Goal: Task Accomplishment & Management: Use online tool/utility

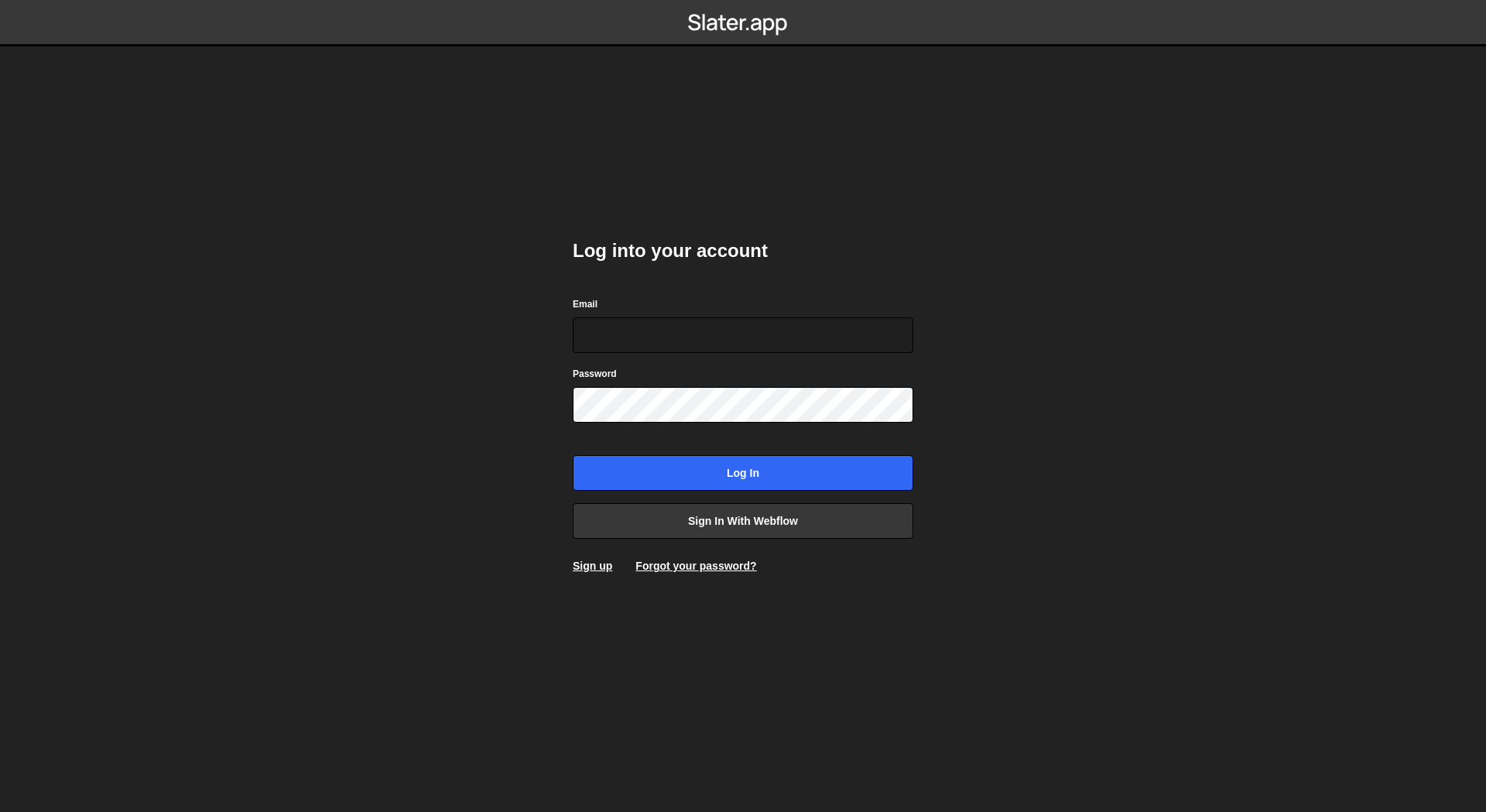
type input "oli@big.fan"
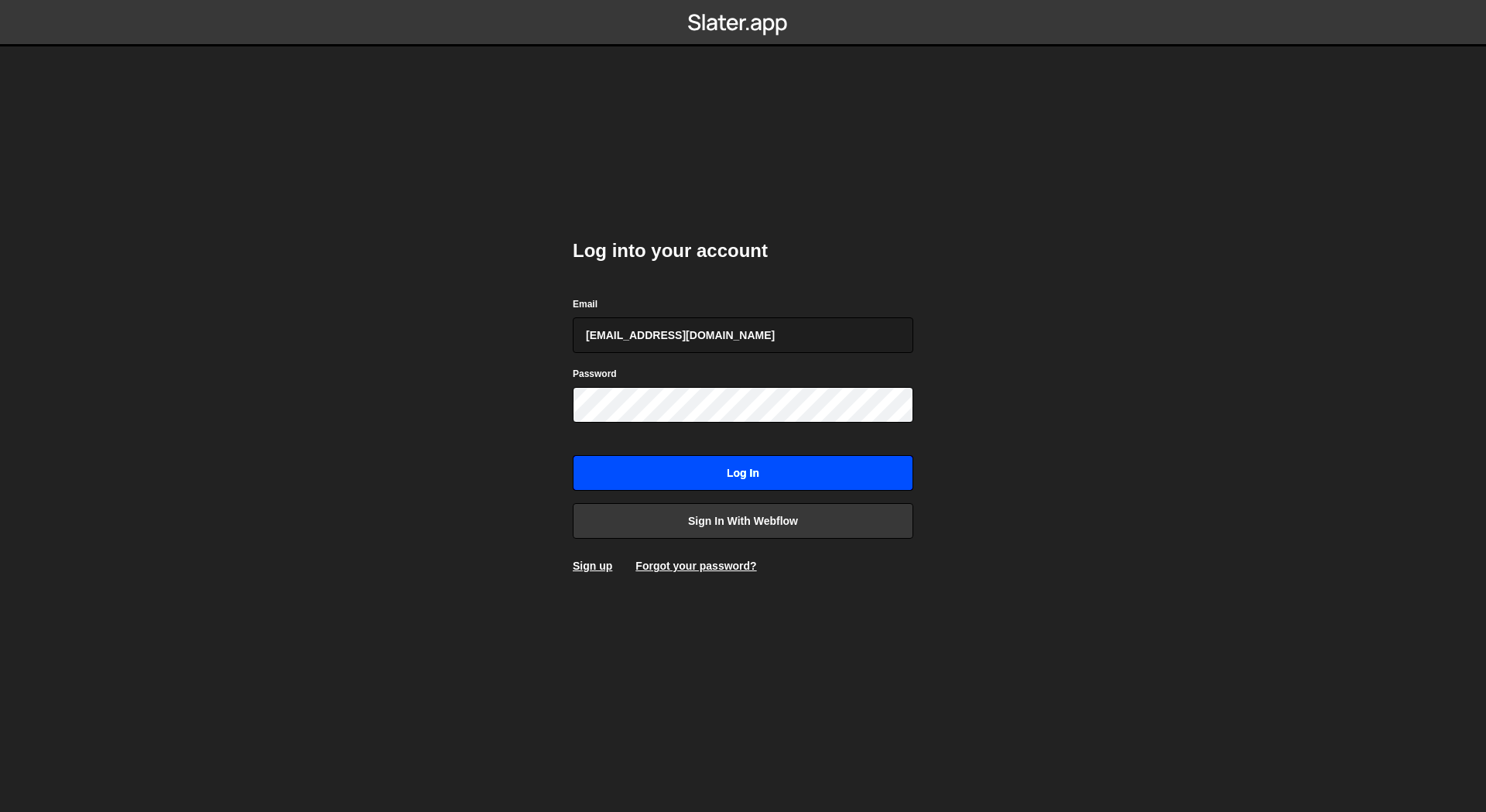
click at [788, 487] on input "Log in" at bounding box center [743, 473] width 340 height 35
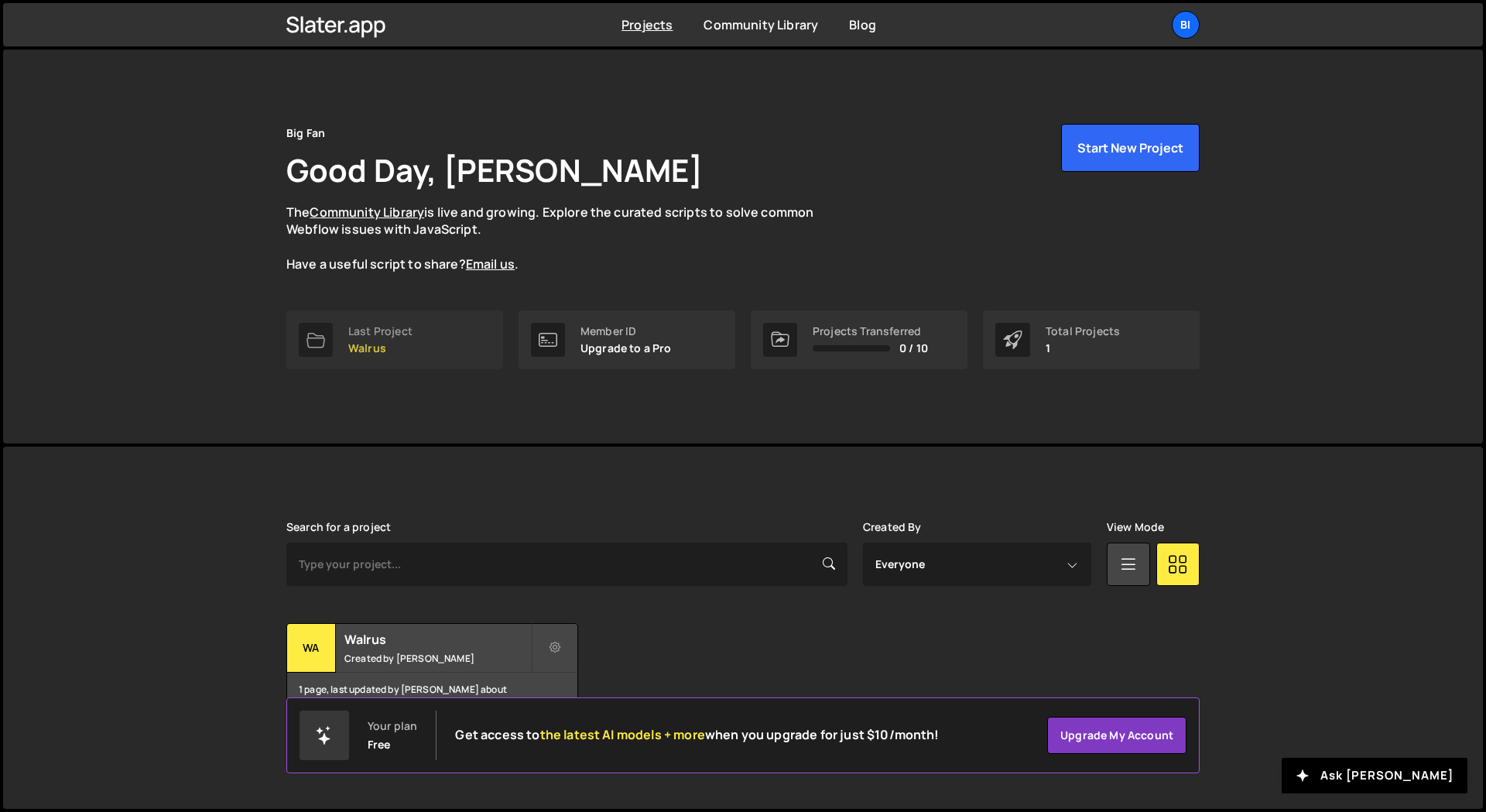
click at [430, 342] on link "Last Project Walrus" at bounding box center [394, 339] width 216 height 59
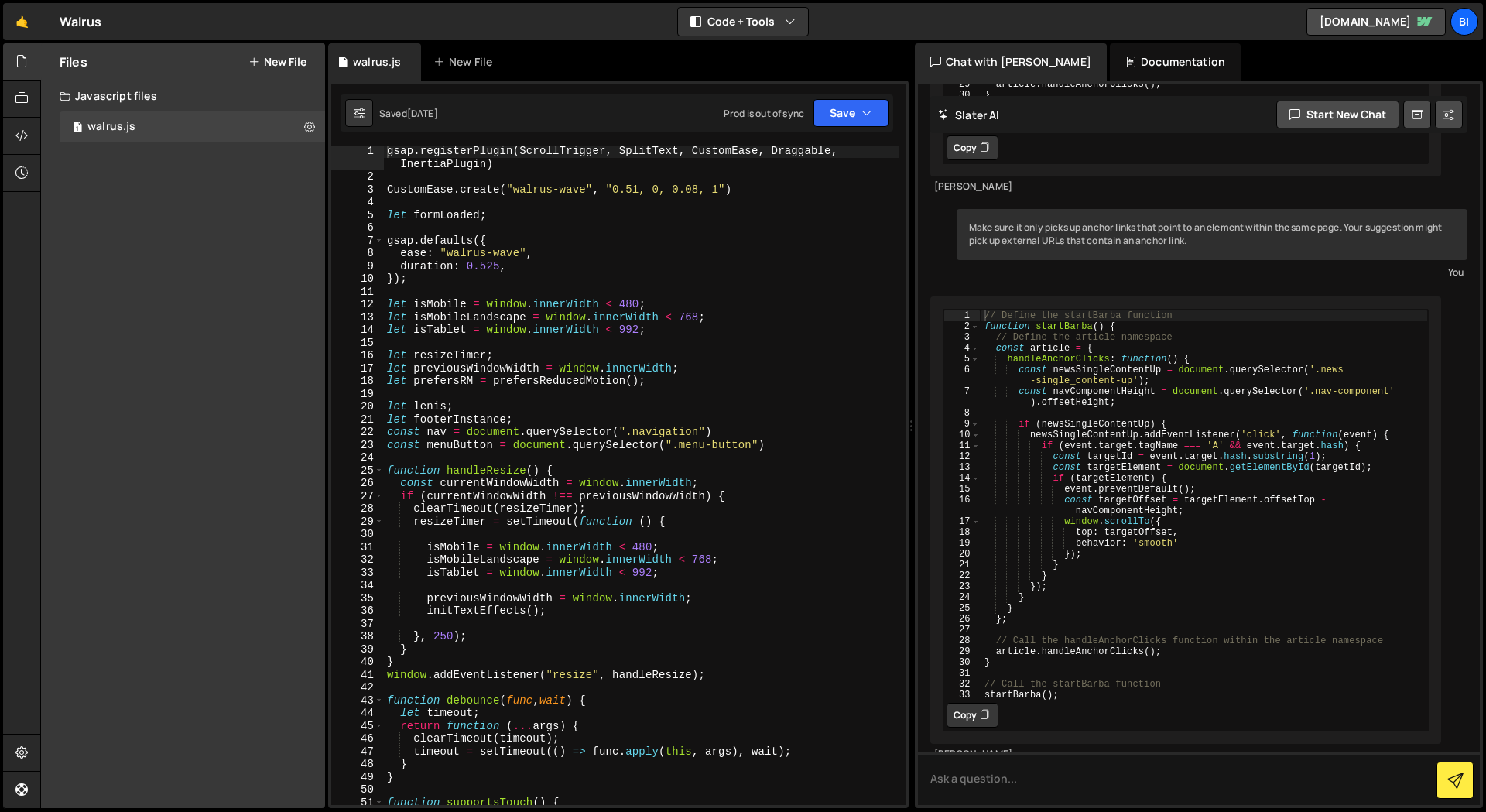
scroll to position [841, 0]
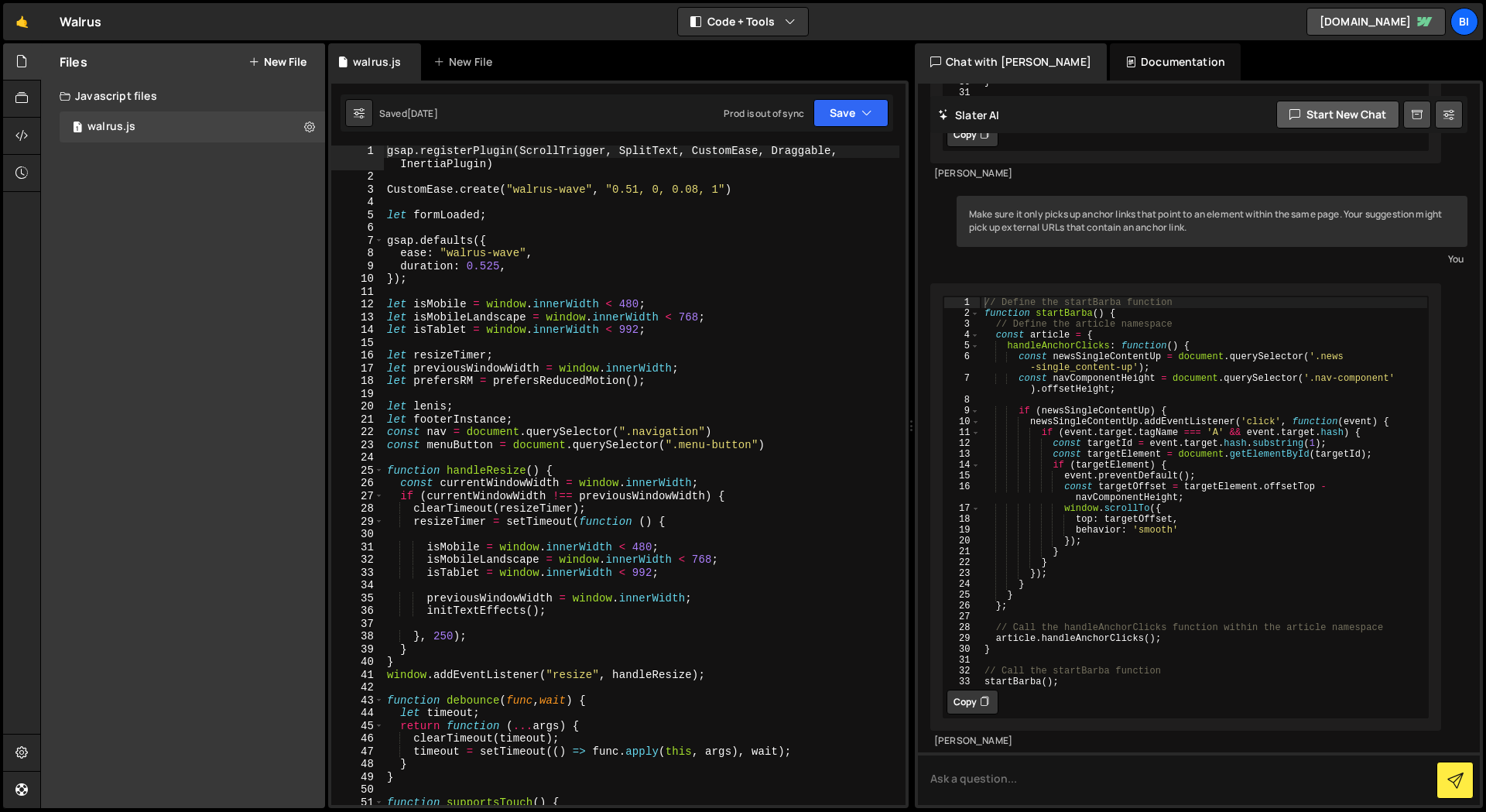
click at [1318, 102] on button "Start new chat" at bounding box center [1338, 114] width 123 height 28
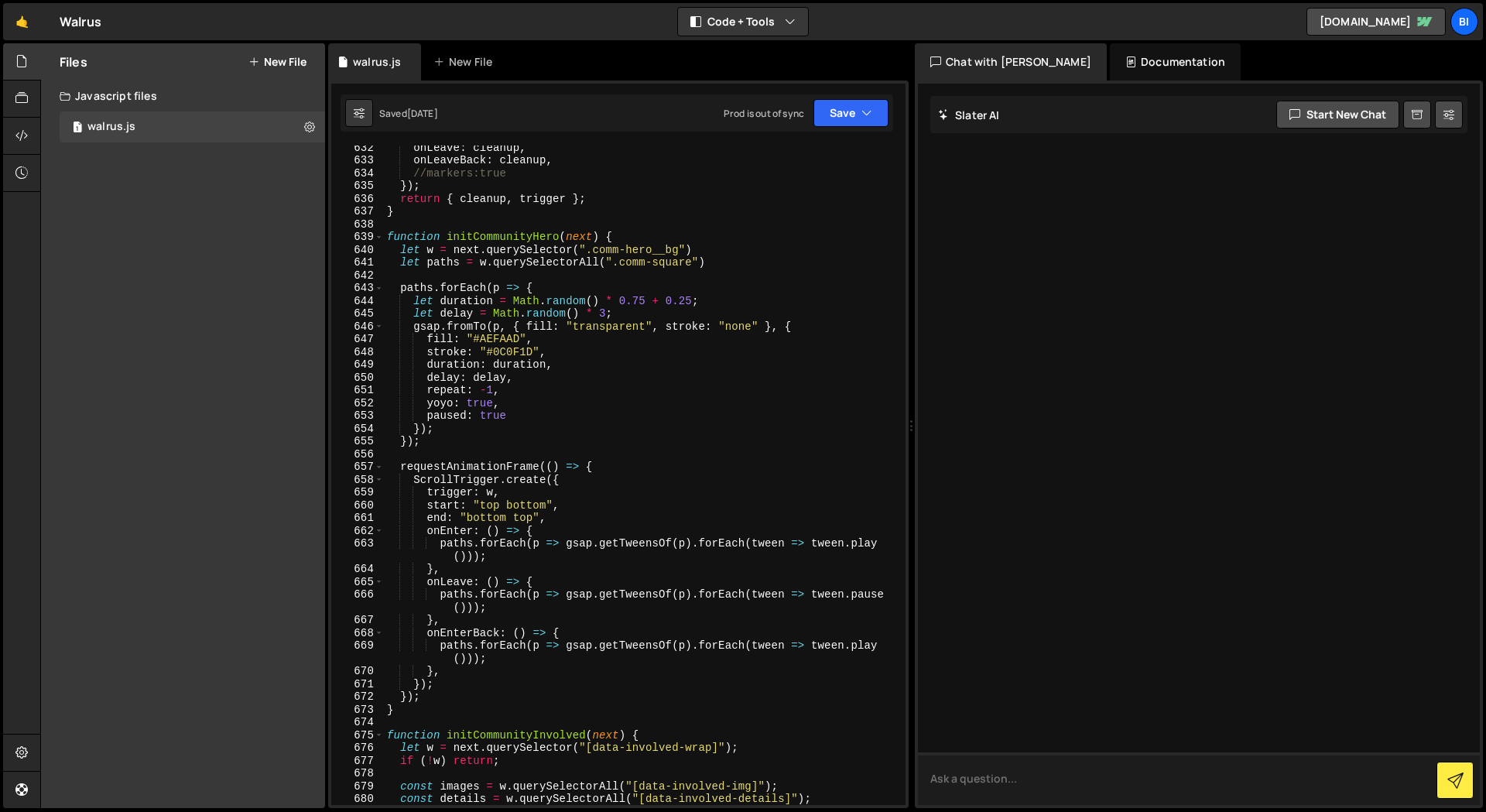
scroll to position [7451, 0]
click at [1035, 783] on textarea at bounding box center [1198, 778] width 562 height 52
type textarea "When I initially"
click at [941, 113] on icon at bounding box center [943, 115] width 11 height 14
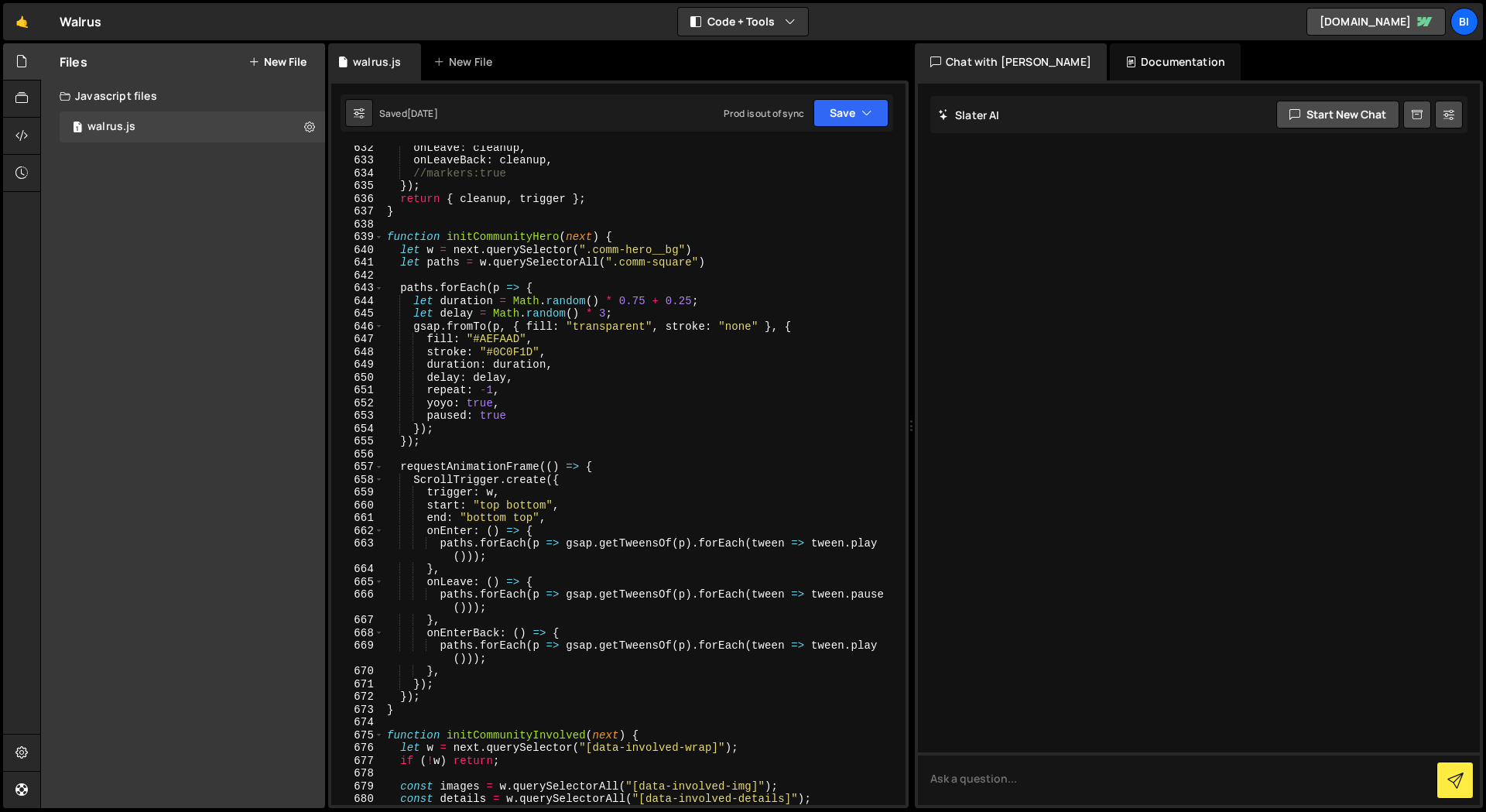
drag, startPoint x: 970, startPoint y: 119, endPoint x: 1093, endPoint y: 122, distance: 123.0
click at [972, 119] on h2 "Slater AI" at bounding box center [968, 115] width 61 height 14
click at [21, 24] on link "🤙" at bounding box center [22, 22] width 38 height 37
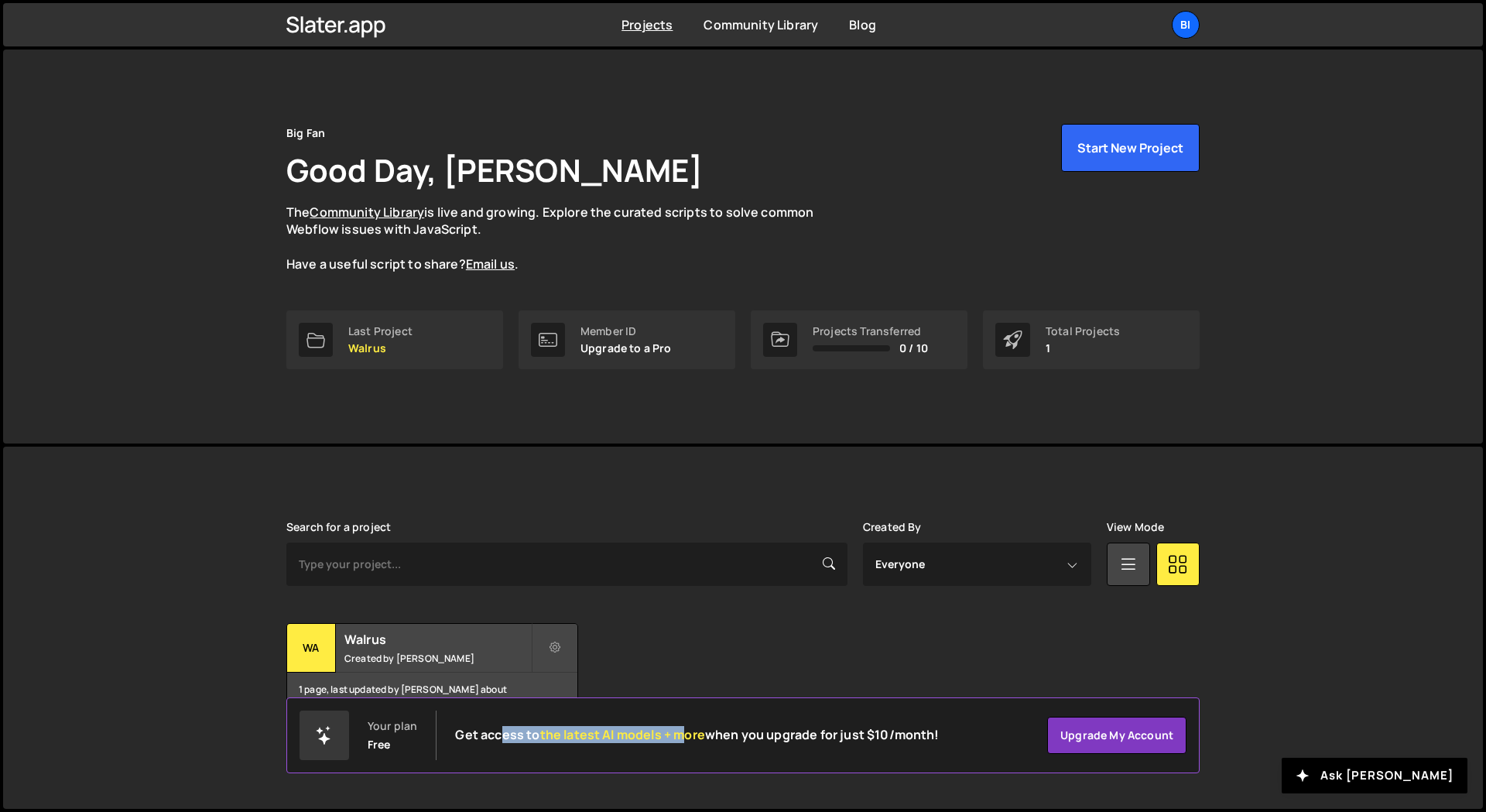
drag, startPoint x: 671, startPoint y: 730, endPoint x: 680, endPoint y: 730, distance: 9.0
click at [680, 730] on h2 "Get access to the latest AI models + more when you upgrade for just $10/month!" at bounding box center [697, 734] width 484 height 14
click at [680, 730] on span "the latest AI models + more" at bounding box center [623, 735] width 165 height 17
click at [1090, 744] on link "Upgrade my account" at bounding box center [1116, 735] width 139 height 37
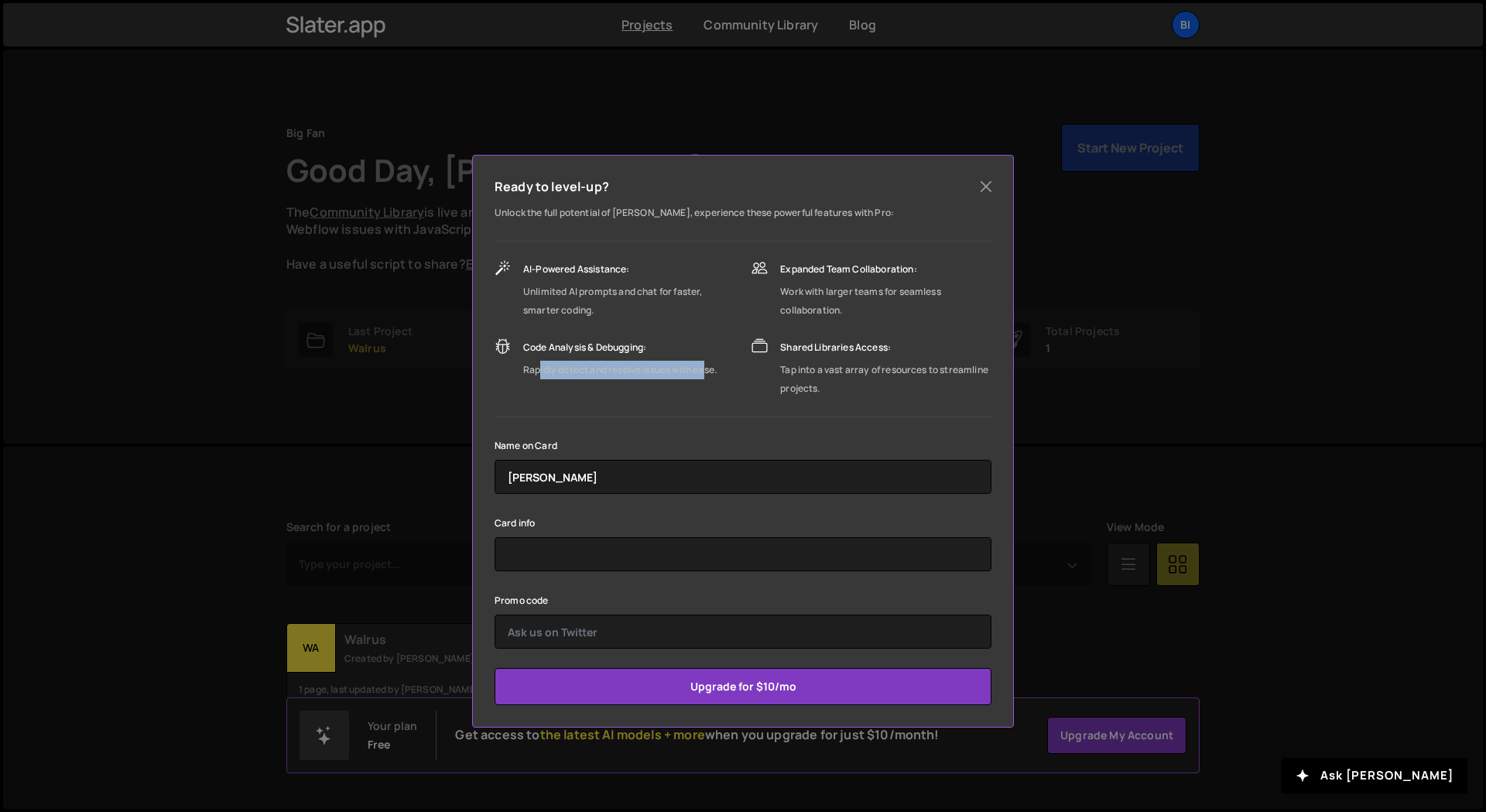
drag, startPoint x: 570, startPoint y: 371, endPoint x: 708, endPoint y: 371, distance: 138.0
click at [708, 371] on div "Rapidly detect and resolve issues with ease." at bounding box center [620, 370] width 194 height 19
drag, startPoint x: 708, startPoint y: 371, endPoint x: 628, endPoint y: 339, distance: 86.2
click at [708, 371] on div "Rapidly detect and resolve issues with ease." at bounding box center [620, 370] width 194 height 19
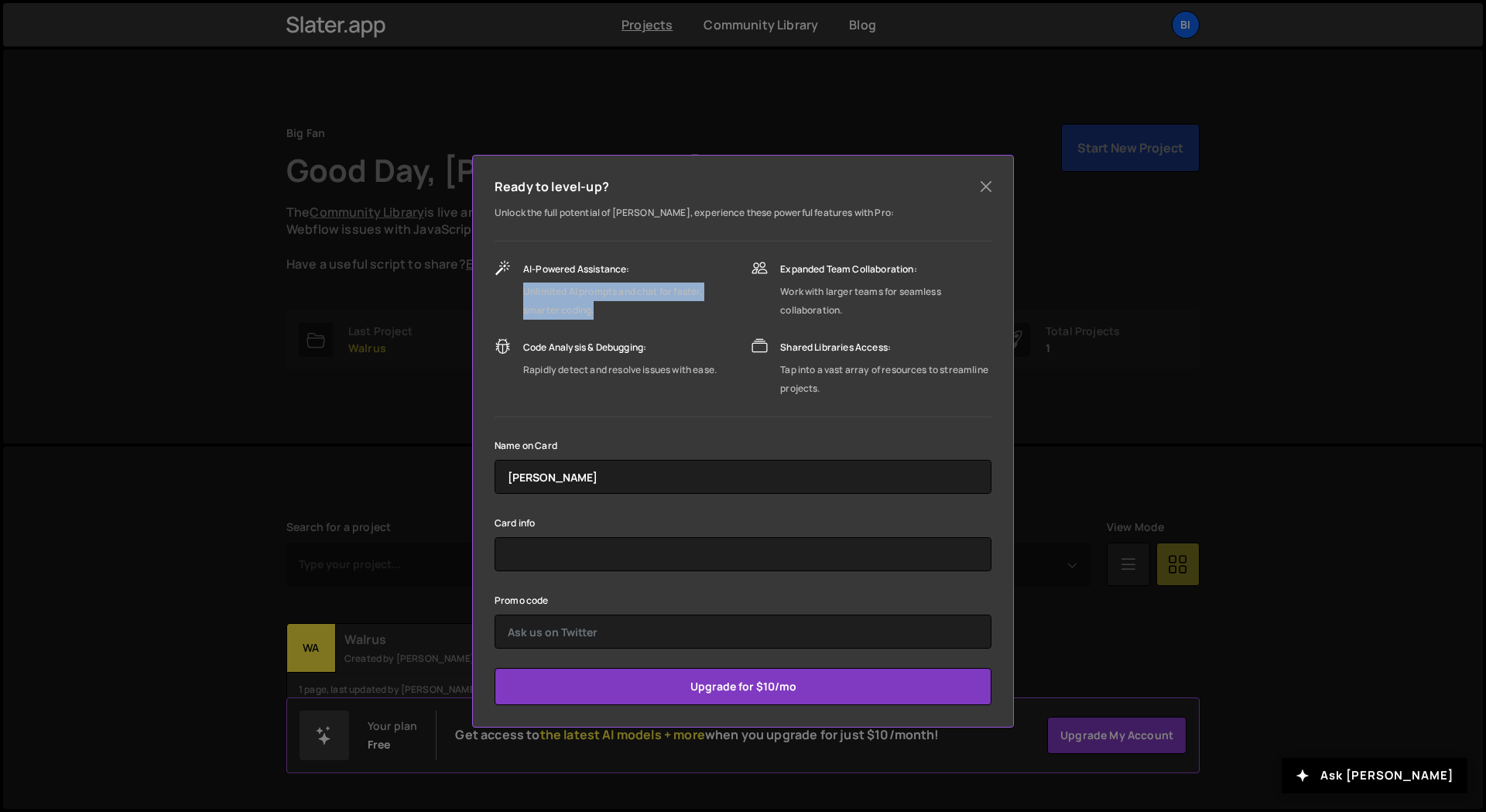
drag, startPoint x: 520, startPoint y: 288, endPoint x: 672, endPoint y: 318, distance: 154.9
click at [672, 318] on div "AI-Powered Assistance: Unlimited AI prompts and chat for faster, smarter coding." at bounding box center [615, 290] width 242 height 60
click at [672, 318] on div "Unlimited AI prompts and chat for faster, smarter coding." at bounding box center [629, 301] width 213 height 37
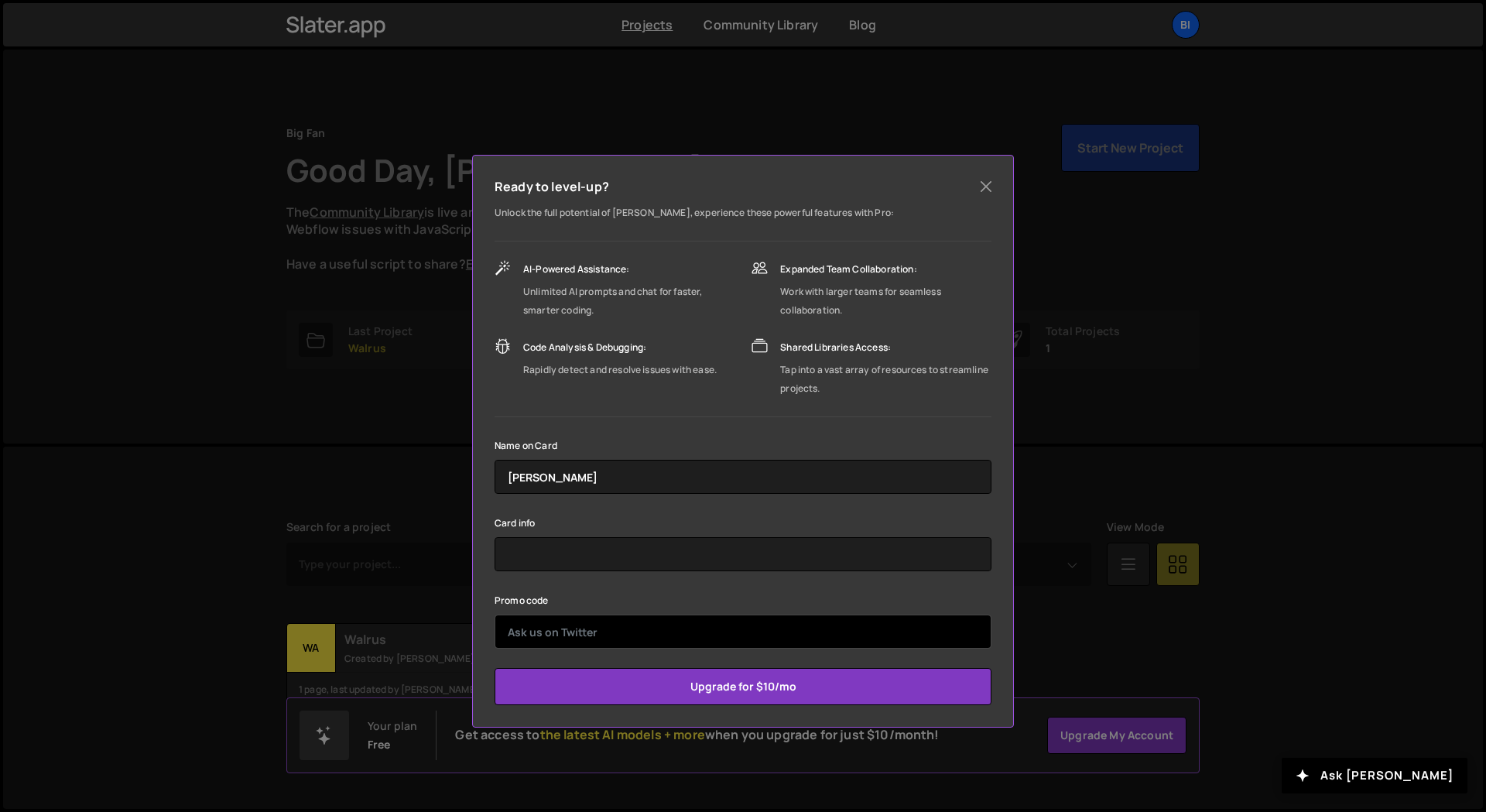
click at [783, 619] on input "text" at bounding box center [743, 631] width 497 height 34
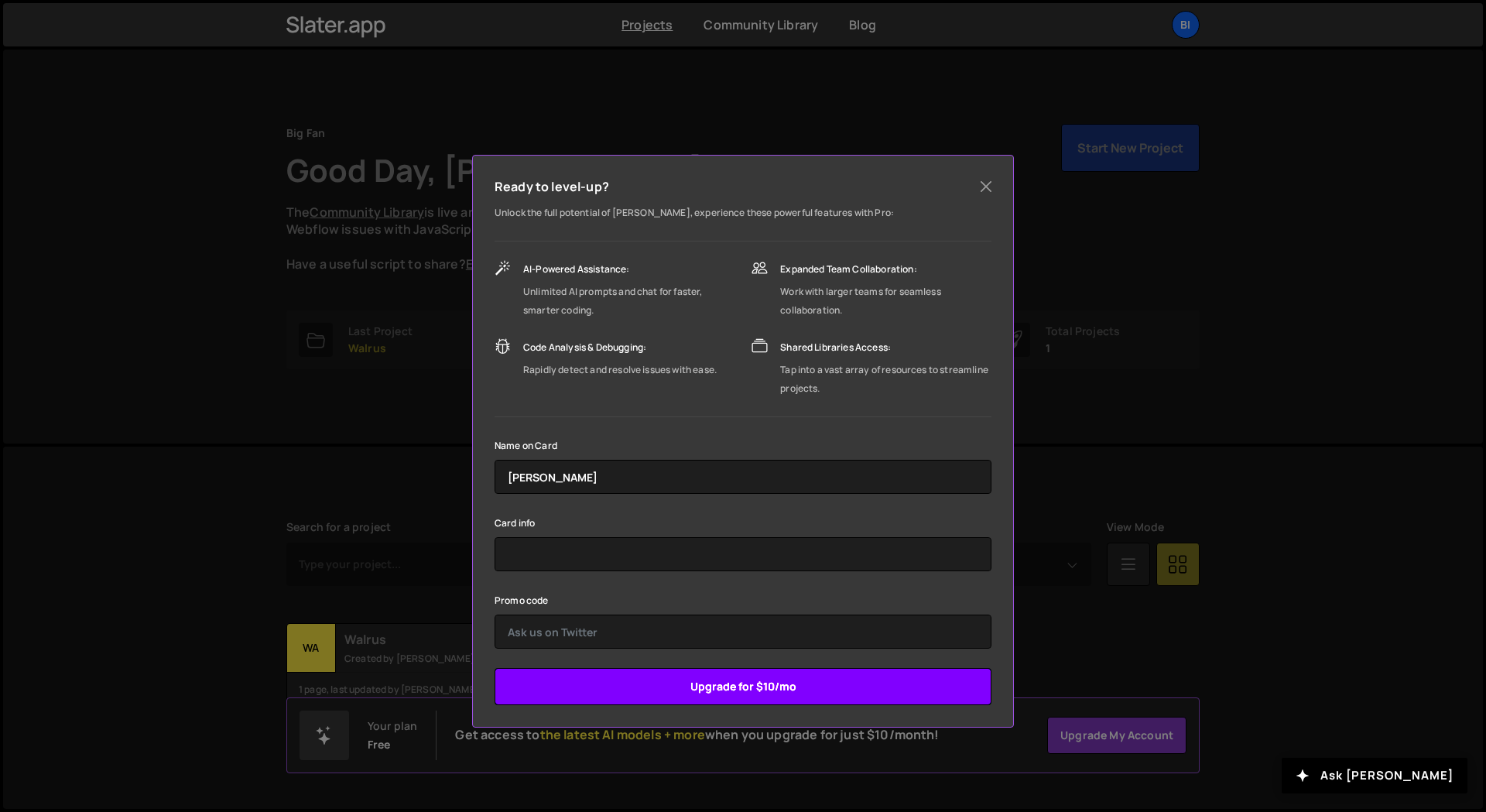
click at [758, 689] on input "Upgrade for $10/mo" at bounding box center [743, 686] width 497 height 37
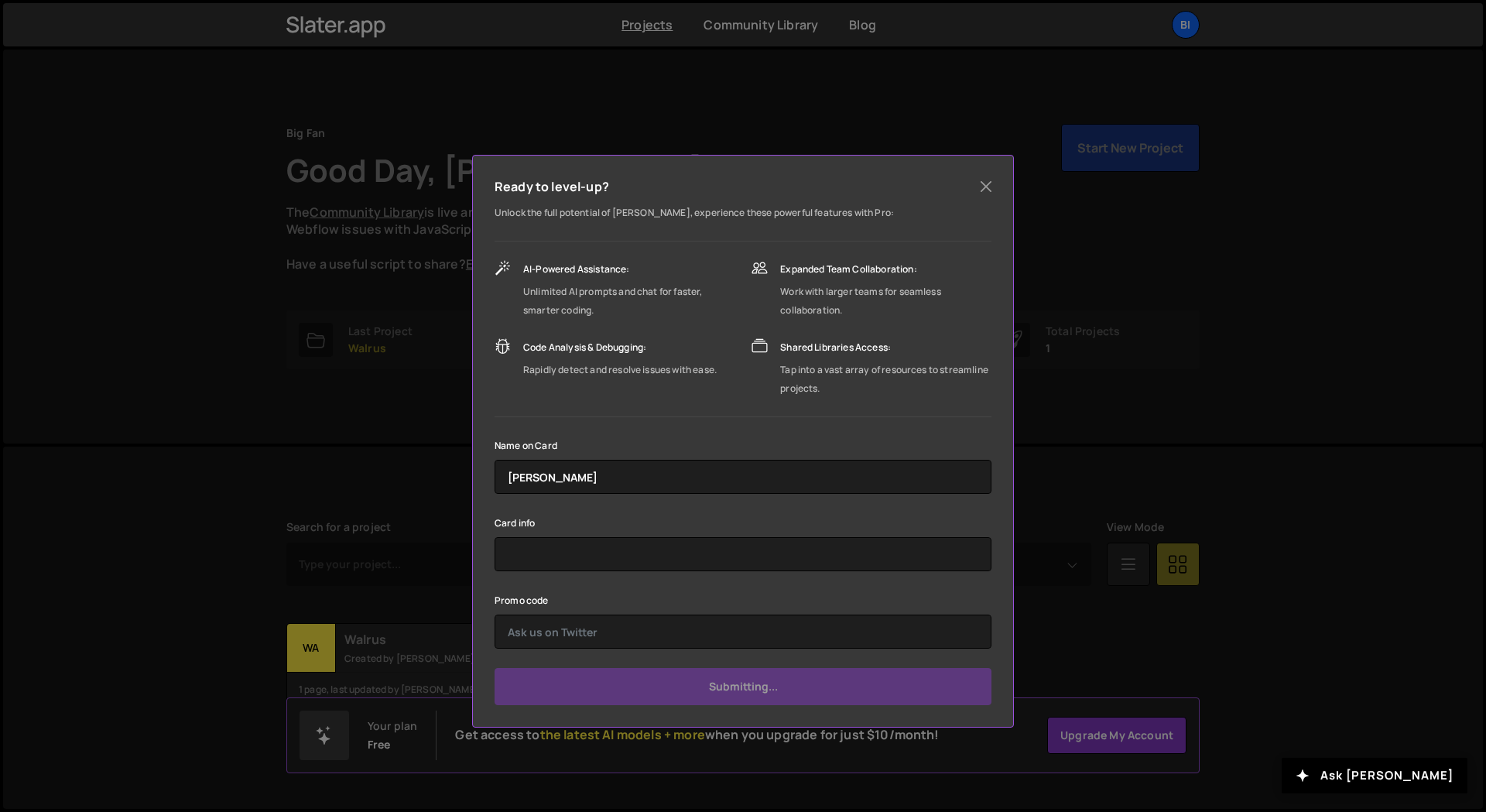
type input "Submit"
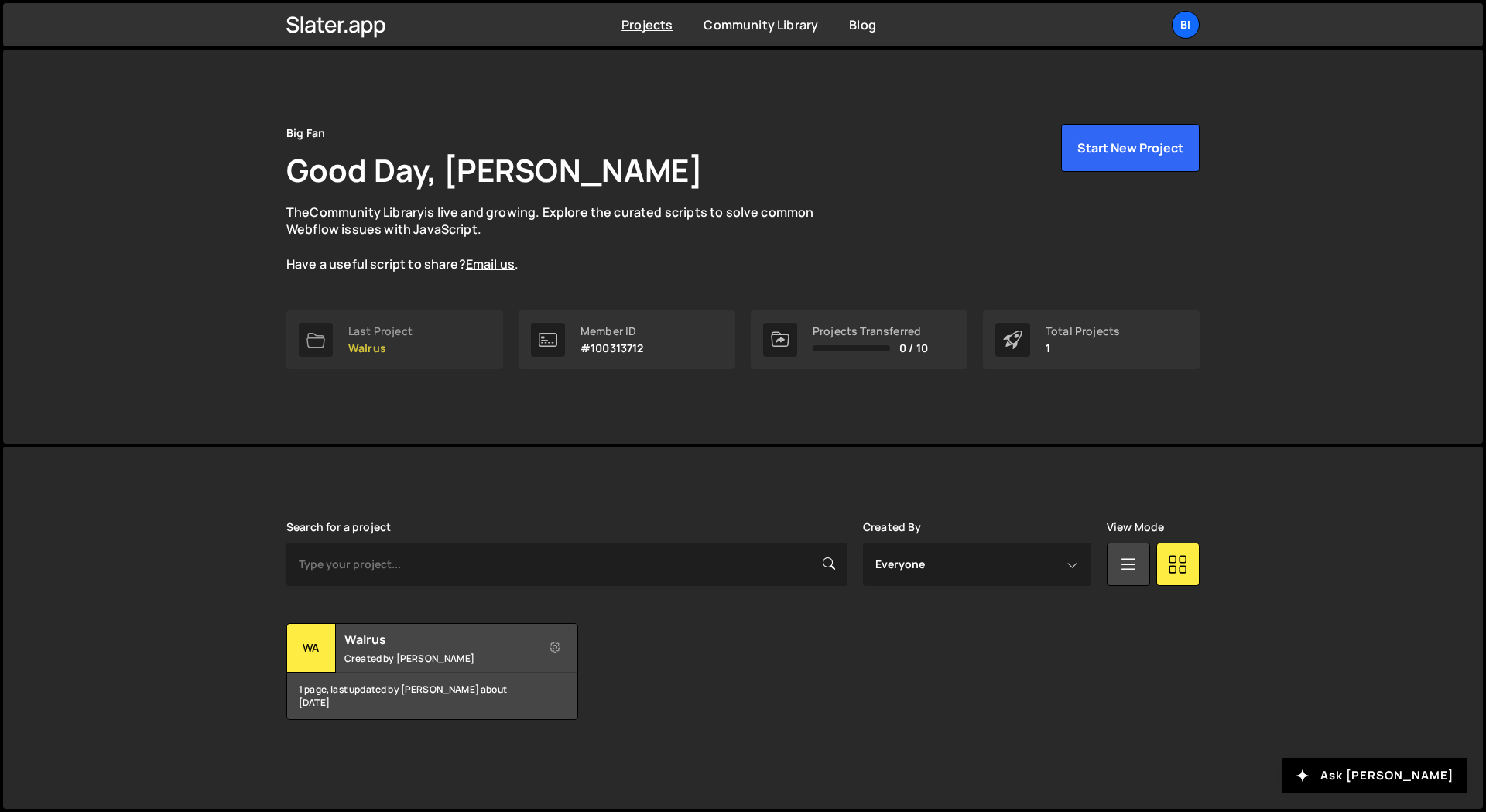
click at [409, 328] on div "Last Project" at bounding box center [380, 331] width 64 height 13
click at [410, 331] on div "Last Project" at bounding box center [380, 331] width 64 height 13
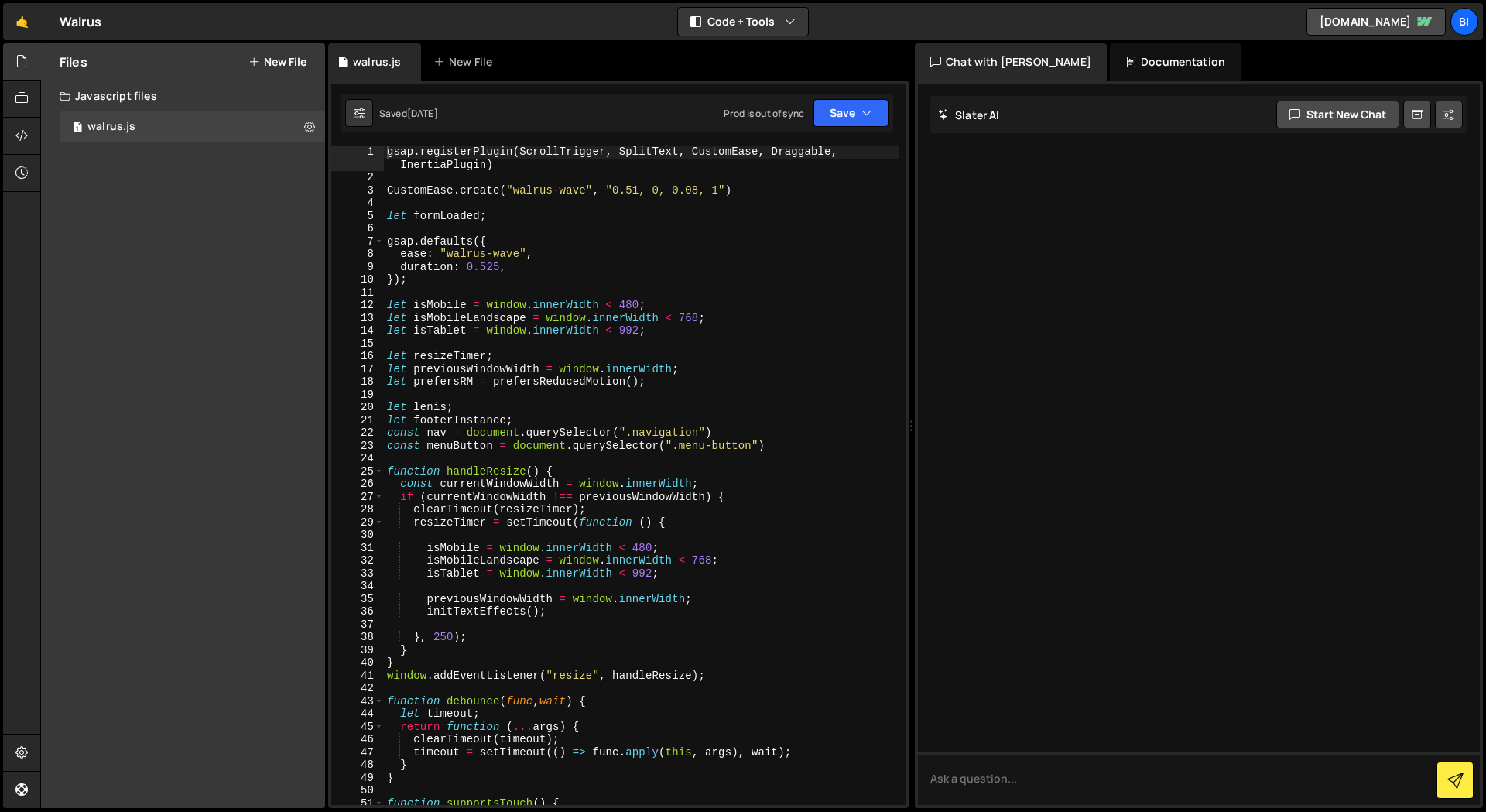
click at [1073, 322] on div at bounding box center [1198, 444] width 562 height 721
click at [970, 782] on textarea at bounding box center [1198, 778] width 562 height 52
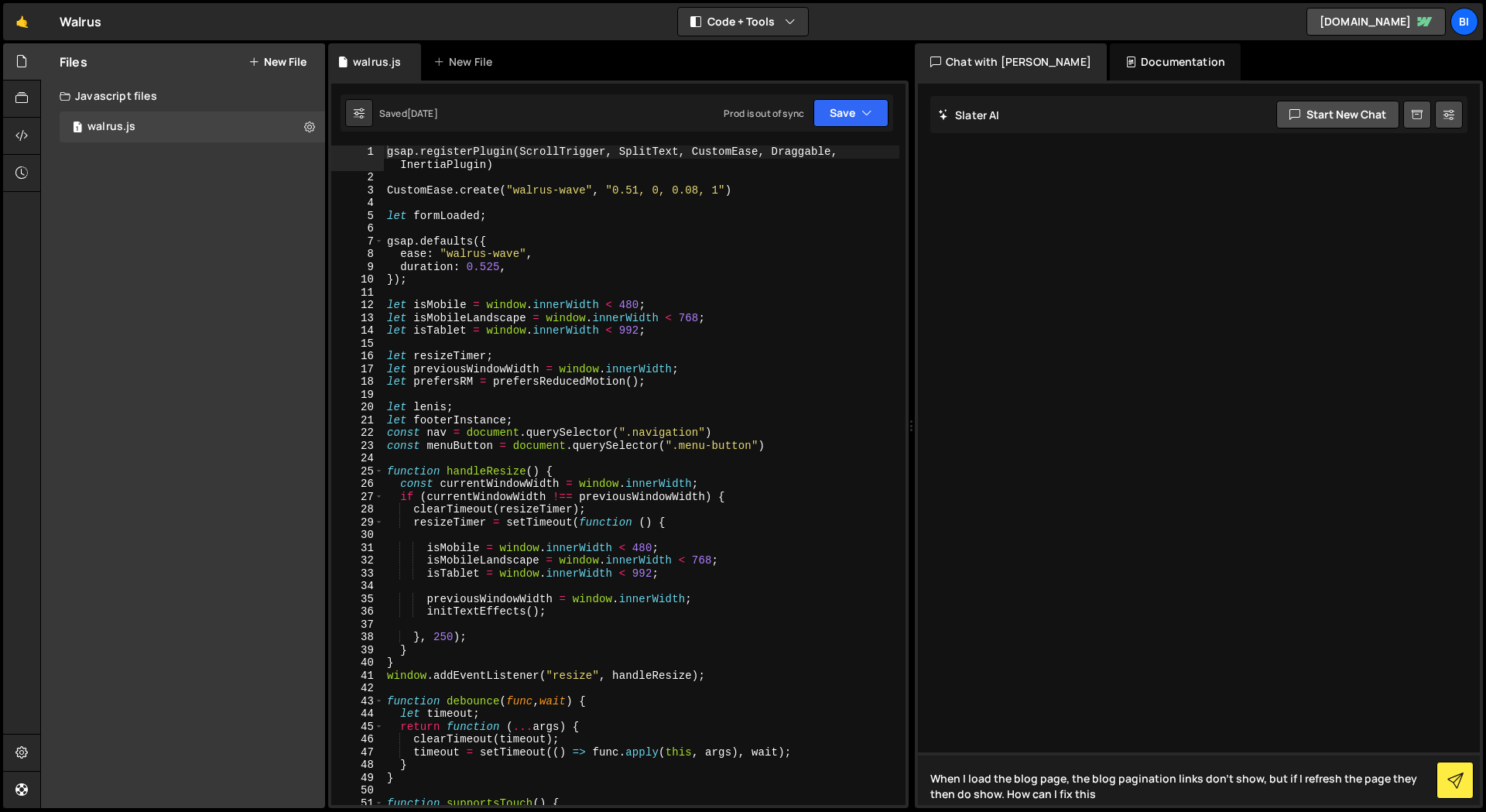
type textarea "When I load the blog page, the blog pagination links don't show, but if I refre…"
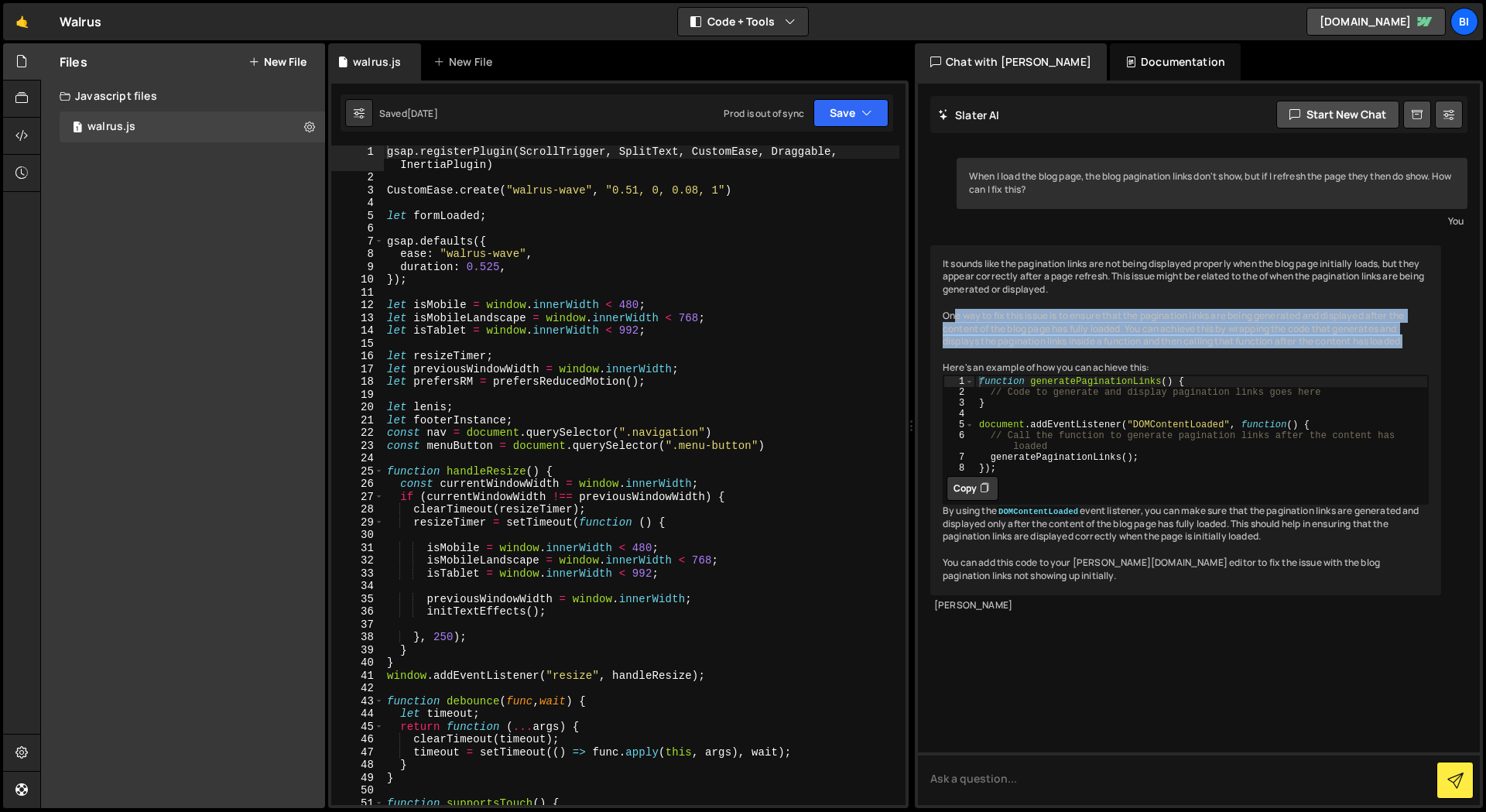
drag, startPoint x: 955, startPoint y: 312, endPoint x: 1435, endPoint y: 342, distance: 480.9
click at [1435, 342] on div "It sounds like the pagination links are not being displayed properly when the b…" at bounding box center [1185, 419] width 510 height 350
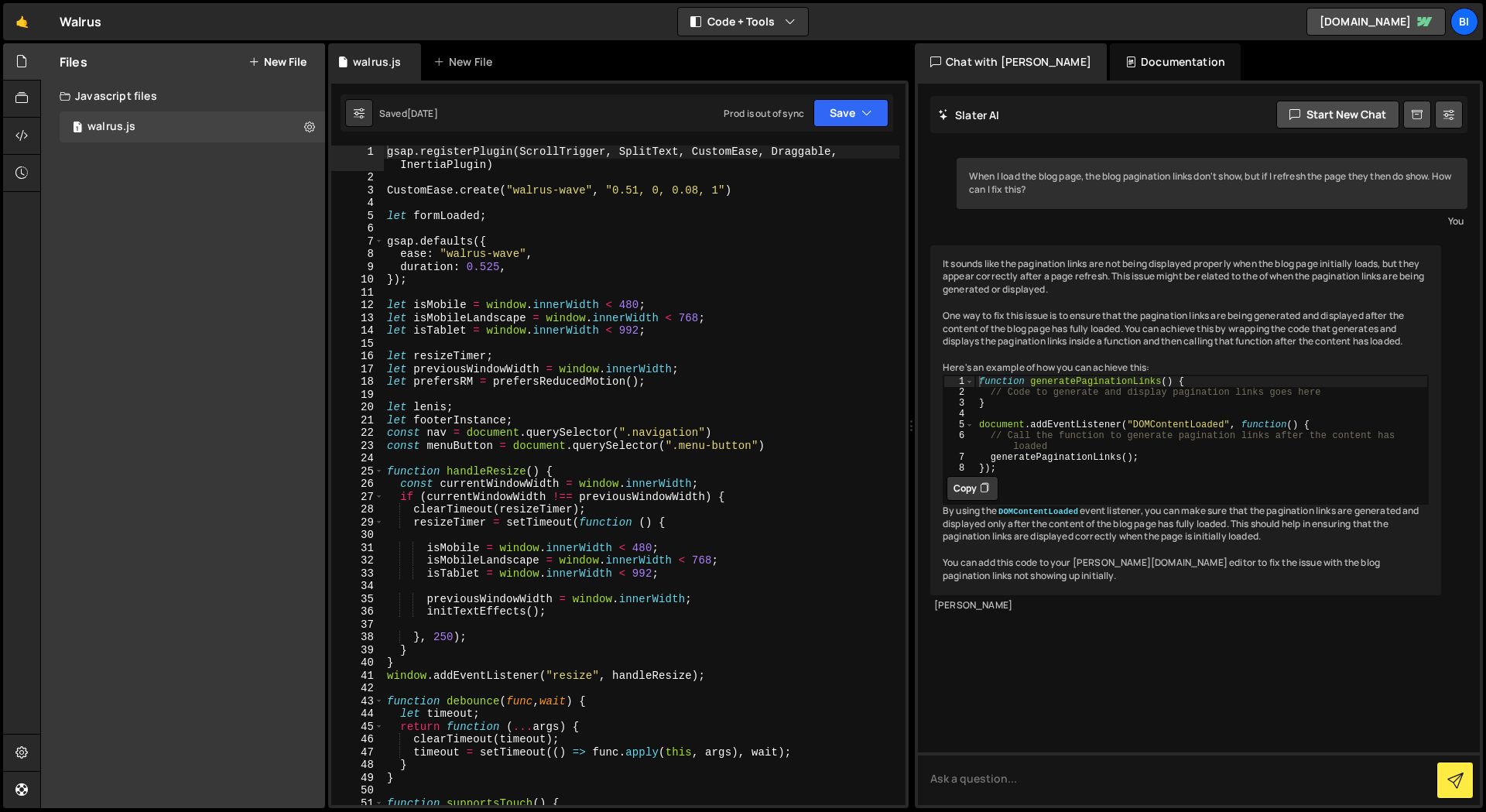
drag, startPoint x: 1435, startPoint y: 342, endPoint x: 1424, endPoint y: 340, distance: 11.2
click at [1435, 342] on div "It sounds like the pagination links are not being displayed properly when the b…" at bounding box center [1185, 419] width 510 height 350
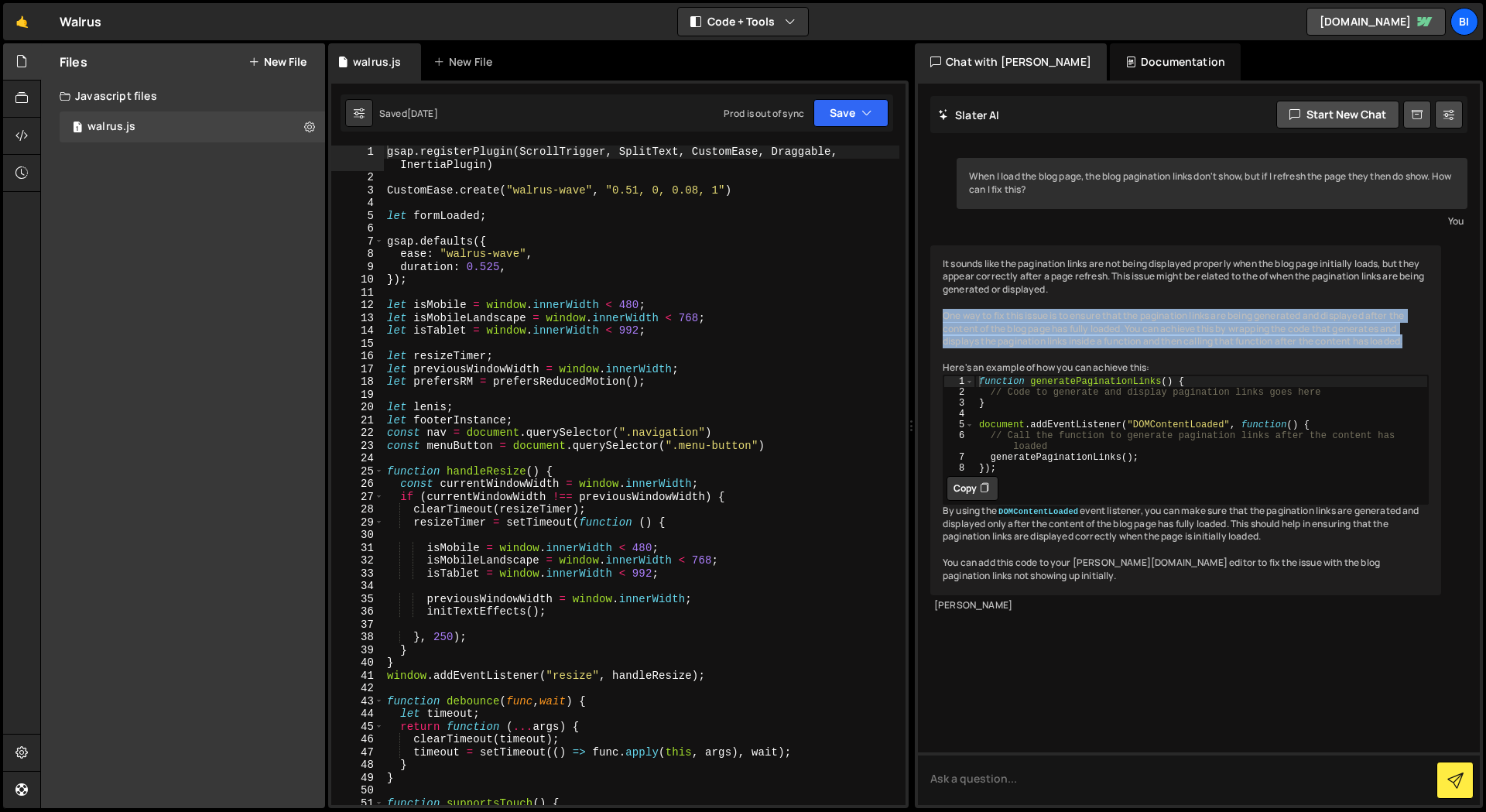
drag, startPoint x: 1377, startPoint y: 338, endPoint x: 939, endPoint y: 315, distance: 438.6
click at [939, 315] on div "It sounds like the pagination links are not being displayed properly when the b…" at bounding box center [1185, 419] width 510 height 350
drag, startPoint x: 1404, startPoint y: 329, endPoint x: 1450, endPoint y: 344, distance: 48.4
click at [1450, 344] on div "When I load the blog page, the blog pagination links don't show, but if I refre…" at bounding box center [1198, 444] width 562 height 721
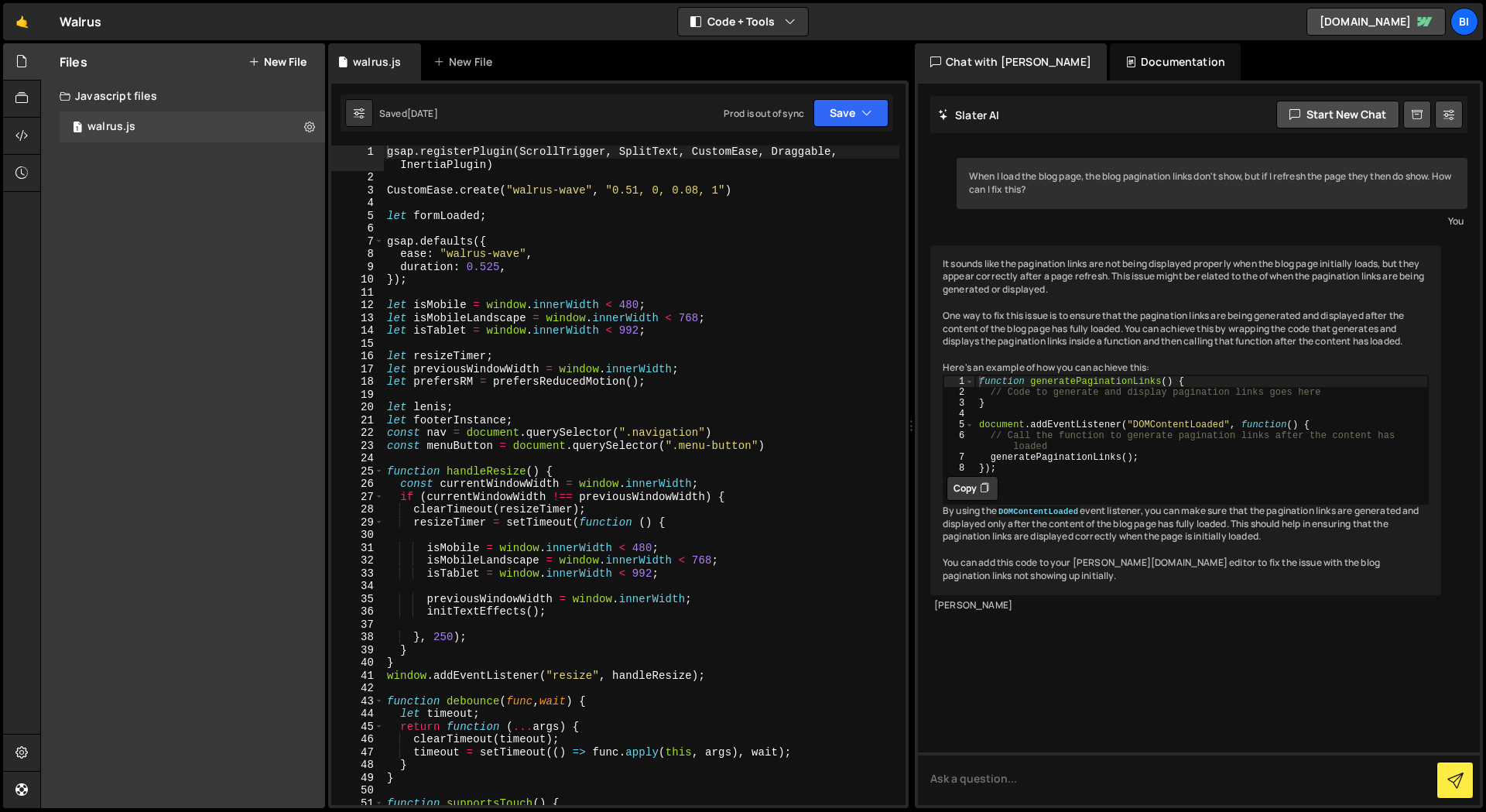
click at [1117, 585] on div "It sounds like the pagination links are not being displayed properly when the b…" at bounding box center [1185, 419] width 510 height 350
click at [1020, 478] on div "function generatePaginationLinks ( ) { // Code to generate and display paginati…" at bounding box center [1200, 435] width 452 height 119
click at [1022, 469] on div "function generatePaginationLinks ( ) { // Code to generate and display paginati…" at bounding box center [1200, 435] width 452 height 119
type textarea "generatePaginationLinks();"
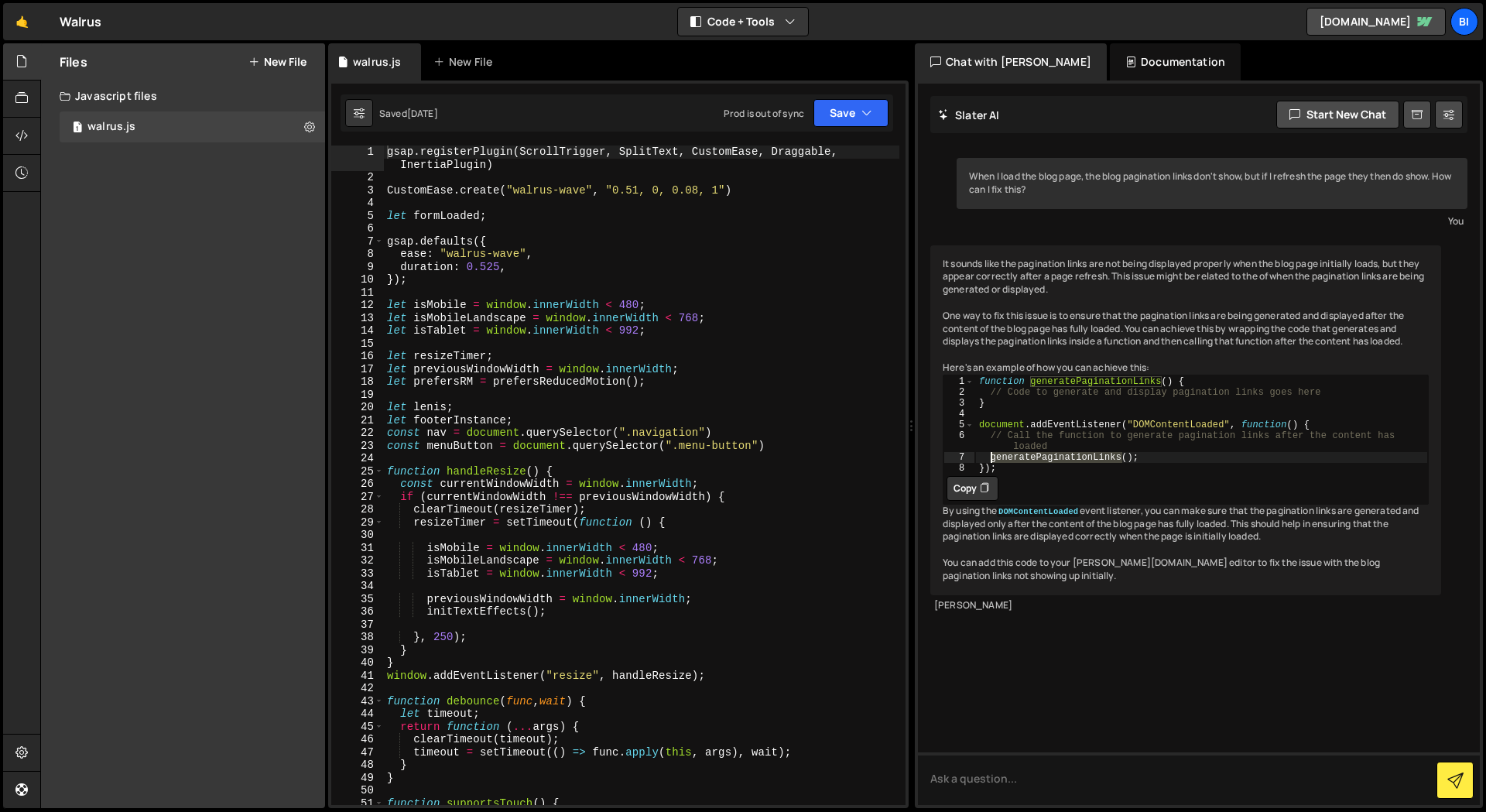
click at [1022, 469] on div "function generatePaginationLinks ( ) { // Code to generate and display paginati…" at bounding box center [1200, 435] width 452 height 119
type textarea "let lenis;"
click at [544, 403] on div "gsap . registerPlugin ( ScrollTrigger , SplitText , CustomEase , Draggable , In…" at bounding box center [642, 494] width 516 height 698
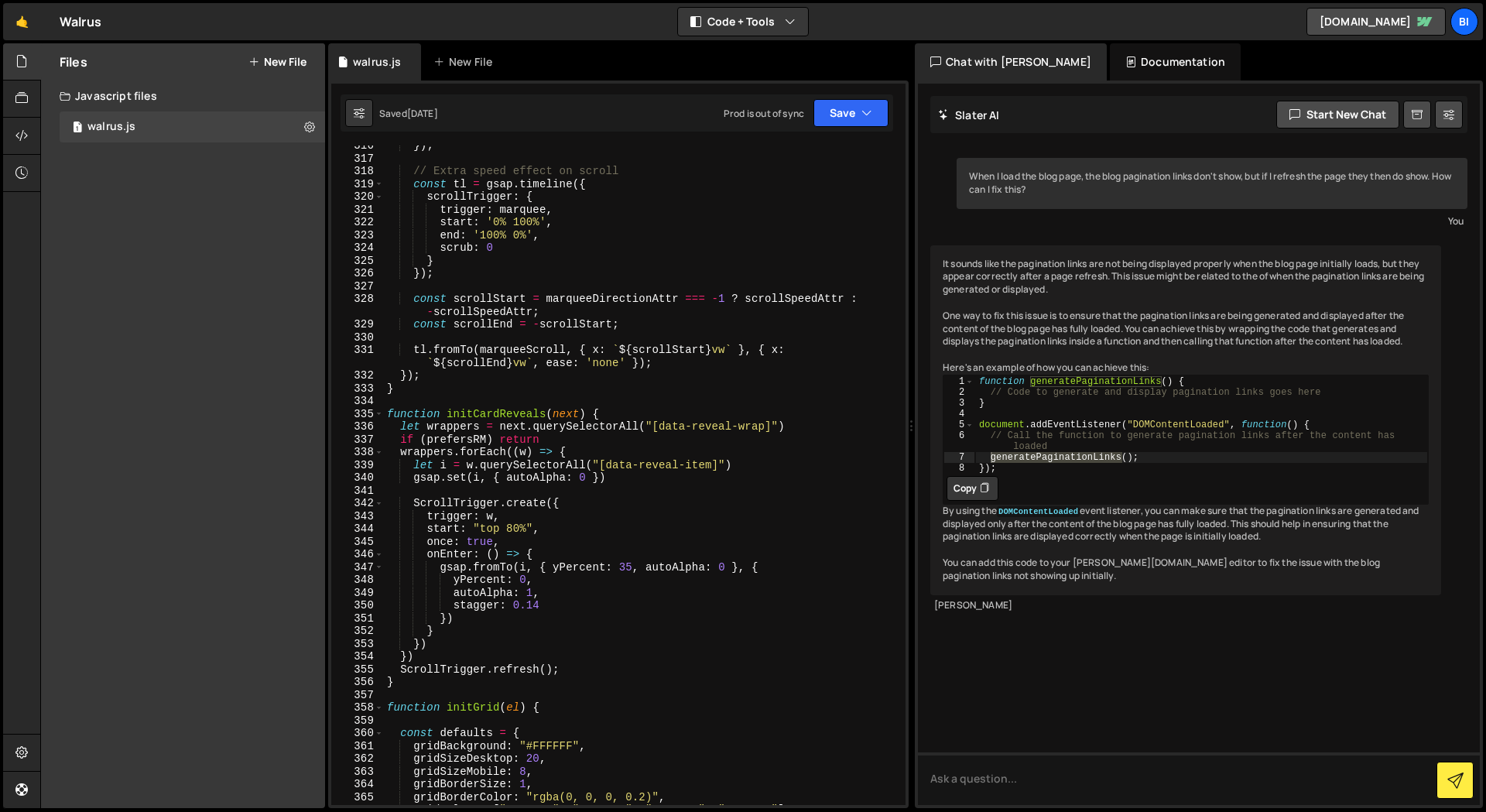
scroll to position [3723, 0]
click at [1047, 761] on textarea at bounding box center [1198, 778] width 562 height 52
drag, startPoint x: 1047, startPoint y: 767, endPoint x: 1051, endPoint y: 760, distance: 8.1
click at [1051, 760] on textarea at bounding box center [1198, 778] width 562 height 52
type textarea "Are my pagination links created anywhere in the code?"
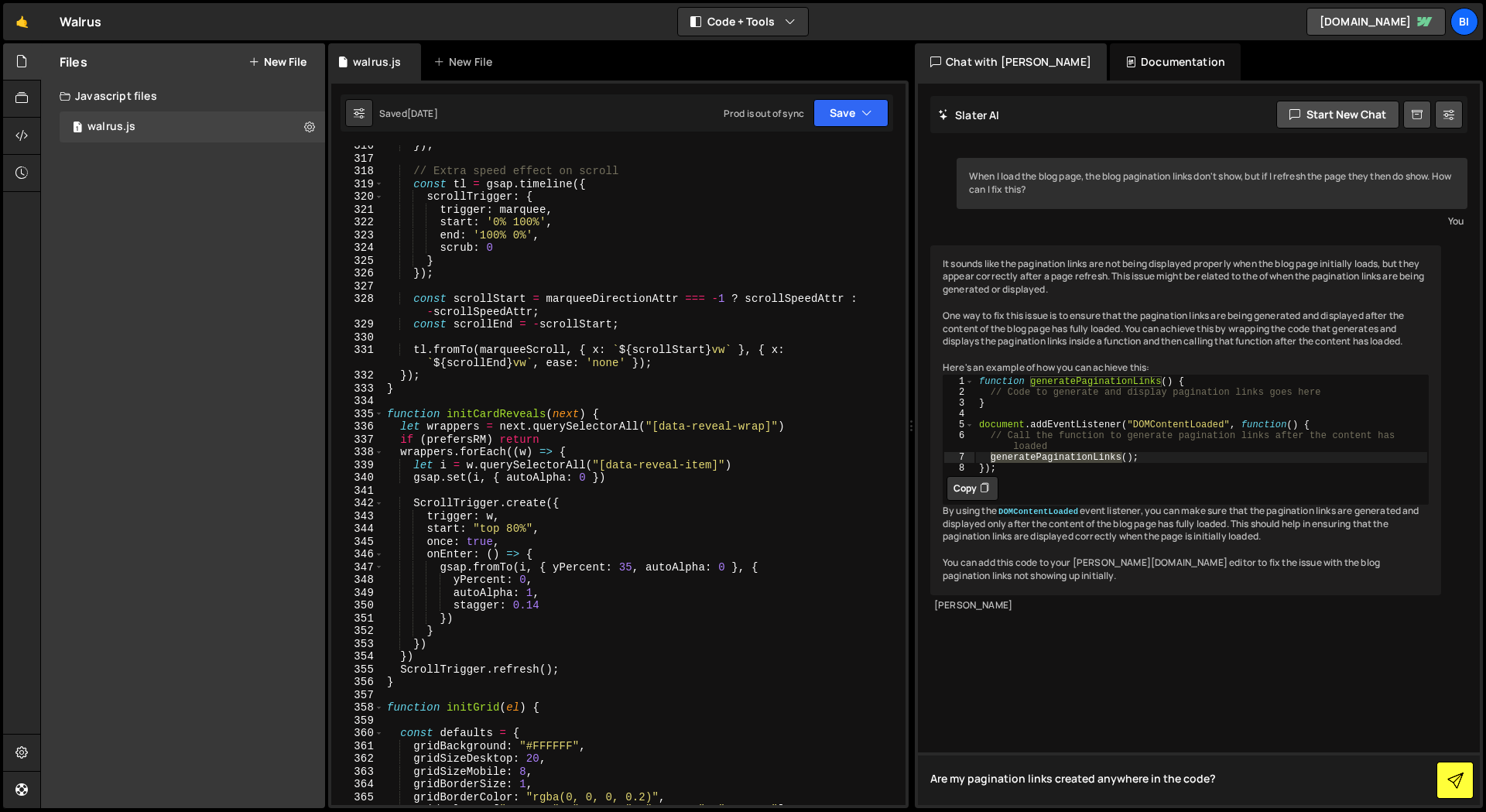
drag, startPoint x: 1466, startPoint y: 782, endPoint x: 1431, endPoint y: 774, distance: 35.9
click at [1466, 782] on button at bounding box center [1455, 780] width 37 height 37
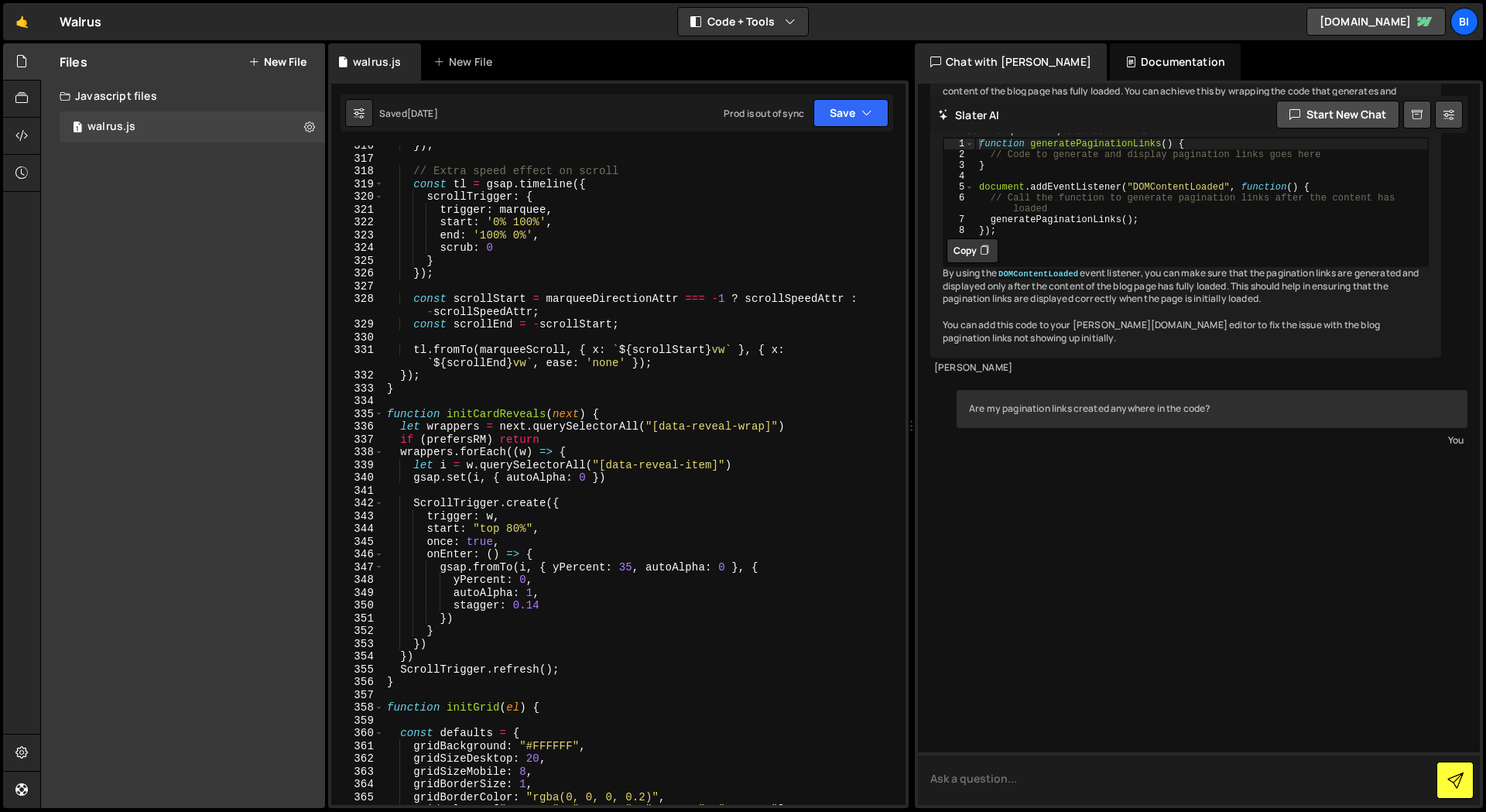
scroll to position [387, 0]
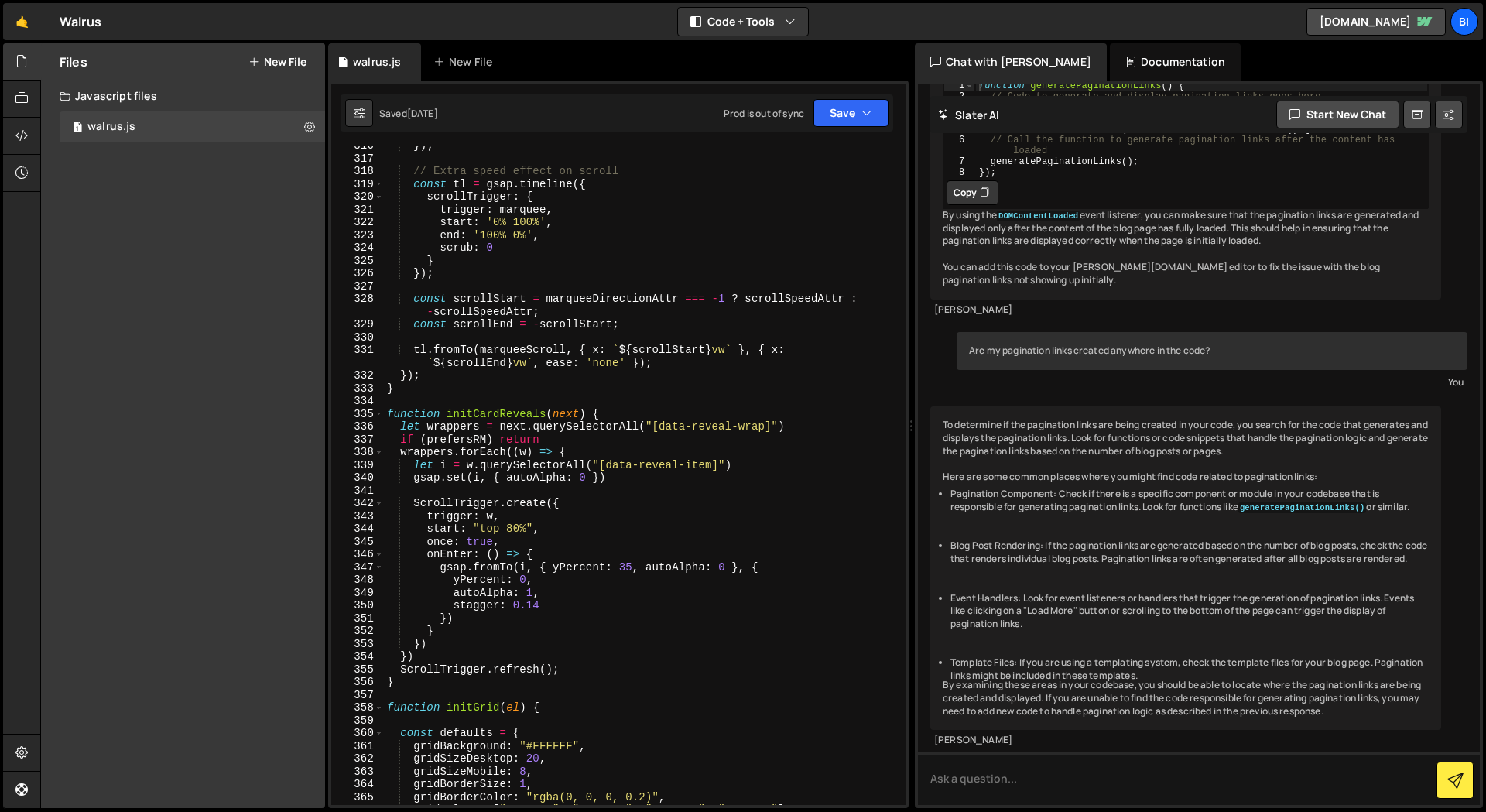
click at [638, 374] on div "}) ; // Extra speed effect on scroll const tl = gsap . timeline ({ scrollTrigge…" at bounding box center [642, 481] width 516 height 685
type textarea "}"
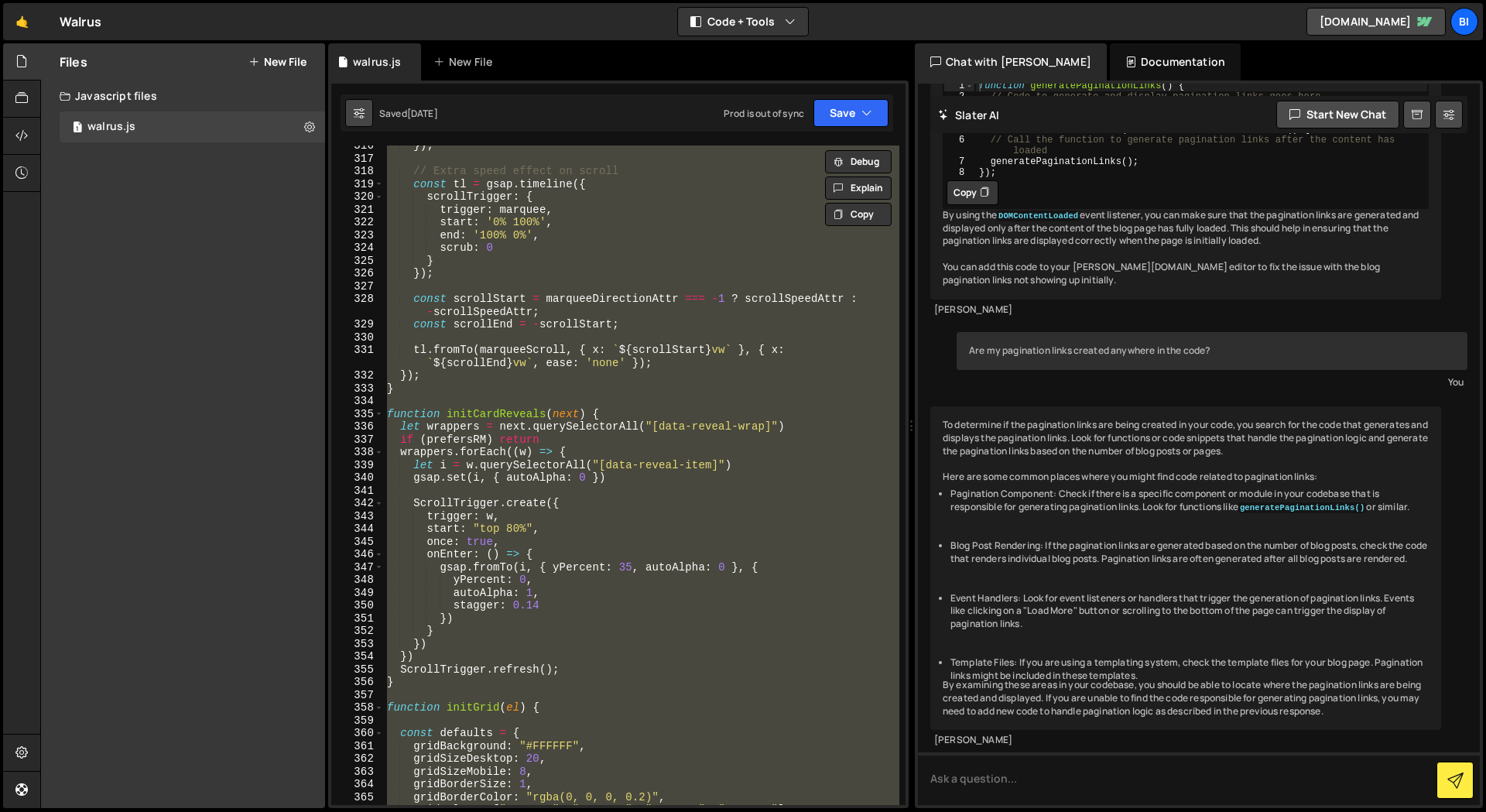
click at [371, 110] on button at bounding box center [359, 113] width 28 height 28
select select "editor"
select select "ace/theme/monokai"
type input "14"
checkbox input "true"
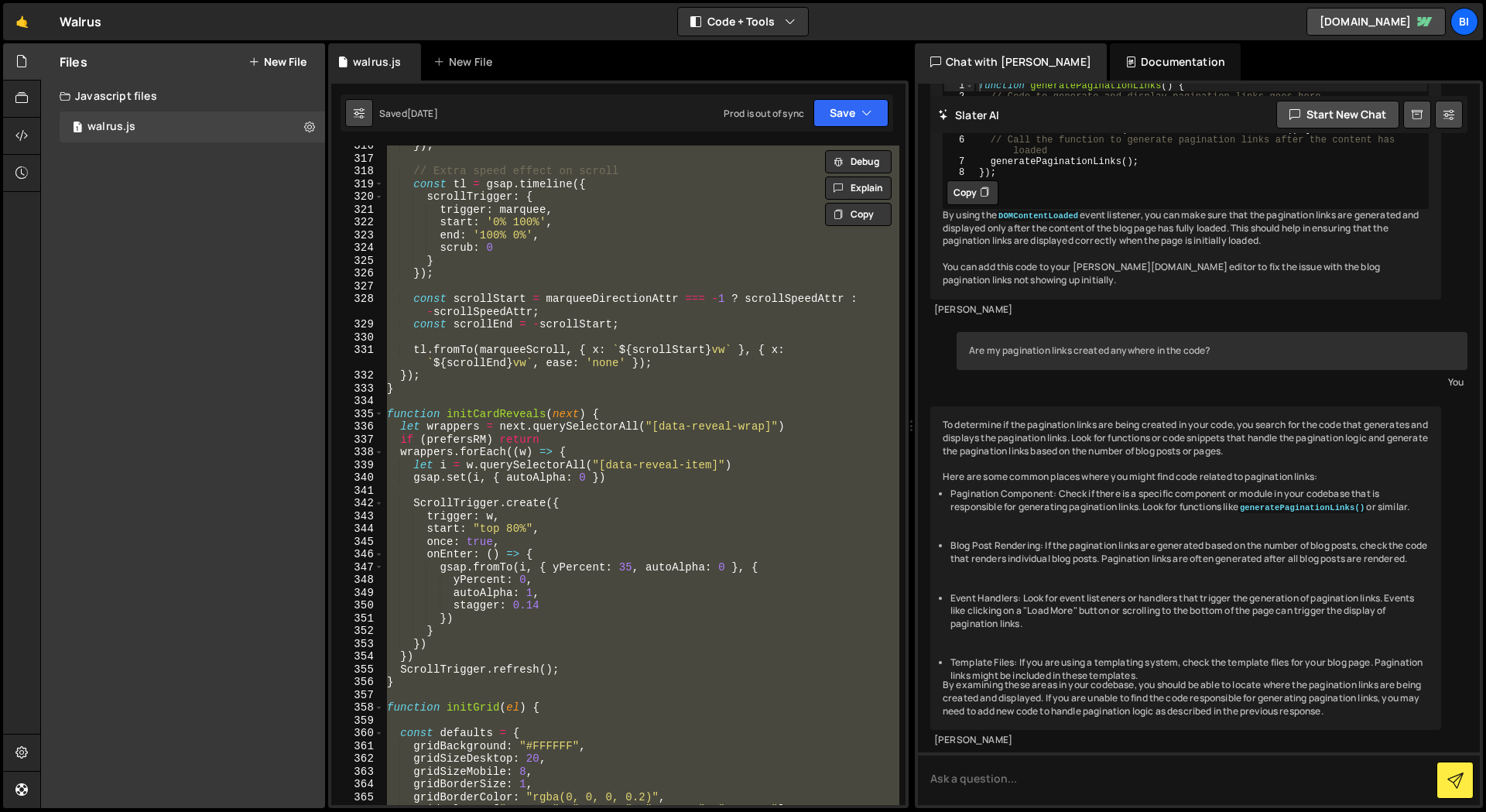
checkbox input "true"
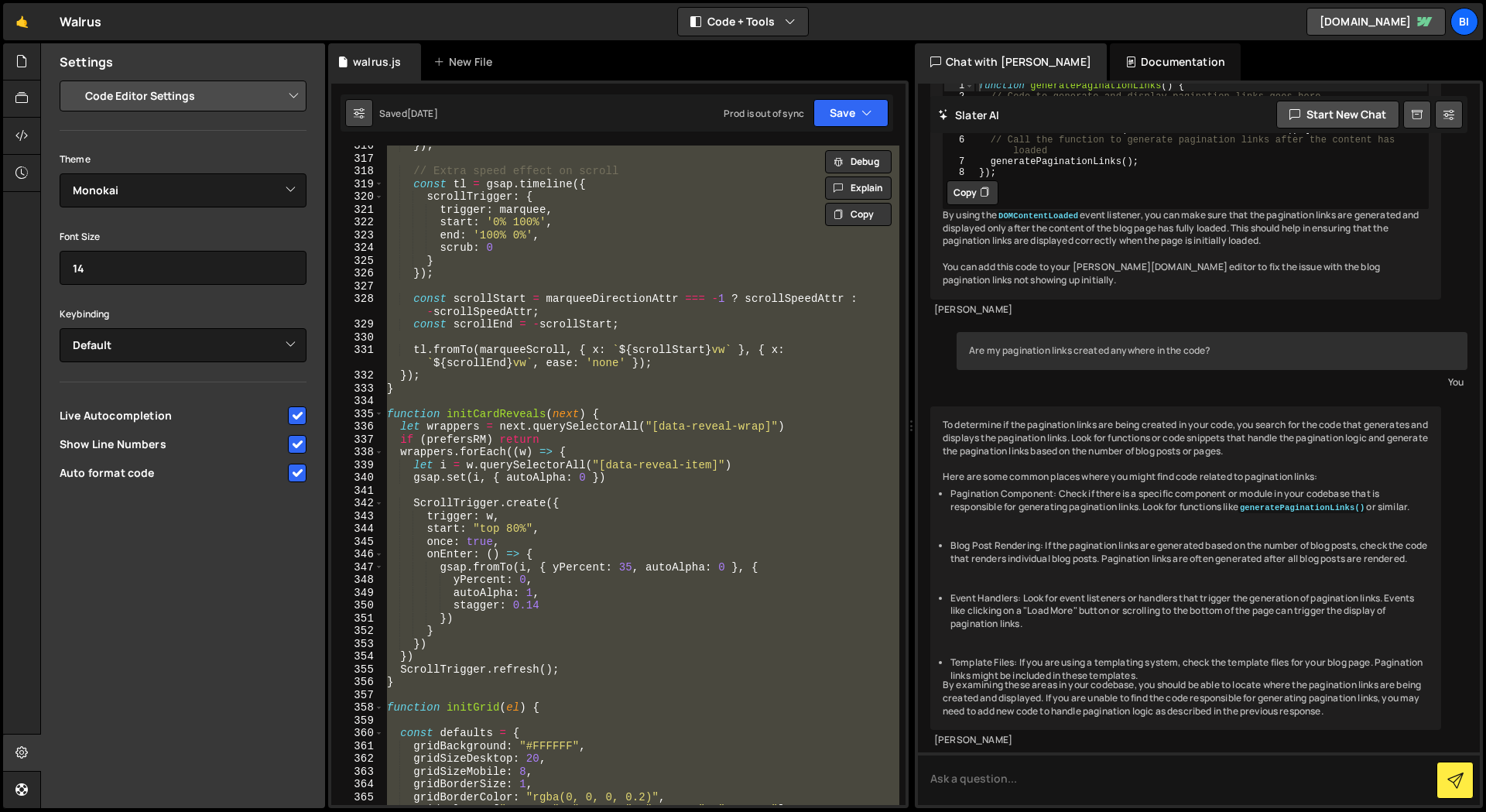
click at [366, 110] on button at bounding box center [359, 113] width 28 height 28
click at [851, 110] on button "Save" at bounding box center [850, 113] width 75 height 28
click at [694, 105] on div "Saved [DATE] Prod is out of sync Upgrade to Edit Save Save to Staging S Saved […" at bounding box center [617, 113] width 553 height 37
click at [626, 206] on div "}) ; // Extra speed effect on scroll const tl = gsap . timeline ({ scrollTrigge…" at bounding box center [642, 475] width 516 height 660
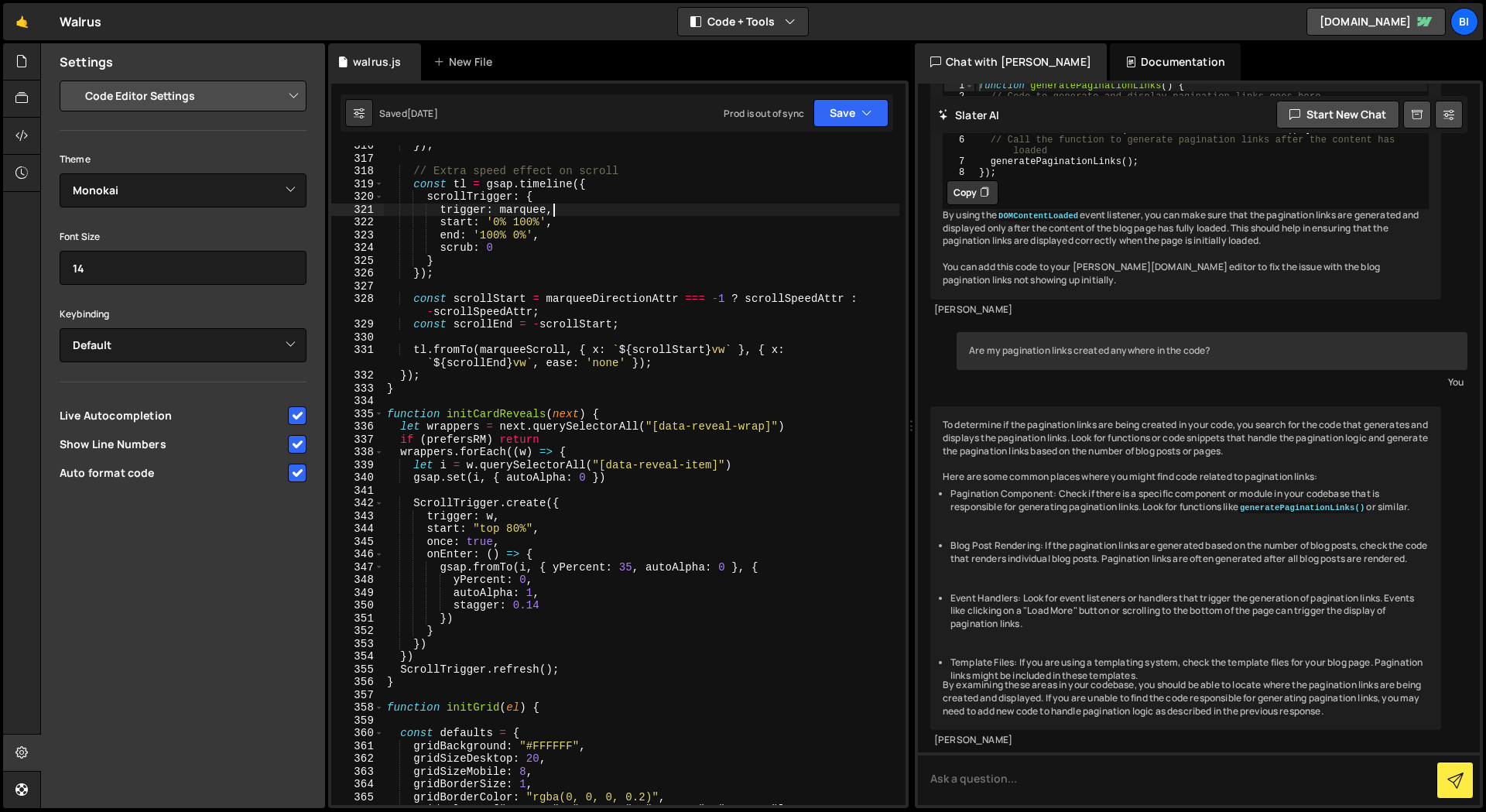
scroll to position [3719, 0]
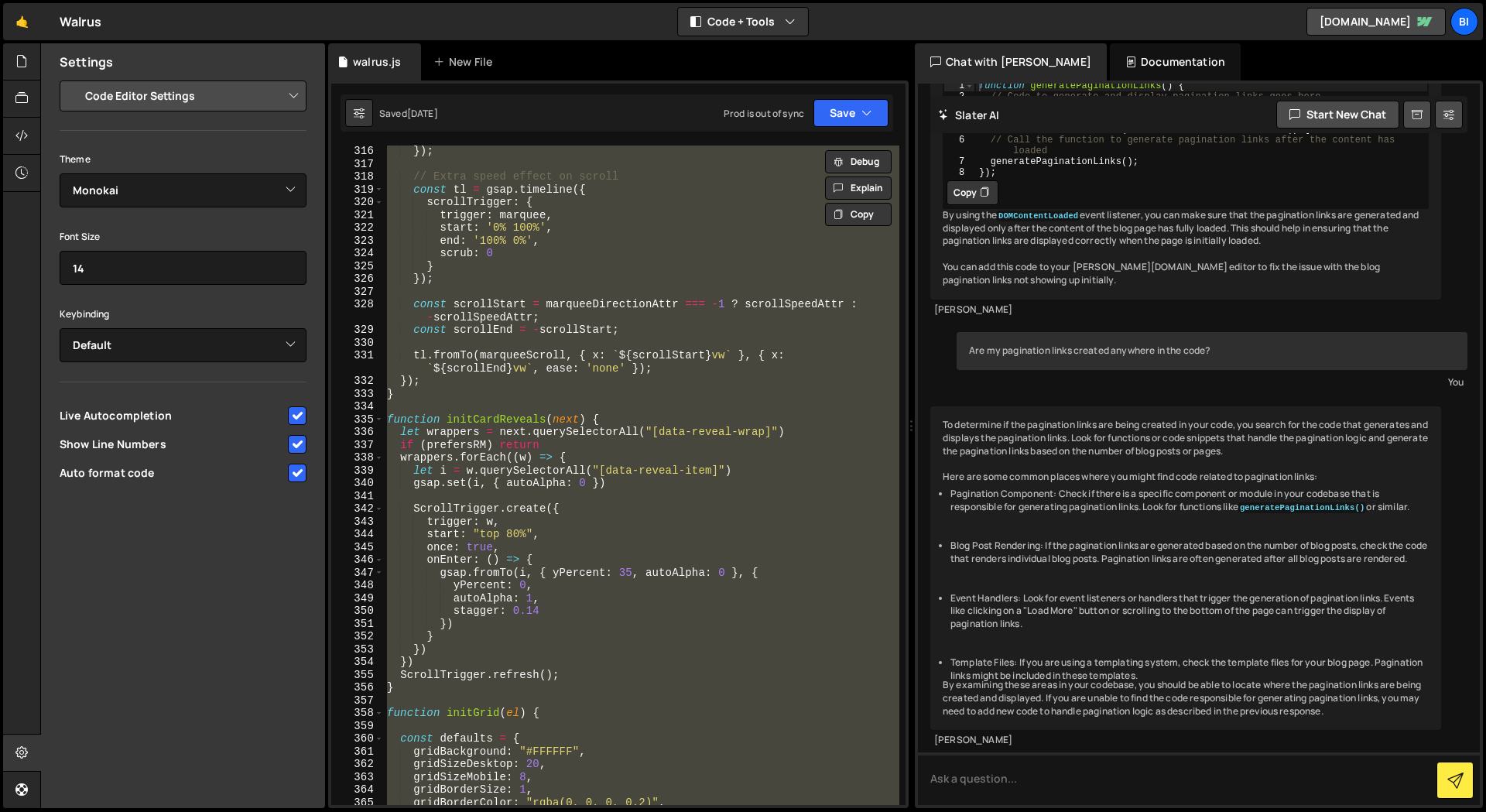
click at [585, 274] on div "}) ; // Extra speed effect on scroll const tl = gsap . timeline ({ scrollTrigge…" at bounding box center [642, 475] width 516 height 660
type textarea "});"
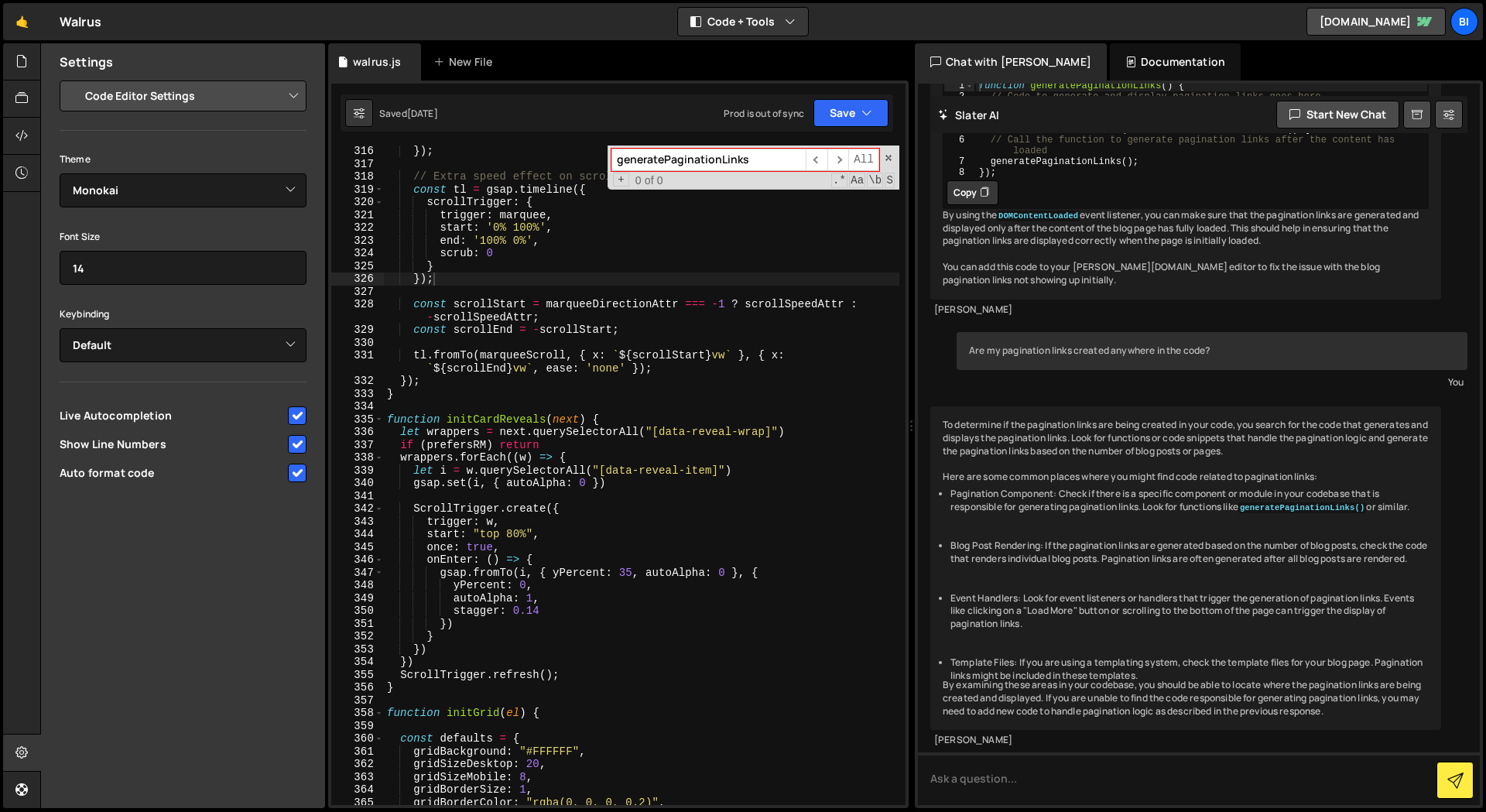
paste input "fsAttribute"
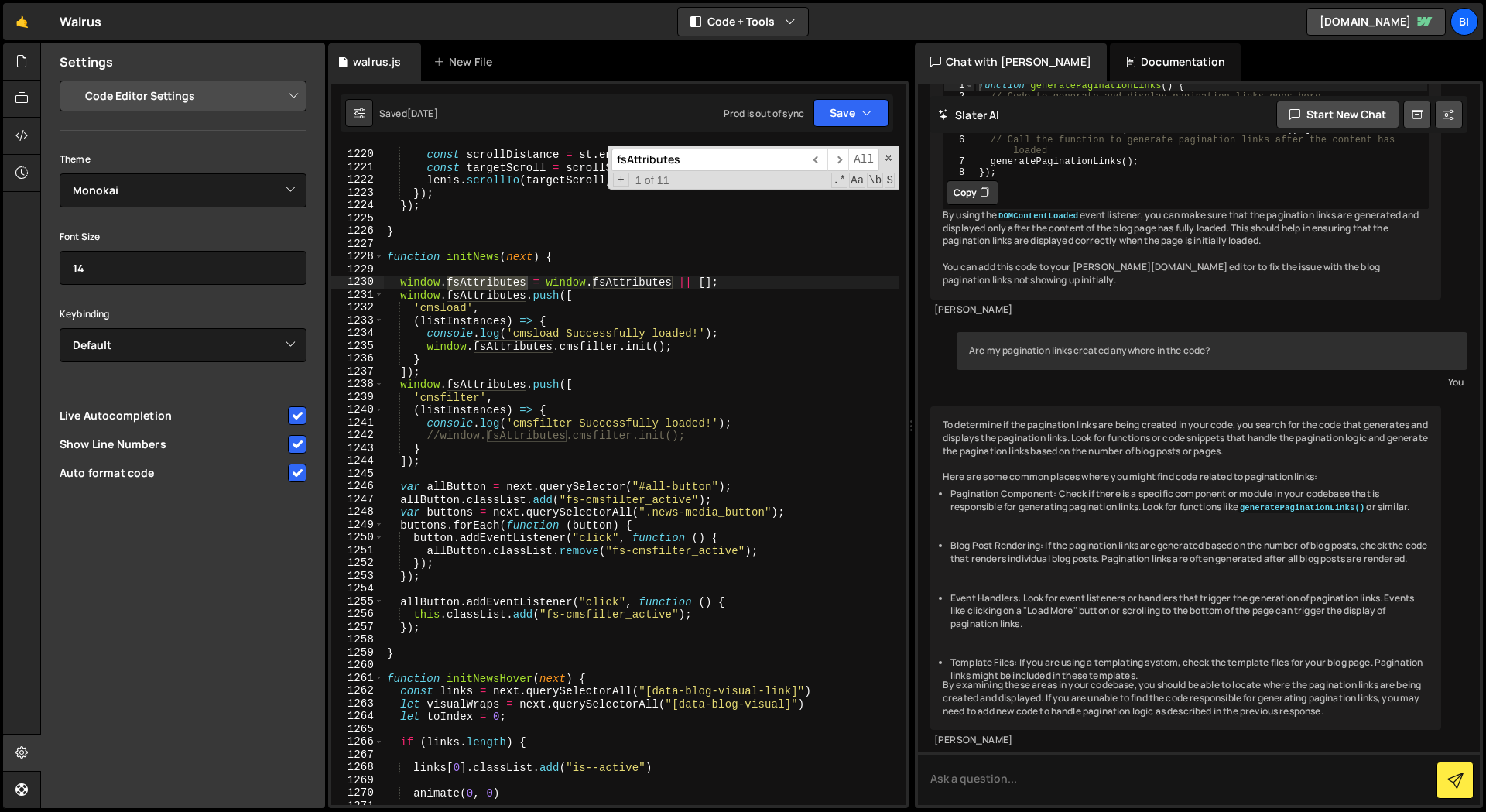
scroll to position [14665, 0]
type input "fsAttributes"
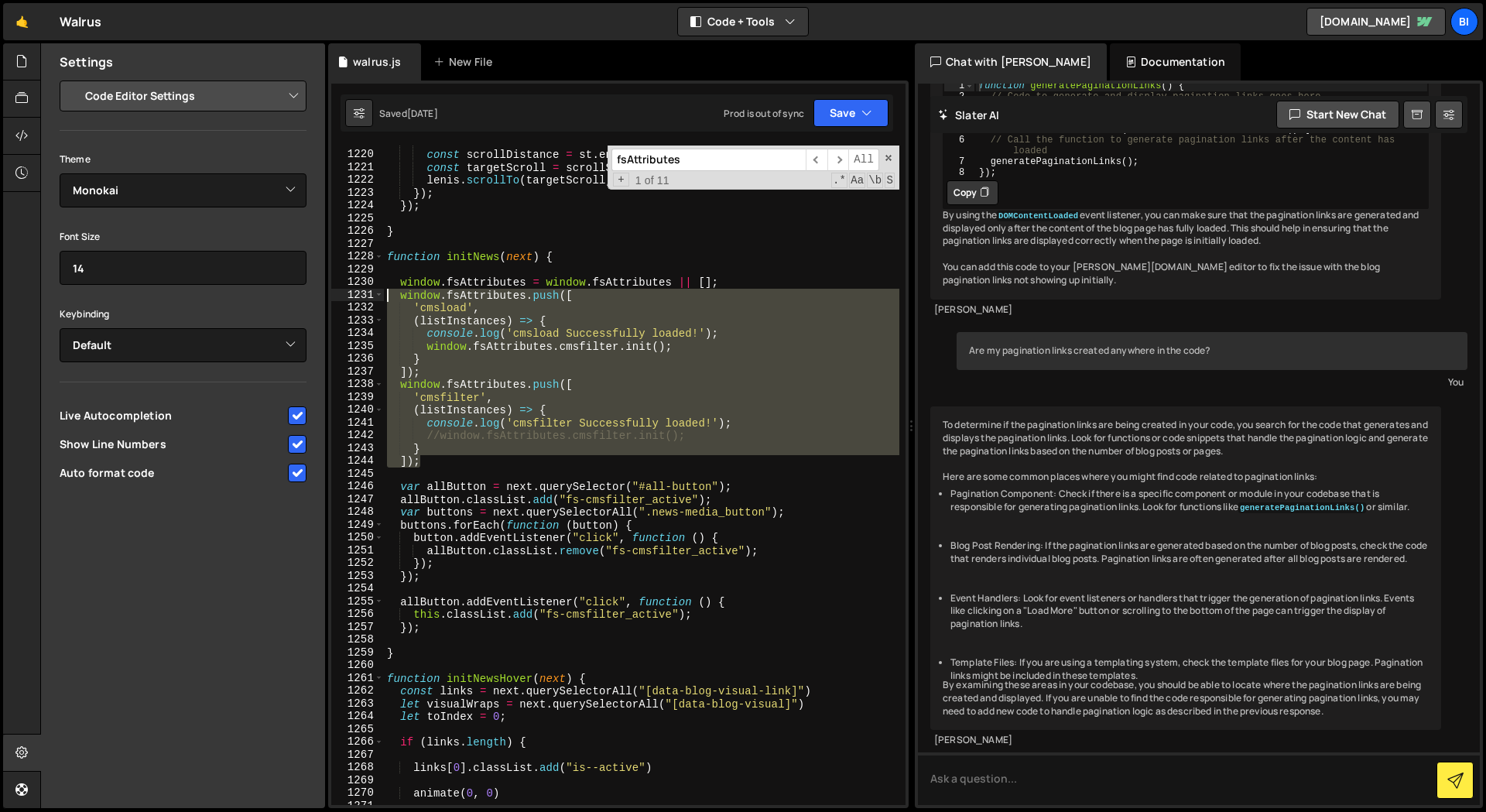
drag, startPoint x: 463, startPoint y: 461, endPoint x: 284, endPoint y: 294, distance: 244.8
click at [284, 294] on div "Files New File Javascript files 1 walrus.js 0 CSS files Copy share link Edit Fi…" at bounding box center [763, 425] width 1446 height 765
click at [537, 323] on div "const scrollStart = st . start ; const scrollDistance = st . end - st . start ;…" at bounding box center [642, 475] width 516 height 660
type textarea "(listInstances) => {"
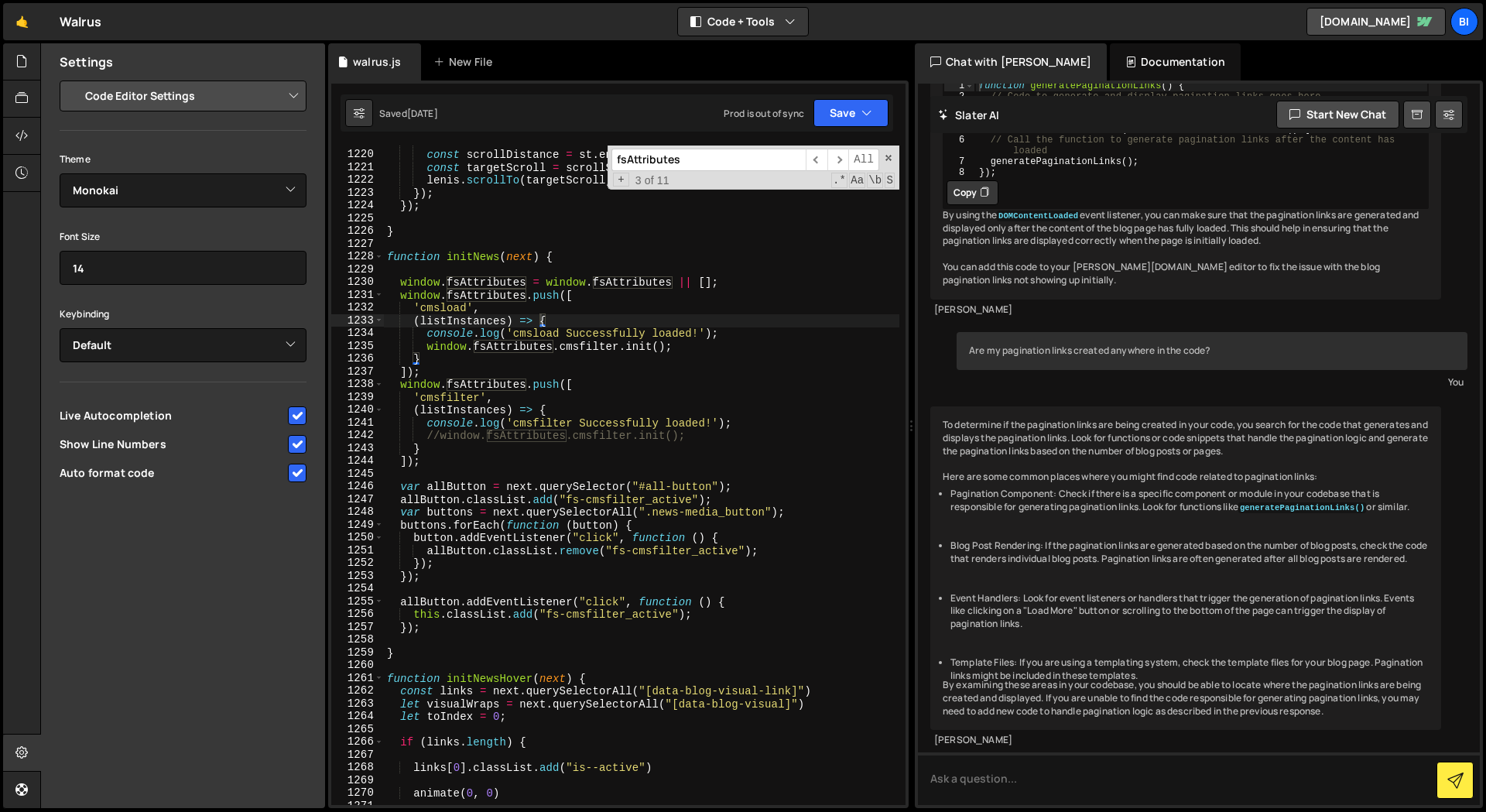
paste input "cmsfilter.init"
type input "cmsfilter.init"
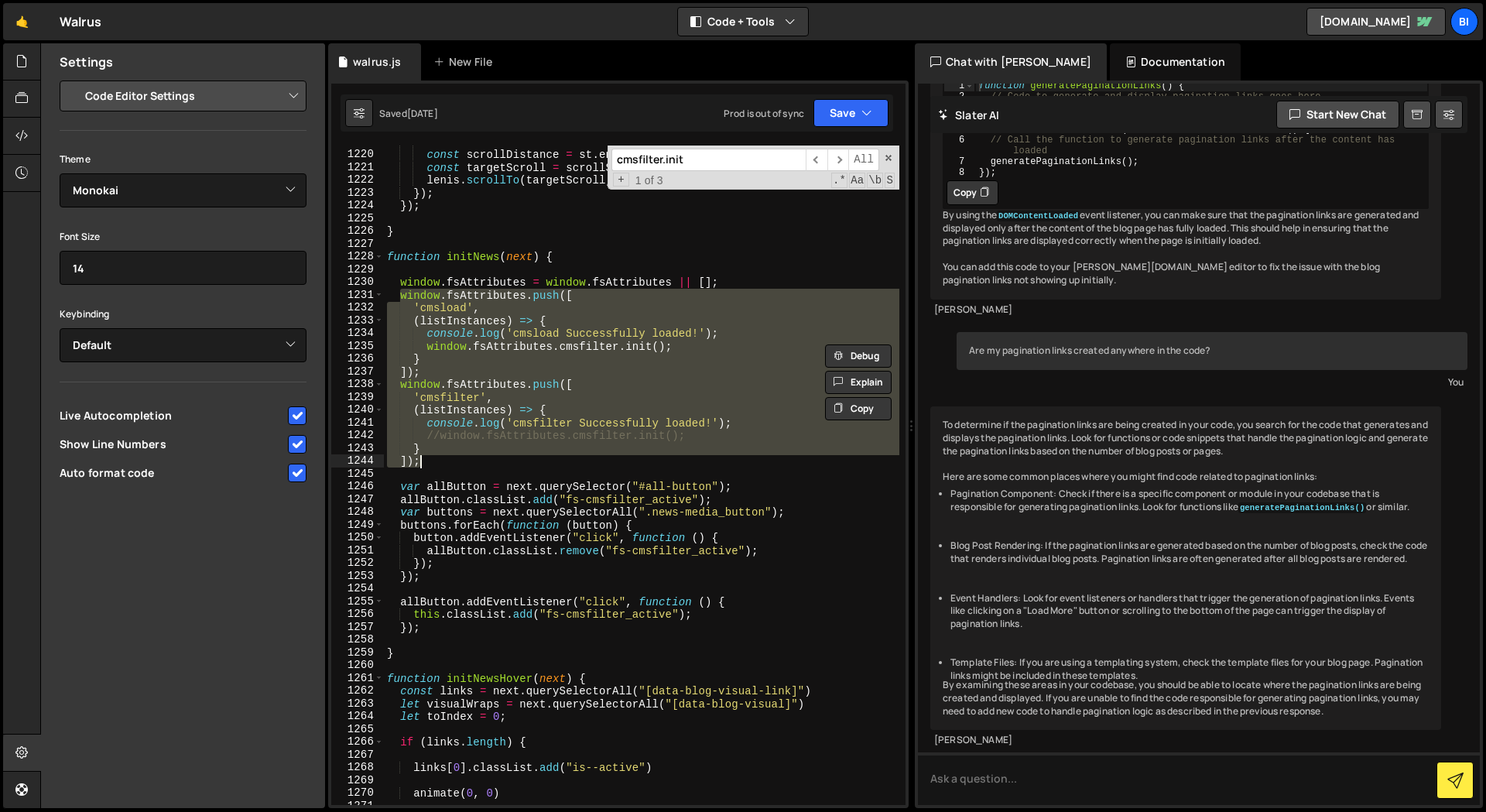
drag, startPoint x: 400, startPoint y: 291, endPoint x: 472, endPoint y: 460, distance: 183.7
click at [472, 460] on div "const scrollStart = st . start ; const scrollDistance = st . end - st . start ;…" at bounding box center [642, 478] width 516 height 685
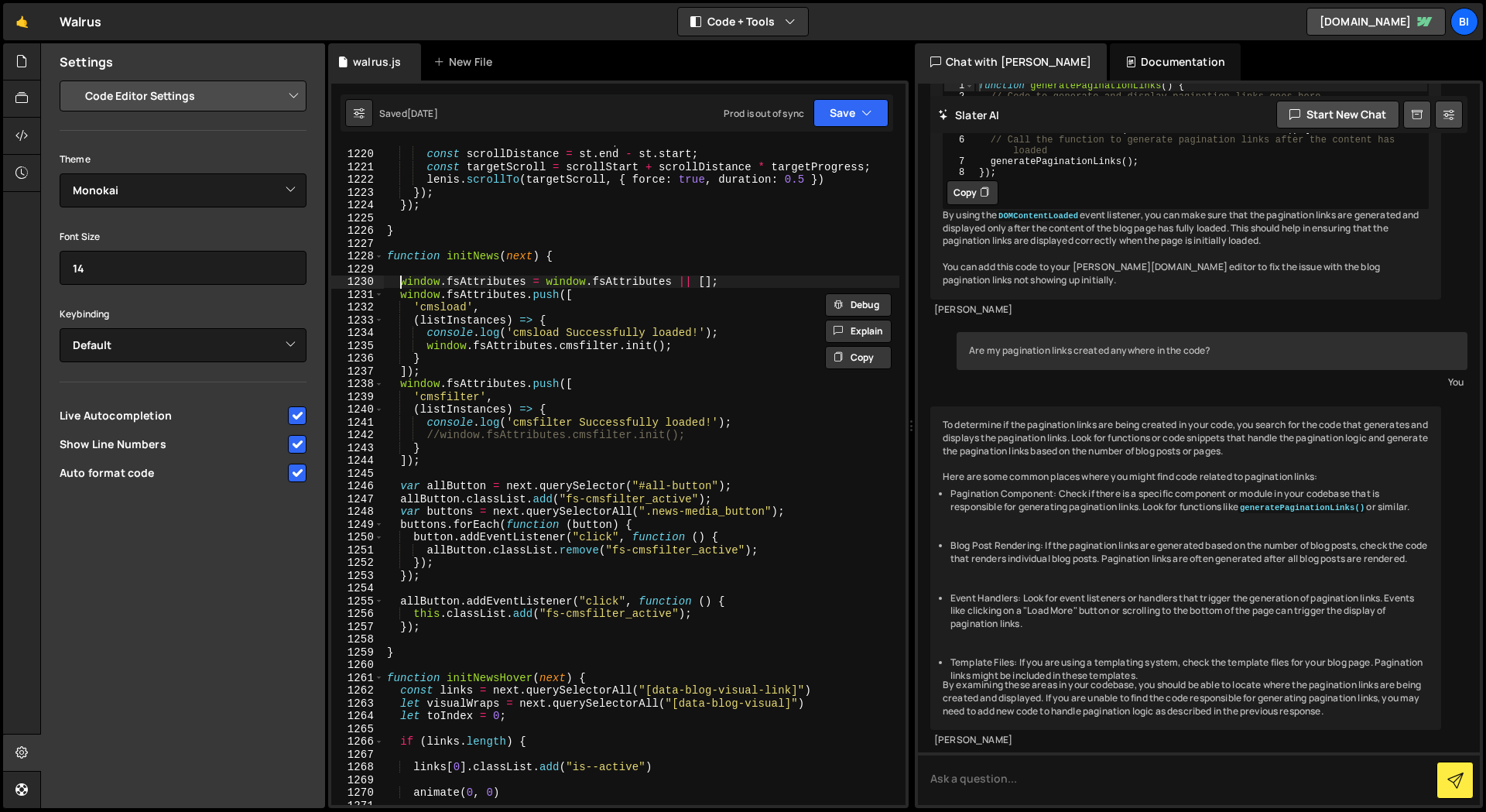
click at [402, 280] on div "const scrollStart = st . start ; const scrollDistance = st . end - st . start ;…" at bounding box center [642, 477] width 516 height 685
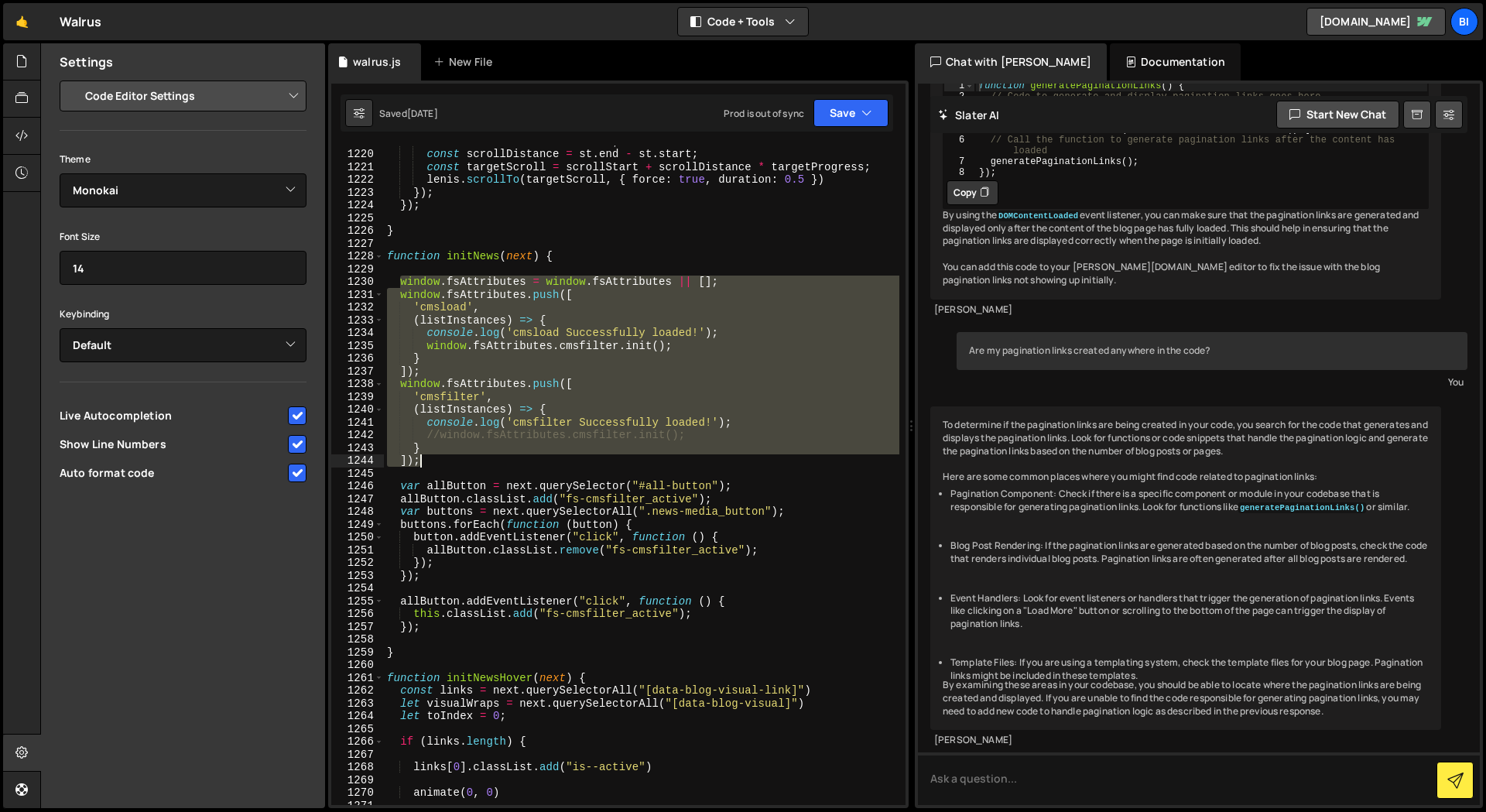
drag, startPoint x: 414, startPoint y: 291, endPoint x: 541, endPoint y: 461, distance: 212.2
click at [541, 461] on div "const scrollStart = st . start ; const scrollDistance = st . end - st . start ;…" at bounding box center [642, 477] width 516 height 685
paste textarea
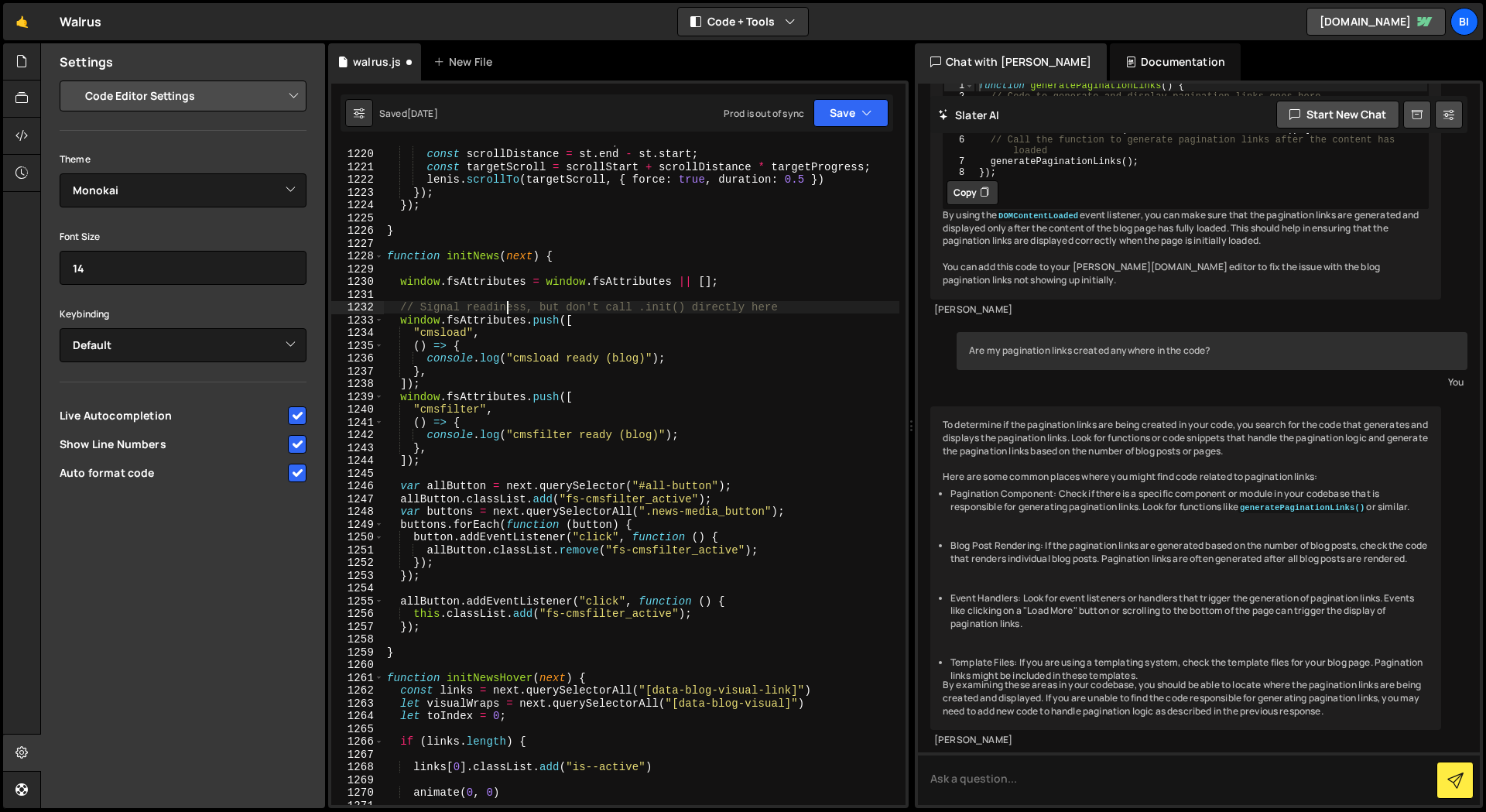
click at [504, 312] on div "const scrollStart = st . start ; const scrollDistance = st . end - st . start ;…" at bounding box center [642, 477] width 516 height 685
click at [498, 306] on div "const scrollStart = st . start ; const scrollDistance = st . end - st . start ;…" at bounding box center [642, 477] width 516 height 685
click at [497, 307] on div "const scrollStart = st . start ; const scrollDistance = st . end - st . start ;…" at bounding box center [642, 475] width 516 height 660
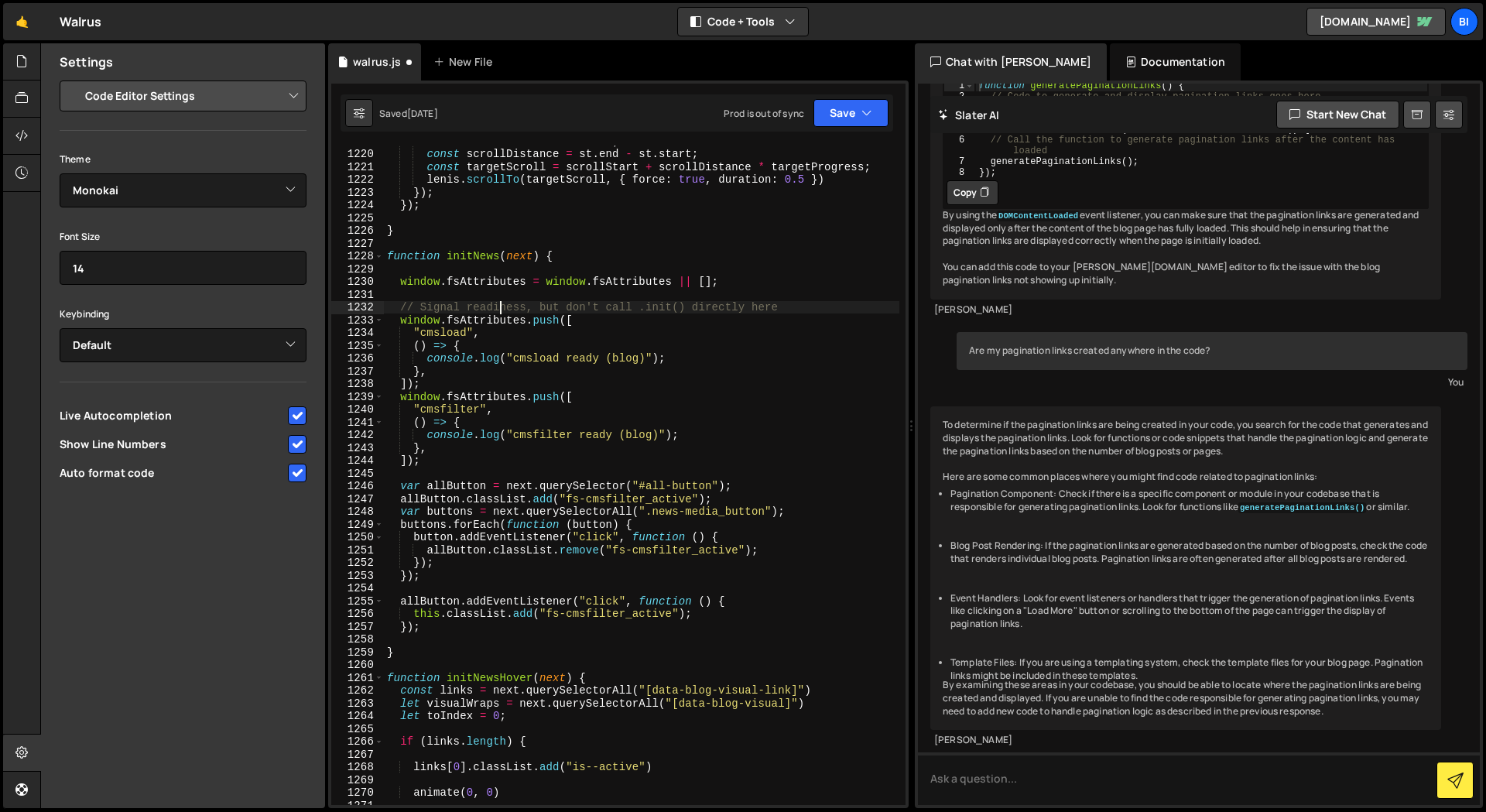
click at [497, 307] on div "const scrollStart = st . start ; const scrollDistance = st . end - st . start ;…" at bounding box center [642, 477] width 516 height 685
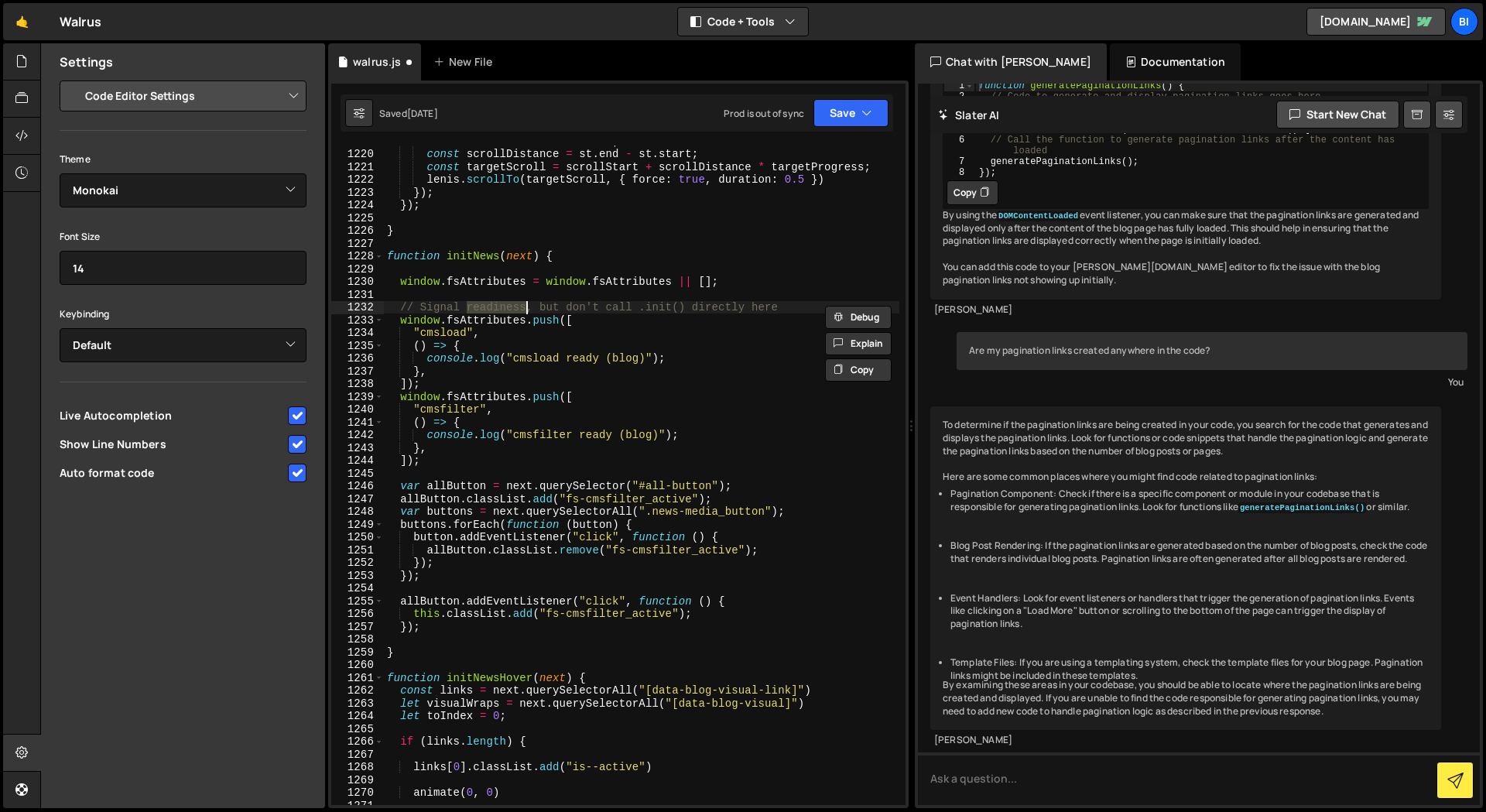
type textarea "} ]);"
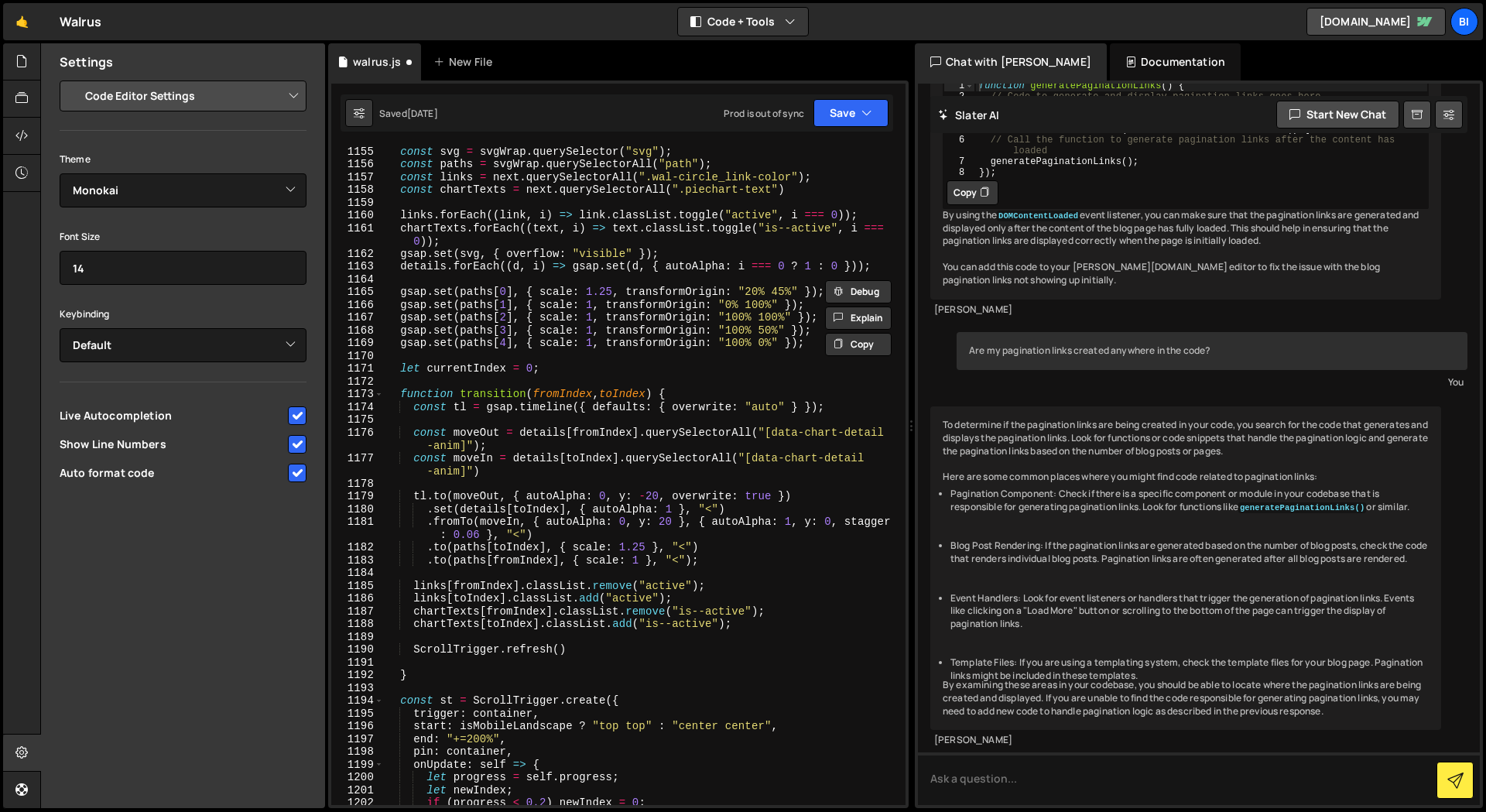
scroll to position [0, 1650]
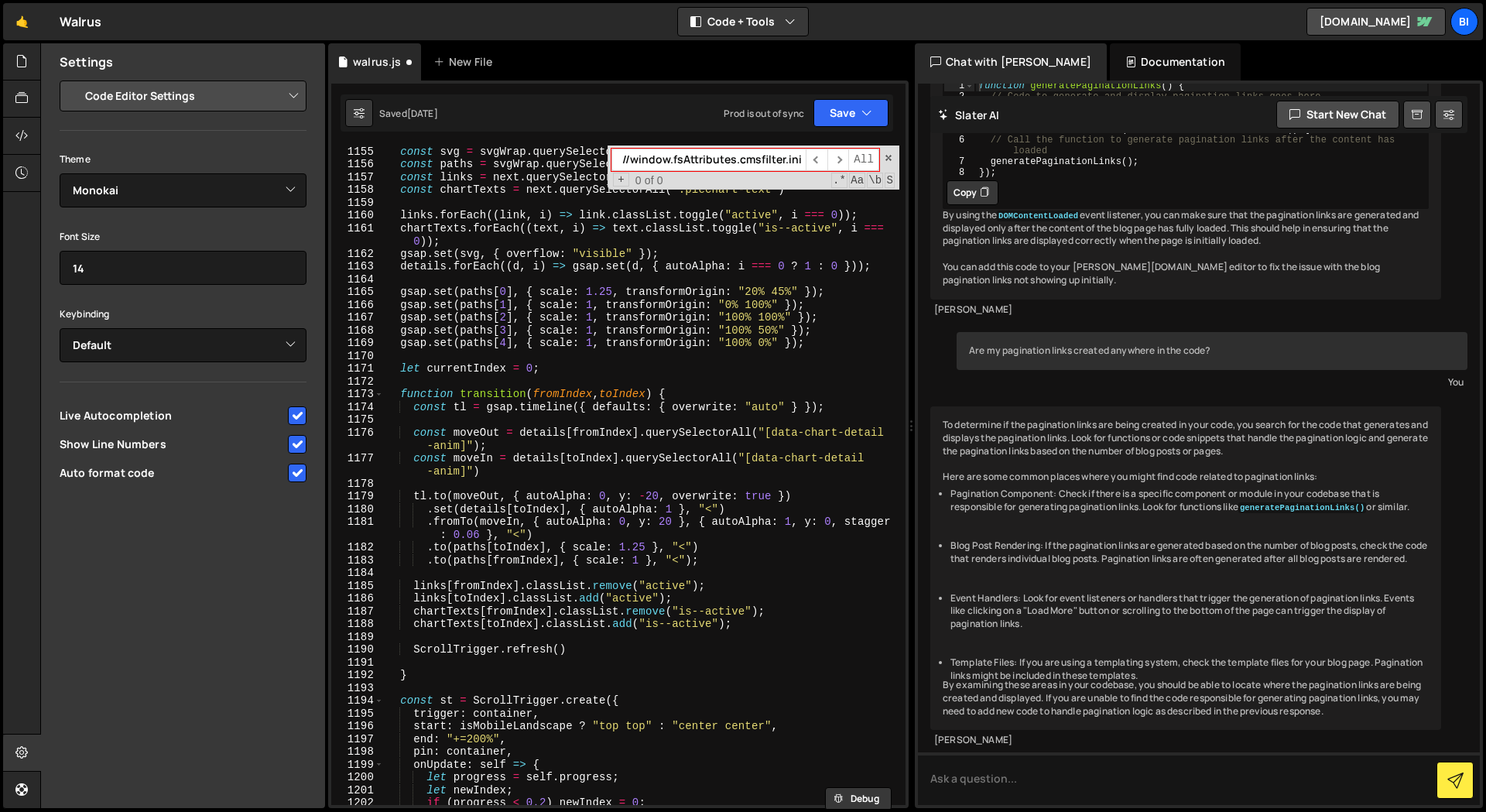
paste input "initBlog"
type input "initBlog"
type textarea "function initBlog(next) {"
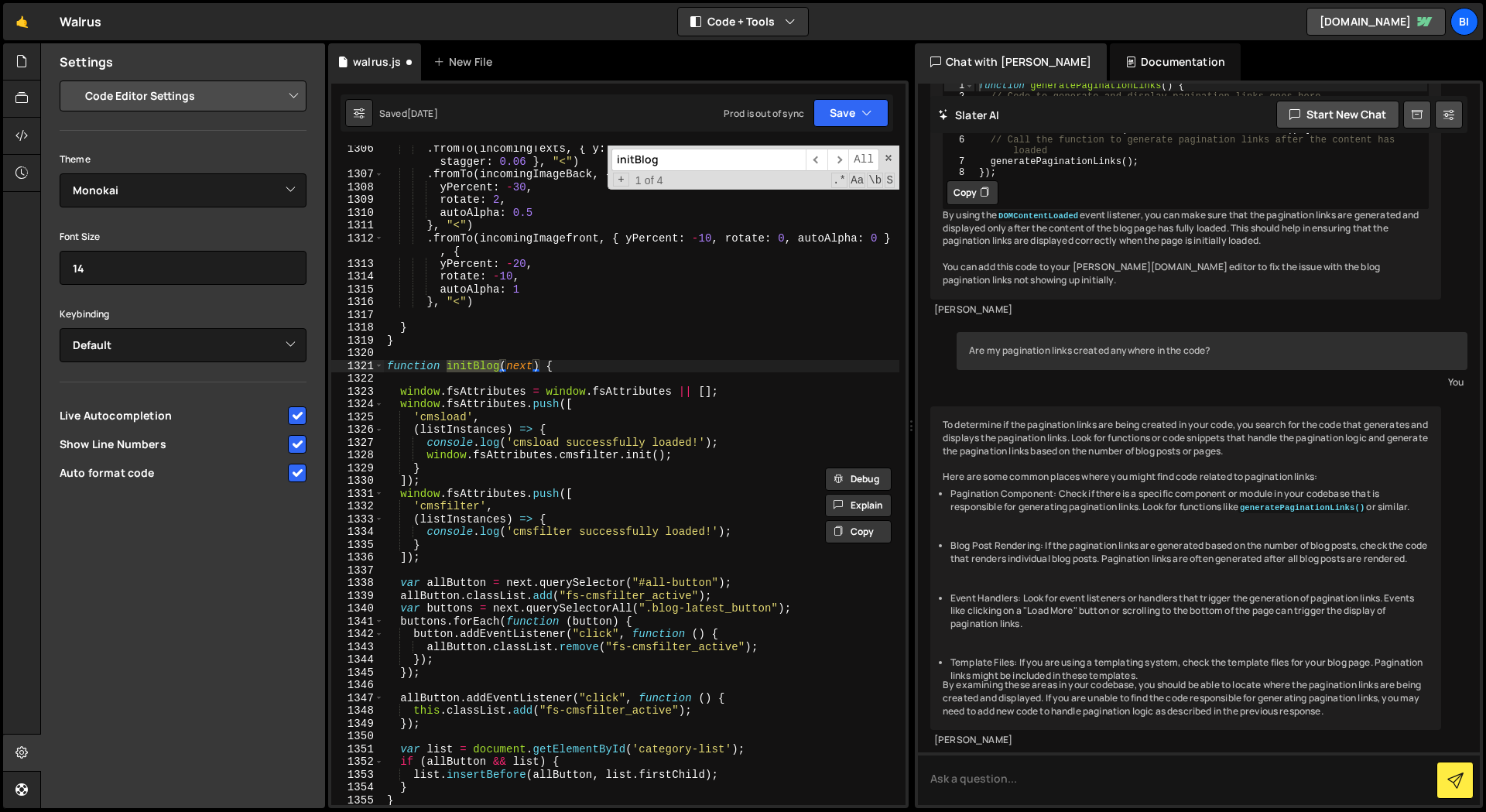
scroll to position [15734, 0]
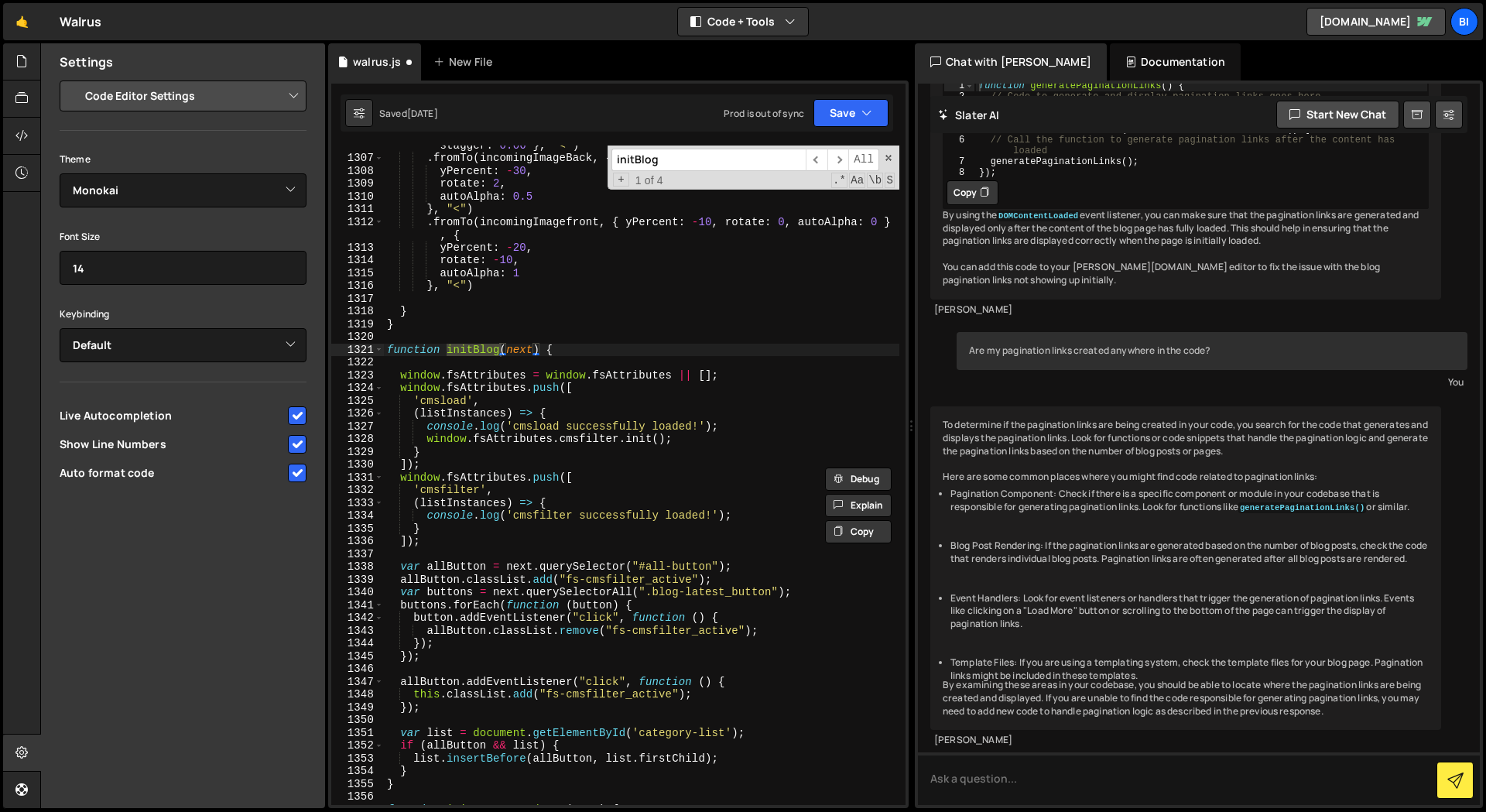
type input "initBlog"
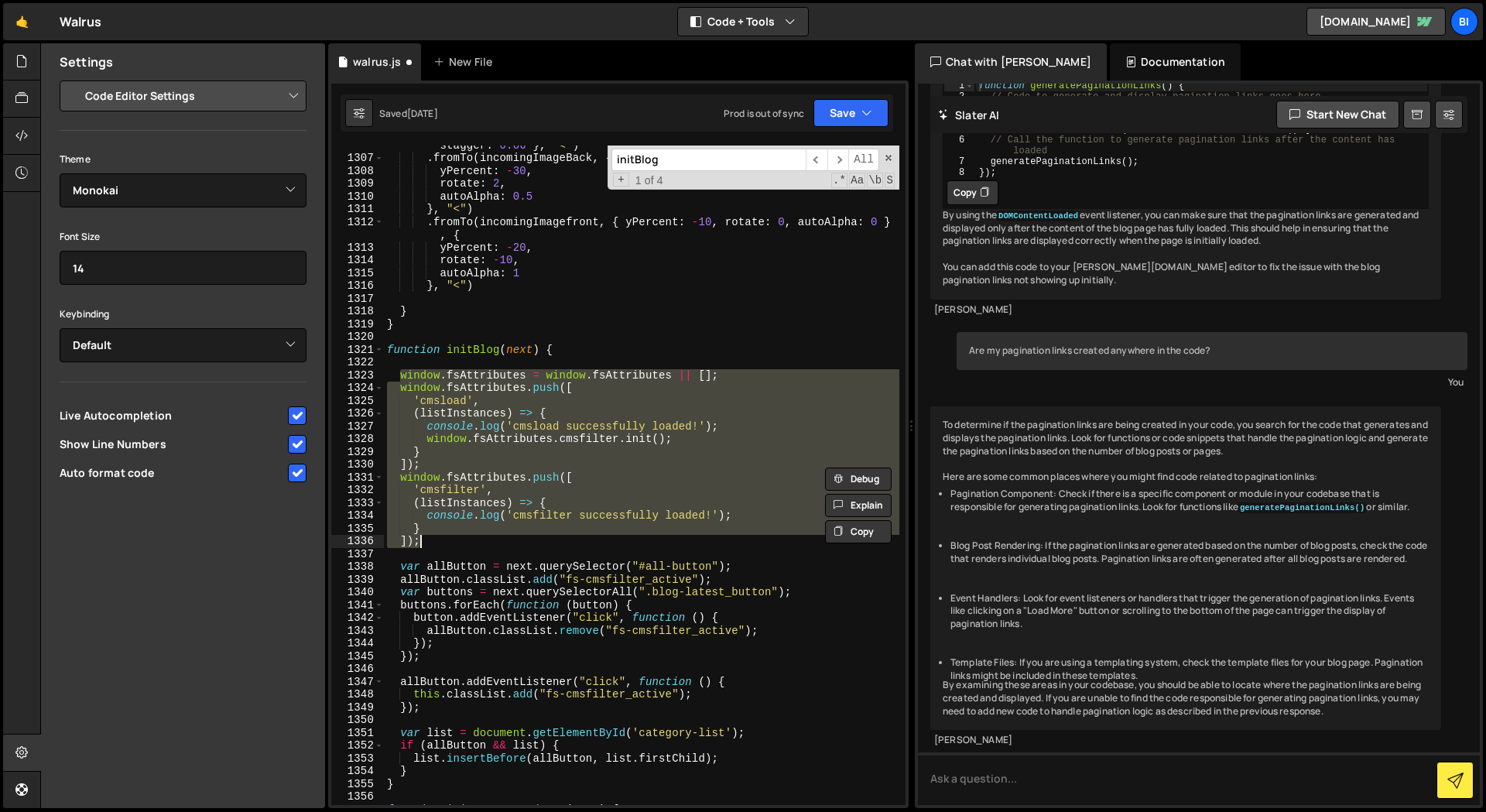
drag, startPoint x: 398, startPoint y: 371, endPoint x: 484, endPoint y: 544, distance: 193.2
click at [484, 544] on div ". fromTo ( incomingTexts , { y : 20 , autoAlpha : 0 } , { y : 0 , autoAlpha : 1…" at bounding box center [642, 475] width 516 height 698
paste textarea
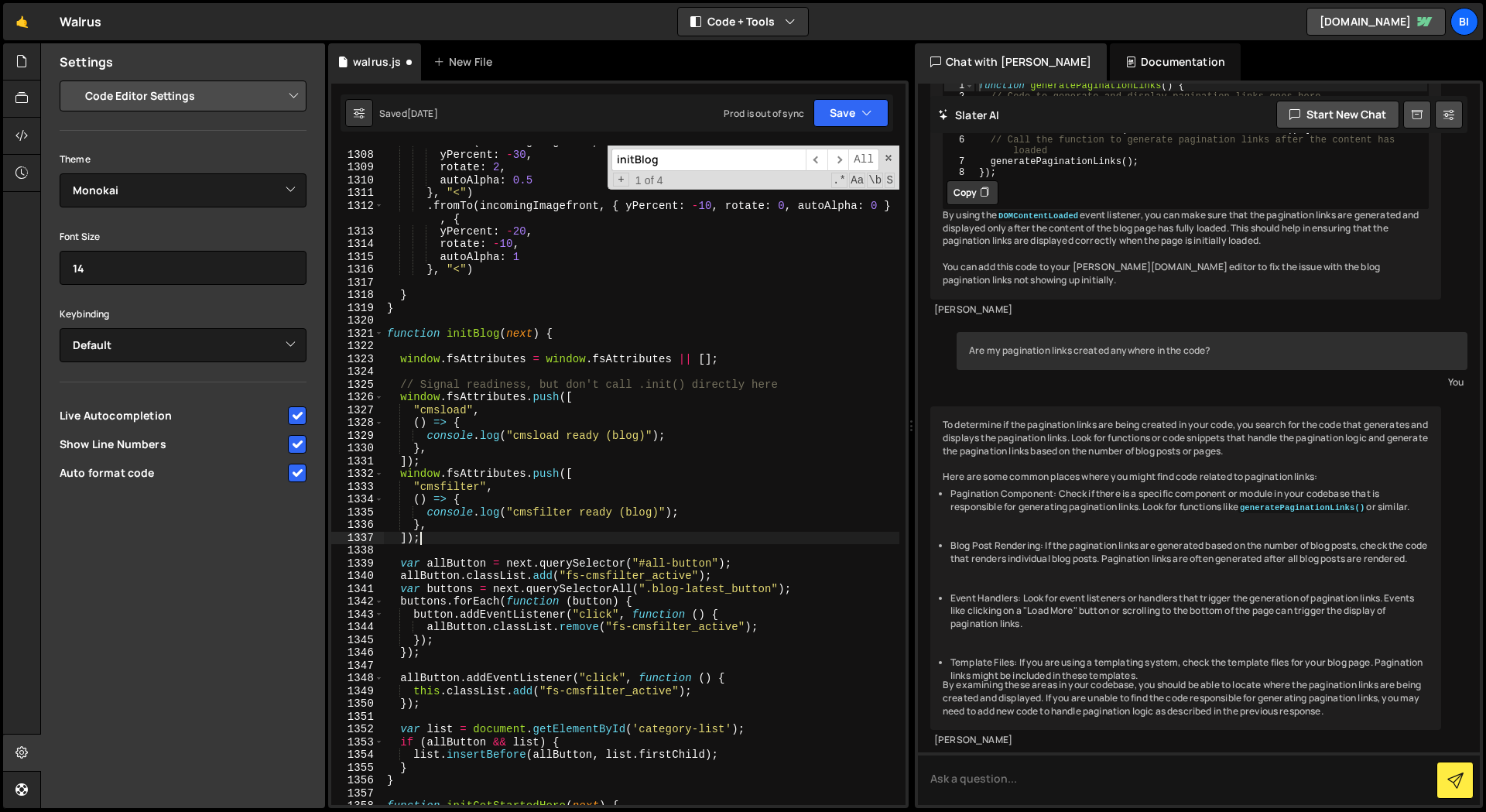
scroll to position [15741, 0]
click at [504, 387] on div ". fromTo ( incomingImageBack , { yPercent : 0 , rotate : 0 , autoAlpha : 0 } , …" at bounding box center [642, 478] width 516 height 685
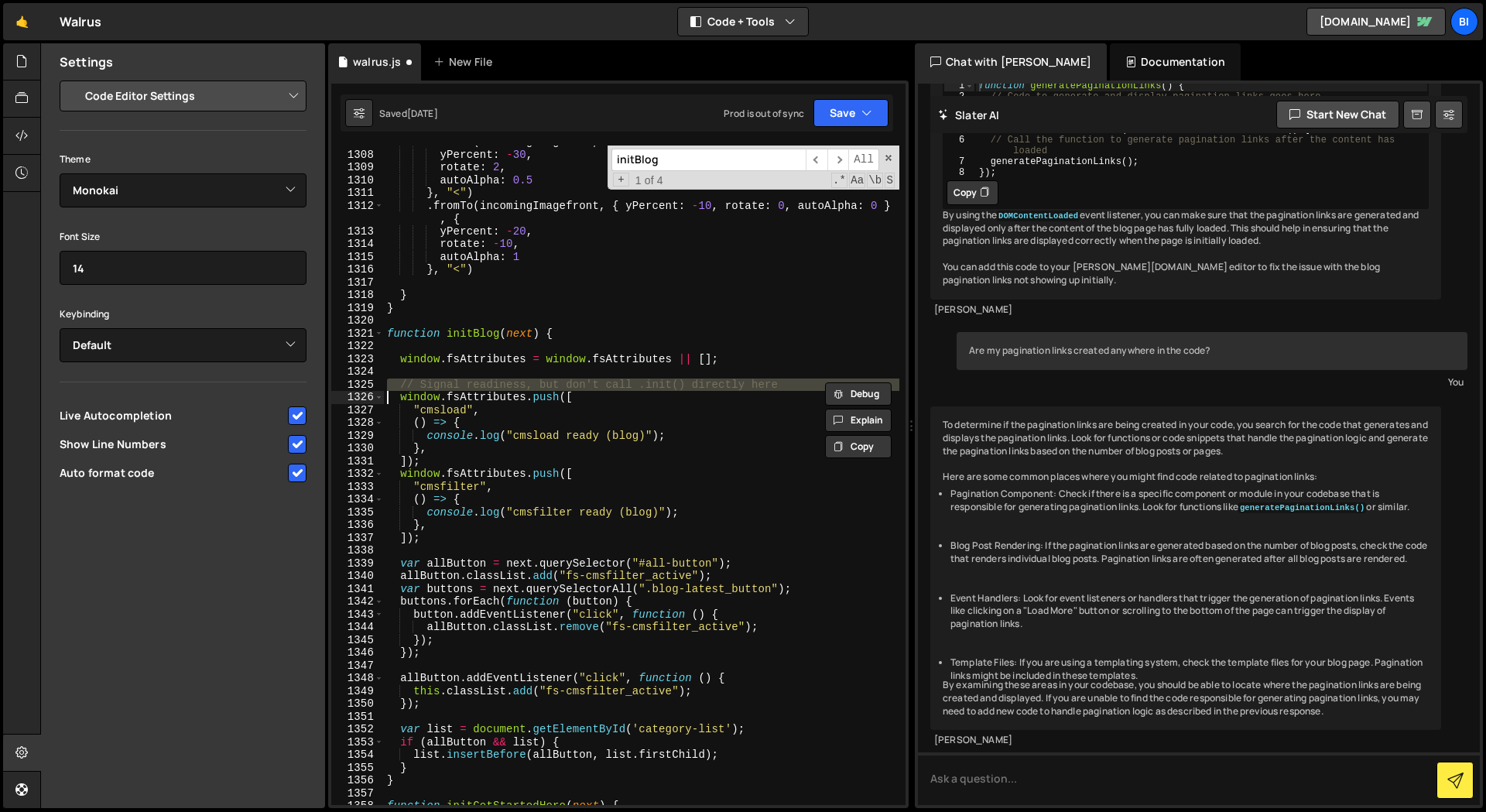
type textarea "window.fsAttributes.push(["
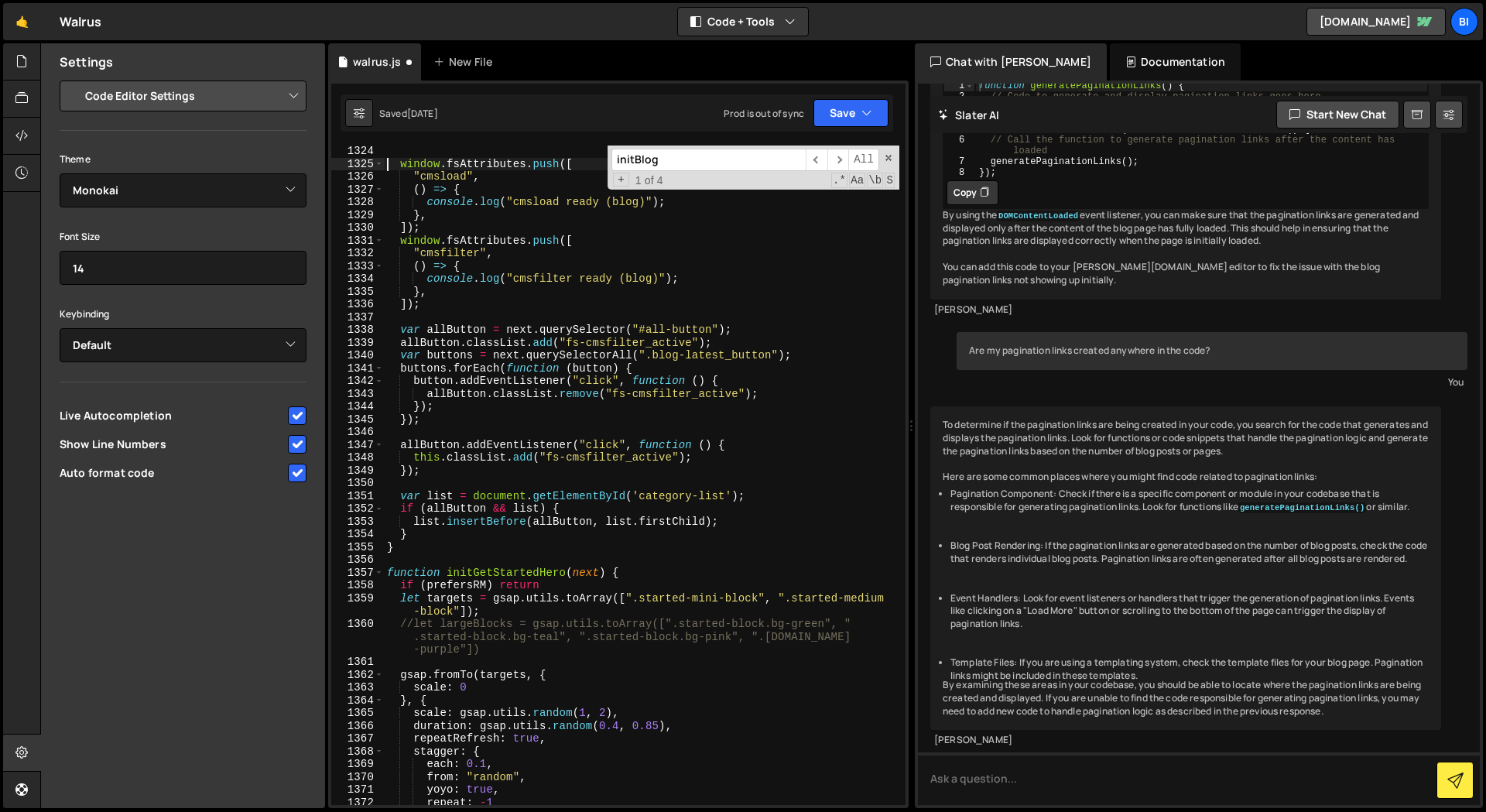
scroll to position [15947, 0]
click at [550, 480] on div "window . fsAttributes . push ([ "cmsload" , ( ) => { console . log ( "cmsload r…" at bounding box center [642, 485] width 516 height 685
type input "i"
type textarea "var list = document.getElementById('category-list');"
type input "in"
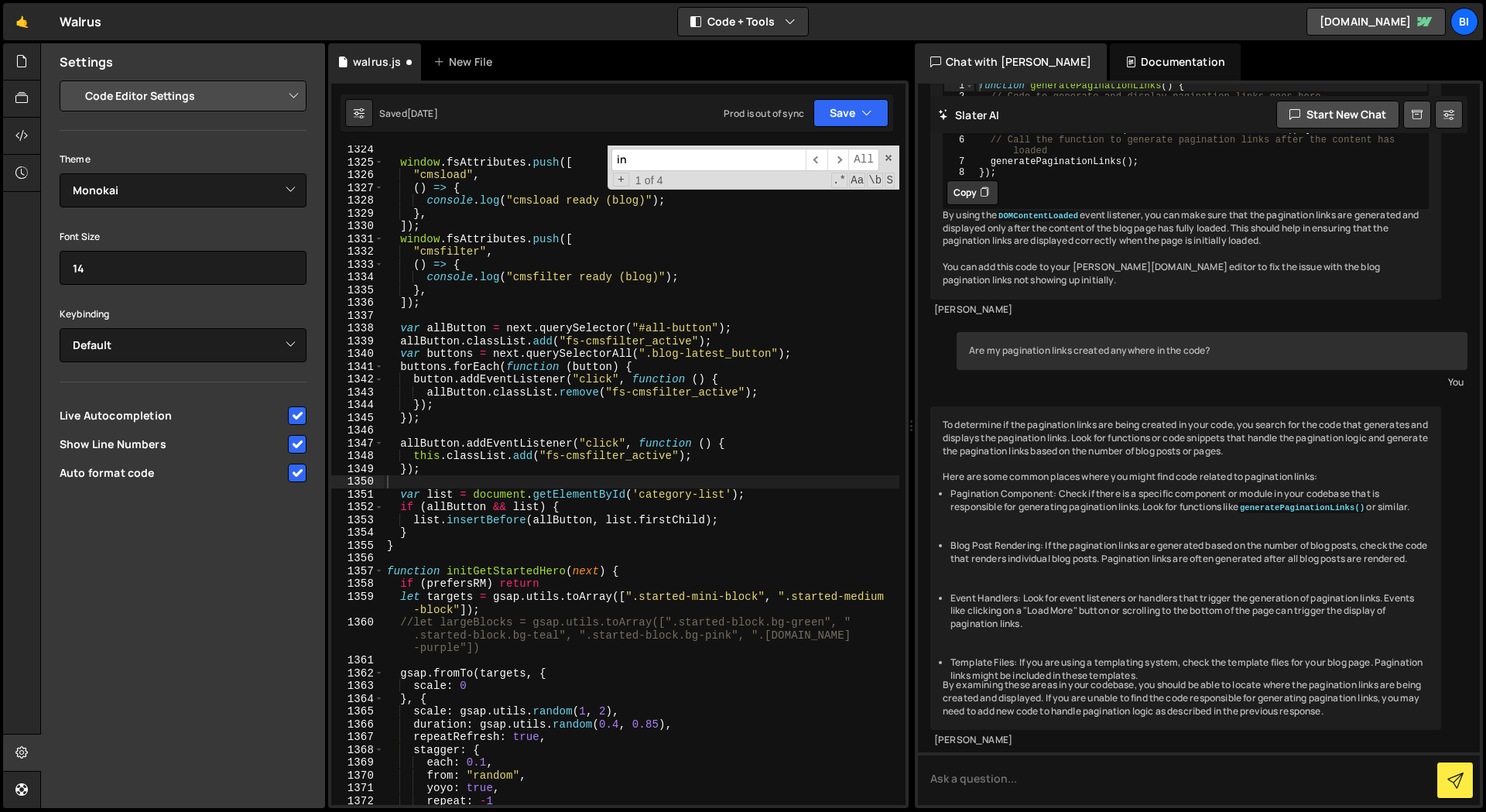
type textarea "list.insertBefore(allButton, list.firstChild);"
type input "ini"
type textarea "function initGetStartedHero(next) {"
type input "initn"
type textarea "initNewsVideoCTA(next)"
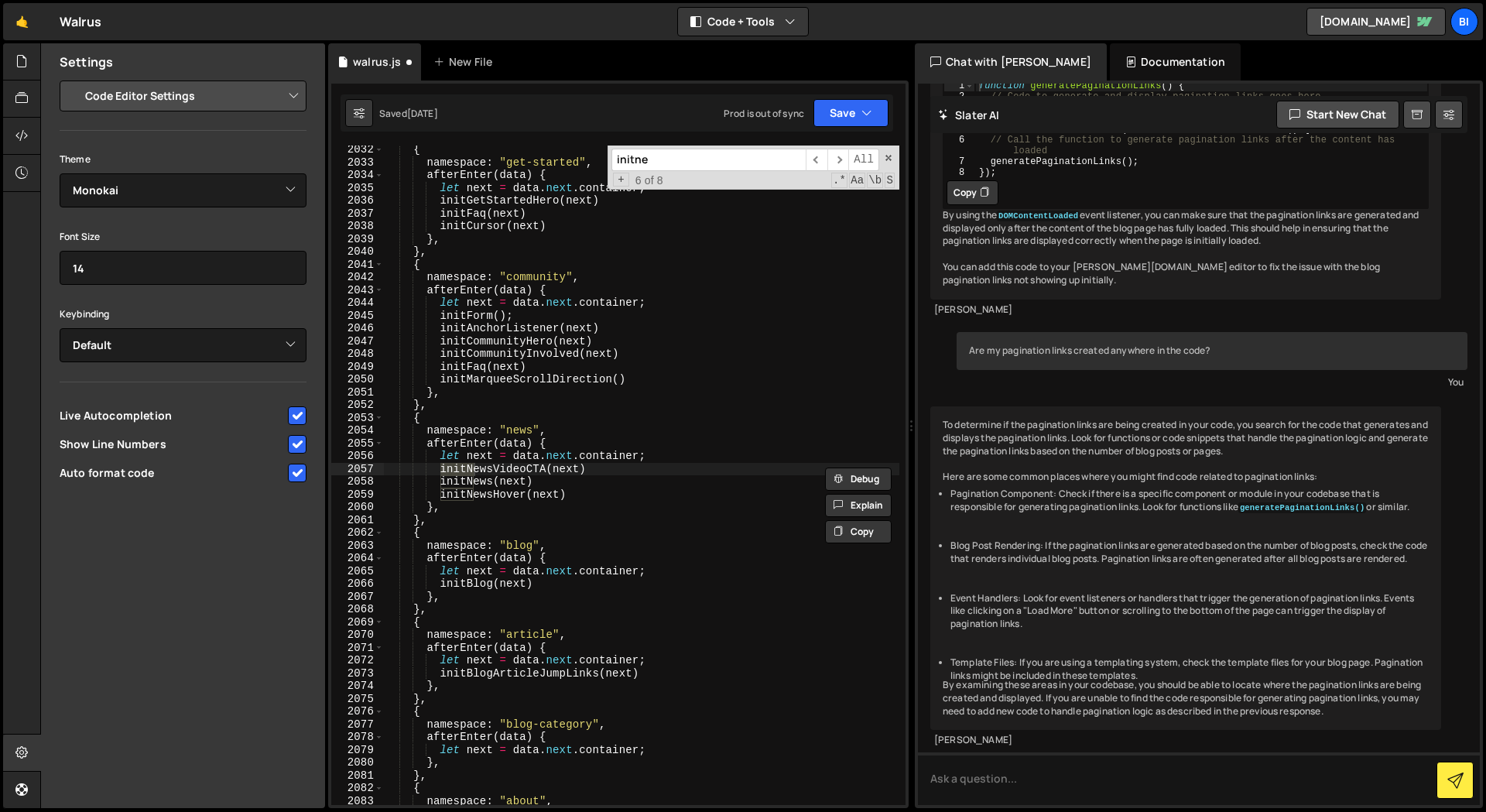
scroll to position [24272, 0]
type input "initM"
type textarea "function initMarqueeScrollDirection() {"
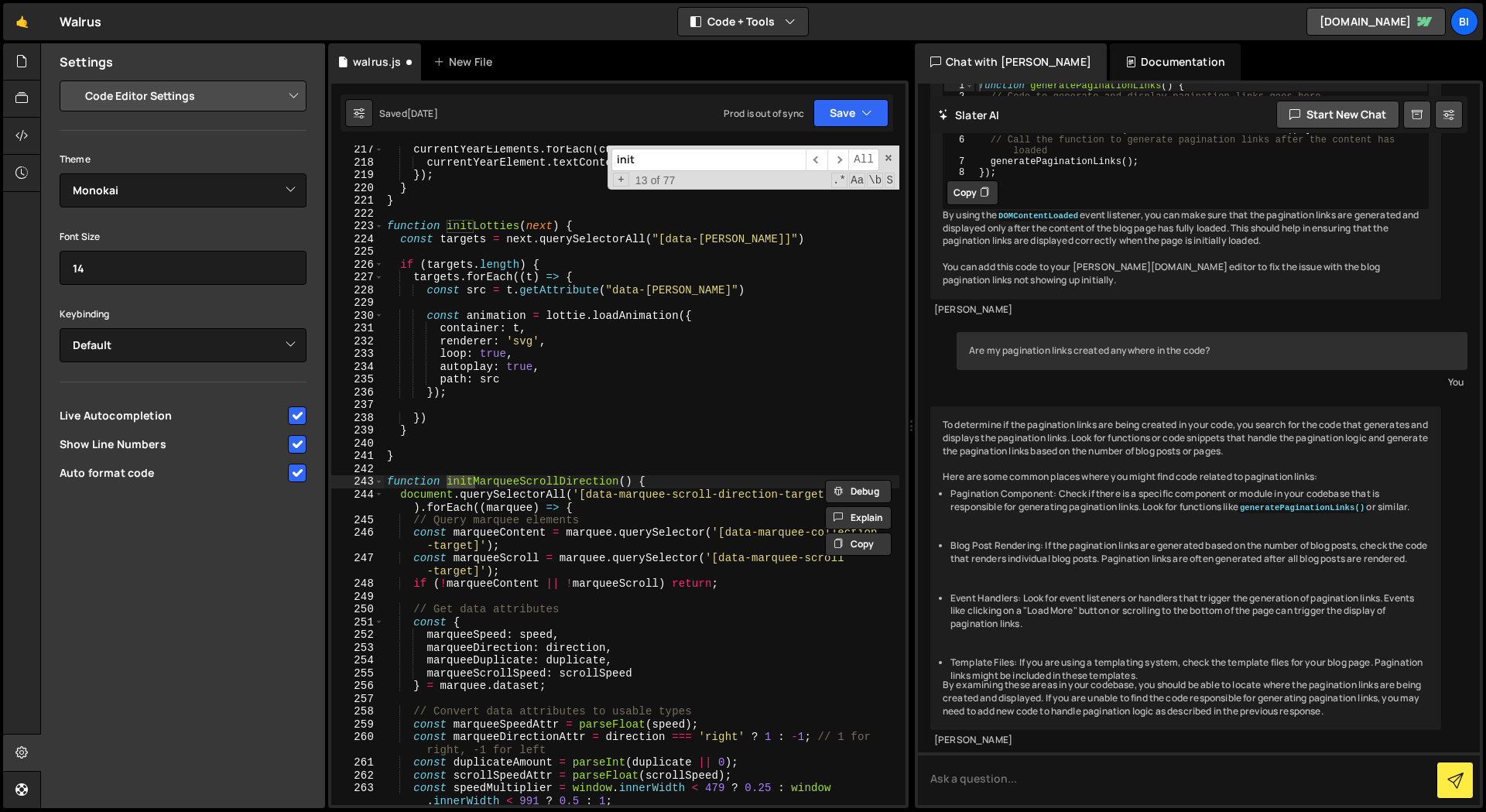
type input "initN"
type textarea "function initNewsVideoCTA(next) {"
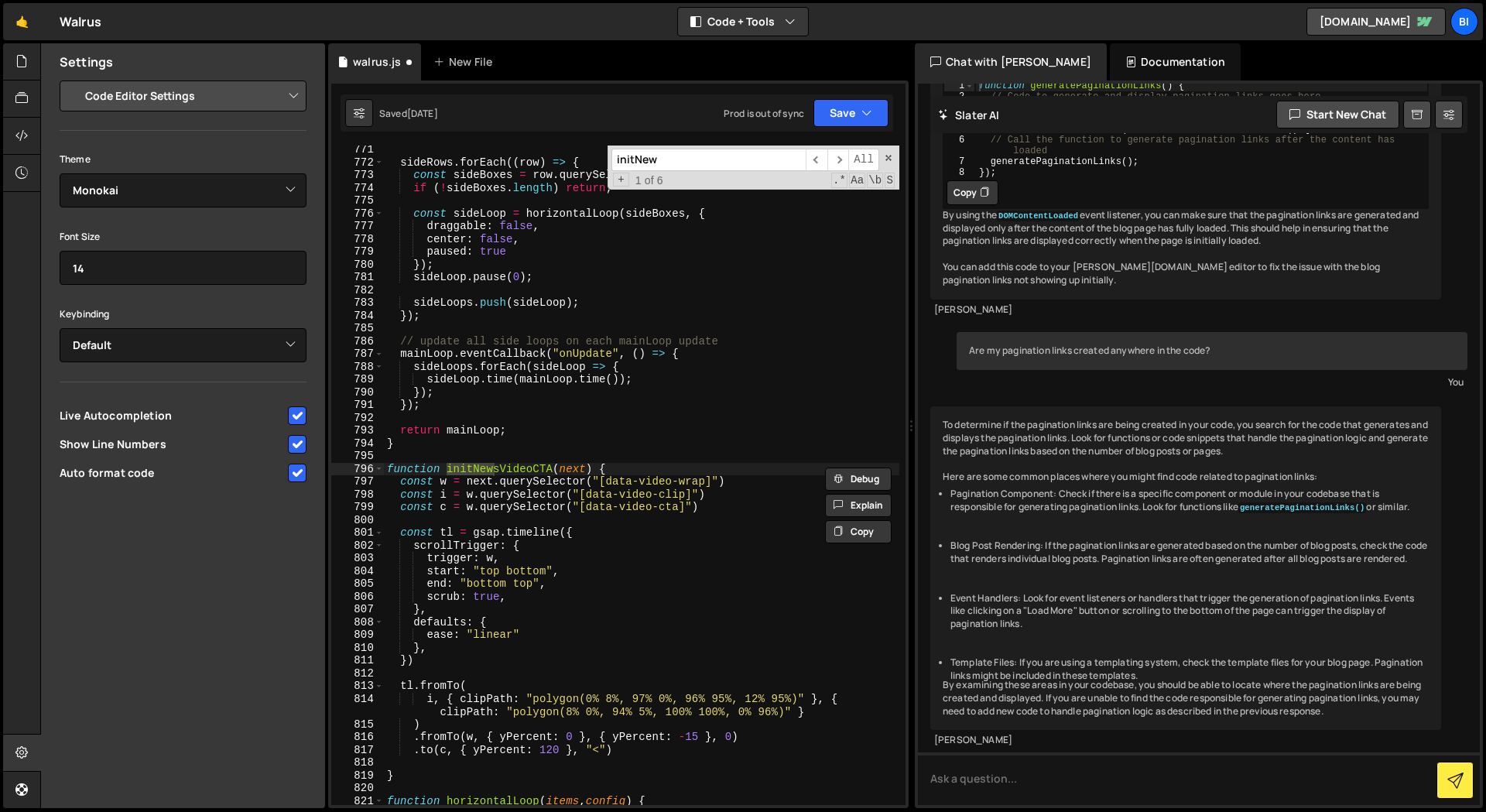
type input "initNews"
type textarea "function initNews(next) {"
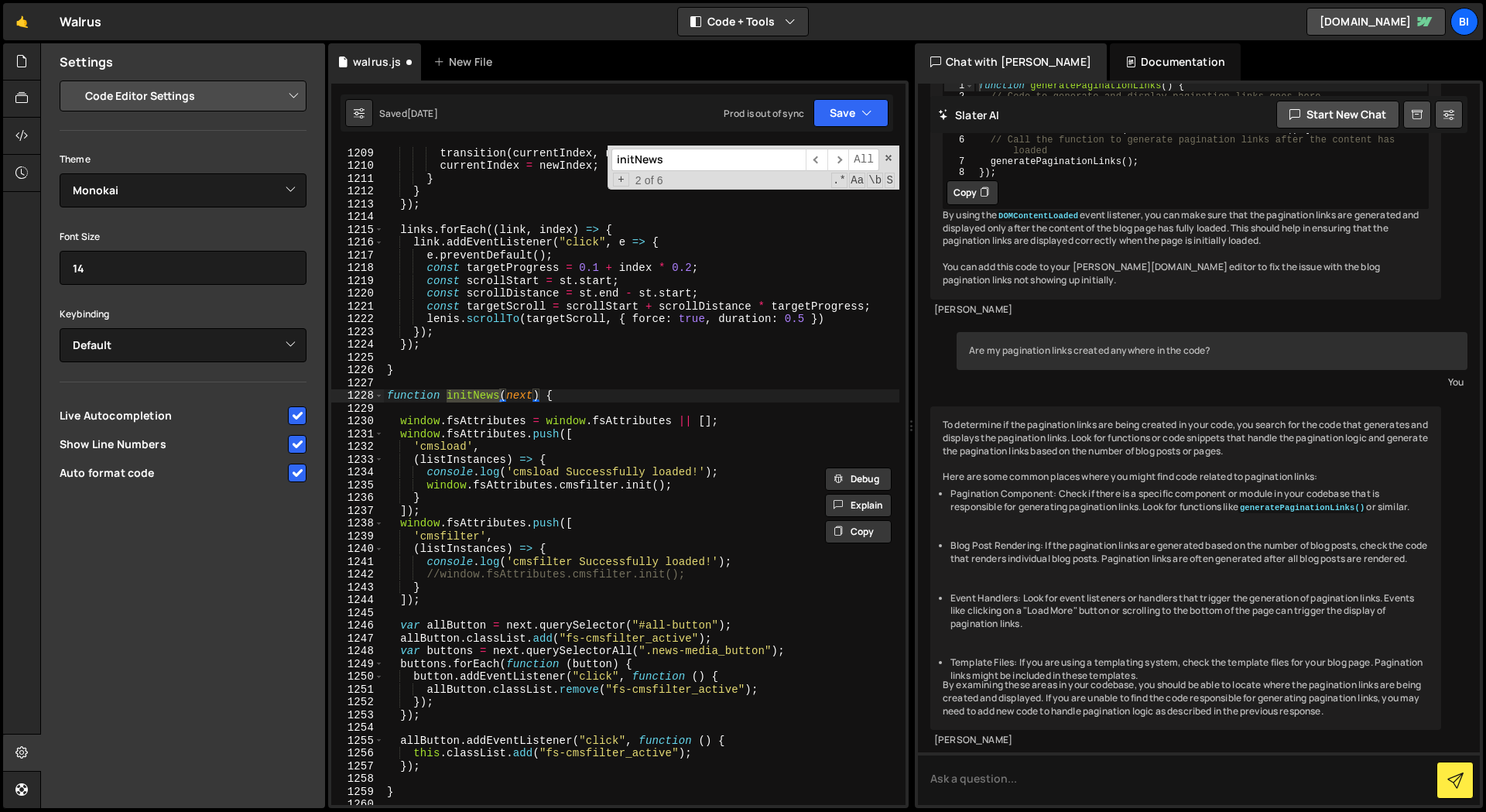
scroll to position [14556, 0]
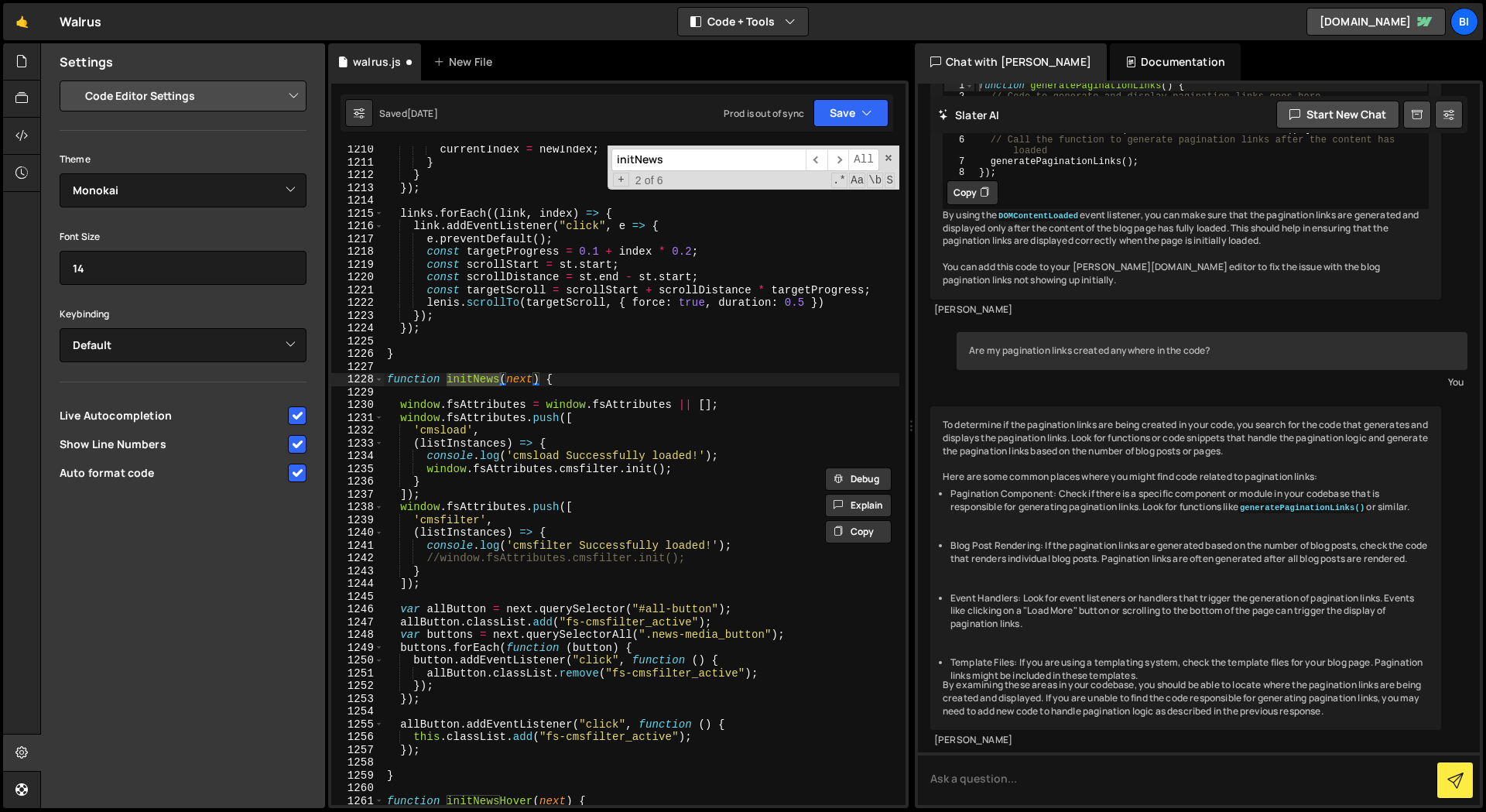
type input "initNews"
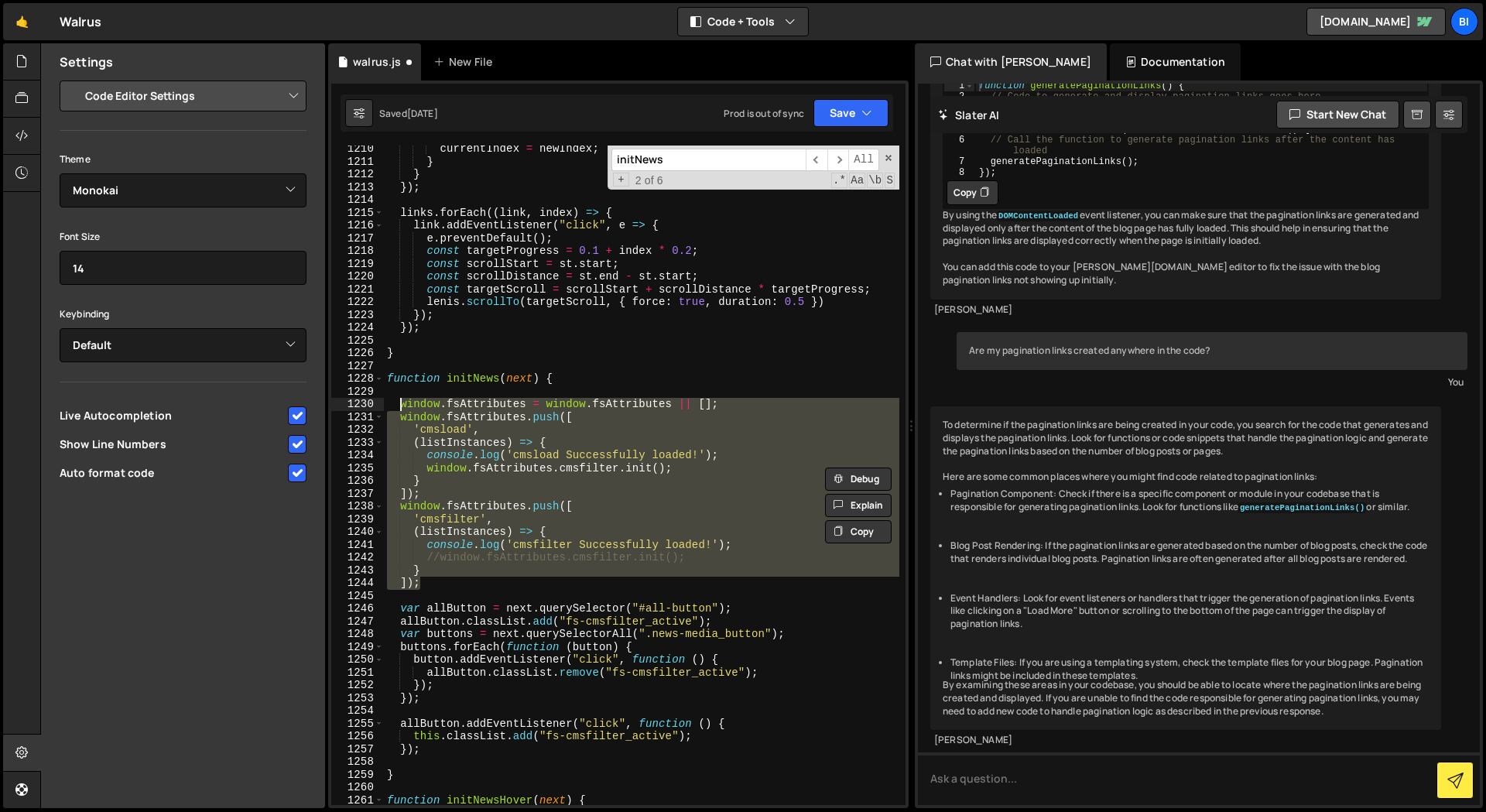
drag, startPoint x: 427, startPoint y: 584, endPoint x: 460, endPoint y: 514, distance: 77.4
click at [400, 404] on div "currentIndex = newIndex ; } } }) ; links . forEach (( link , index ) => { link …" at bounding box center [642, 484] width 516 height 685
paste textarea "]);"
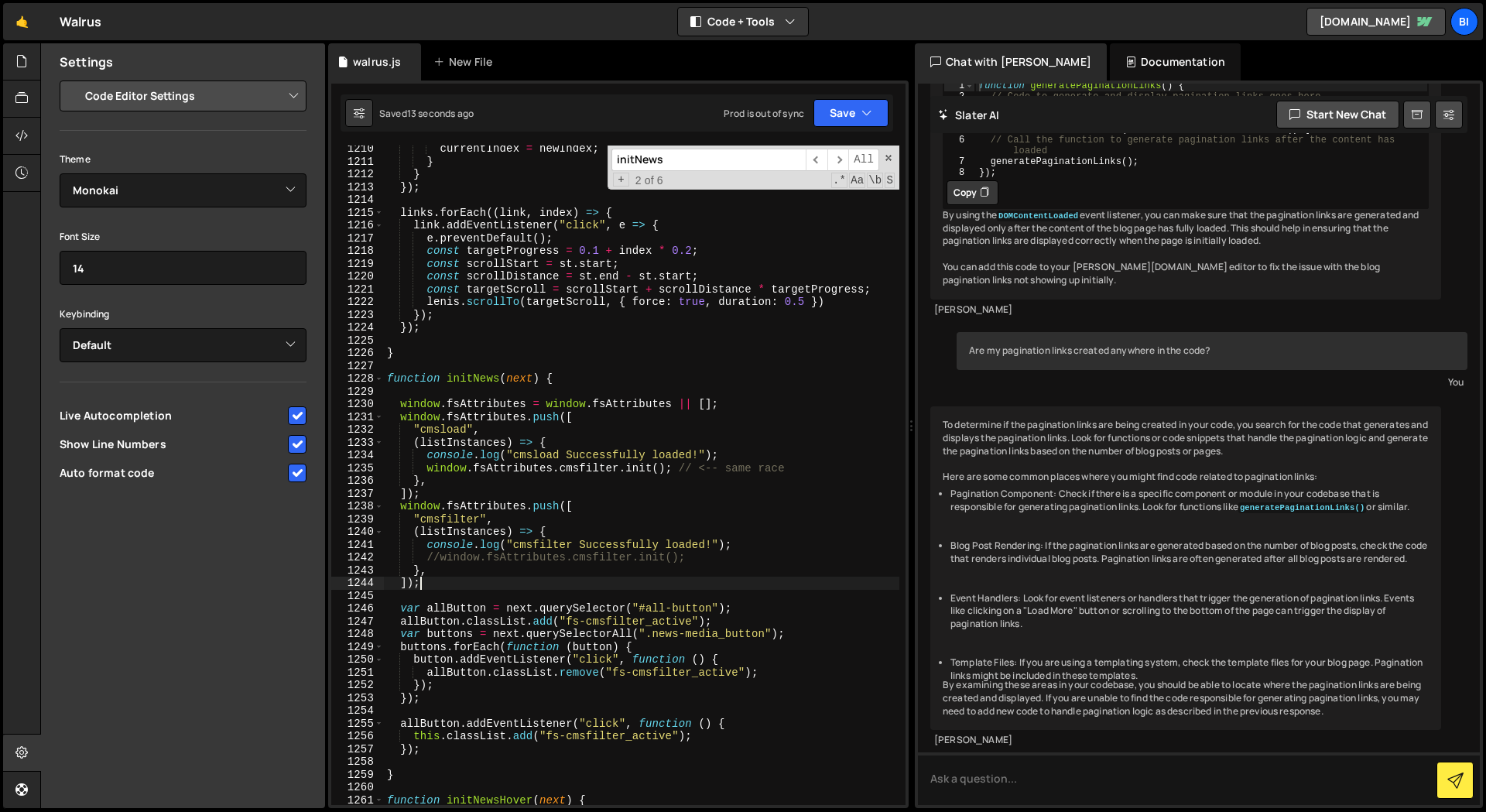
click at [416, 462] on div "currentIndex = newIndex ; } } }) ; links . forEach (( link , index ) => { link …" at bounding box center [642, 484] width 516 height 685
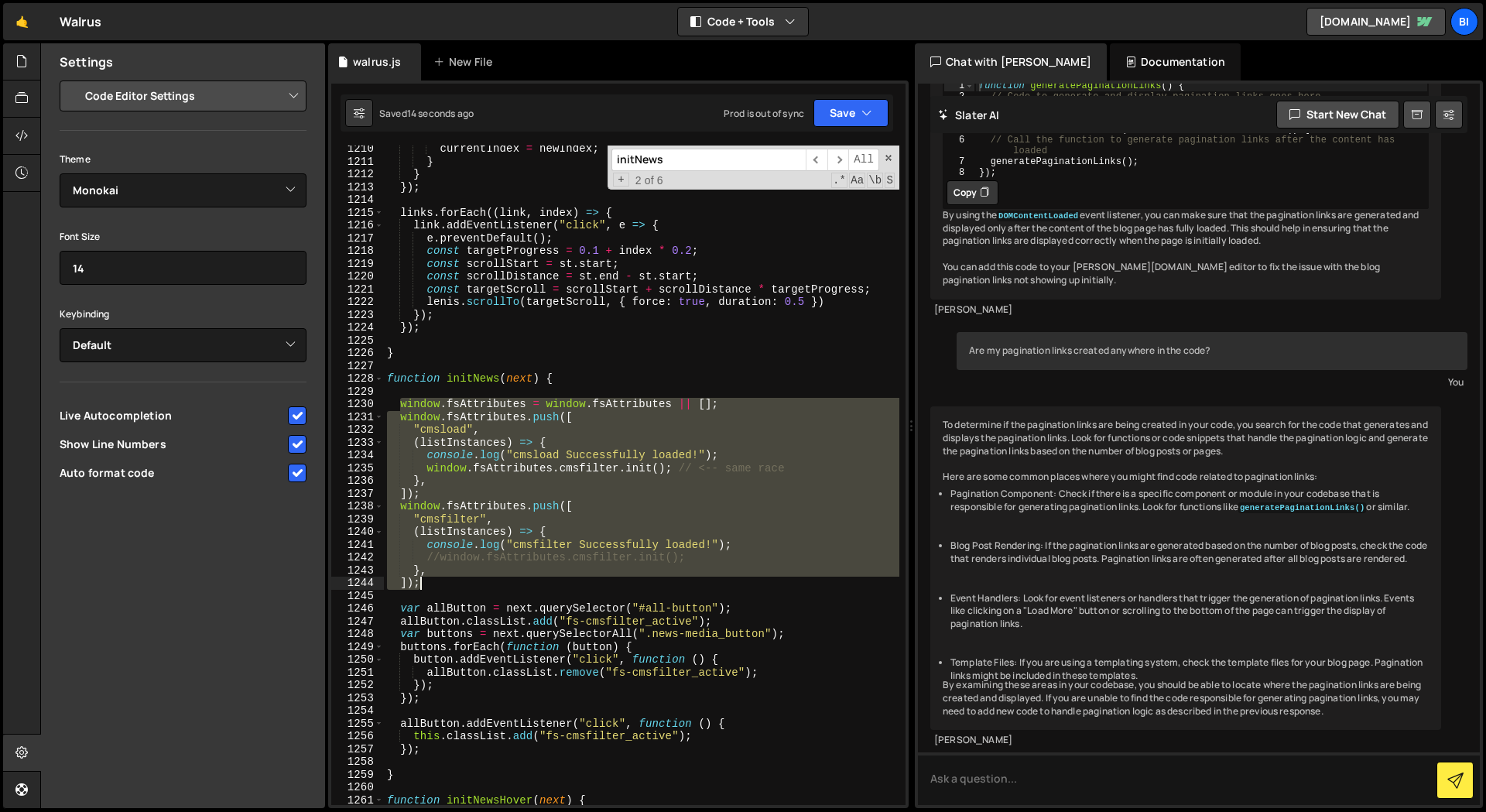
drag, startPoint x: 400, startPoint y: 403, endPoint x: 500, endPoint y: 595, distance: 216.5
click at [443, 589] on div "currentIndex = newIndex ; } } }) ; links . forEach (( link , index ) => { link …" at bounding box center [642, 484] width 516 height 685
paste textarea
type textarea "]);"
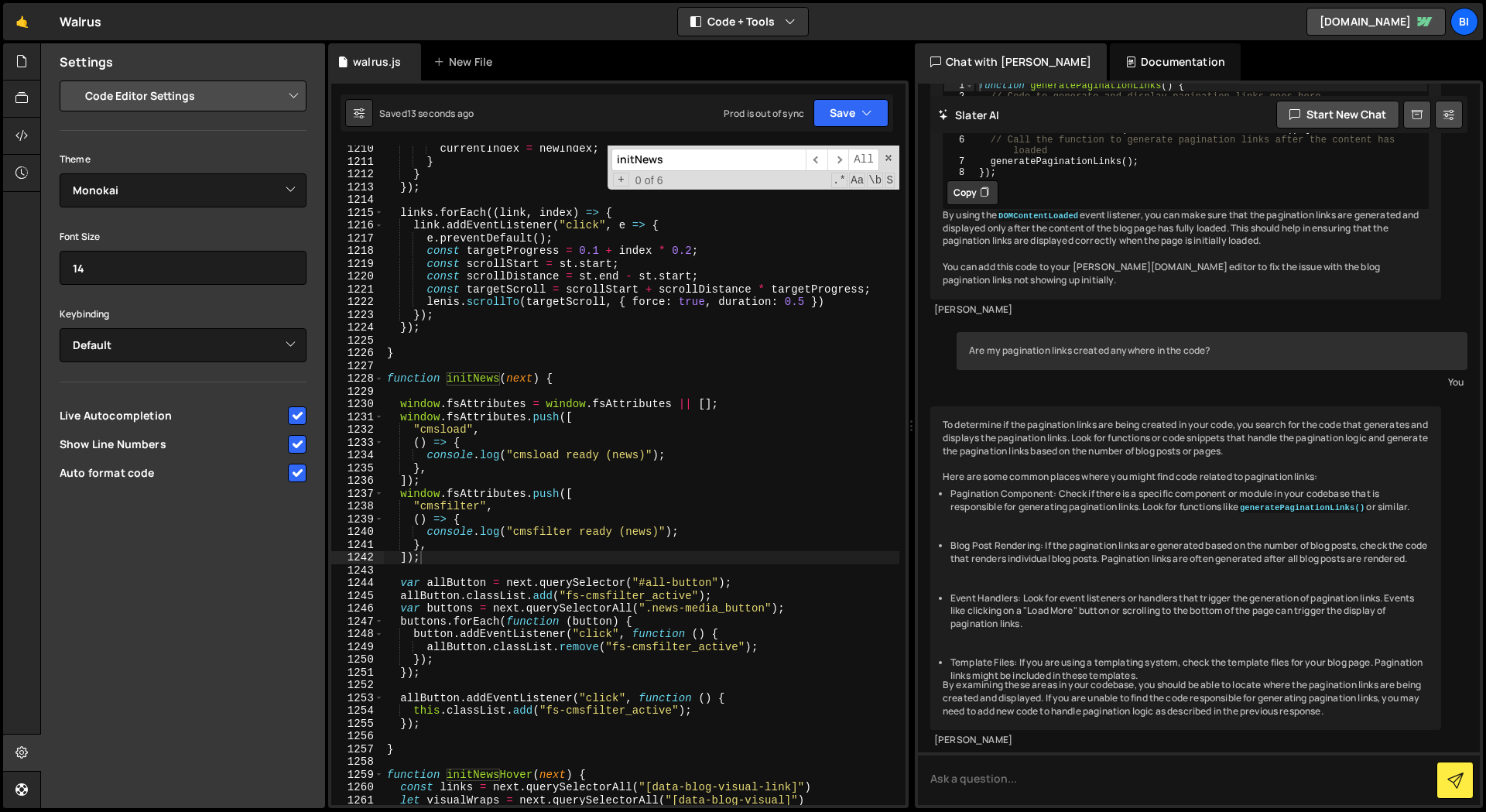
type input "i"
type textarea "allButton.classList.add("fs-cmsfilter_active");"
type input "in"
type textarea "function initNewsHover(next) {"
type input "initG"
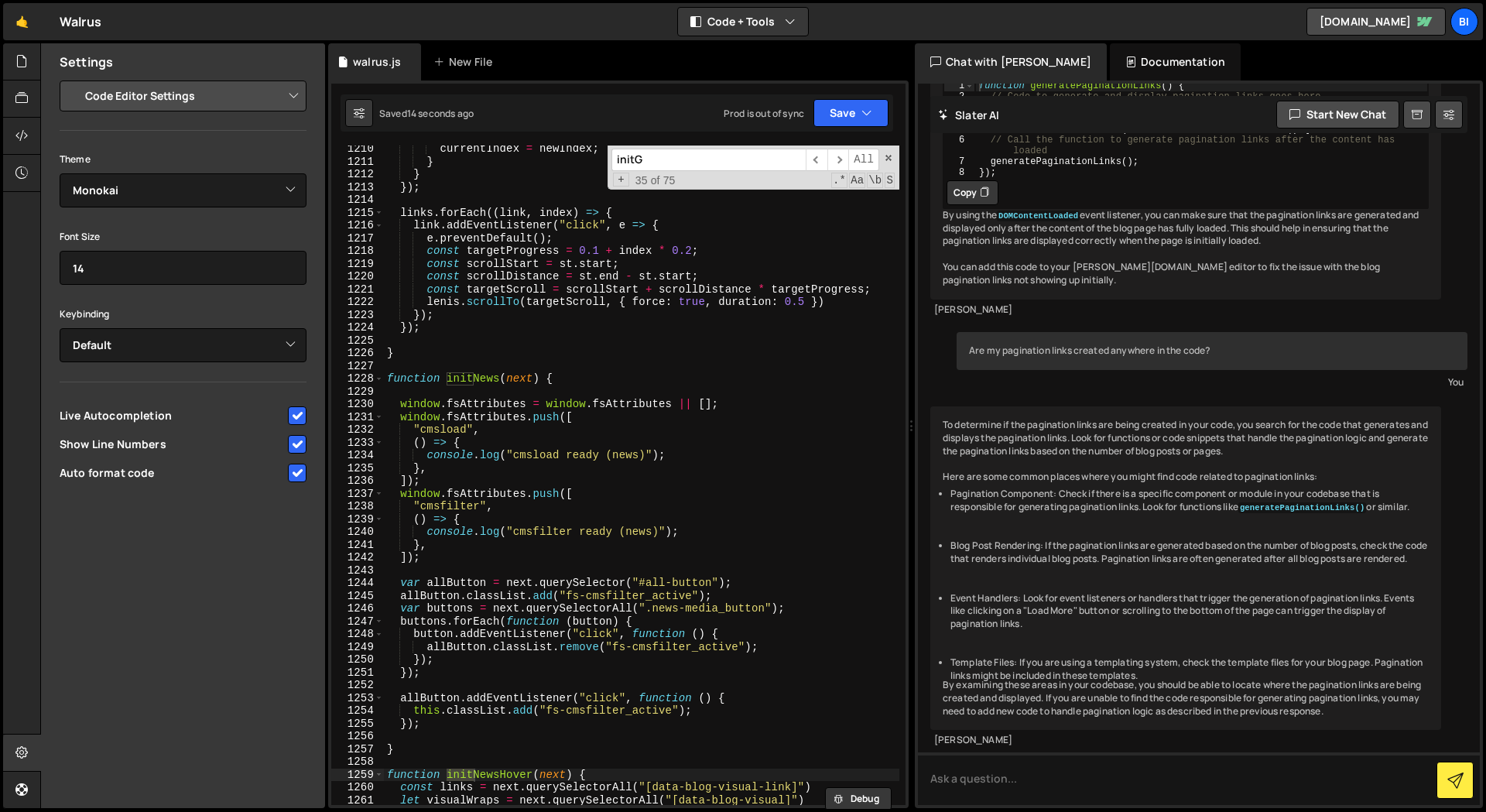
type textarea "function initGetStartedHero(next) {"
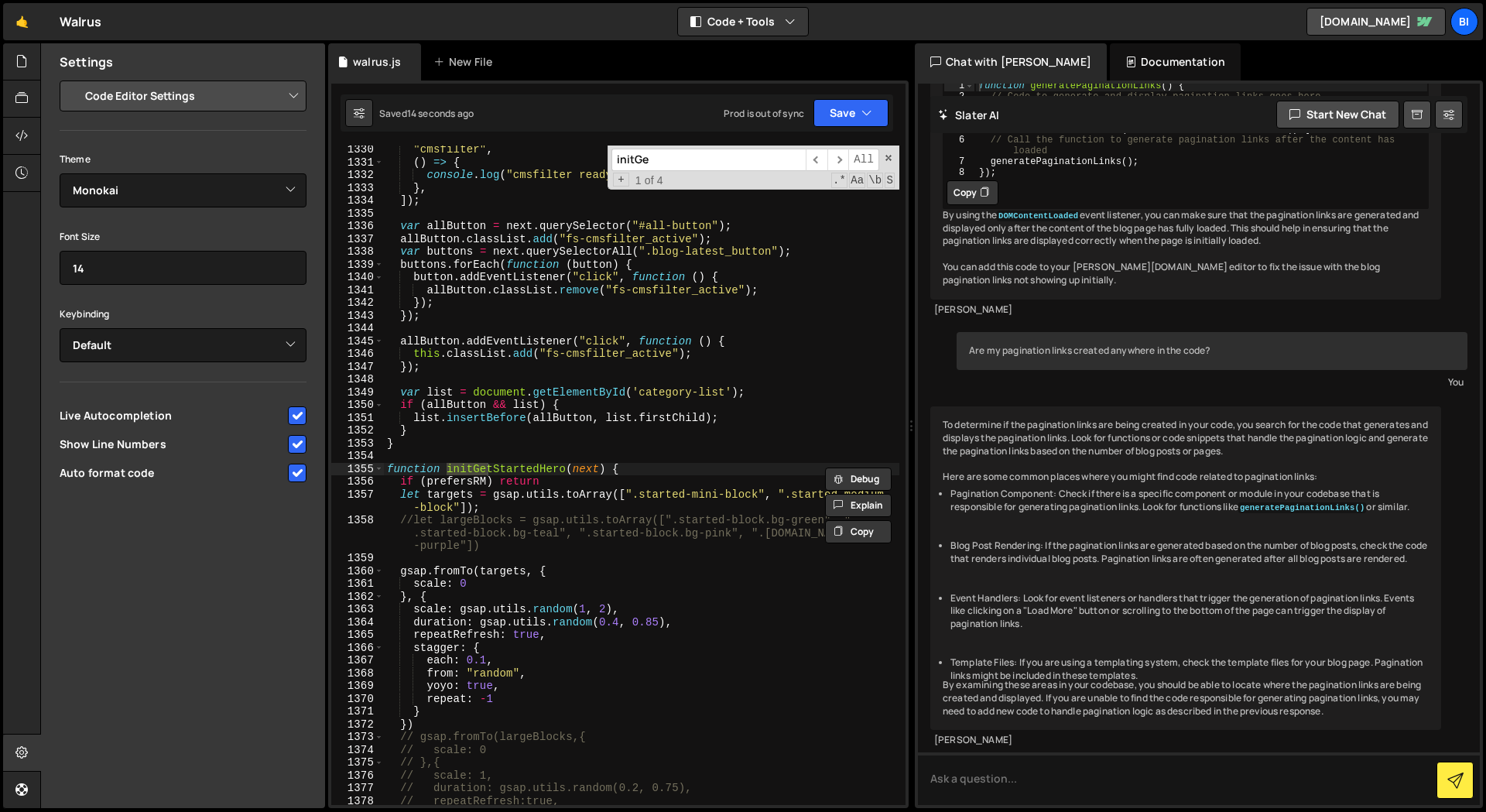
type input "initGen"
type textarea "function initGeneral(next) {"
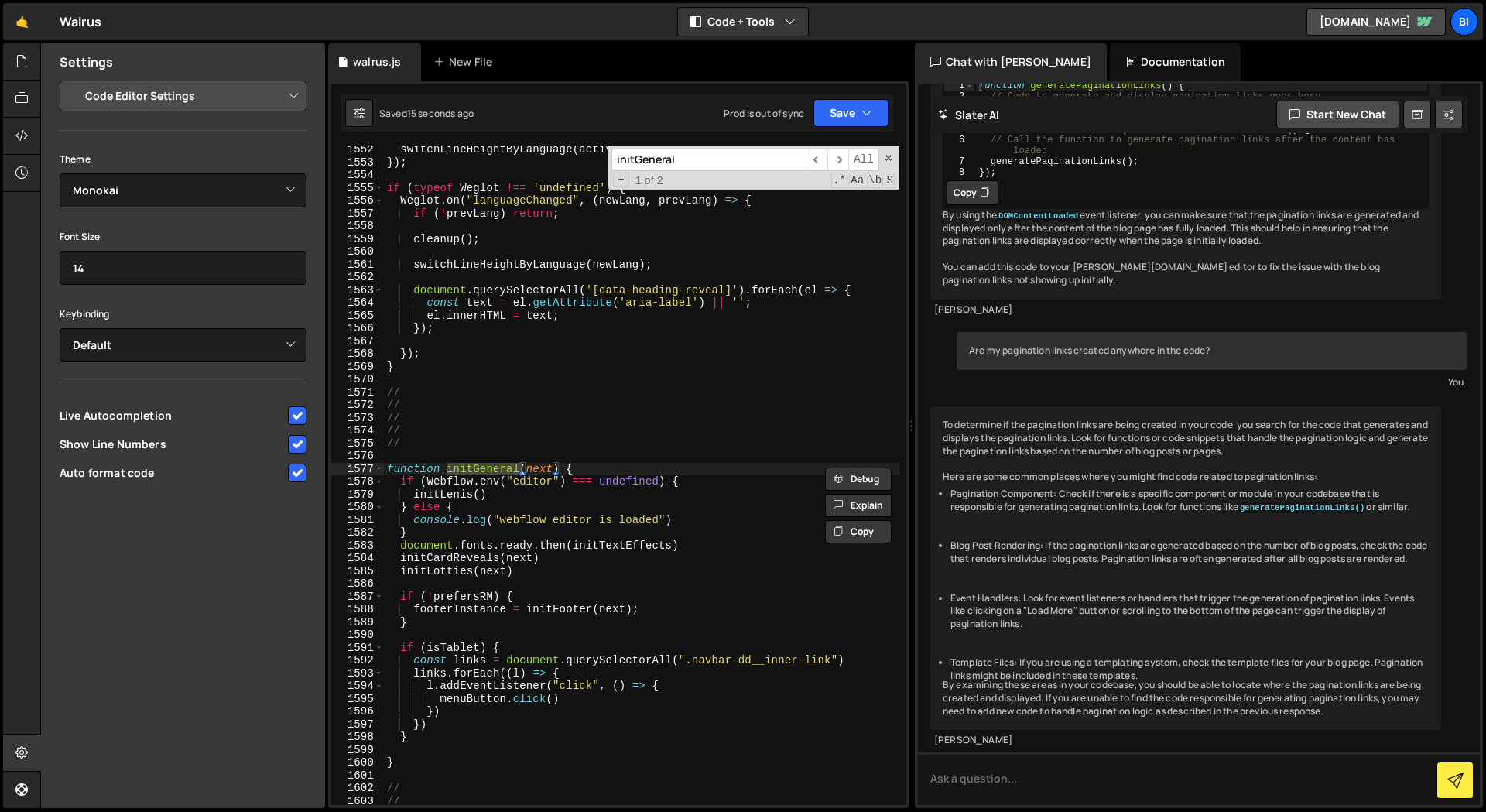
type input "initGeneral"
type textarea "//"
click at [432, 444] on div "switchLineHeightByLanguage ( activeLang ) ; }) ; if ( typeof Weglot !== 'undefi…" at bounding box center [642, 485] width 516 height 685
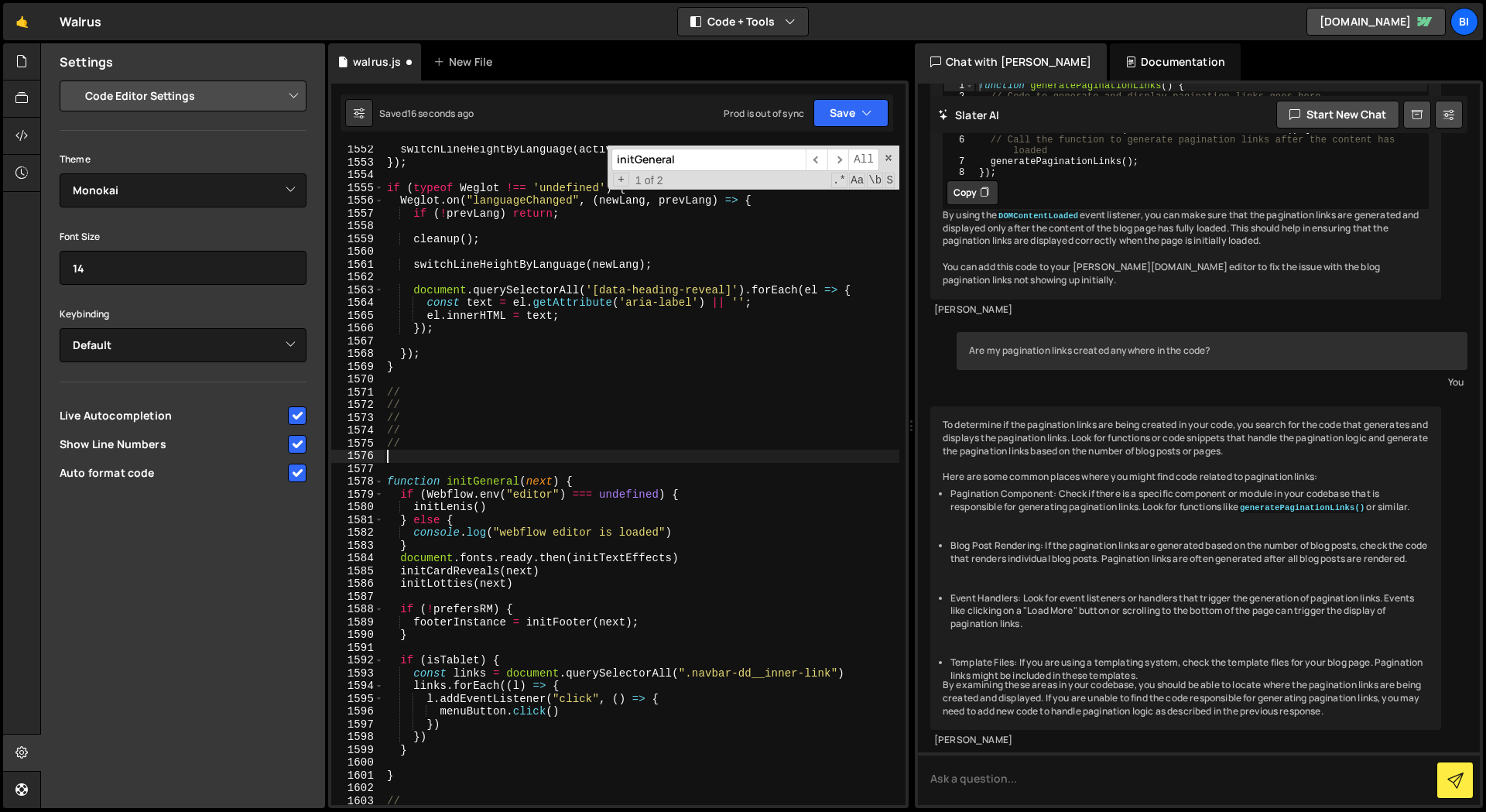
paste textarea "}"
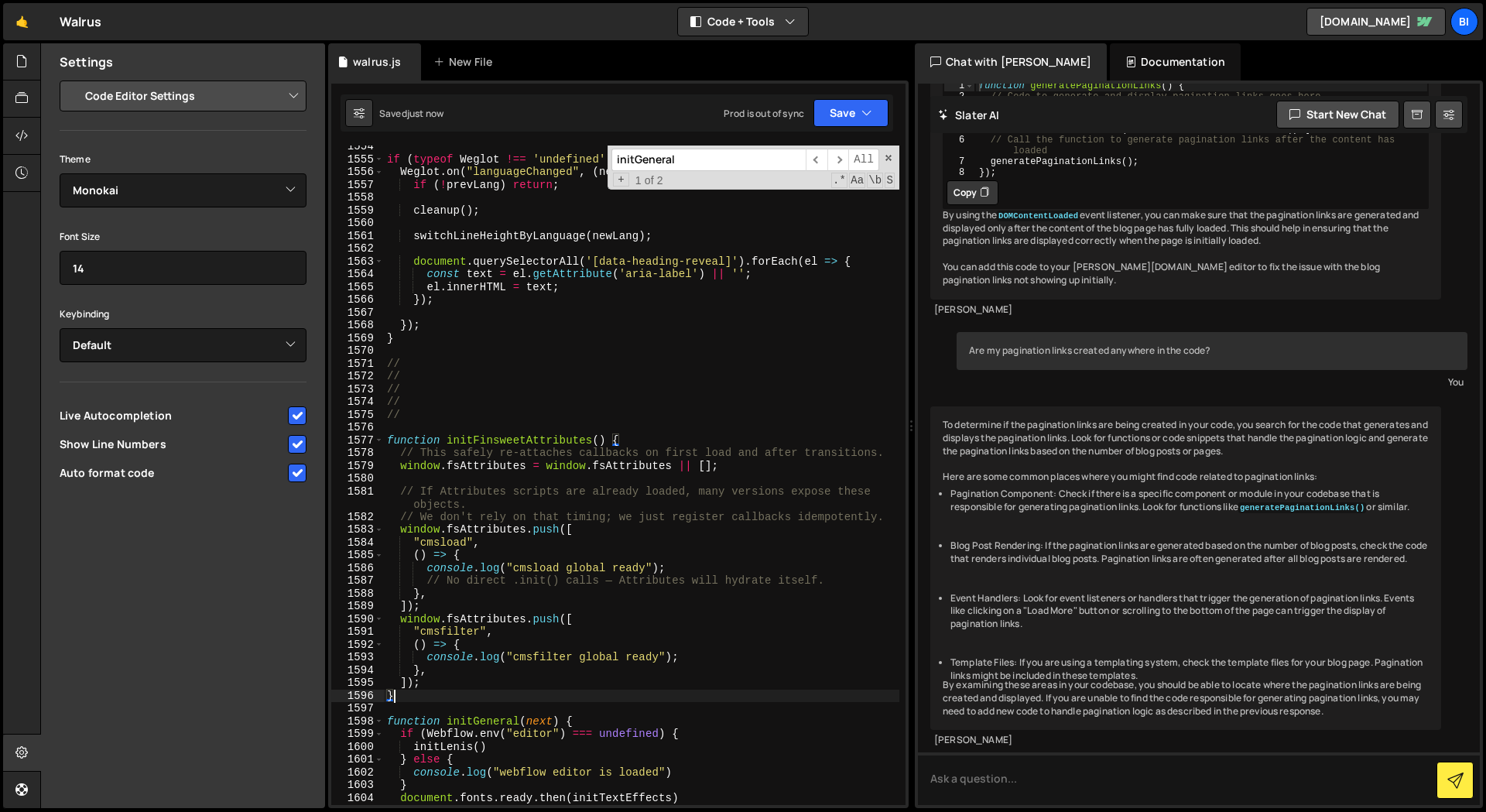
scroll to position [18497, 0]
type textarea "}"
paste input "[PERSON_NAME].hooks.afterEnter((data) => {"
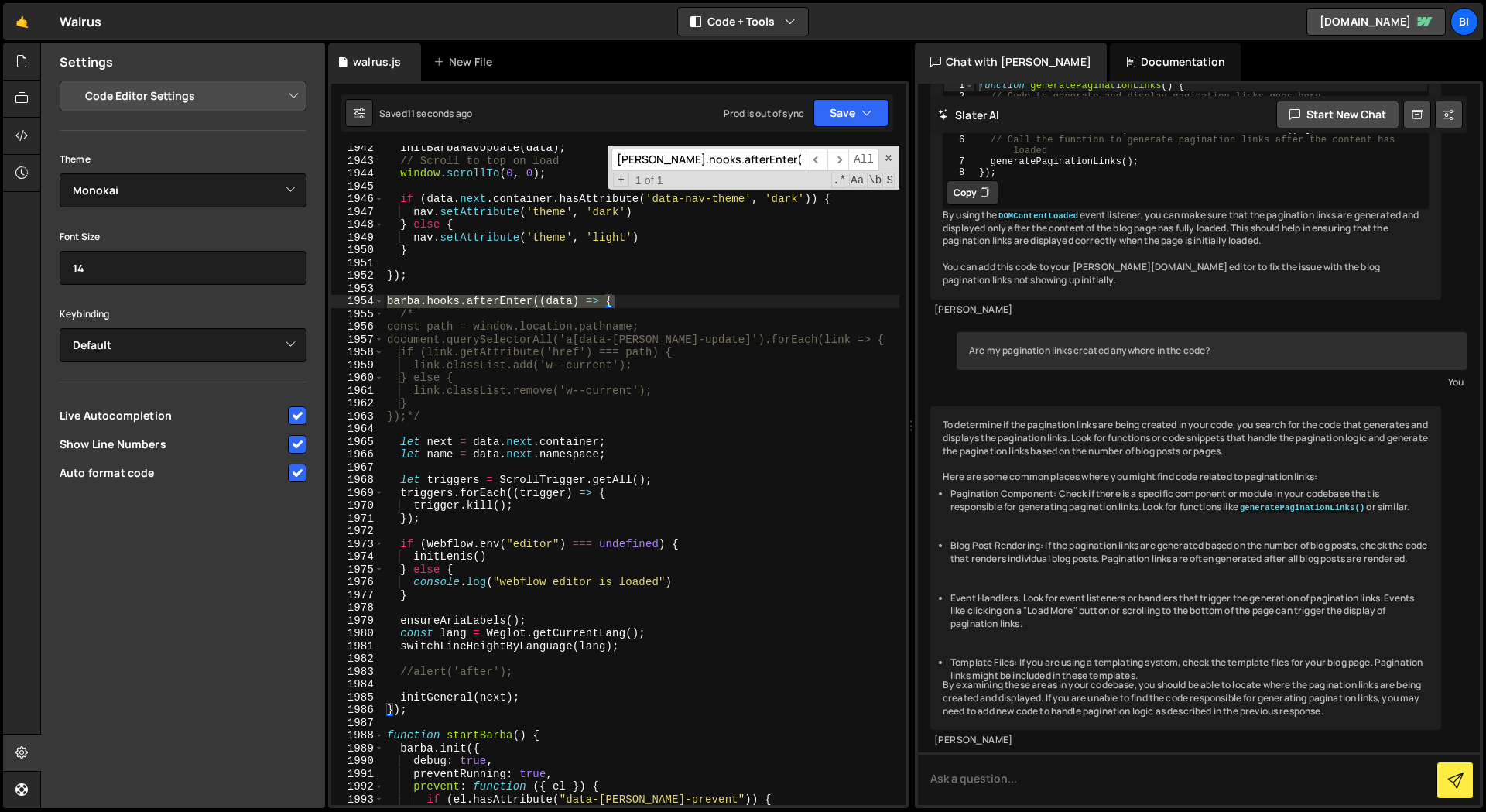
scroll to position [23017, 0]
type input "[PERSON_NAME].hooks.afterEnter((data) => {"
type textarea "initGeneral(next);"
click at [575, 695] on div "initBarbaNavUpdate ( data ) ; // Scroll to top on load window . scrollTo ( 0 , …" at bounding box center [642, 483] width 516 height 685
paste textarea "initFinsweetAttributes();"
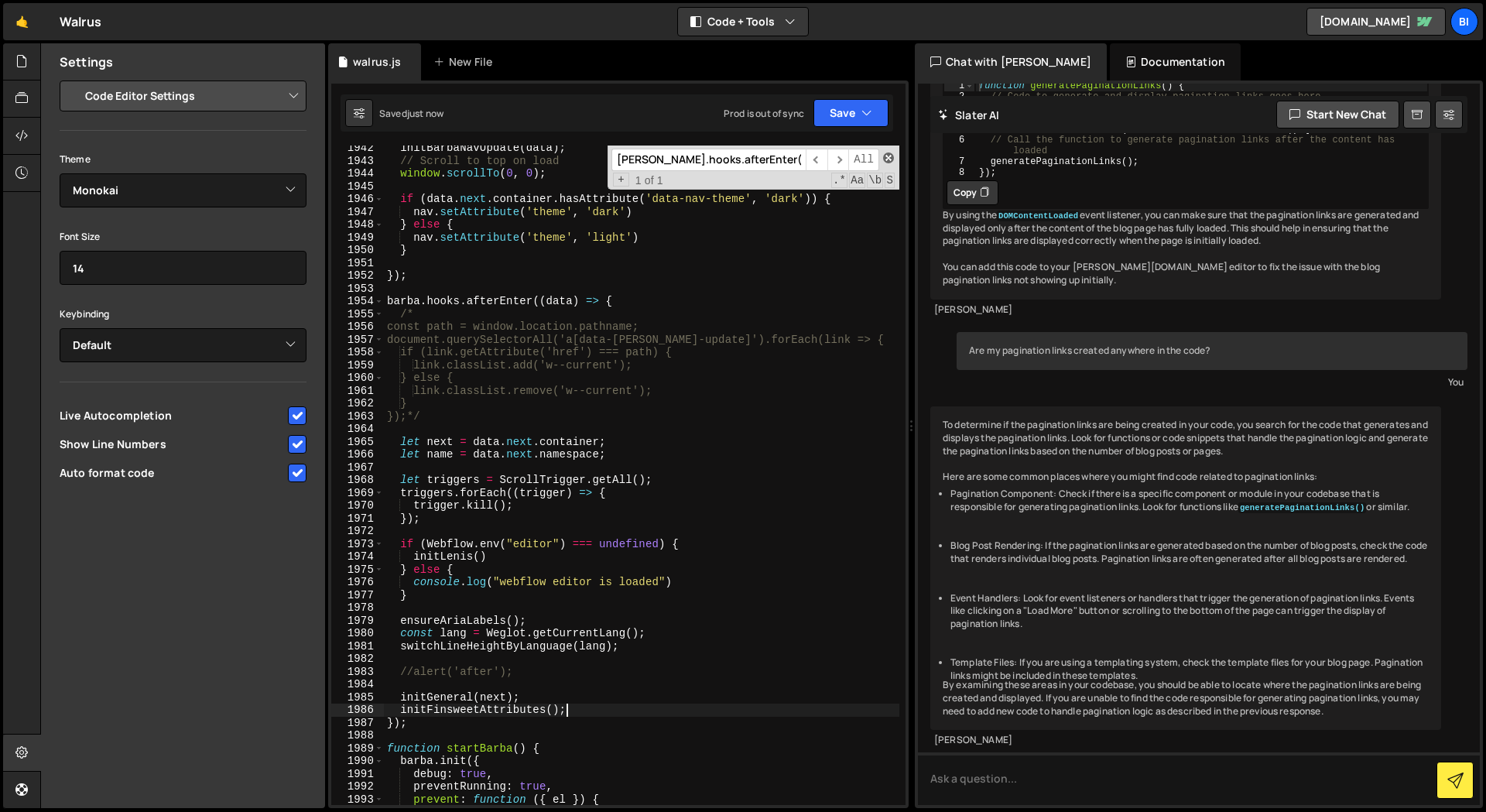
type textarea "initFinsweetAttributes();"
drag, startPoint x: 885, startPoint y: 161, endPoint x: 861, endPoint y: 132, distance: 37.6
click at [885, 160] on span at bounding box center [888, 158] width 11 height 11
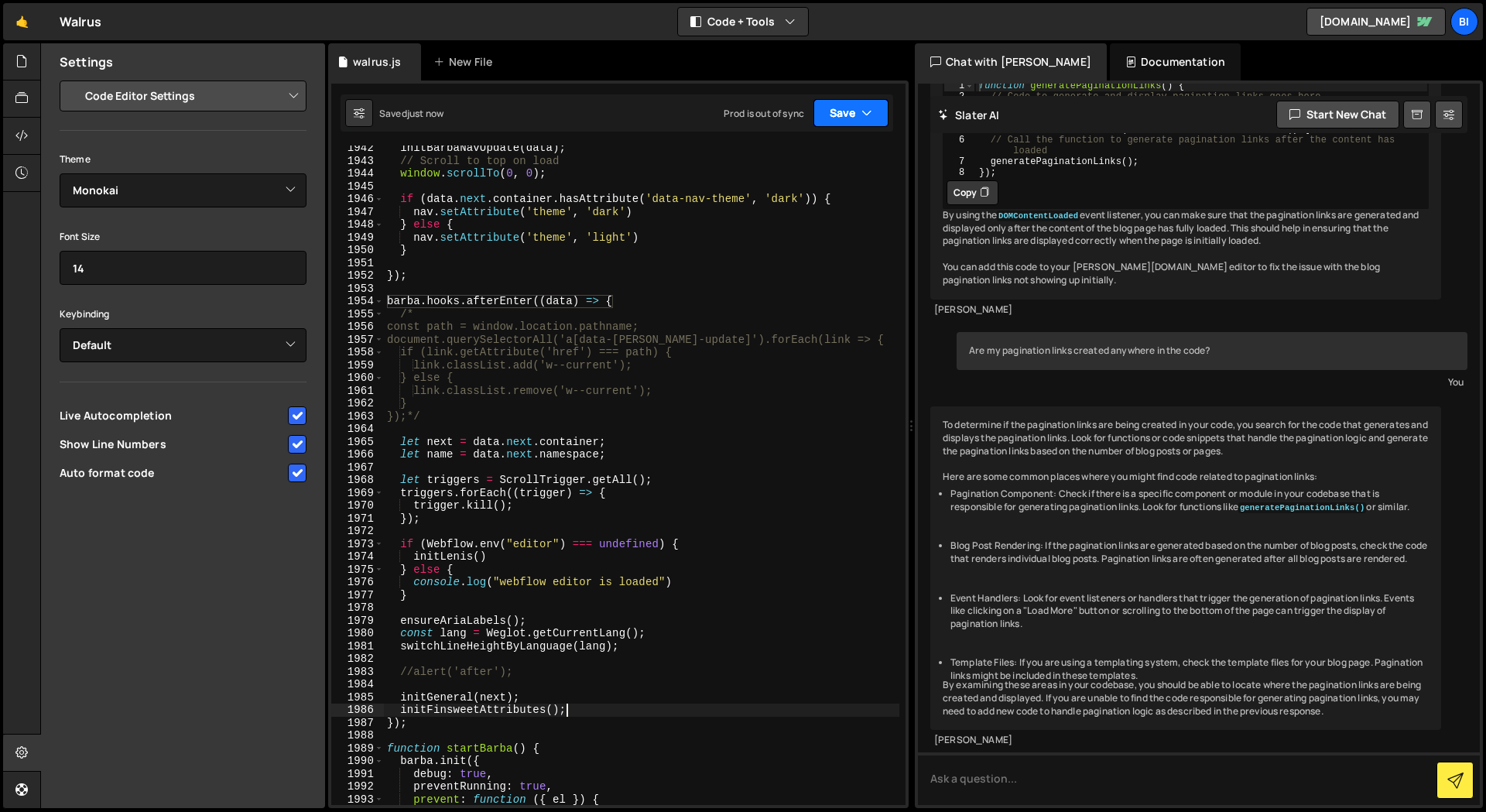
click at [856, 119] on button "Save" at bounding box center [850, 113] width 75 height 28
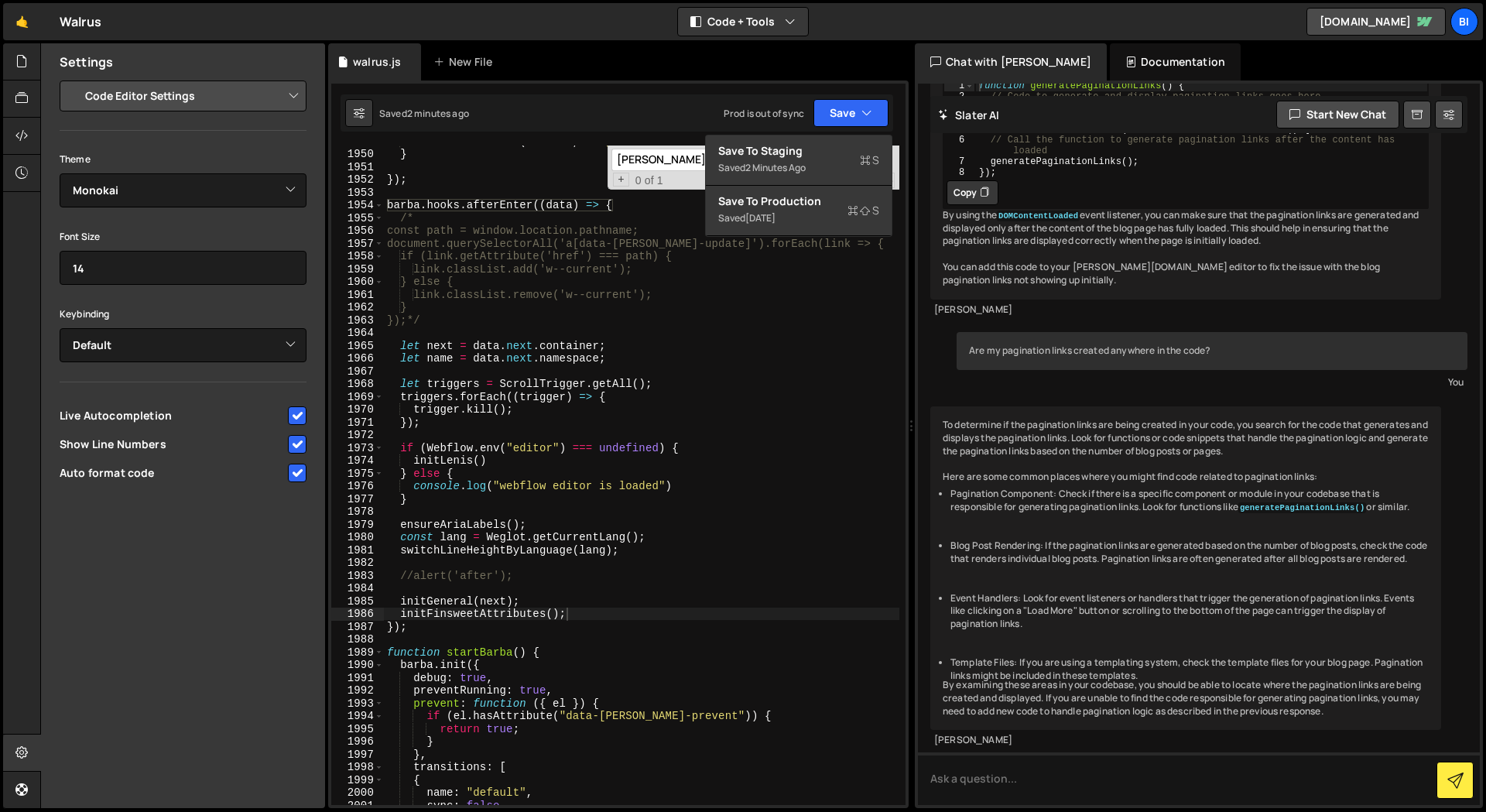
paste input "initFinsweetAttributes"
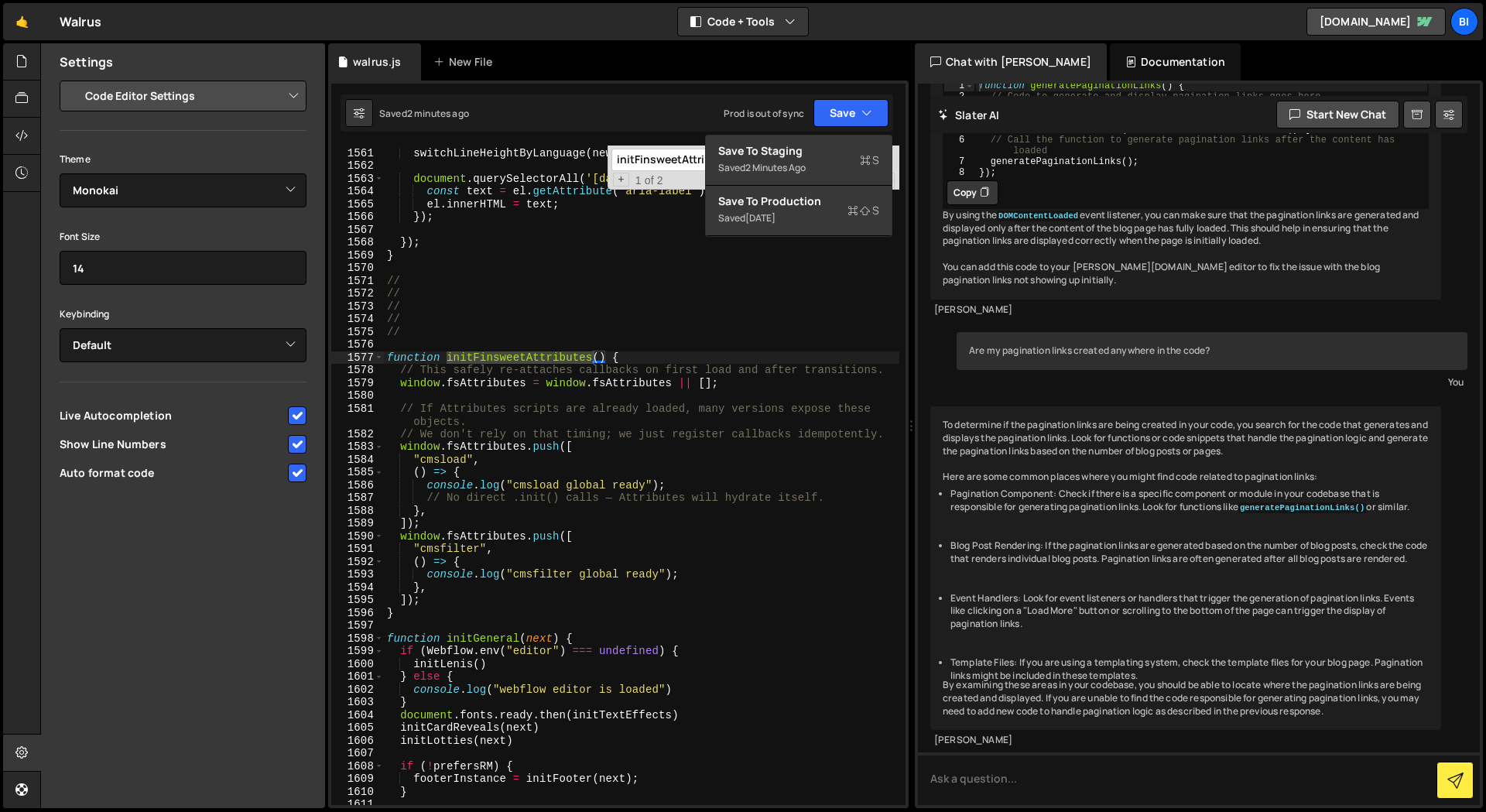
scroll to position [18562, 0]
type input "initFinsweetAttributes"
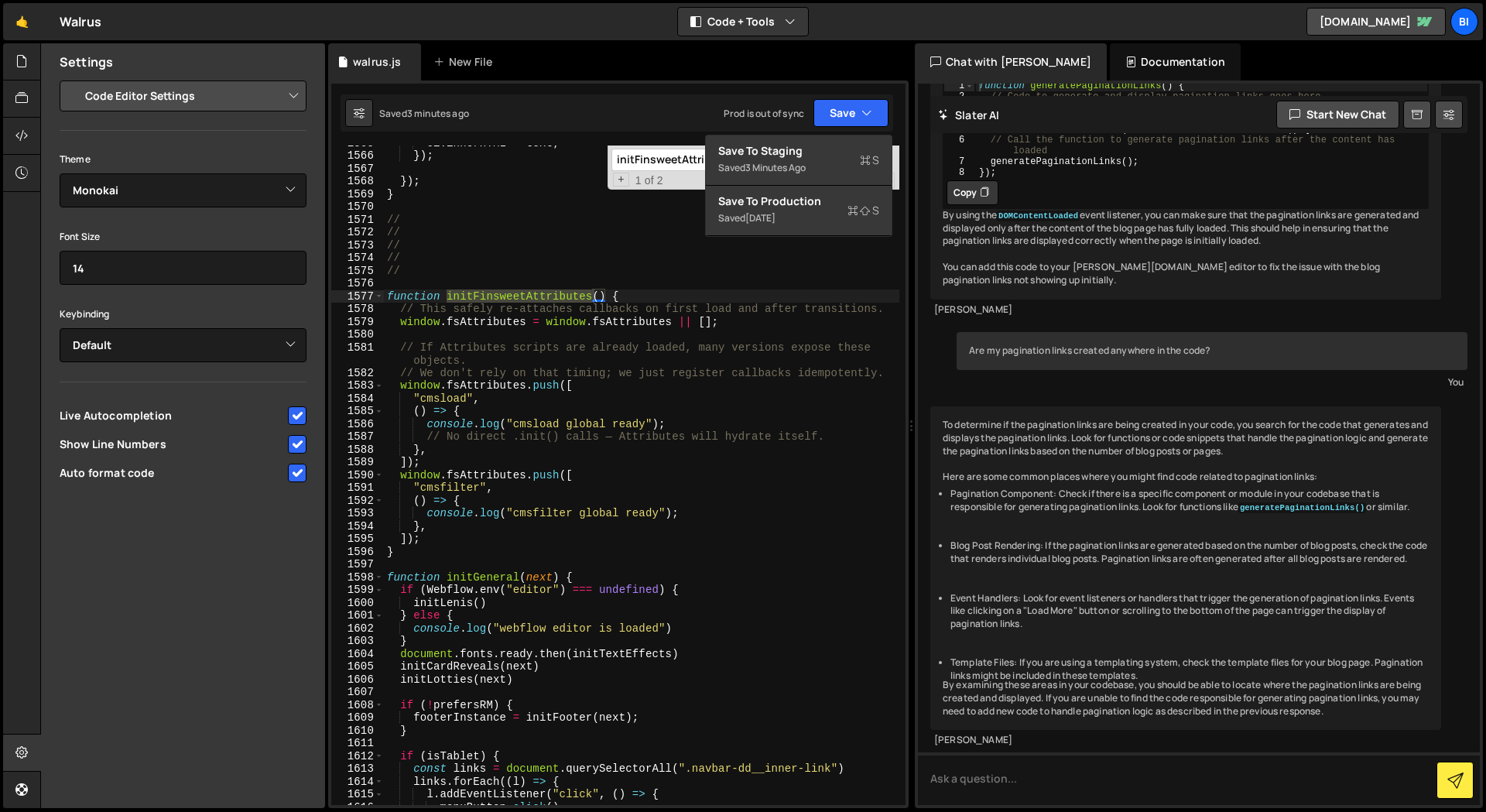
type textarea "}"
click at [468, 555] on div "el . innerHTML = text ; }) ; }) ; } // // // // // function initFinsweetAttribu…" at bounding box center [642, 478] width 516 height 685
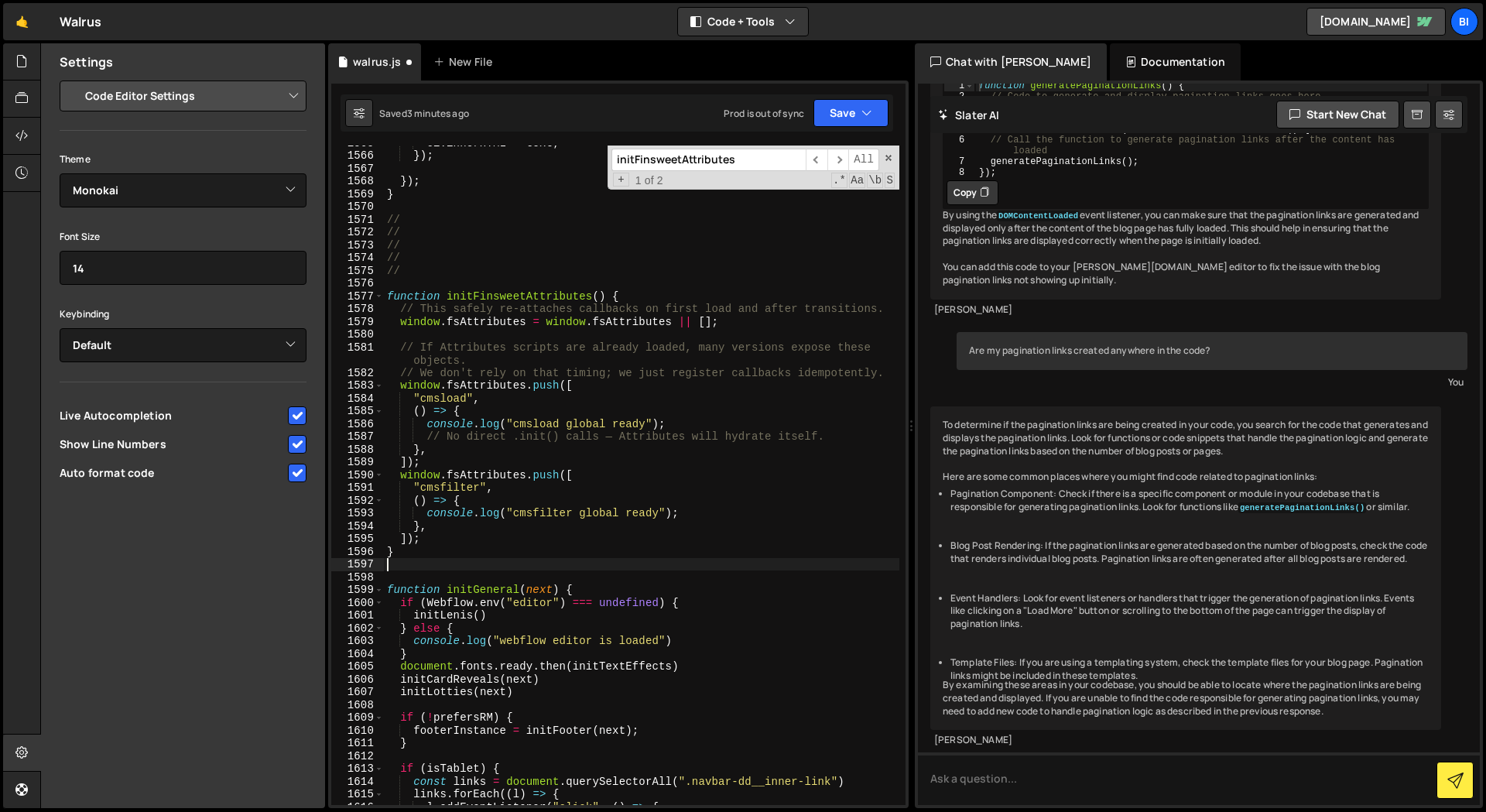
paste textarea "}"
type textarea "}"
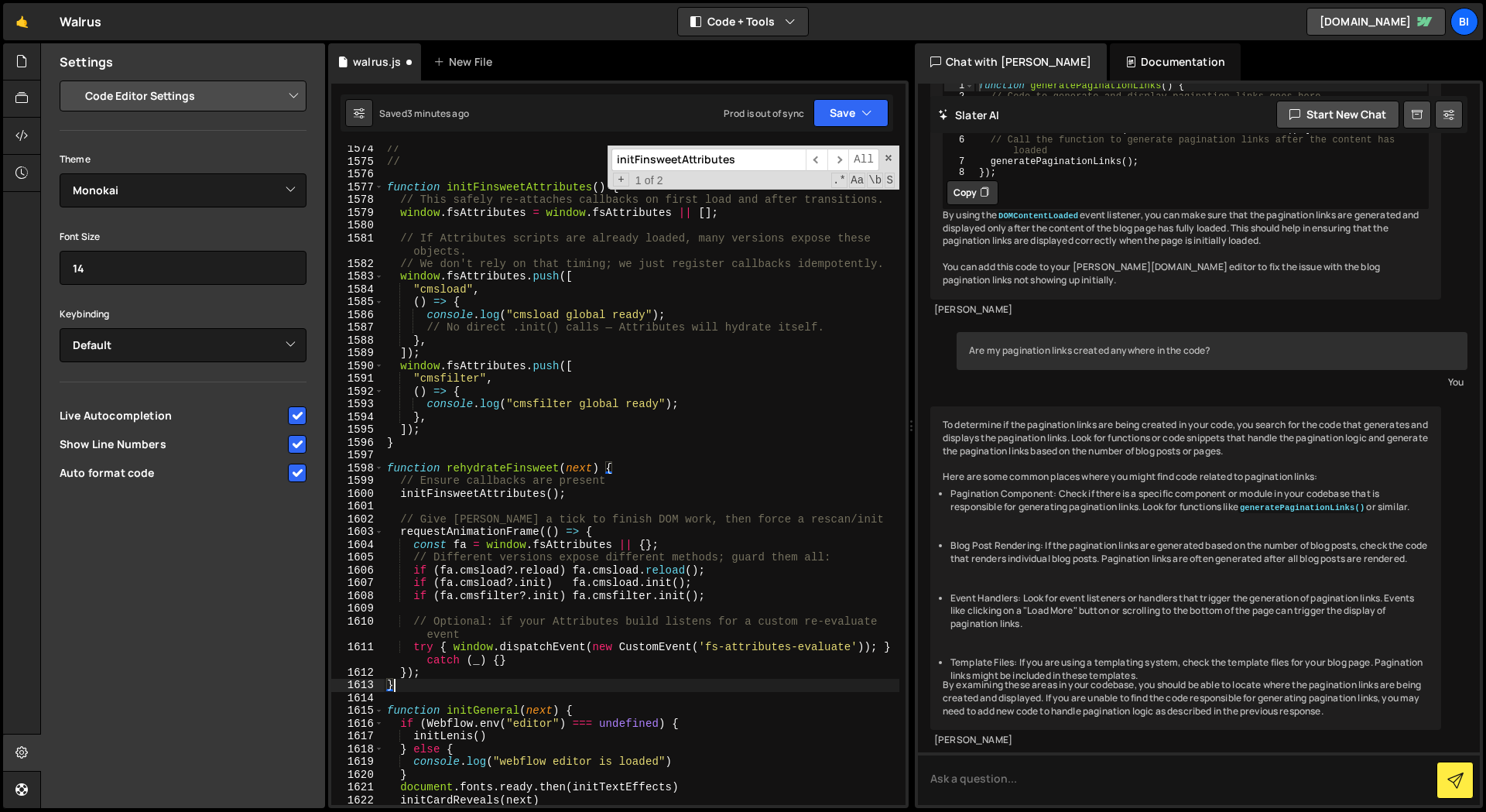
scroll to position [18556, 0]
paste input "[PERSON_NAME].hooks.afterEnter(({ next }) => {"
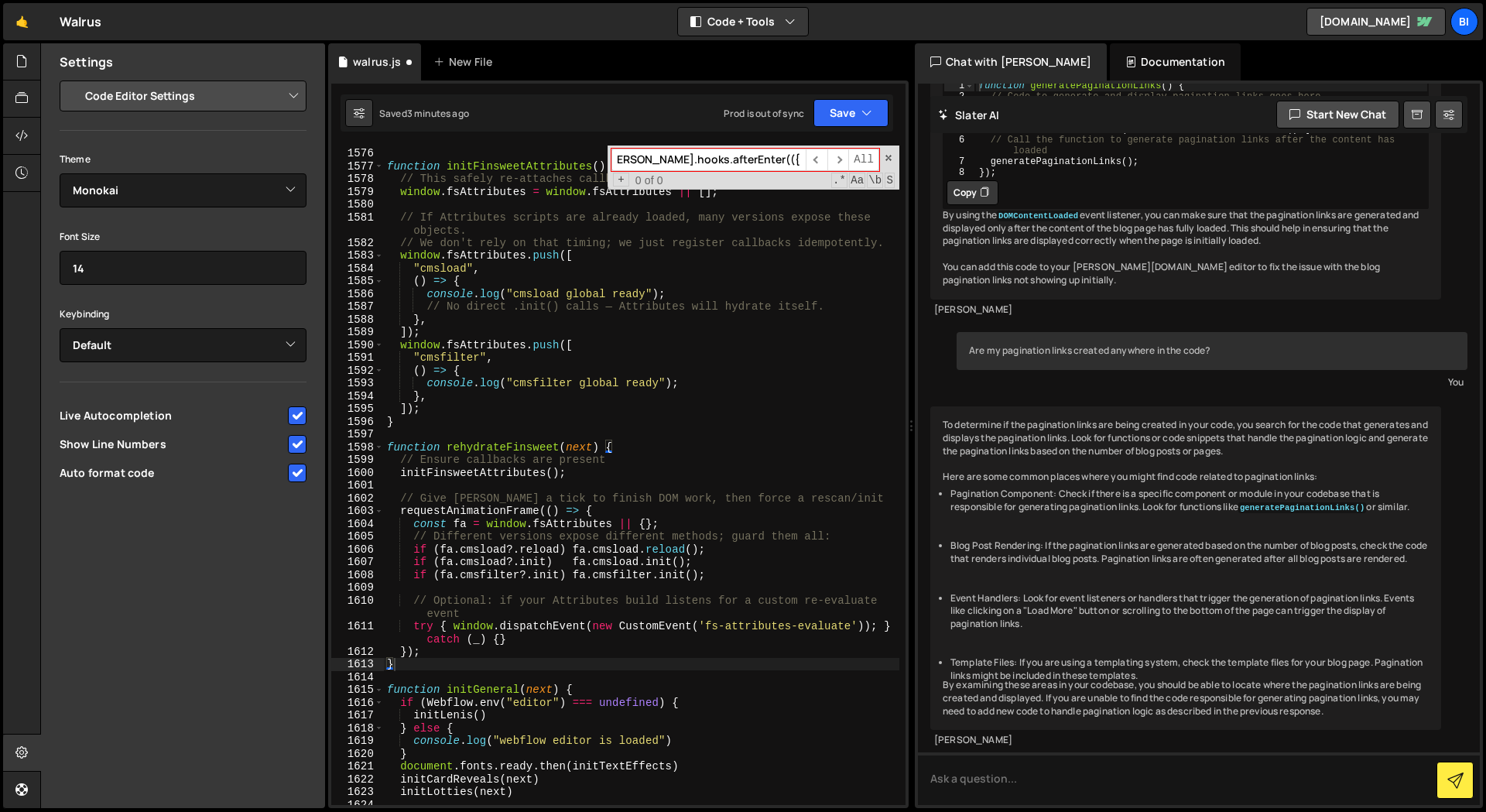
scroll to position [18578, 0]
drag, startPoint x: 725, startPoint y: 159, endPoint x: 898, endPoint y: 163, distance: 173.0
click at [898, 162] on div "[PERSON_NAME].hooks.afterEnter(({ next }) => { ​ ​ All Replace All + 0 of 0 .* …" at bounding box center [753, 168] width 291 height 44
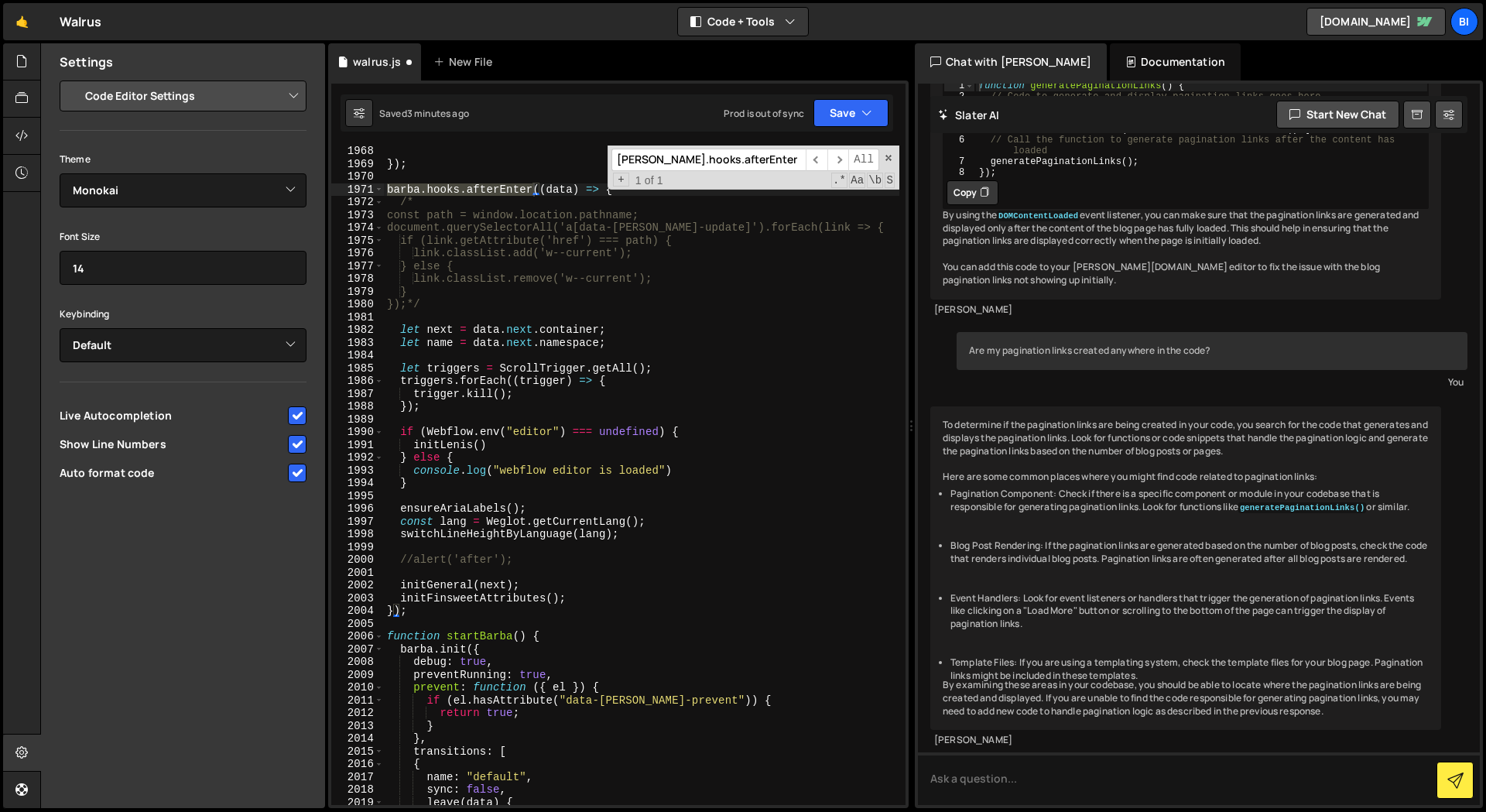
scroll to position [23125, 0]
paste input "[PERSON_NAME].hooks.after"
drag, startPoint x: 698, startPoint y: 157, endPoint x: 517, endPoint y: 156, distance: 181.0
click at [517, 156] on div "}) ; [PERSON_NAME] . hooks . afterEnter (( data ) => { /* const path = window.l…" at bounding box center [642, 475] width 516 height 660
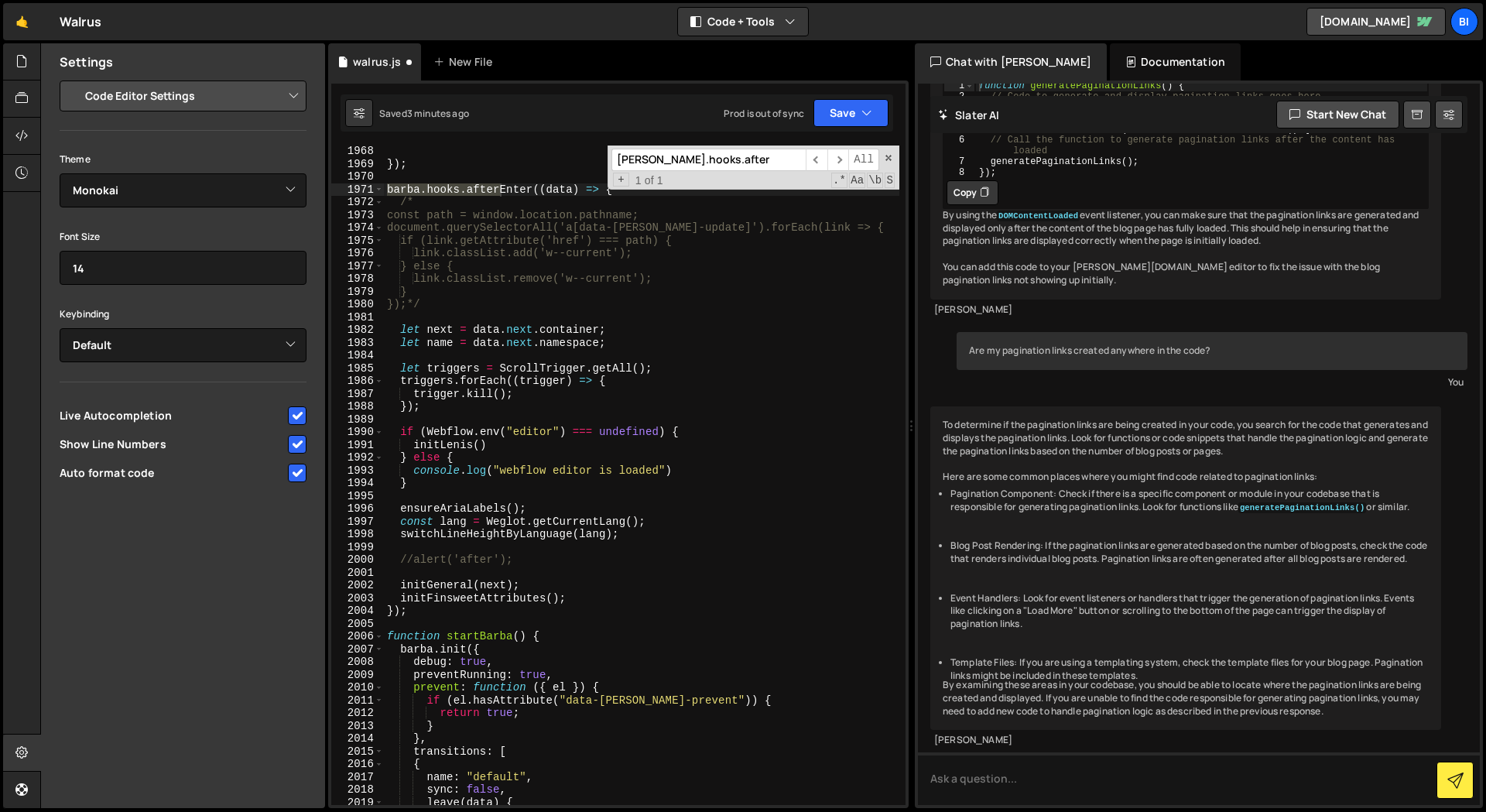
click at [757, 163] on input "[PERSON_NAME].hooks.after" at bounding box center [708, 159] width 195 height 23
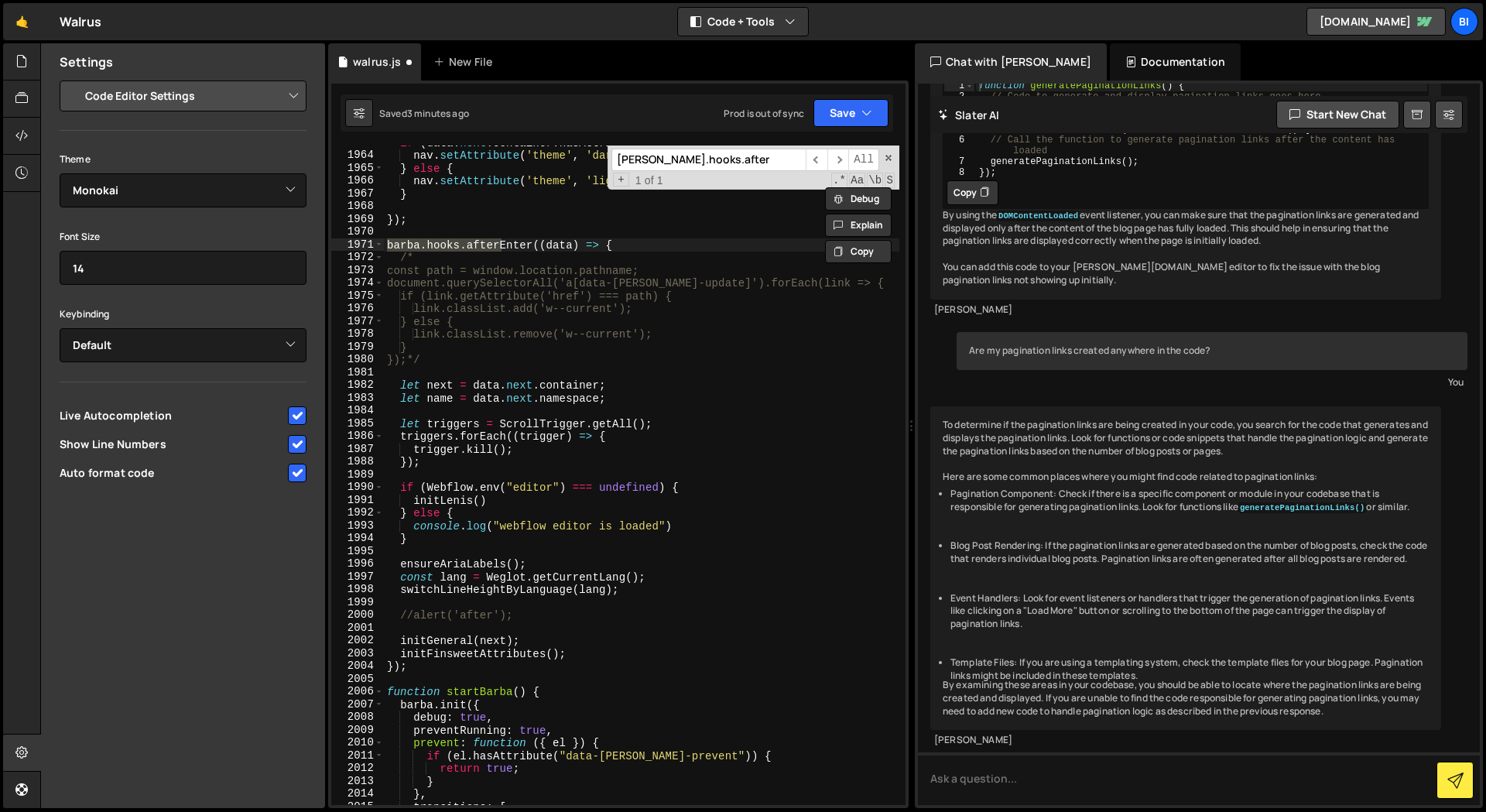
scroll to position [23078, 0]
type input "[PERSON_NAME].hooks.after"
click at [630, 247] on div "if ( data . next . container . hasAttribute ( 'data-nav-theme' , 'dark' )) { na…" at bounding box center [642, 477] width 516 height 685
drag, startPoint x: 414, startPoint y: 239, endPoint x: 406, endPoint y: 492, distance: 253.1
click at [339, 238] on div "[PERSON_NAME].hooks.afterEnter((data) => { 1963 1964 1965 1966 1967 1968 1969 1…" at bounding box center [618, 475] width 575 height 660
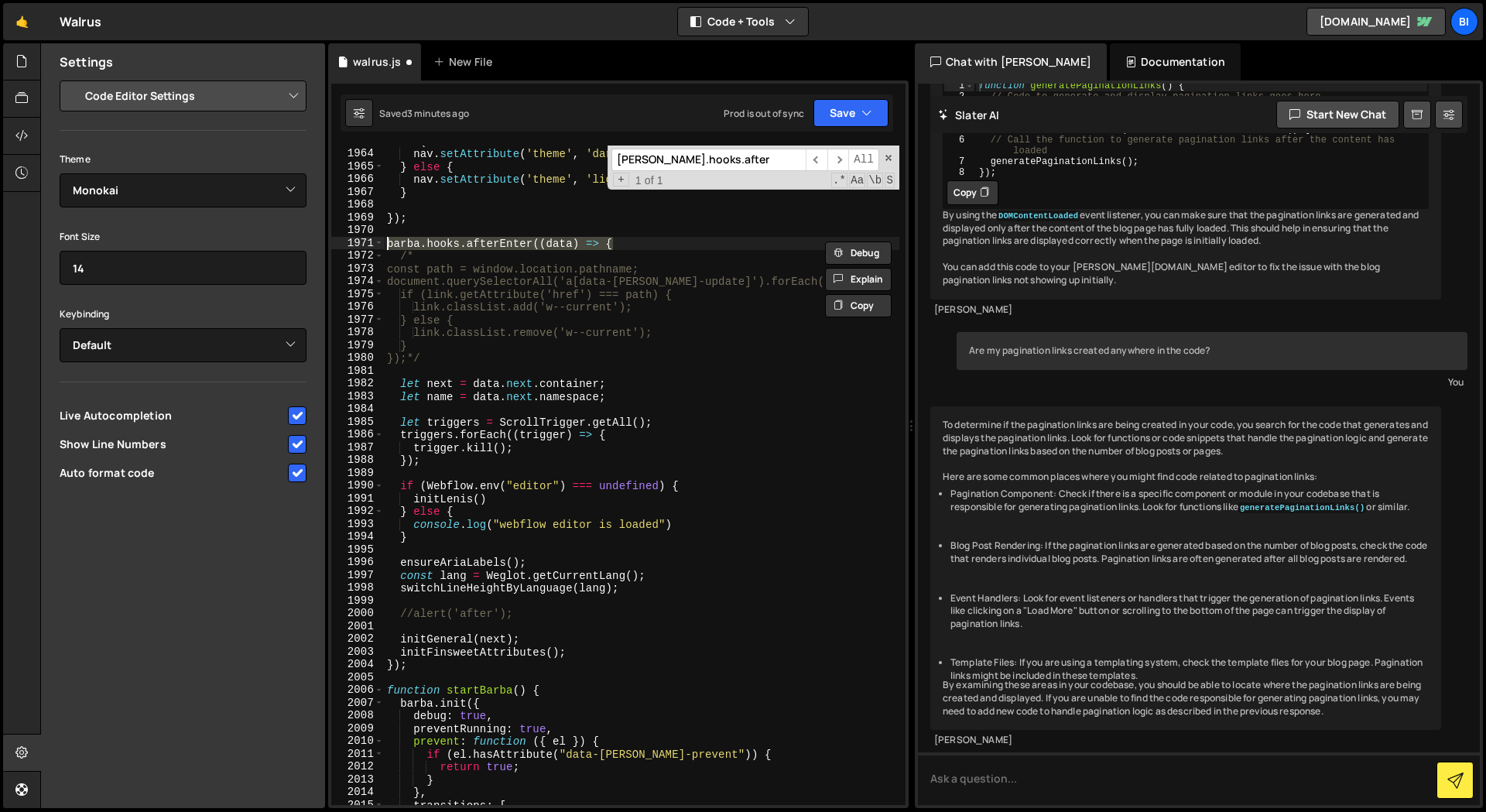
click at [436, 660] on div "if ( data . next . container . hasAttribute ( 'data-nav-theme' , 'dark' )) { na…" at bounding box center [642, 477] width 516 height 685
type textarea "});"
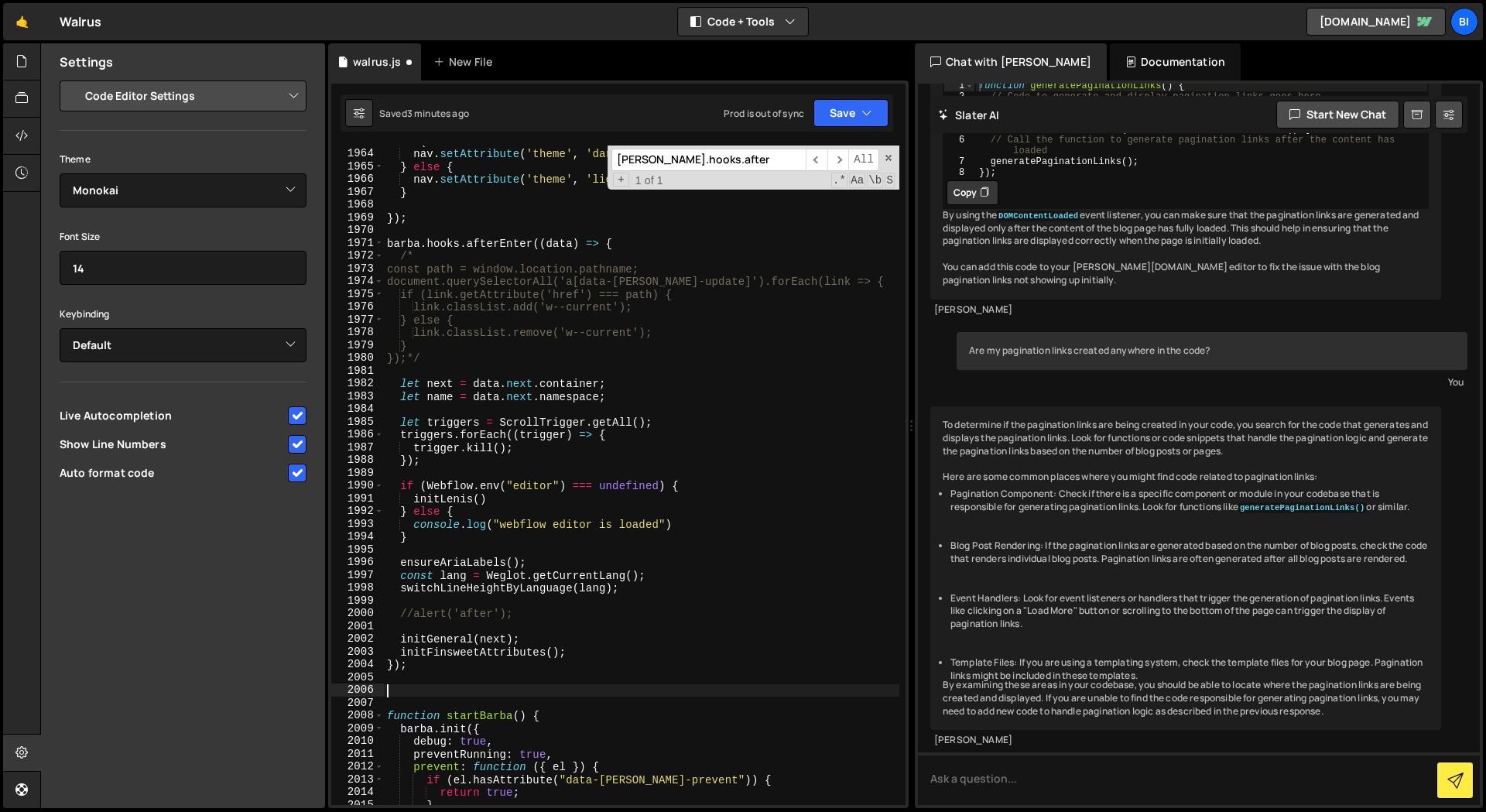
paste textarea "[PERSON_NAME].hooks.afterEnter((data) => {"
type textarea "[PERSON_NAME].hooks.afterEnter((data) => {"
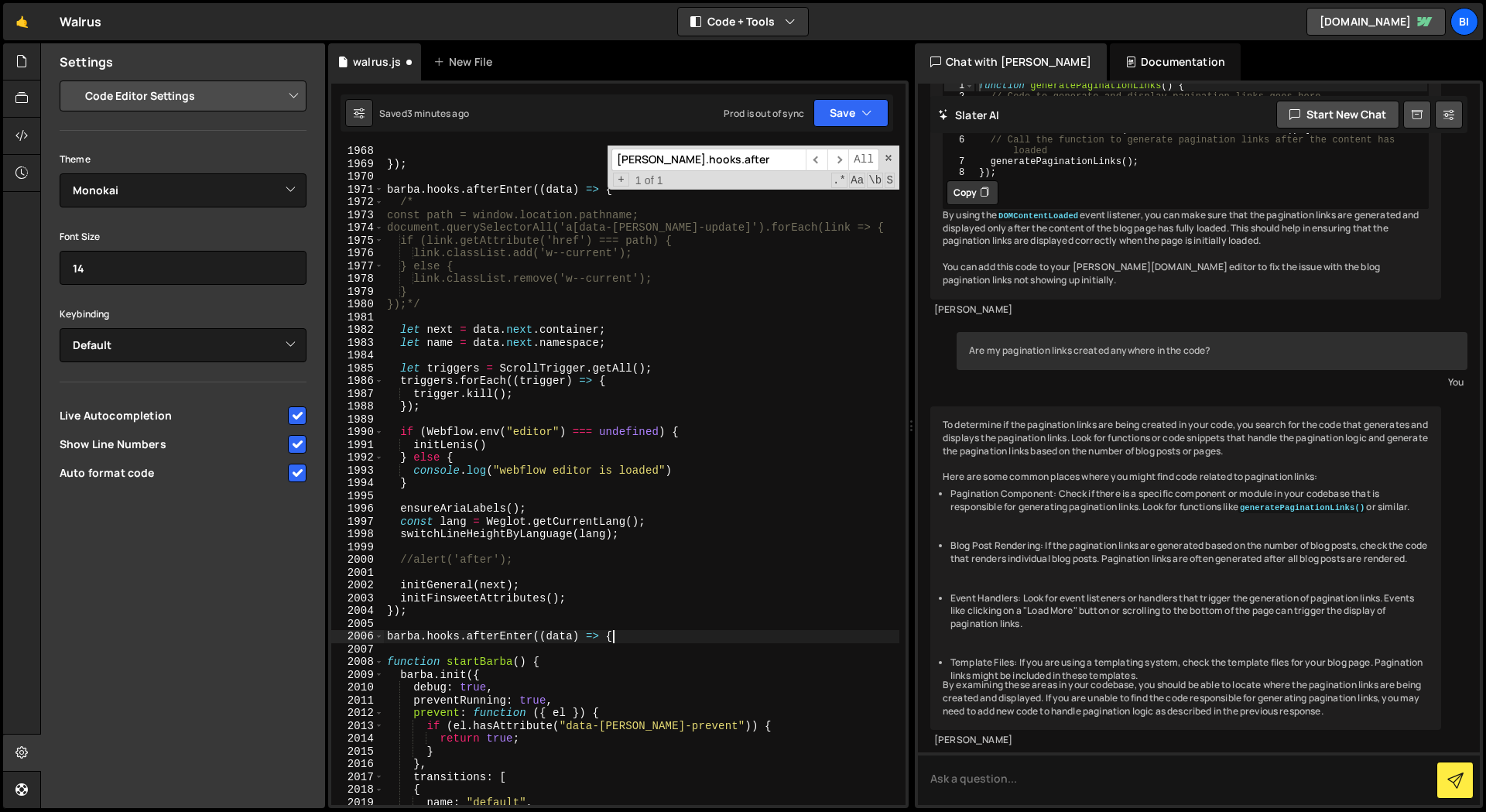
scroll to position [23121, 0]
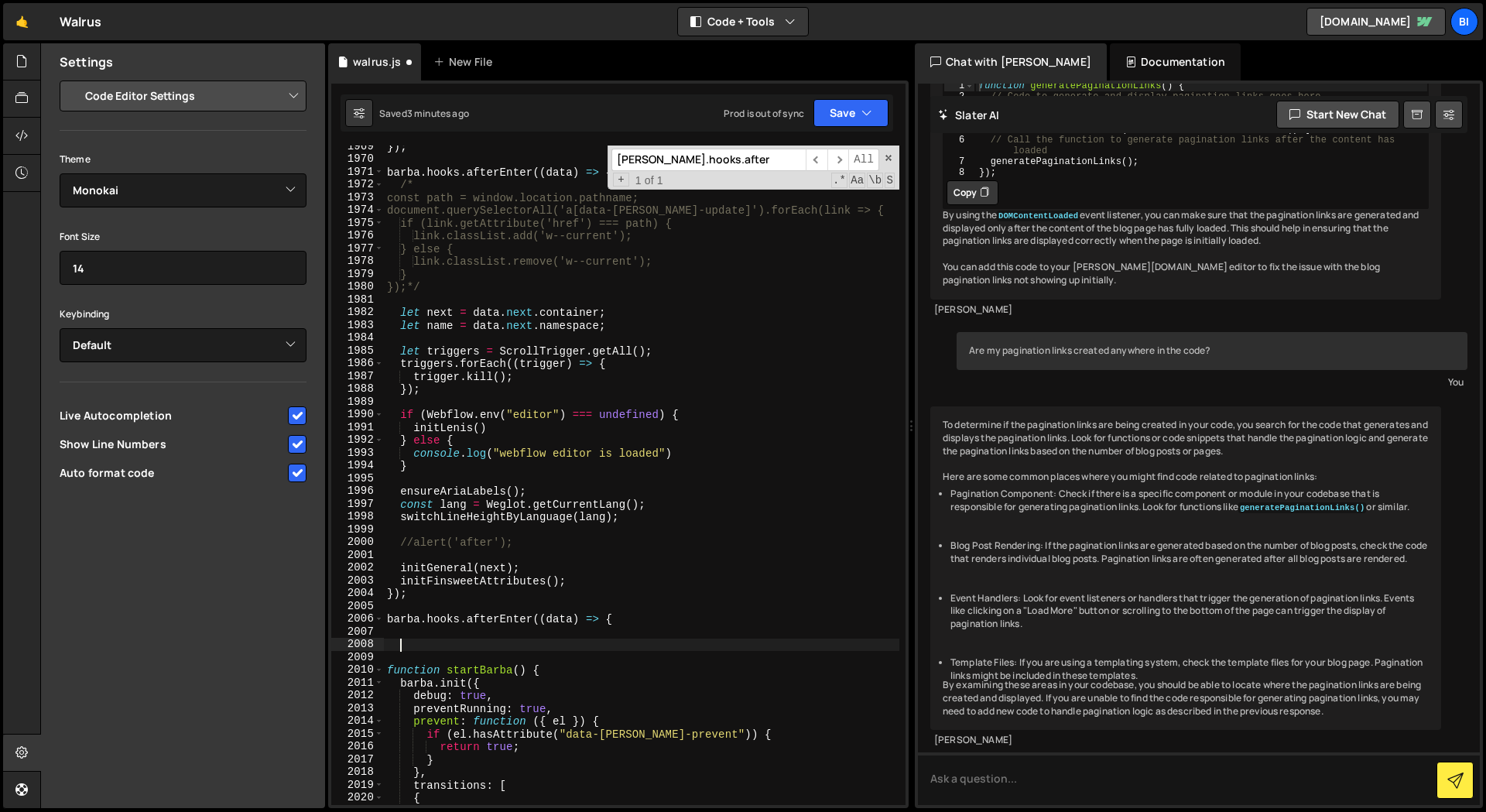
type textarea "_"
drag, startPoint x: 500, startPoint y: 616, endPoint x: 529, endPoint y: 614, distance: 29.1
click at [529, 614] on div "}) ; [PERSON_NAME] . hooks . afterEnter (( data ) => { /* const path = window.l…" at bounding box center [642, 482] width 516 height 685
type textarea "[PERSON_NAME].hooks.after((data) => {"
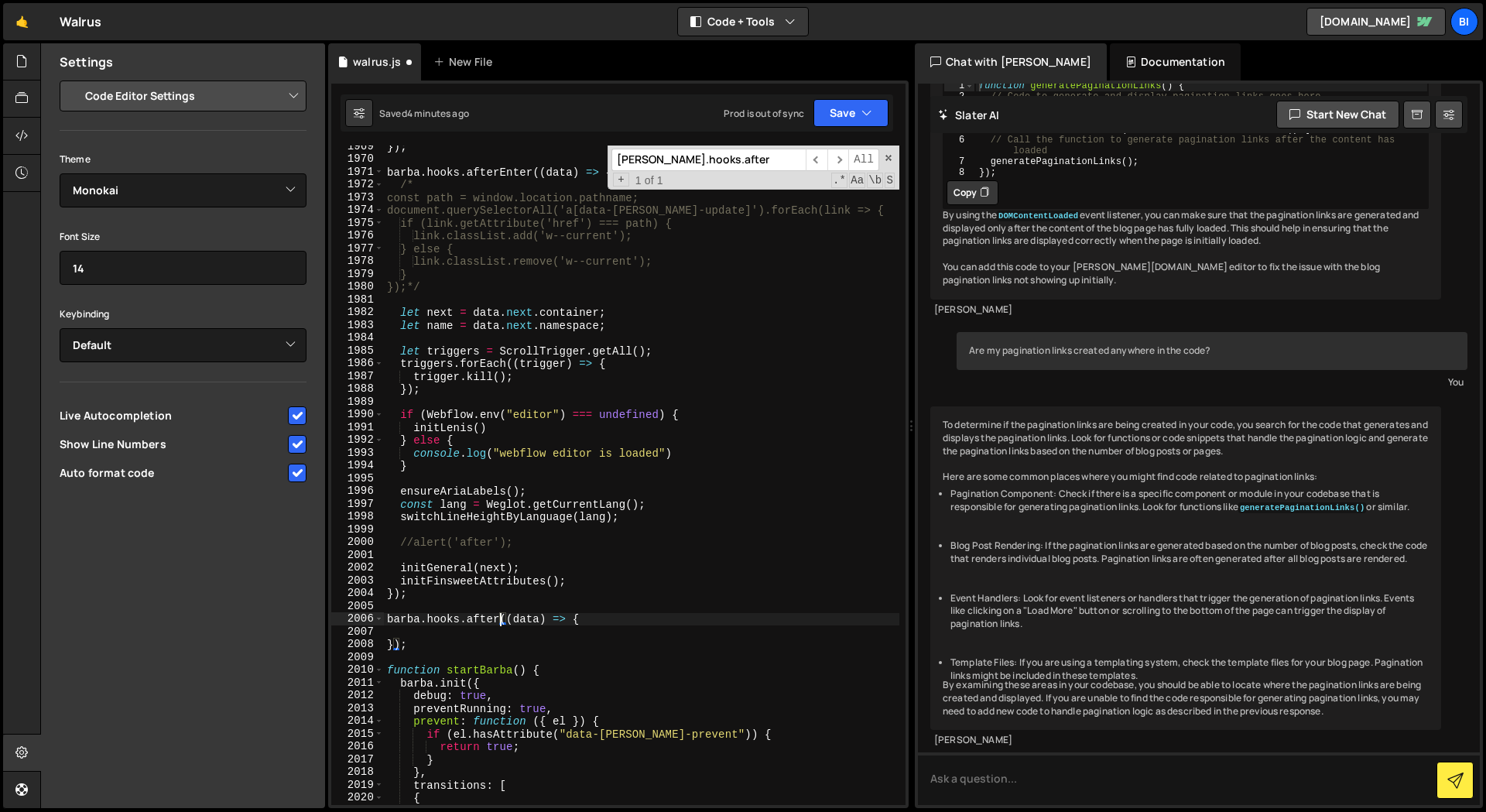
click at [444, 629] on div "}) ; [PERSON_NAME] . hooks . afterEnter (( data ) => { /* const path = window.l…" at bounding box center [642, 482] width 516 height 685
paste textarea "rehydrateFinsweet(next.container);"
click at [461, 646] on div "}) ; [PERSON_NAME] . hooks . afterEnter (( data ) => { /* const path = window.l…" at bounding box center [642, 482] width 516 height 685
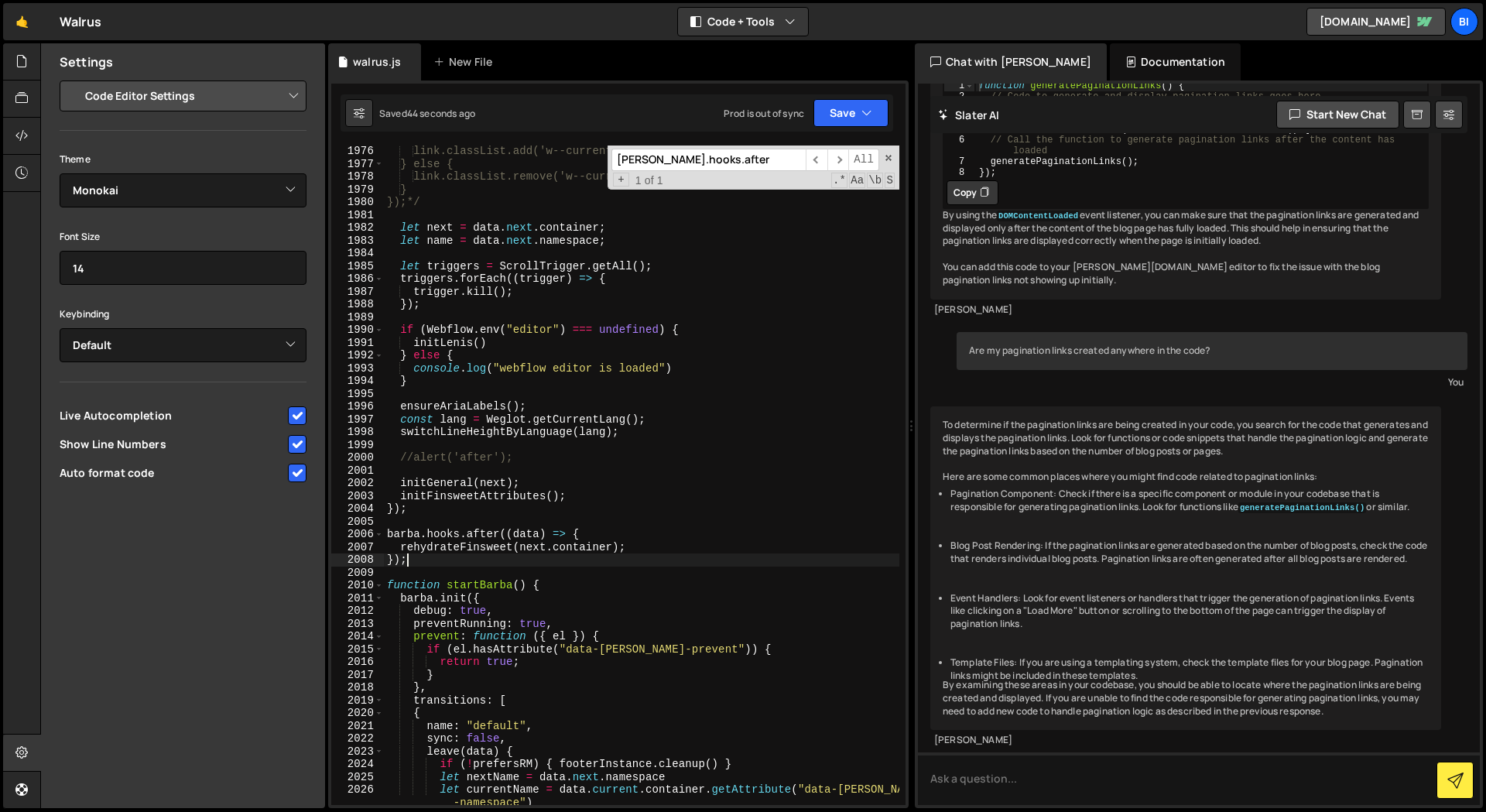
scroll to position [23175, 0]
click at [531, 531] on div "link.classList.add('w--current'); } else { link.classList.remove('w--current');…" at bounding box center [642, 486] width 516 height 685
click at [531, 530] on div "link.classList.add('w--current'); } else { link.classList.remove('w--current');…" at bounding box center [642, 486] width 516 height 685
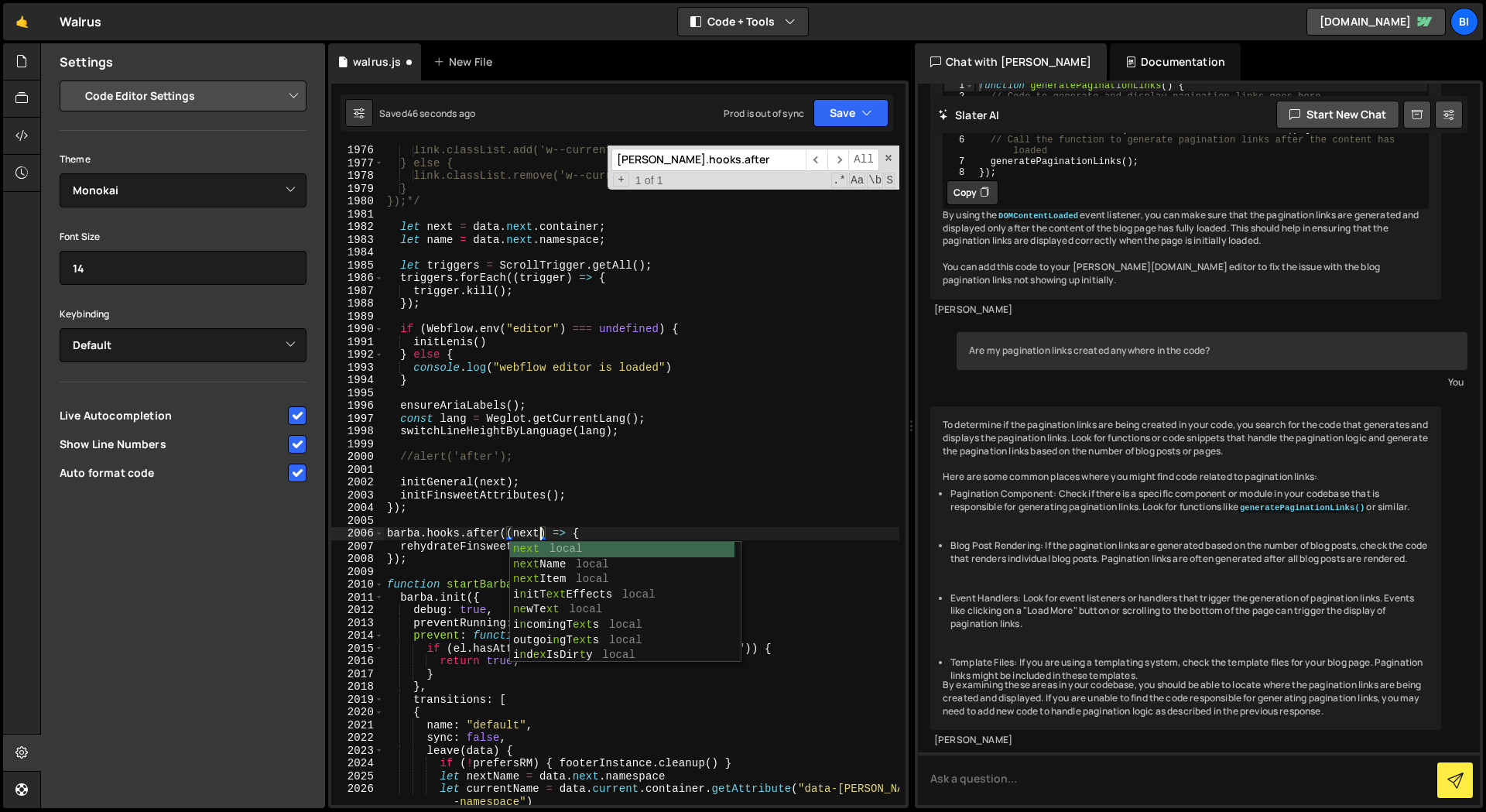
scroll to position [0, 10]
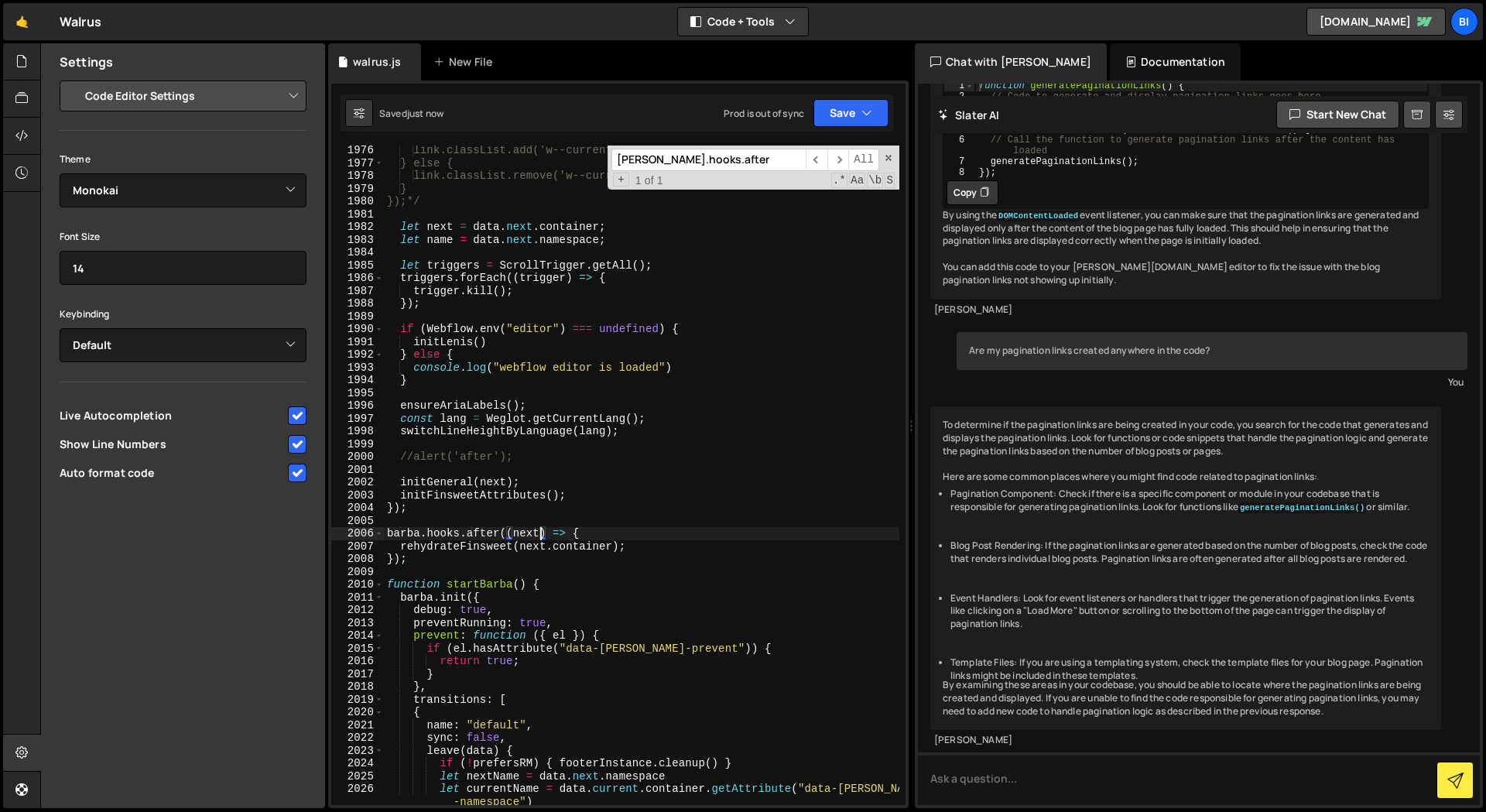
click at [512, 537] on div "link.classList.add('w--current'); } else { link.classList.remove('w--current');…" at bounding box center [642, 486] width 516 height 685
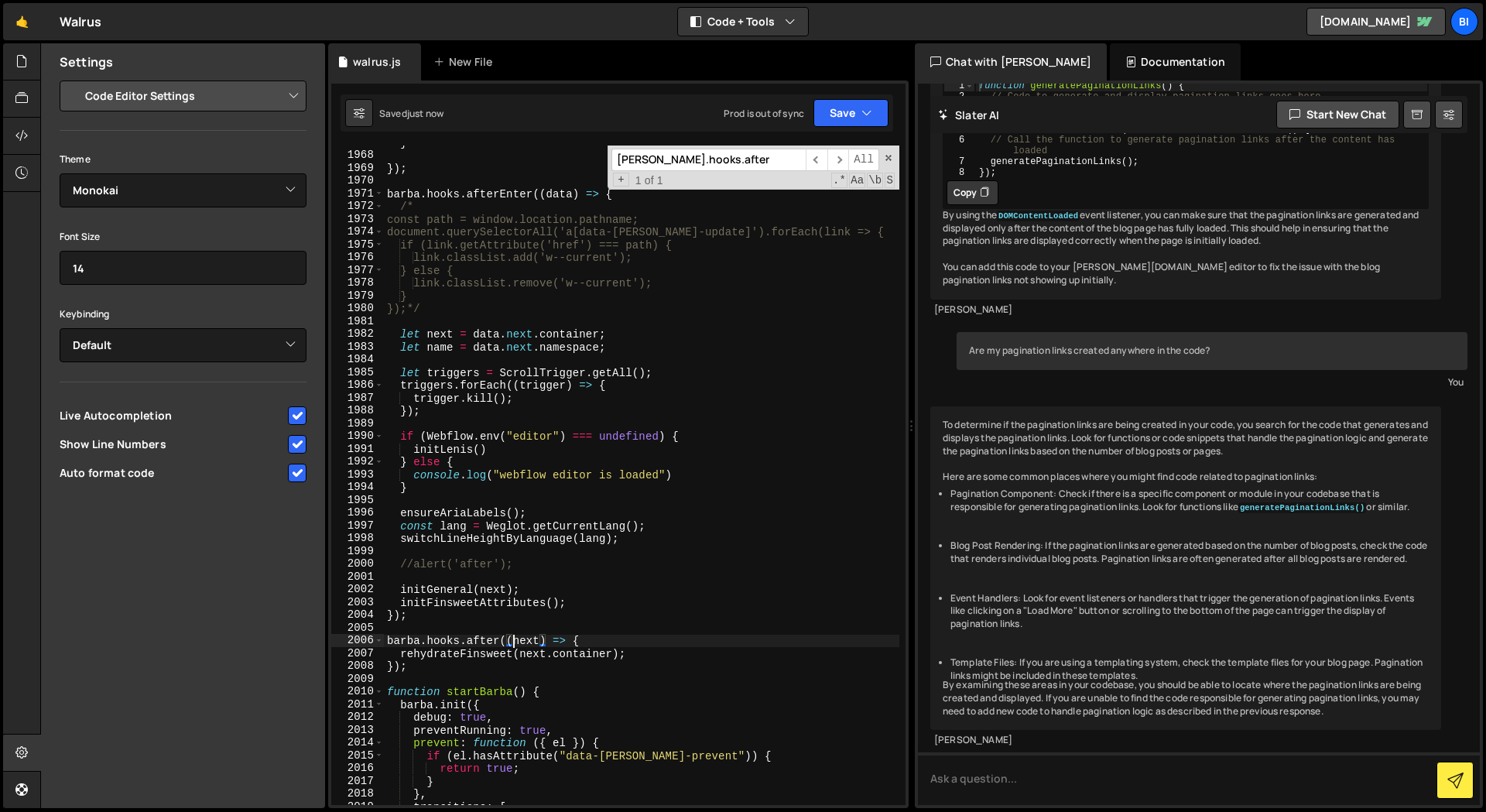
scroll to position [23064, 0]
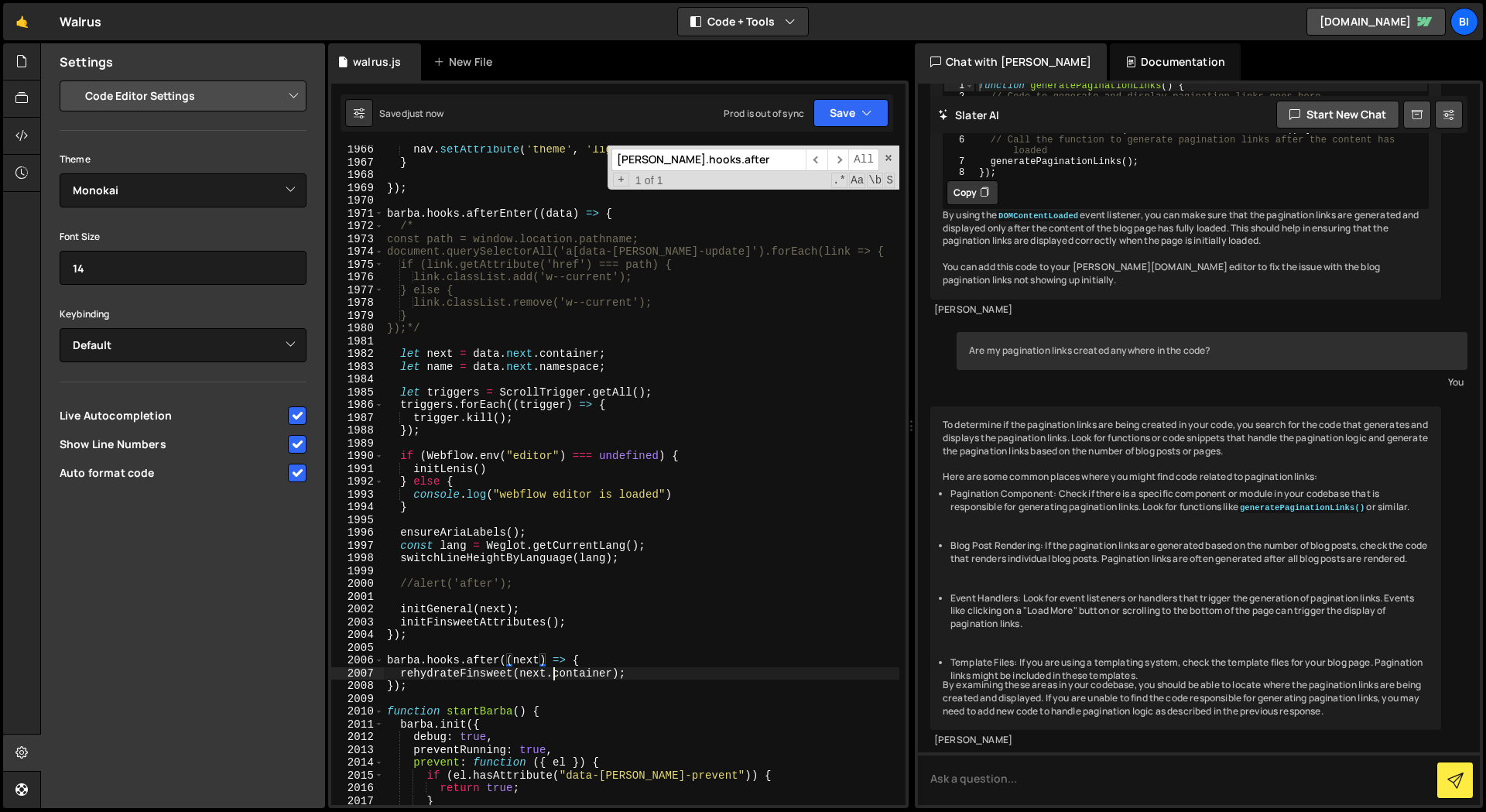
drag, startPoint x: 554, startPoint y: 678, endPoint x: 538, endPoint y: 674, distance: 16.5
click at [554, 678] on div "nav . setAttribute ( 'theme' , 'light' ) } }) ; [PERSON_NAME] . hooks . afterEn…" at bounding box center [642, 485] width 516 height 685
type textarea "rehydrateFinsweet(next.container);"
paste input "fs-cmsload-element"
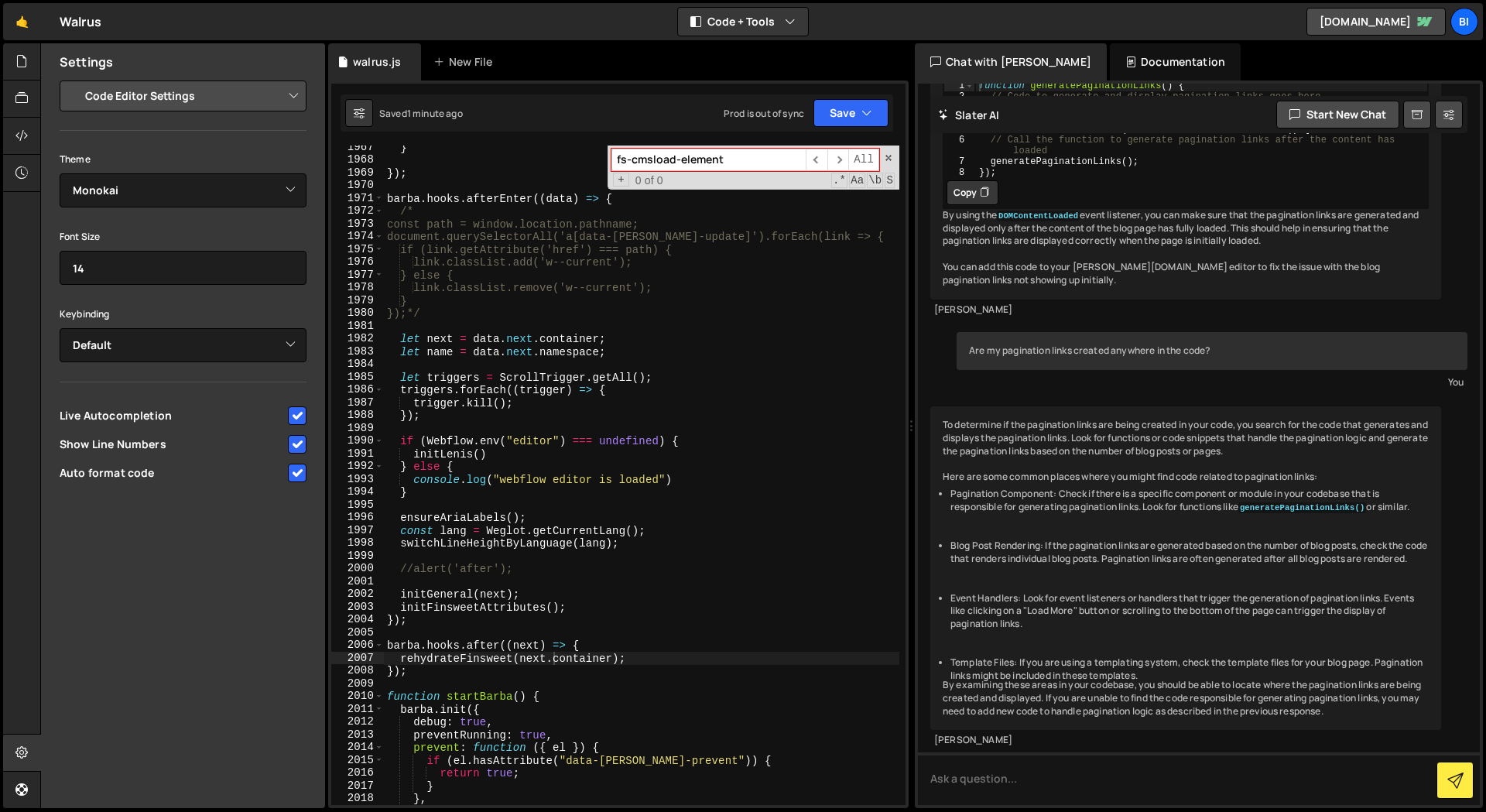
scroll to position [23077, 0]
paste input "page-button"
paste input
type input "page-button"
type textarea "link.classList.remove('w--current');"
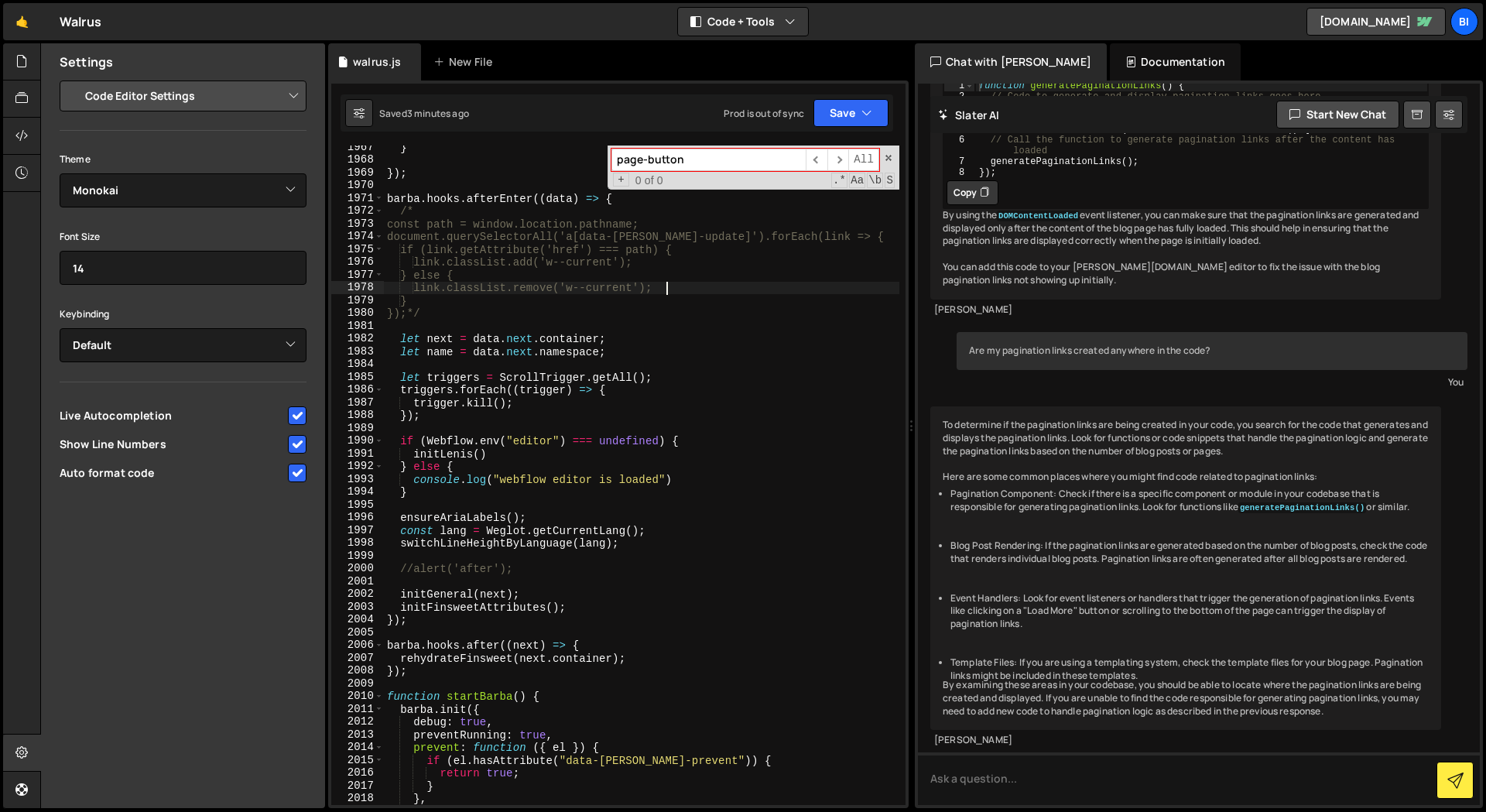
click at [719, 290] on div "} }) ; [PERSON_NAME] . hooks . afterEnter (( data ) => { /* const path = window…" at bounding box center [642, 483] width 516 height 685
paste input "blog-latest_heading-wrapper"
click at [839, 160] on span "​" at bounding box center [838, 159] width 22 height 23
click at [822, 158] on span "​" at bounding box center [816, 159] width 22 height 23
drag, startPoint x: 822, startPoint y: 158, endPoint x: 362, endPoint y: 191, distance: 461.2
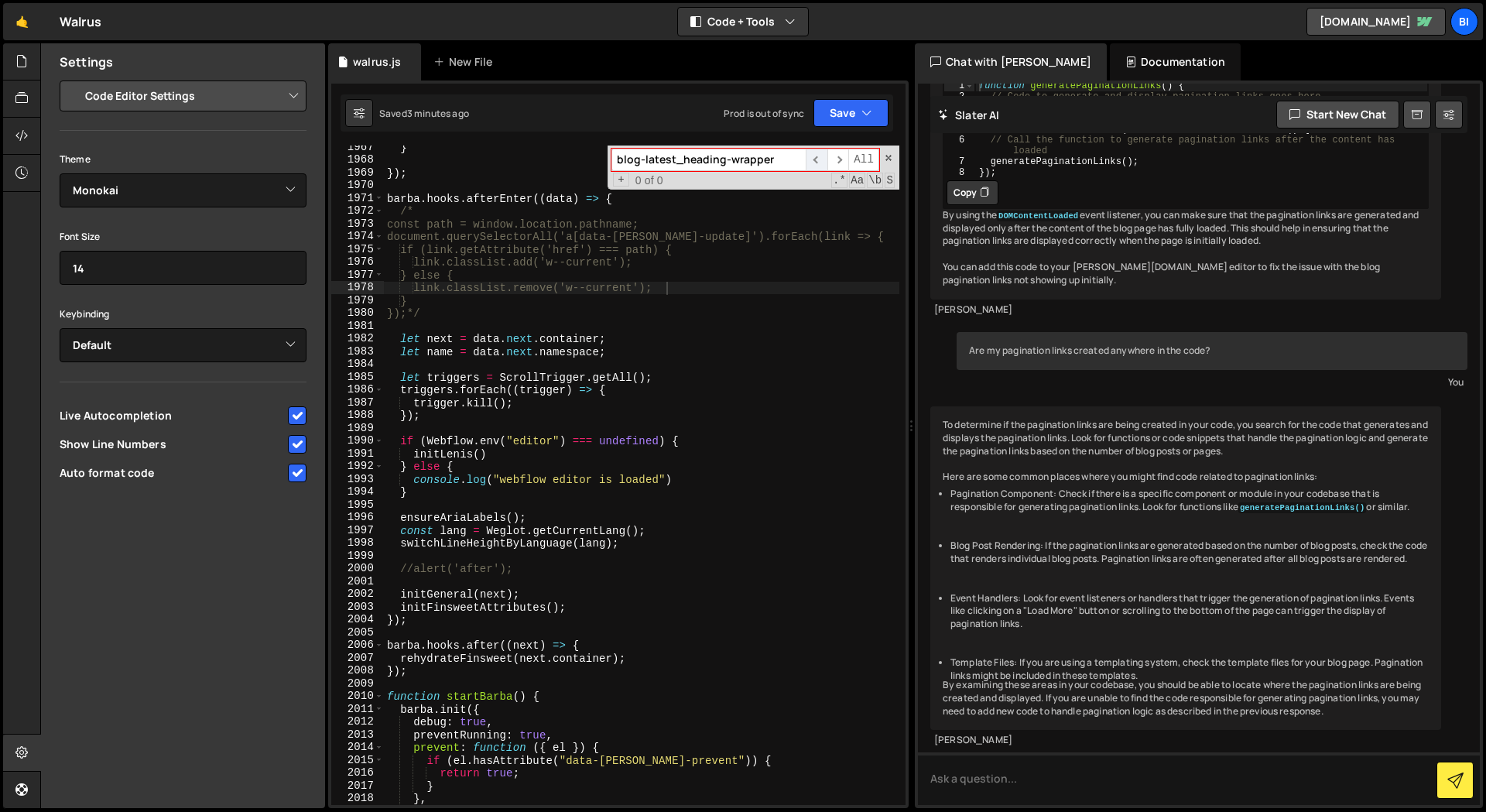
click at [821, 158] on span "​" at bounding box center [816, 159] width 22 height 23
paste input "grid"
click at [500, 159] on div "} }) ; [PERSON_NAME] . hooks . afterEnter (( data ) => { /* const path = window…" at bounding box center [642, 475] width 516 height 660
paste input "layout"
drag, startPoint x: 755, startPoint y: 159, endPoint x: 524, endPoint y: 157, distance: 231.0
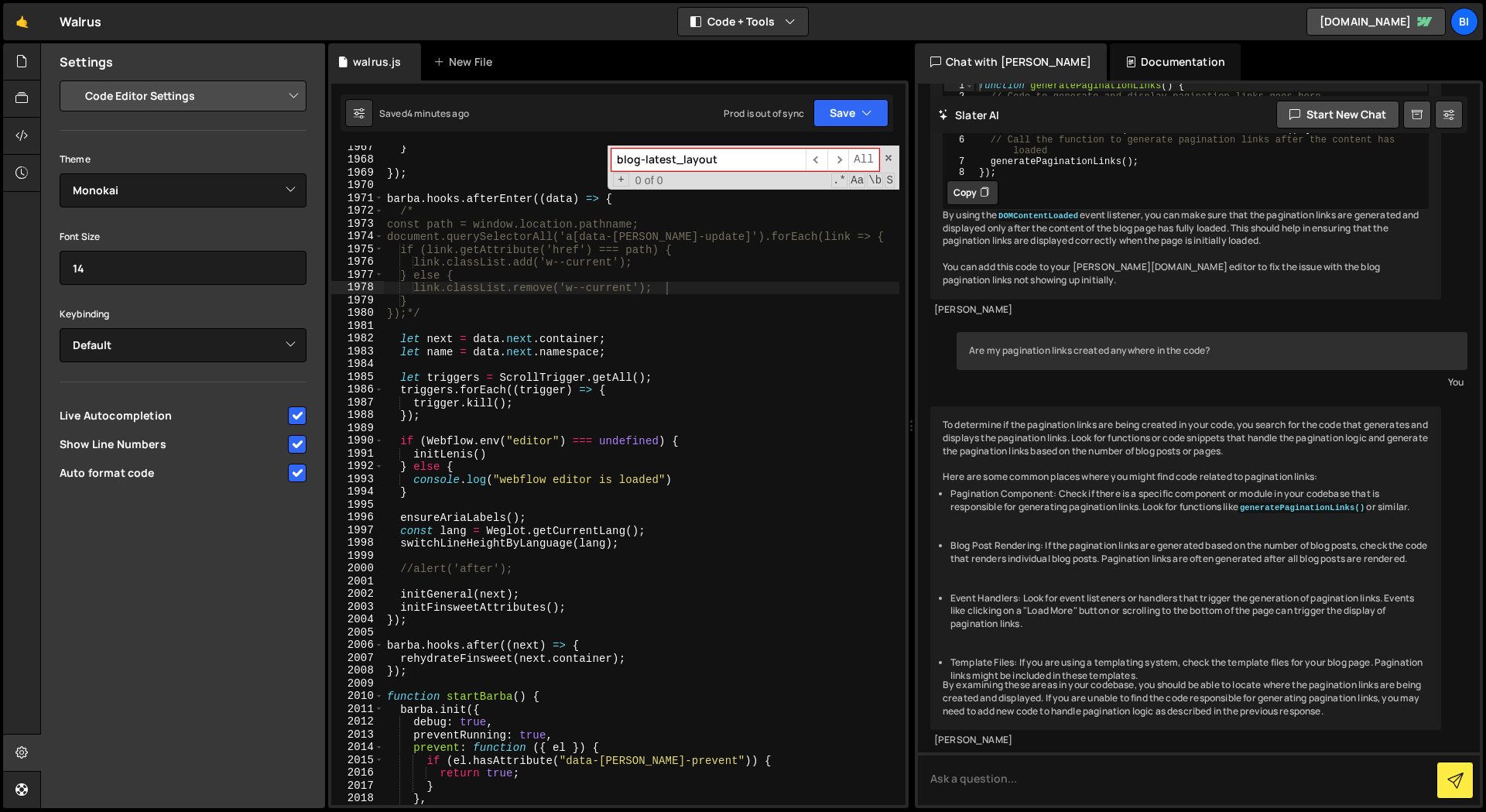
click at [524, 157] on div "} }) ; [PERSON_NAME] . hooks . afterEnter (( data ) => { /* const path = window…" at bounding box center [642, 475] width 516 height 660
paste input "data-heading-reveal"
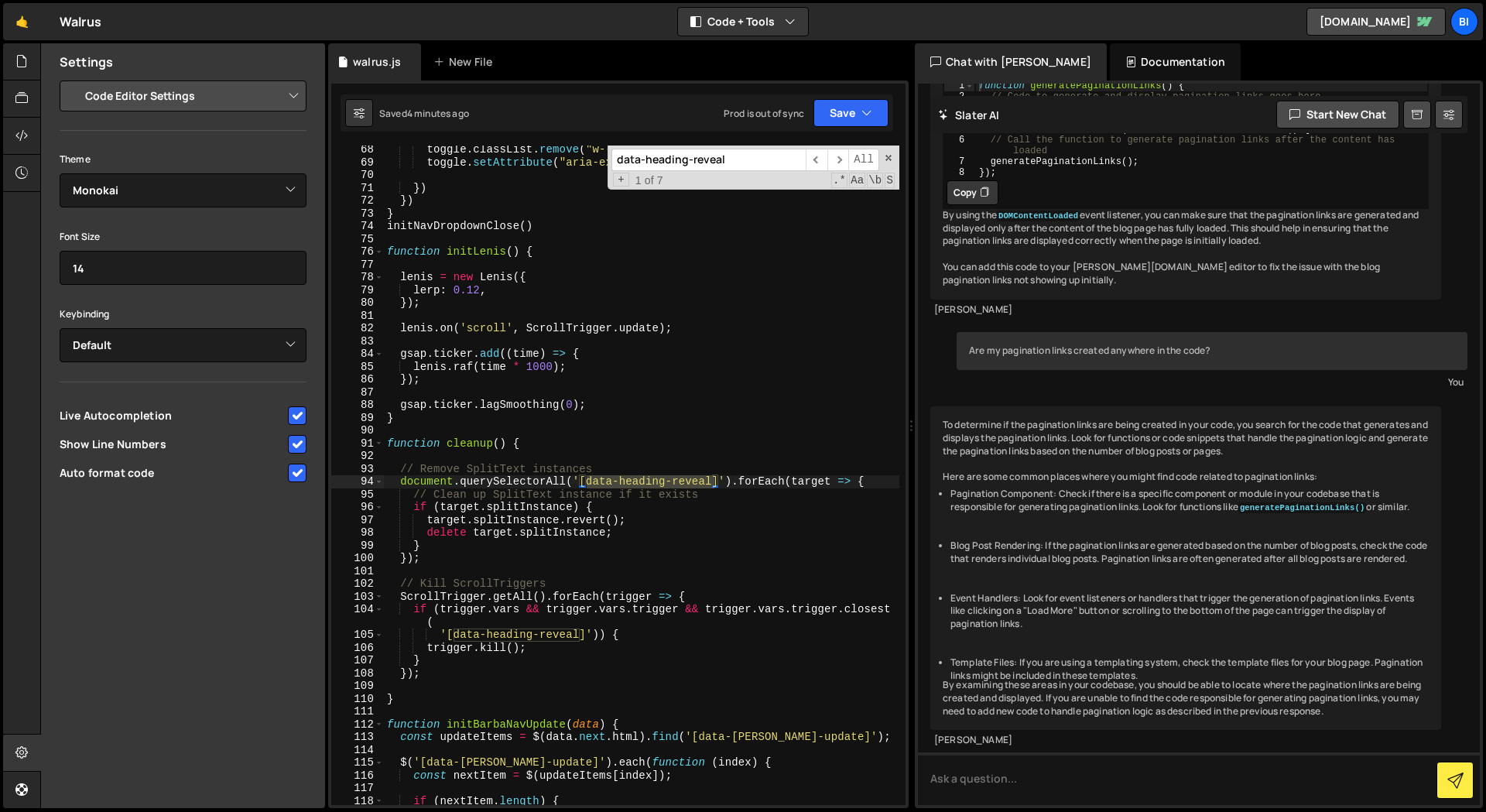
scroll to position [762, 0]
type input "data-heading-reveal"
click at [841, 161] on span "​" at bounding box center [838, 159] width 22 height 23
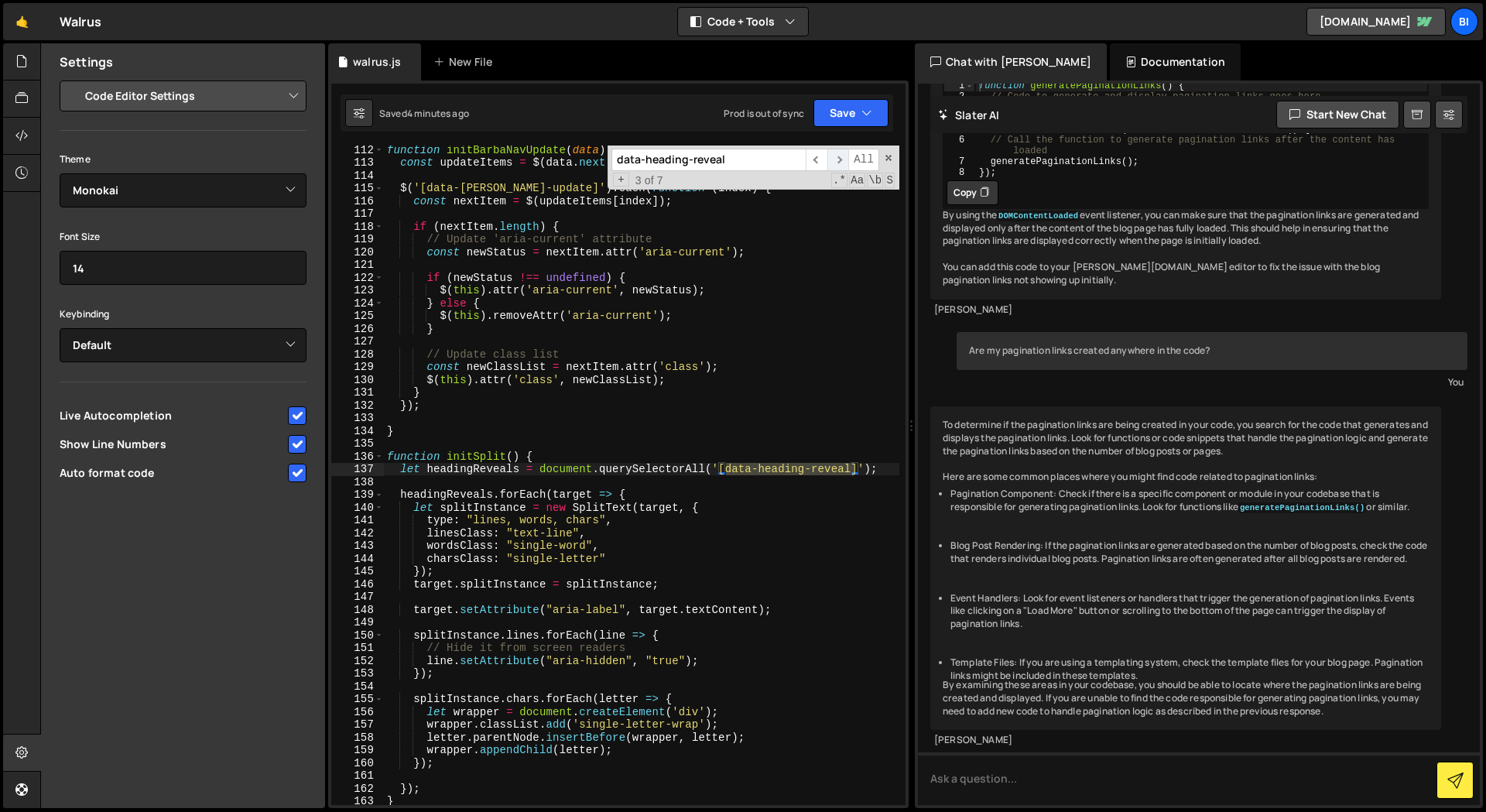
click at [841, 161] on span "​" at bounding box center [838, 159] width 22 height 23
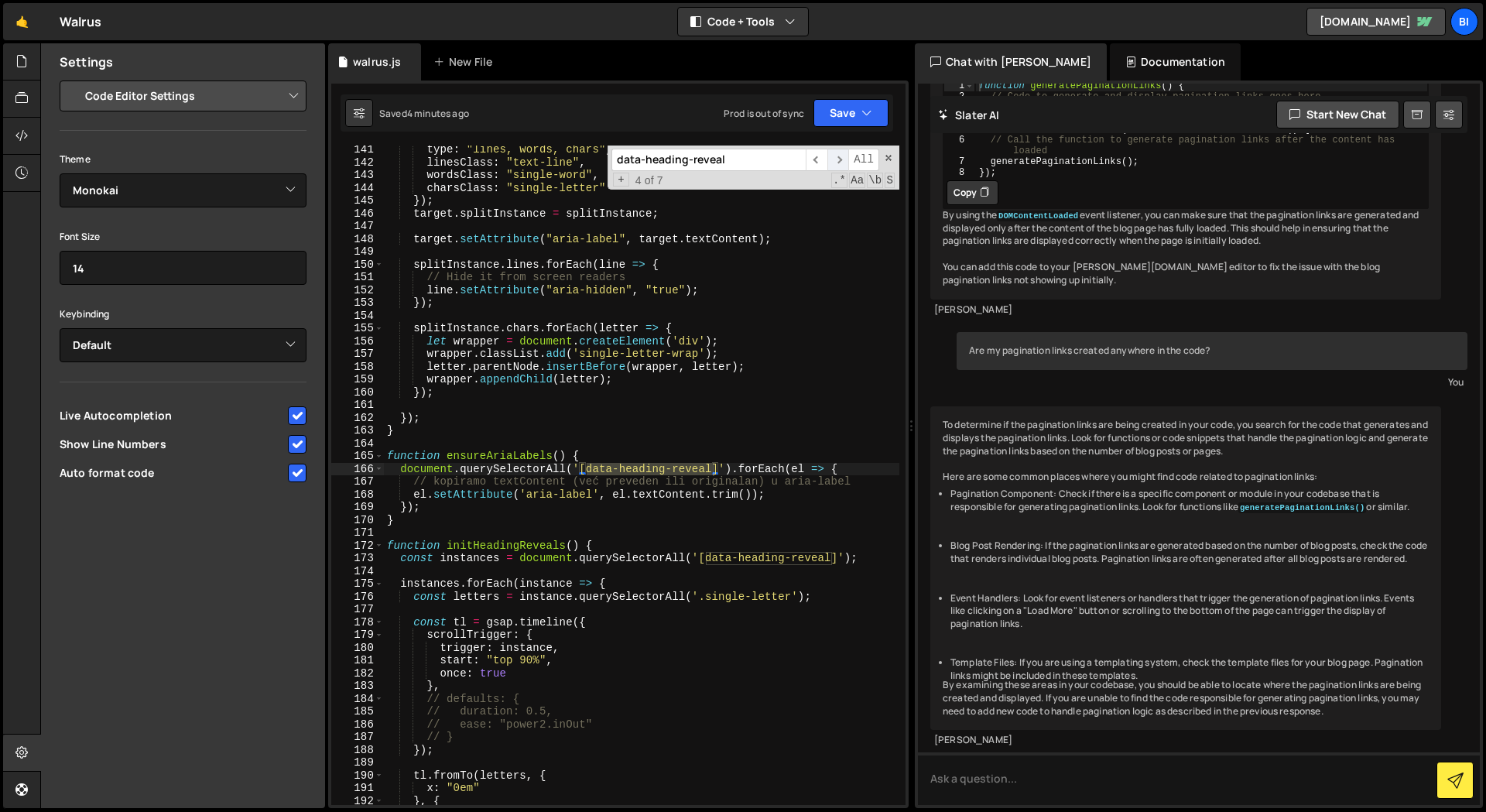
click at [841, 161] on span "​" at bounding box center [838, 159] width 22 height 23
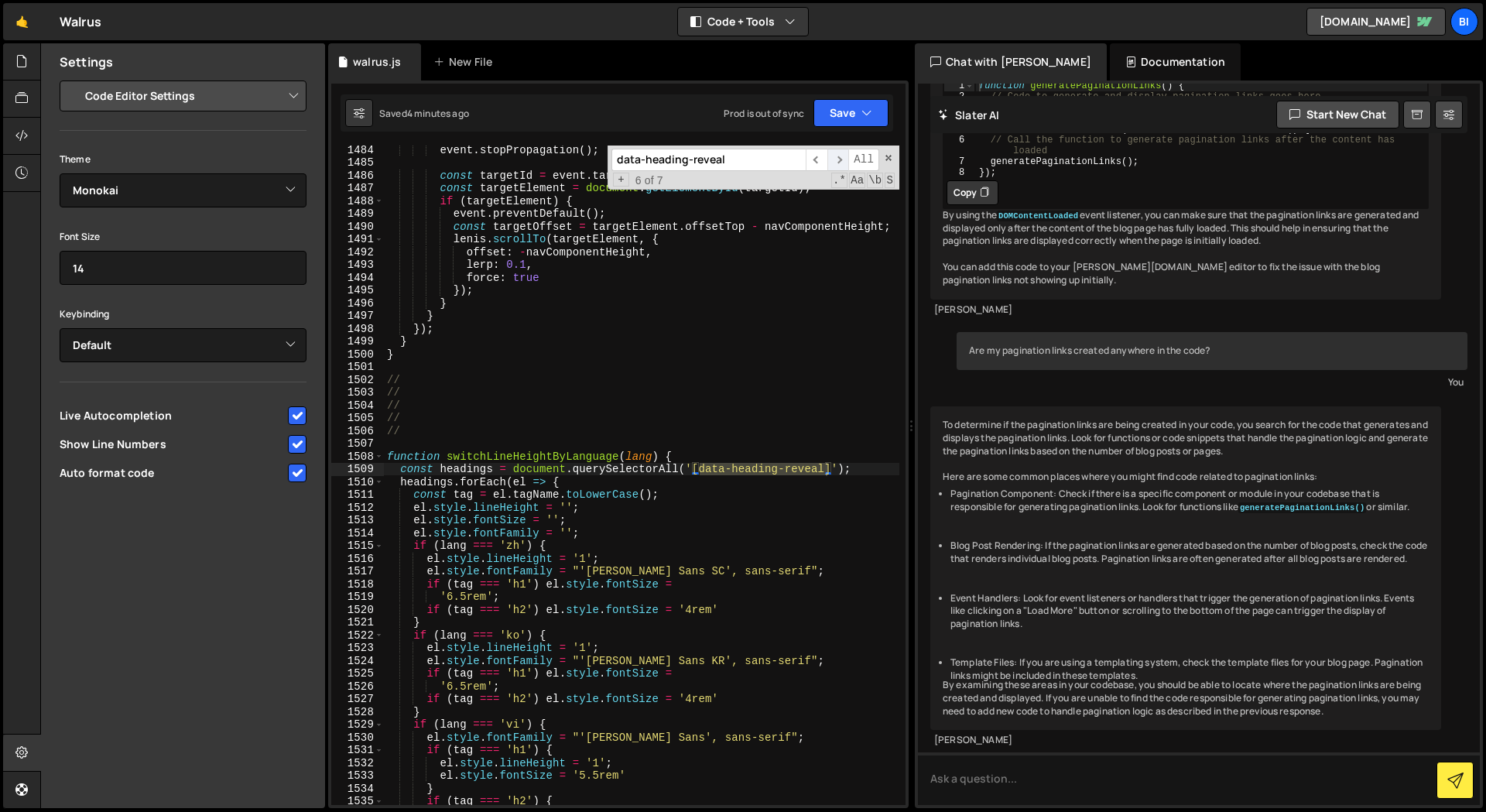
click at [841, 161] on span "​" at bounding box center [838, 159] width 22 height 23
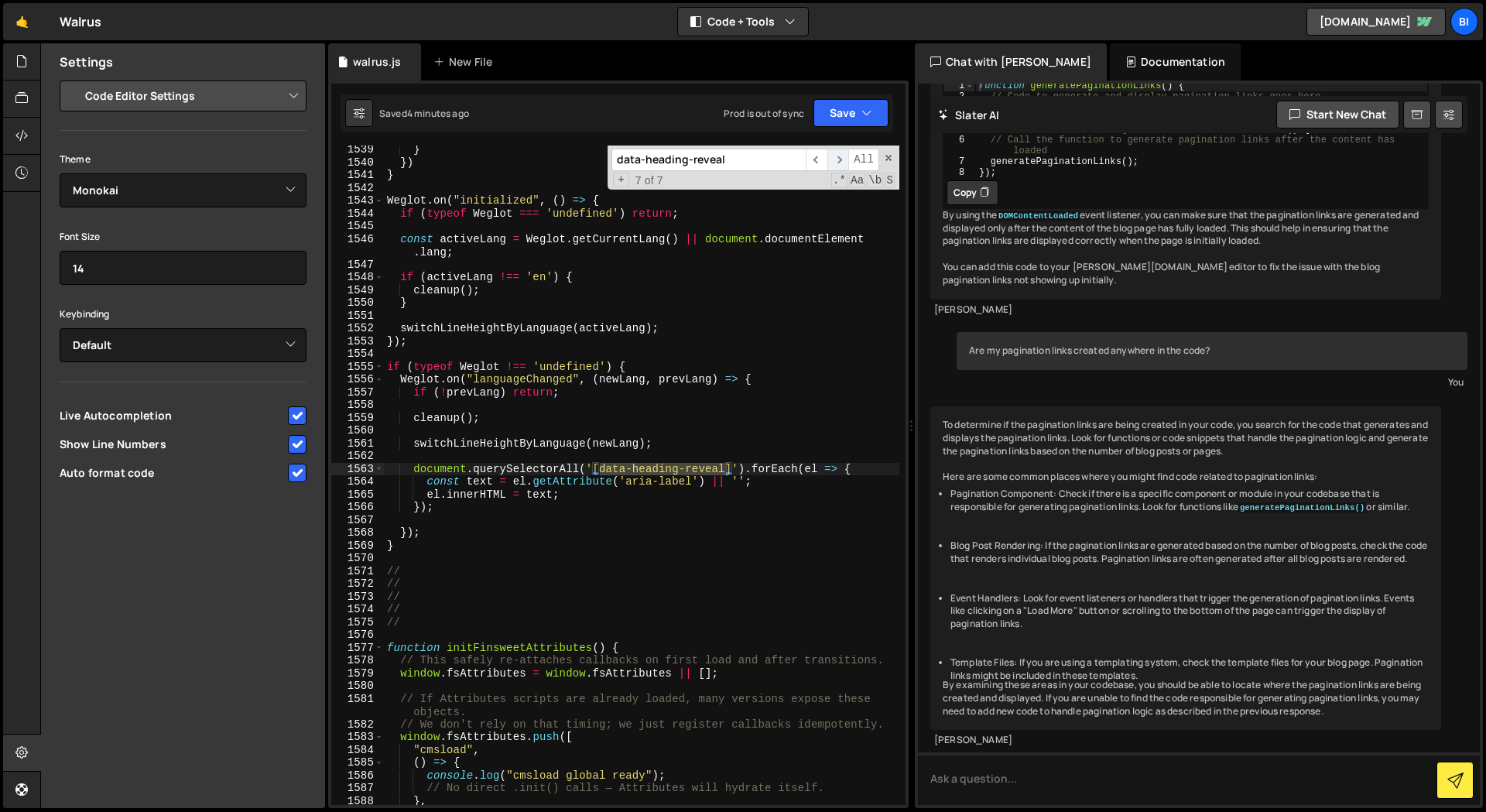
click at [841, 161] on span "​" at bounding box center [838, 159] width 22 height 23
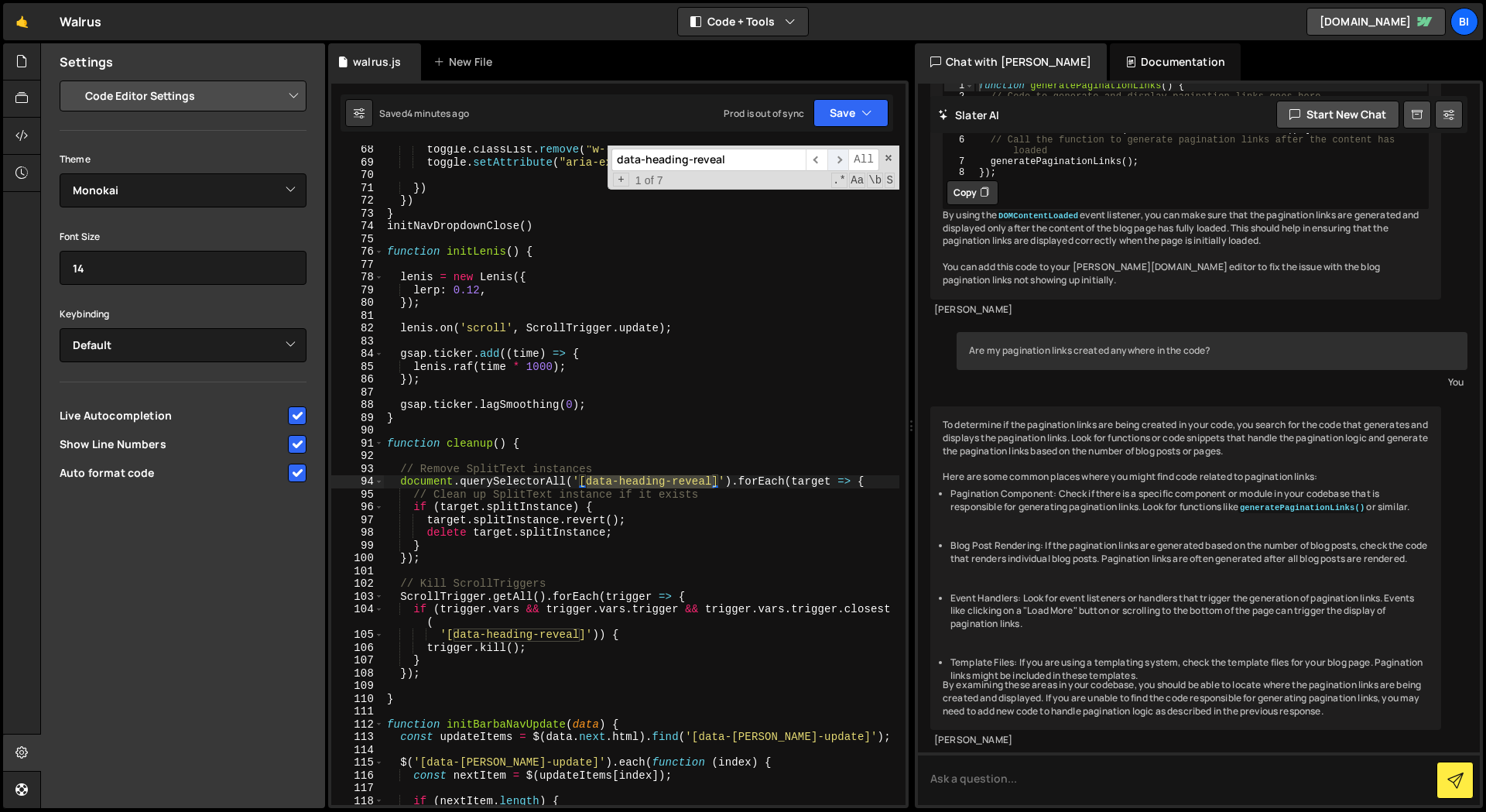
scroll to position [762, 0]
click at [841, 161] on span "​" at bounding box center [838, 159] width 22 height 23
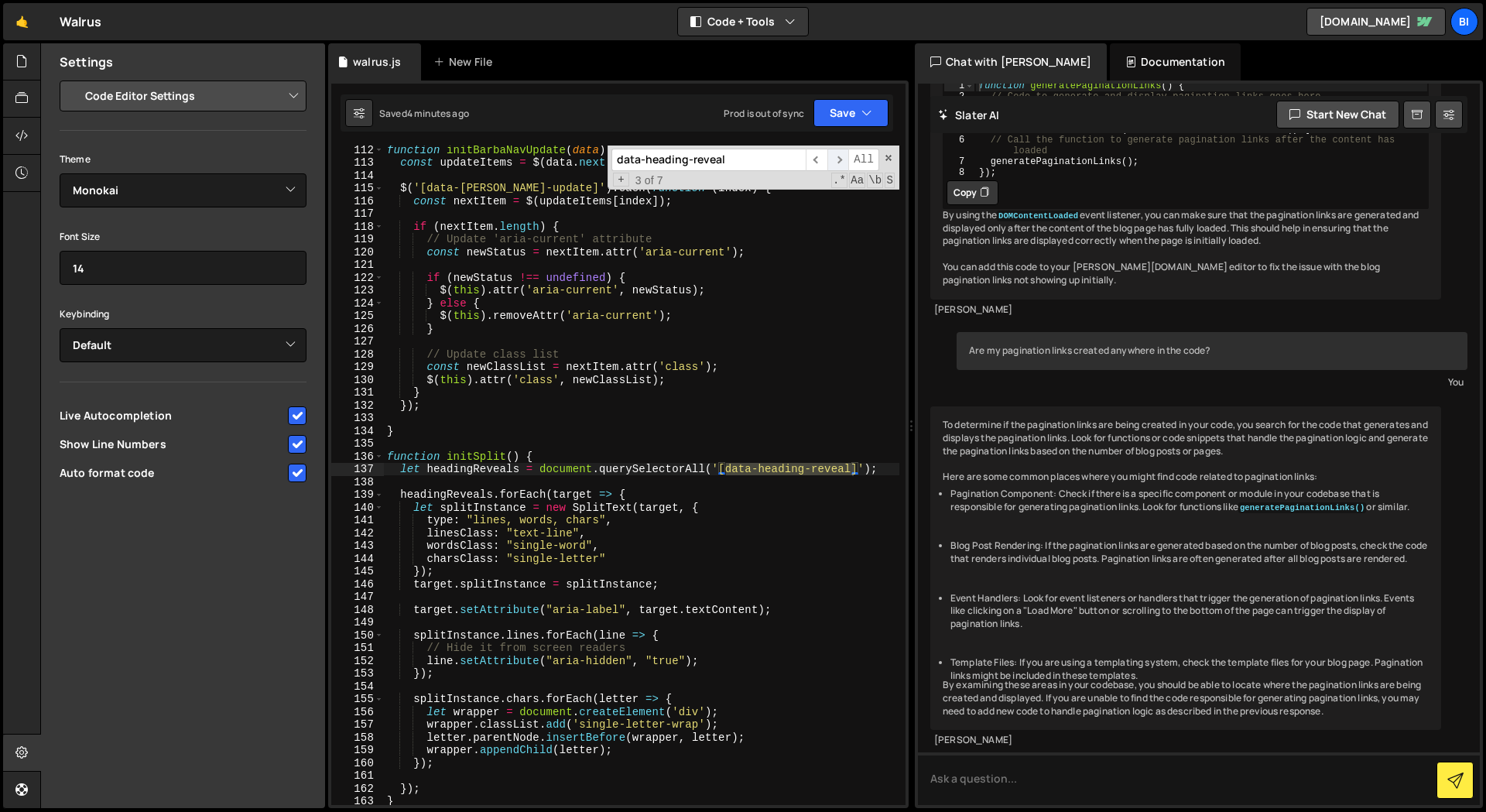
scroll to position [1266, 0]
type textarea "}"
drag, startPoint x: 729, startPoint y: 398, endPoint x: 693, endPoint y: 398, distance: 36.0
click at [721, 398] on div "function initBarbaNavUpdate ( data ) { const updateItems = $ ( data . next . ht…" at bounding box center [642, 485] width 516 height 685
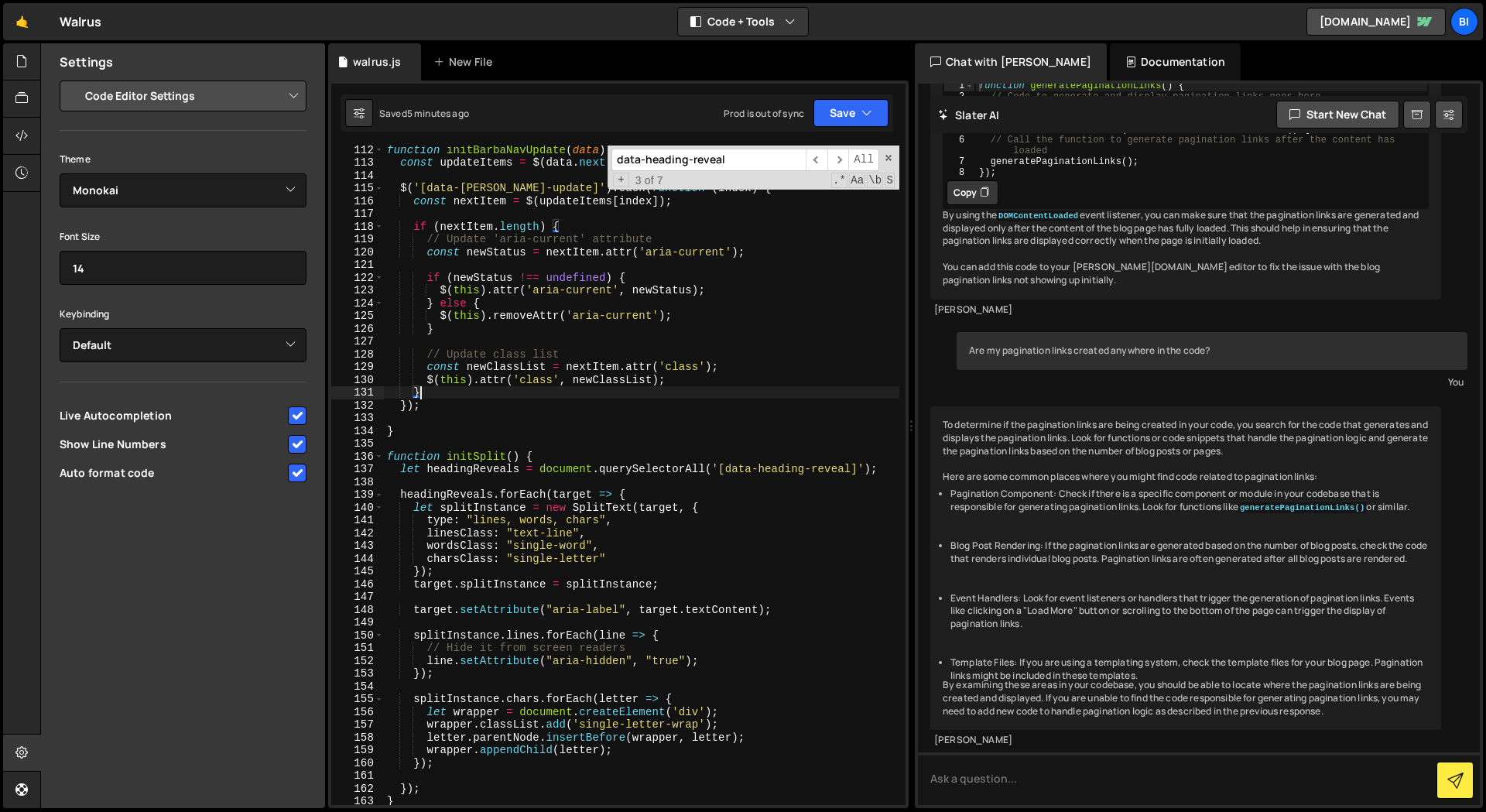
click at [627, 386] on div "function initBarbaNavUpdate ( data ) { const updateItems = $ ( data . next . ht…" at bounding box center [642, 485] width 516 height 685
paste input "window.scrollTo(0, 0);"
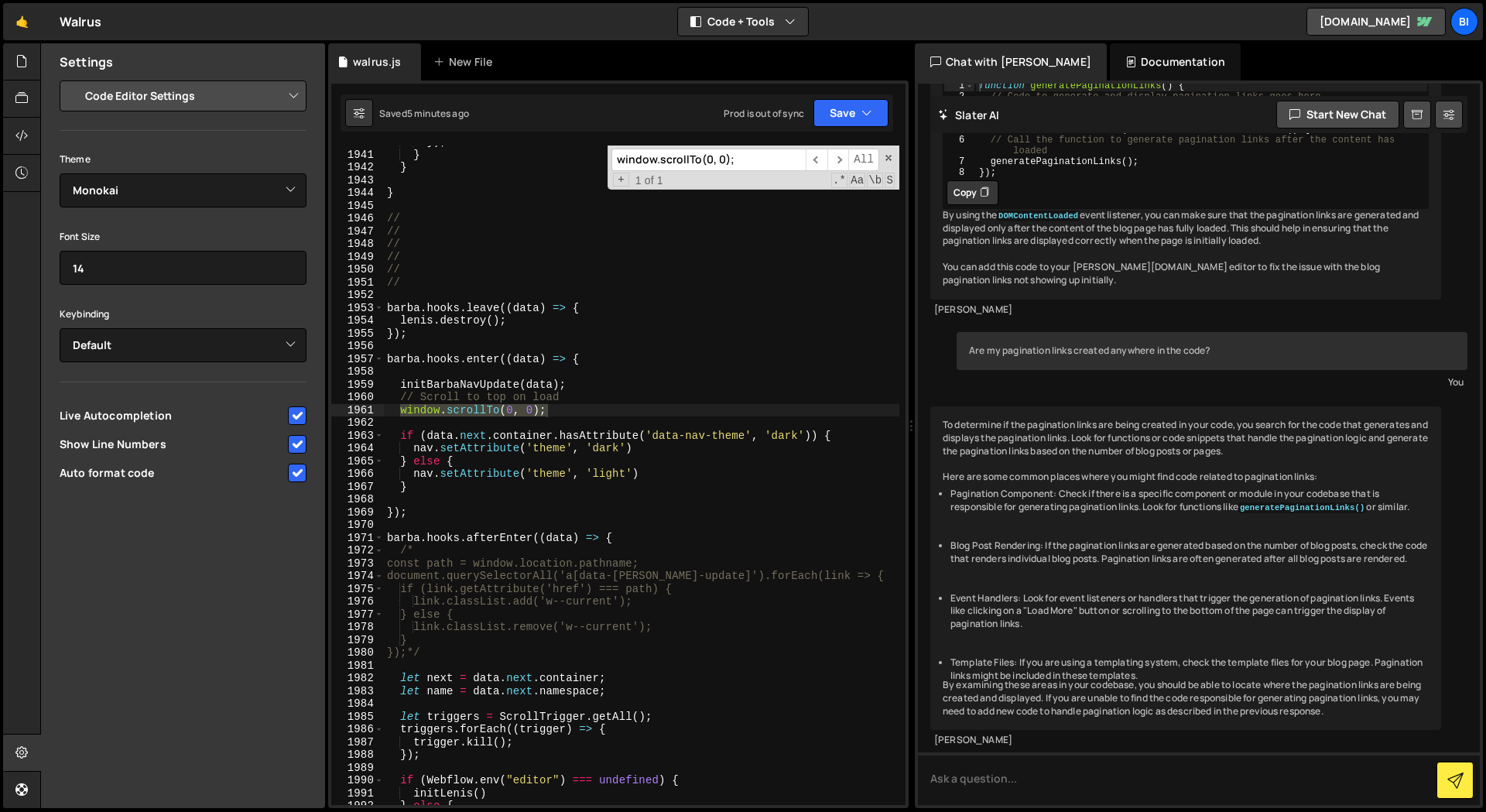
scroll to position [22780, 0]
type input "window.scrollTo(0, 0);"
click at [425, 421] on div "}) ; } } } // // // // // // [PERSON_NAME] . hooks . leave (( data ) => { [PERS…" at bounding box center [642, 477] width 516 height 685
drag, startPoint x: 439, startPoint y: 409, endPoint x: 610, endPoint y: 461, distance: 178.7
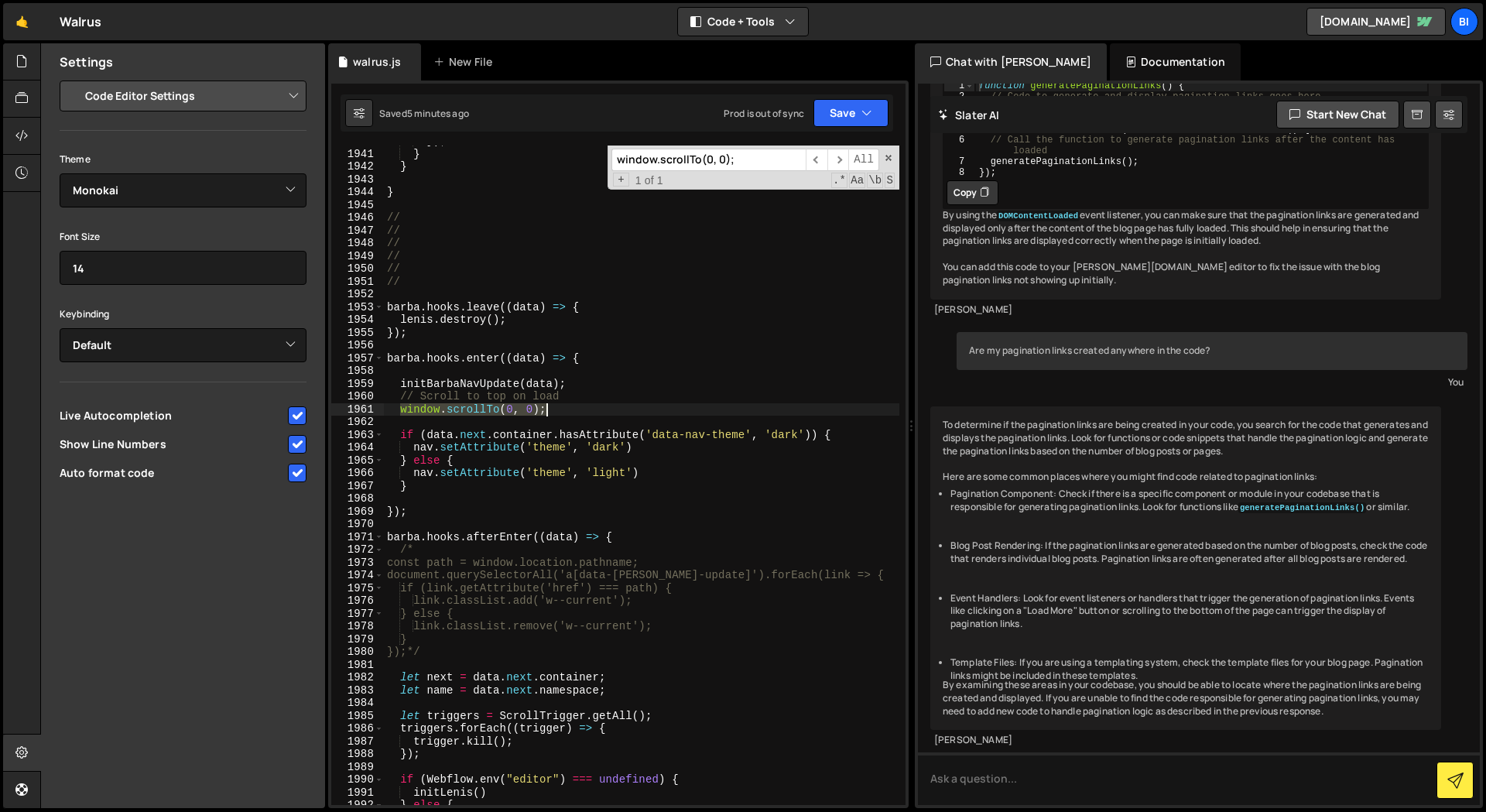
click at [606, 406] on div "}) ; } } } // // // // // // [PERSON_NAME] . hooks . leave (( data ) => { [PERS…" at bounding box center [642, 477] width 516 height 685
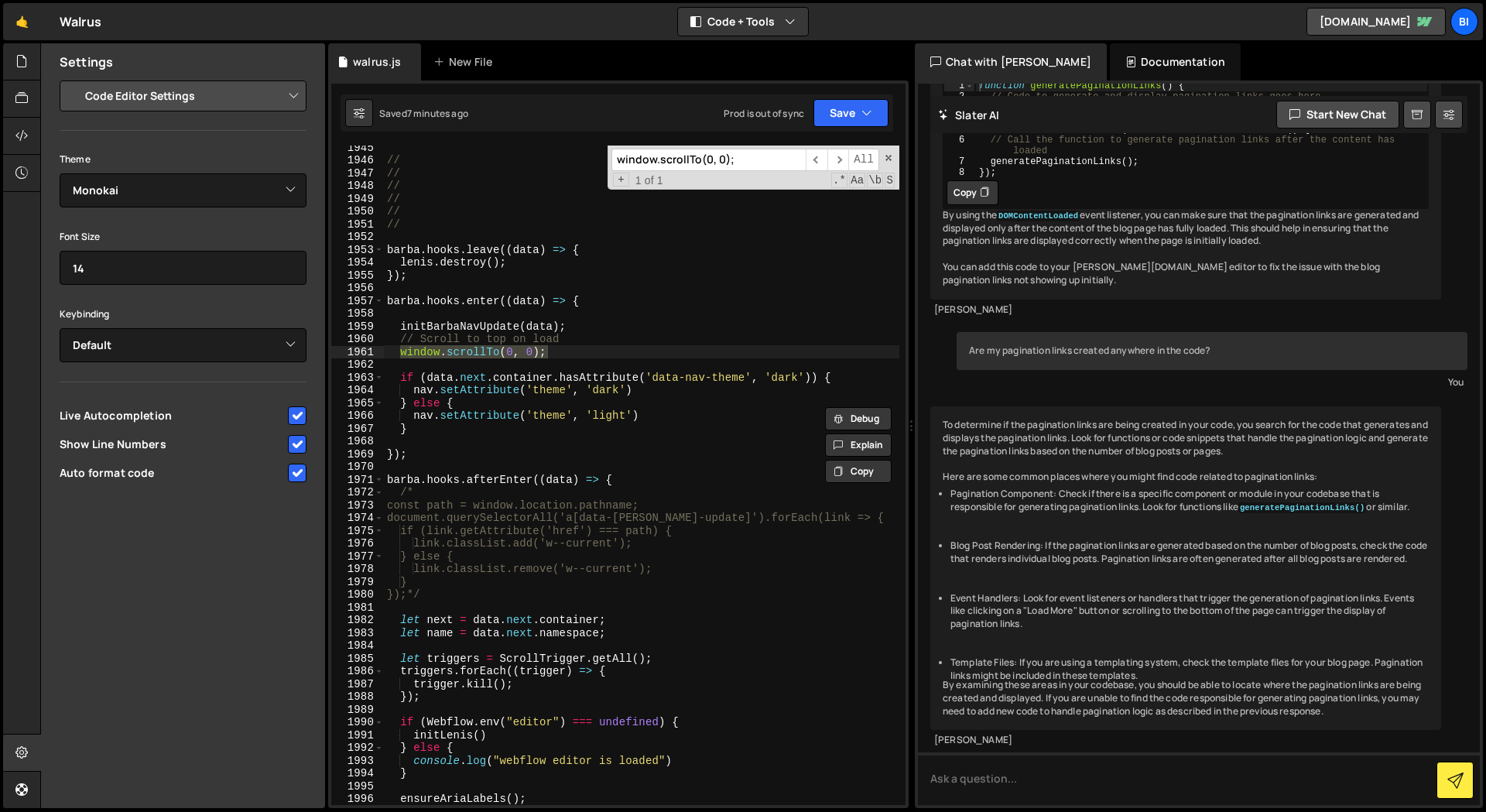
scroll to position [22830, 0]
drag, startPoint x: 671, startPoint y: 356, endPoint x: 644, endPoint y: 359, distance: 27.2
click at [653, 358] on div "// // // // // // [PERSON_NAME] . hooks . leave (( data ) => { [PERSON_NAME] . …" at bounding box center [642, 483] width 516 height 685
click at [608, 350] on div "// // // // // // [PERSON_NAME] . hooks . leave (( data ) => { [PERSON_NAME] . …" at bounding box center [642, 475] width 516 height 660
type textarea "window.scrollTo(0, 0);"
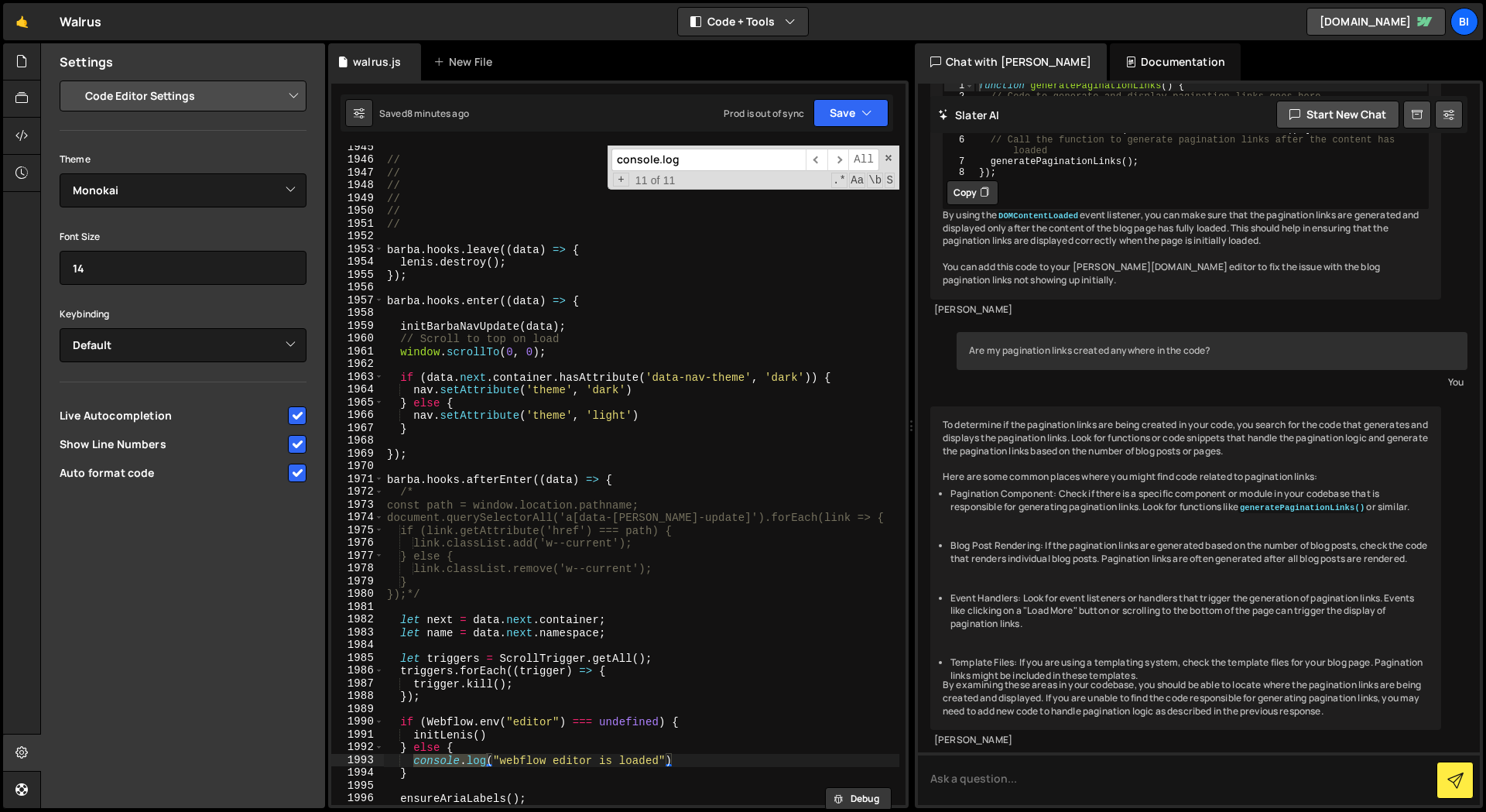
scroll to position [22913, 0]
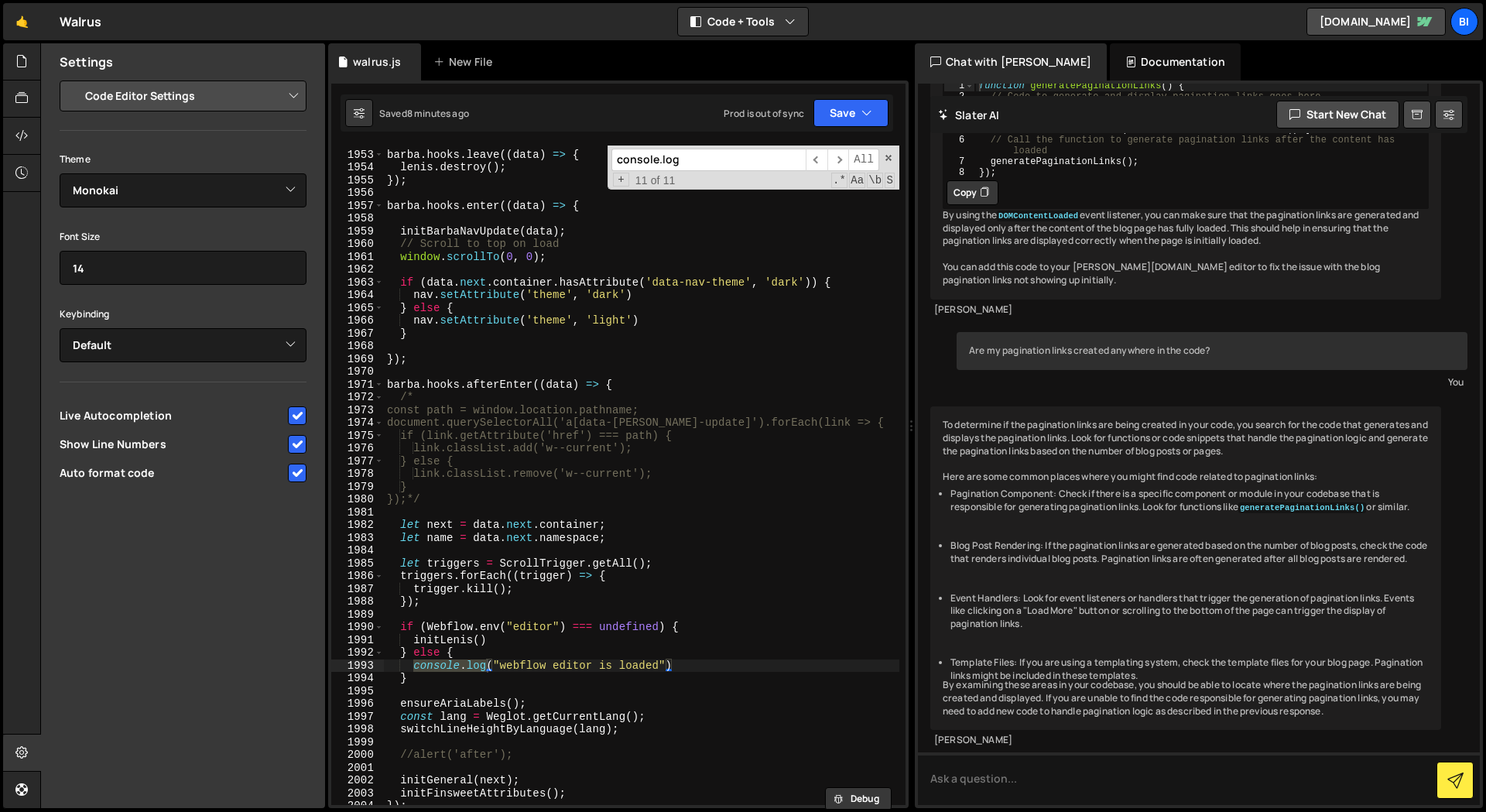
type input "console.log"
click at [414, 665] on div "[PERSON_NAME] . hooks . leave (( data ) => { [PERSON_NAME] . destroy ( ) ; }) ;…" at bounding box center [642, 475] width 516 height 660
click at [820, 158] on span "​" at bounding box center [816, 159] width 22 height 23
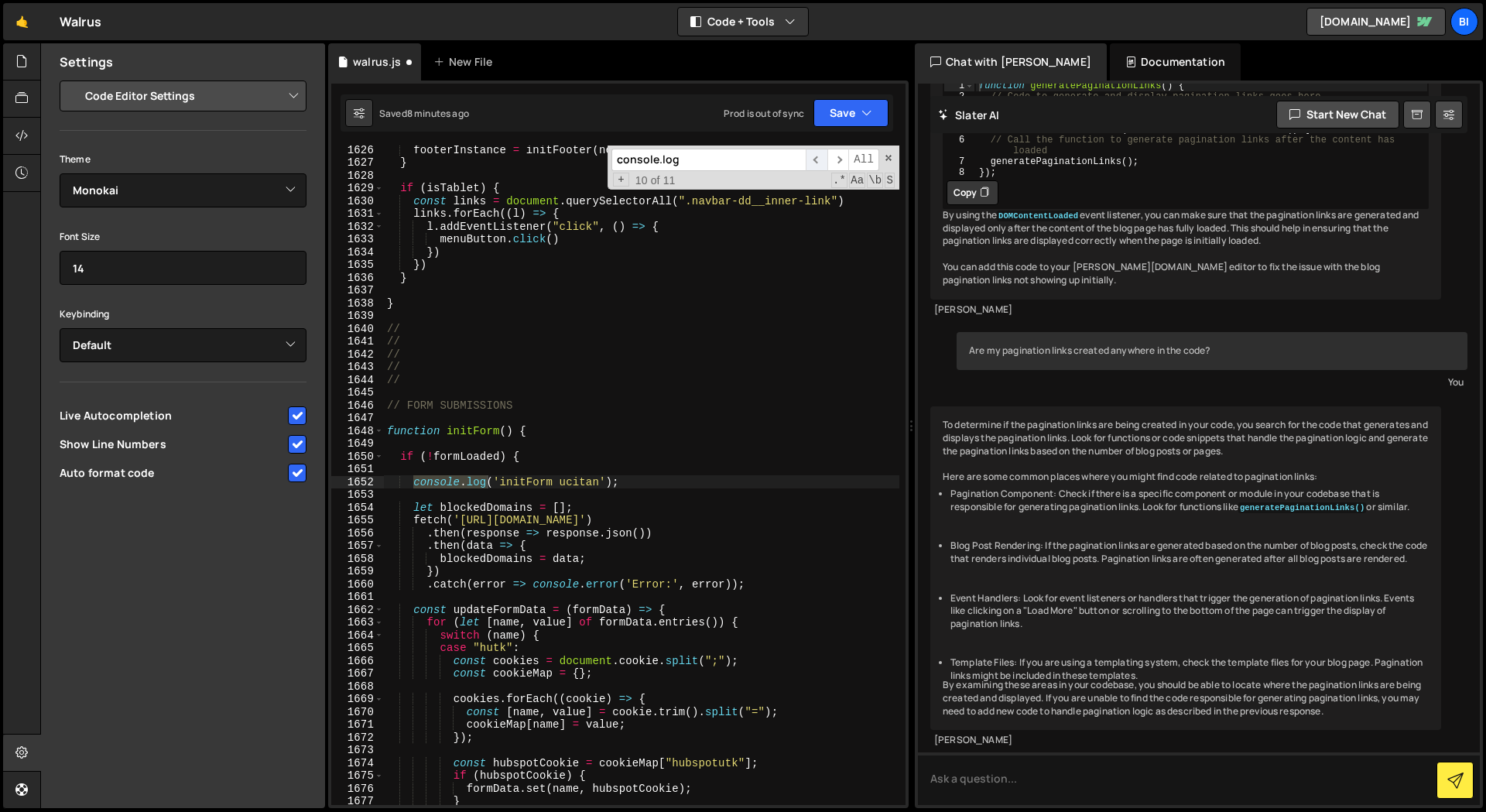
scroll to position [19138, 0]
click at [413, 480] on div "footerInstance = initFooter ( next ) ; } if ( isTablet ) { const links = docume…" at bounding box center [642, 475] width 516 height 660
click at [820, 157] on span "​" at bounding box center [816, 159] width 22 height 23
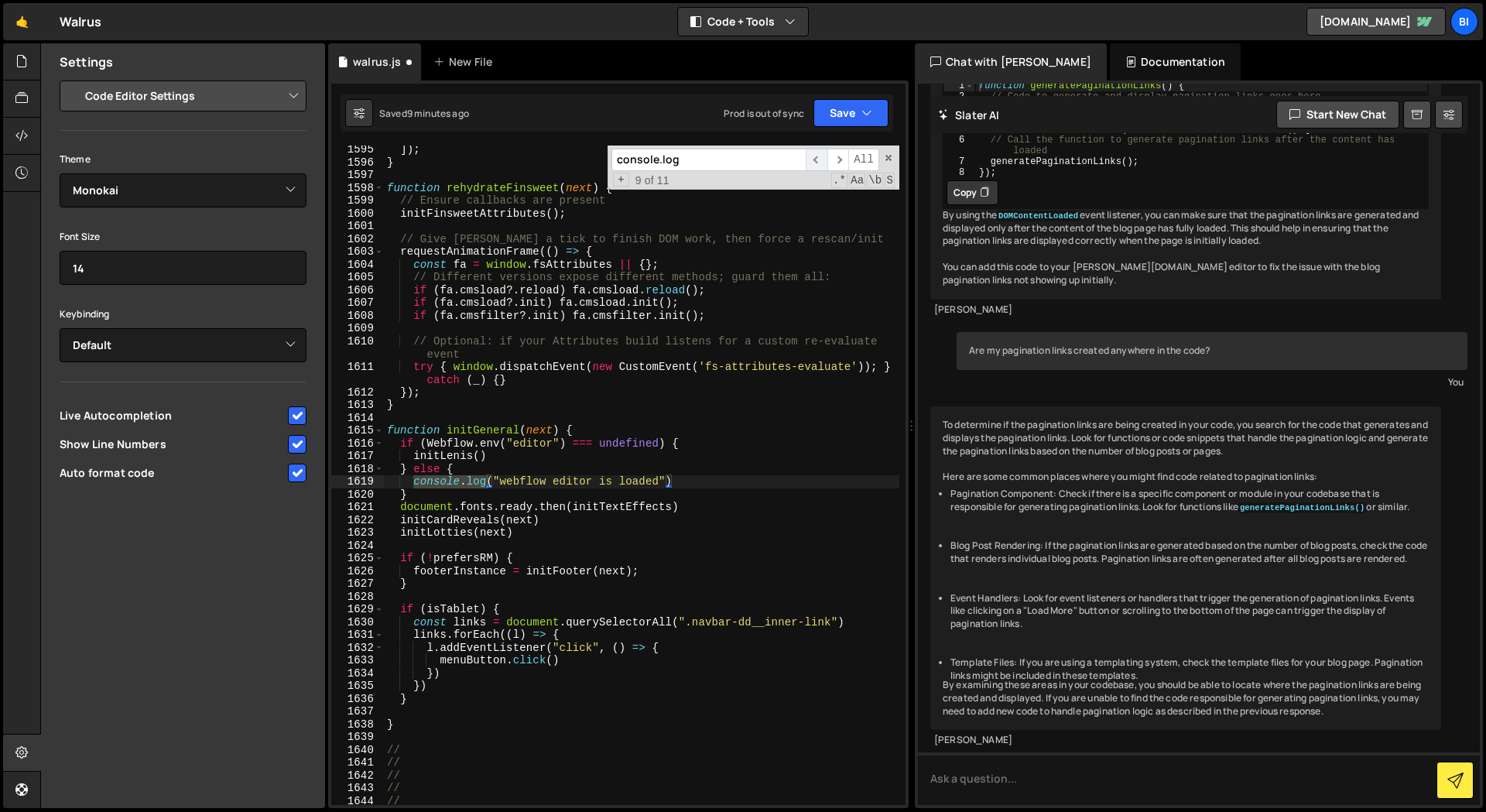
scroll to position [18769, 0]
click at [416, 480] on div "]) ; } function rehydrateFinsweet ( next ) { // Ensure callbacks are present in…" at bounding box center [642, 475] width 516 height 660
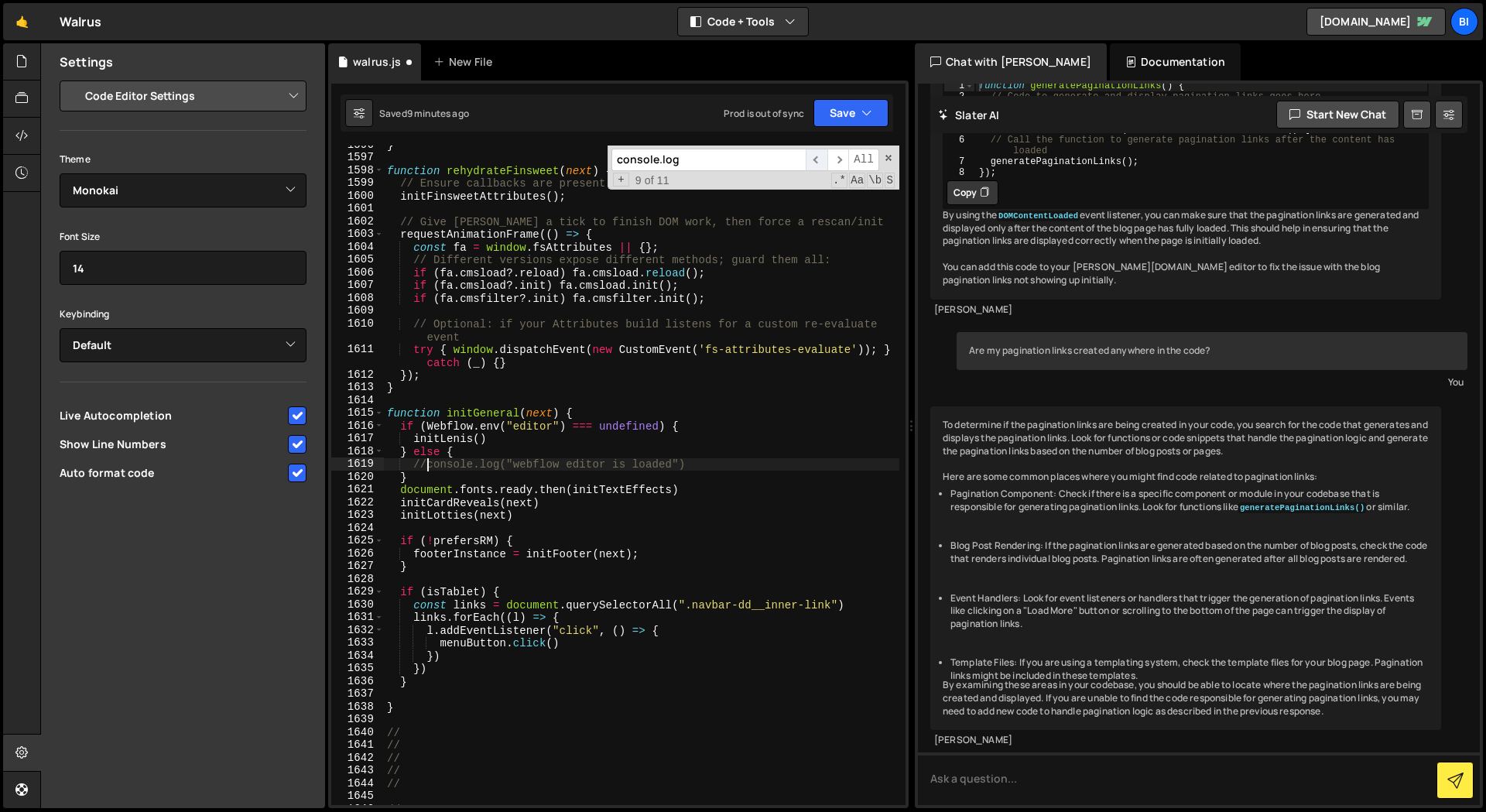
click at [817, 154] on span "​" at bounding box center [816, 159] width 22 height 23
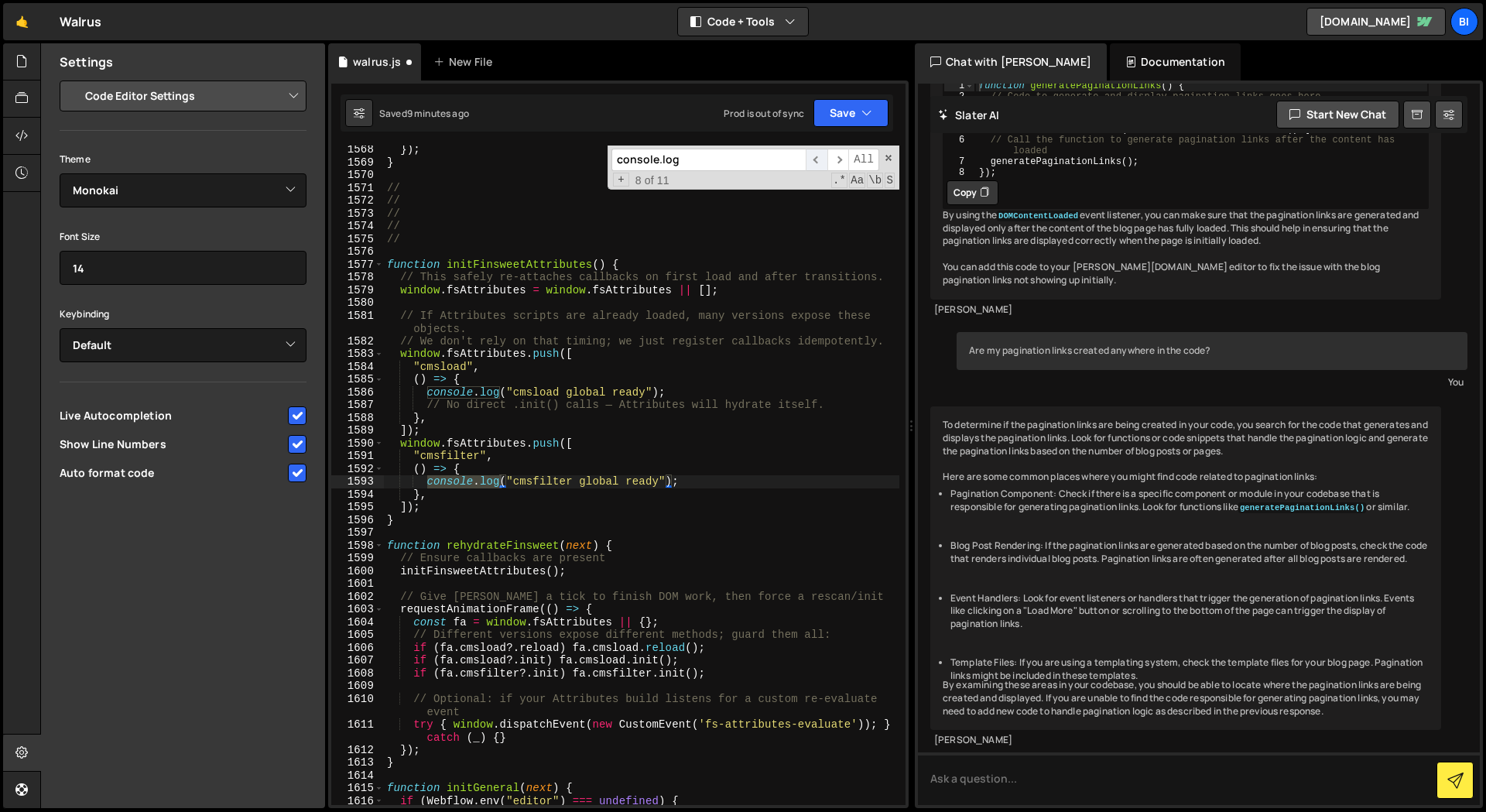
scroll to position [18455, 0]
click at [426, 481] on div "}) ; } // // // // // function initFinsweetAttributes ( ) { // This safely re-a…" at bounding box center [642, 475] width 516 height 660
click at [428, 389] on div "}) ; } // // // // // function initFinsweetAttributes ( ) { // This safely re-a…" at bounding box center [642, 485] width 516 height 685
click at [485, 408] on div "}) ; } // // // // // function initFinsweetAttributes ( ) { // This safely re-a…" at bounding box center [642, 485] width 516 height 685
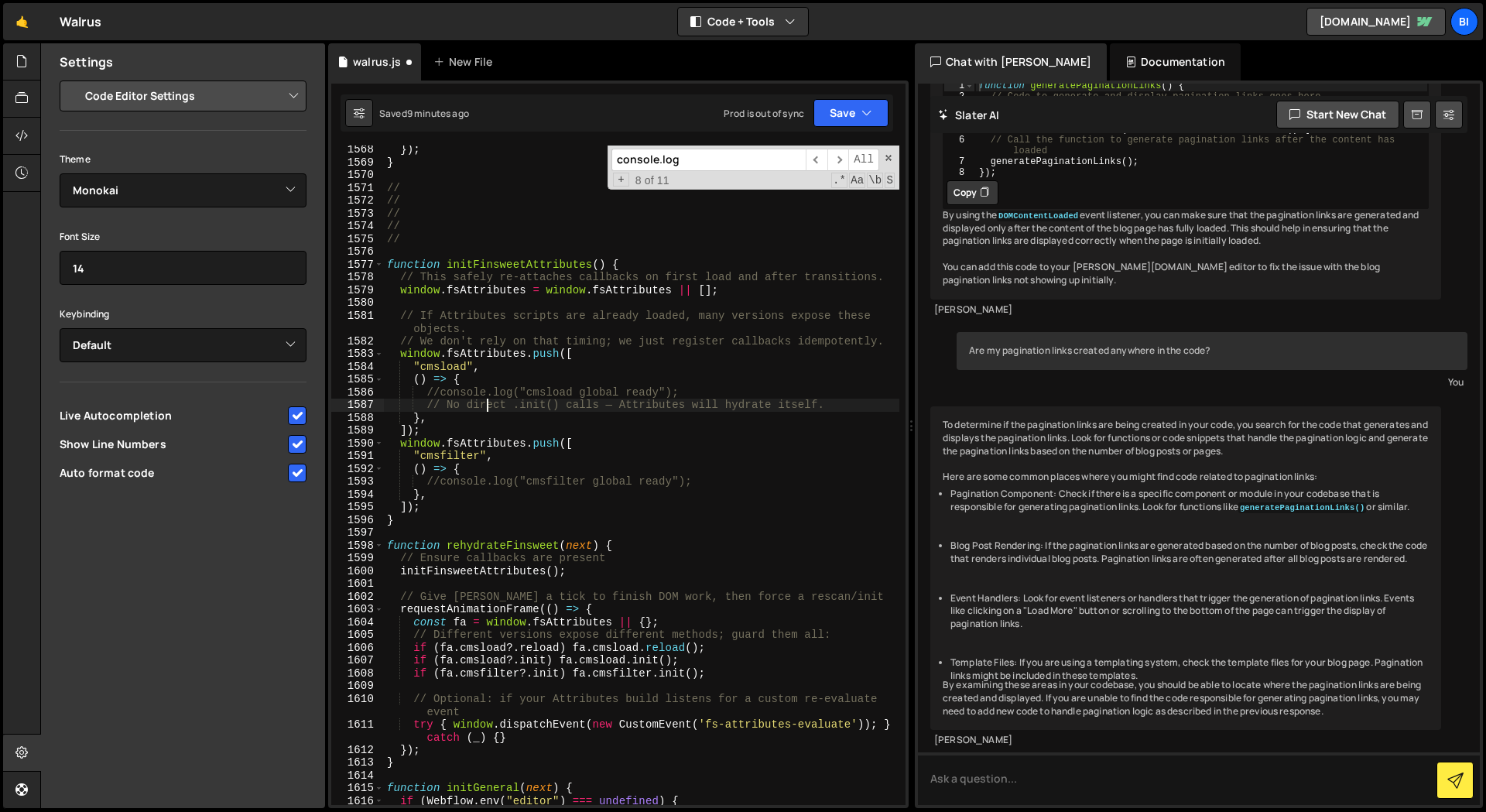
click at [485, 408] on div "}) ; } // // // // // function initFinsweetAttributes ( ) { // This safely re-a…" at bounding box center [642, 485] width 516 height 685
click at [485, 407] on div "}) ; } // // // // // function initFinsweetAttributes ( ) { // This safely re-a…" at bounding box center [642, 485] width 516 height 685
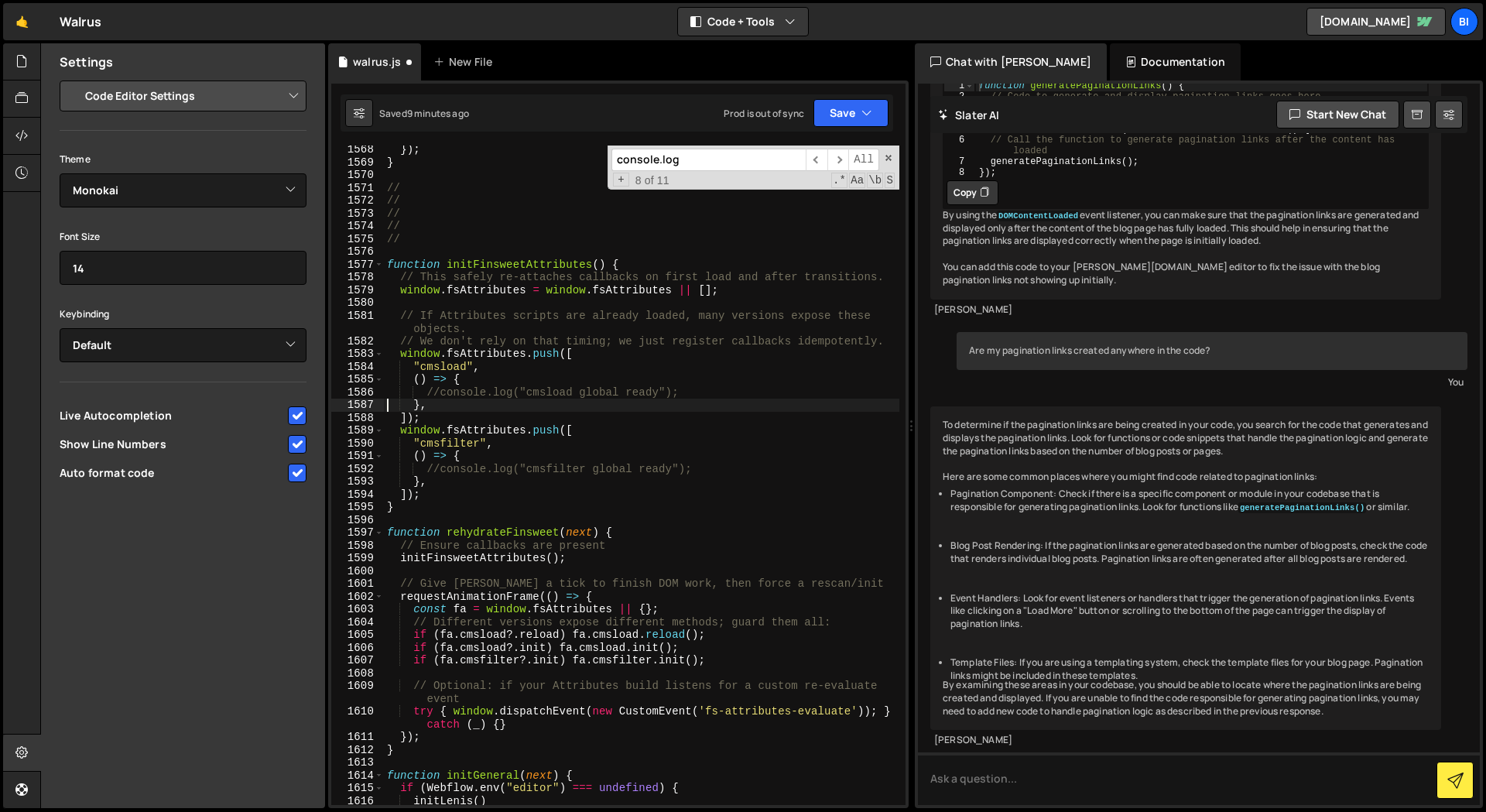
scroll to position [0, 2]
click at [822, 159] on span "​" at bounding box center [816, 159] width 22 height 23
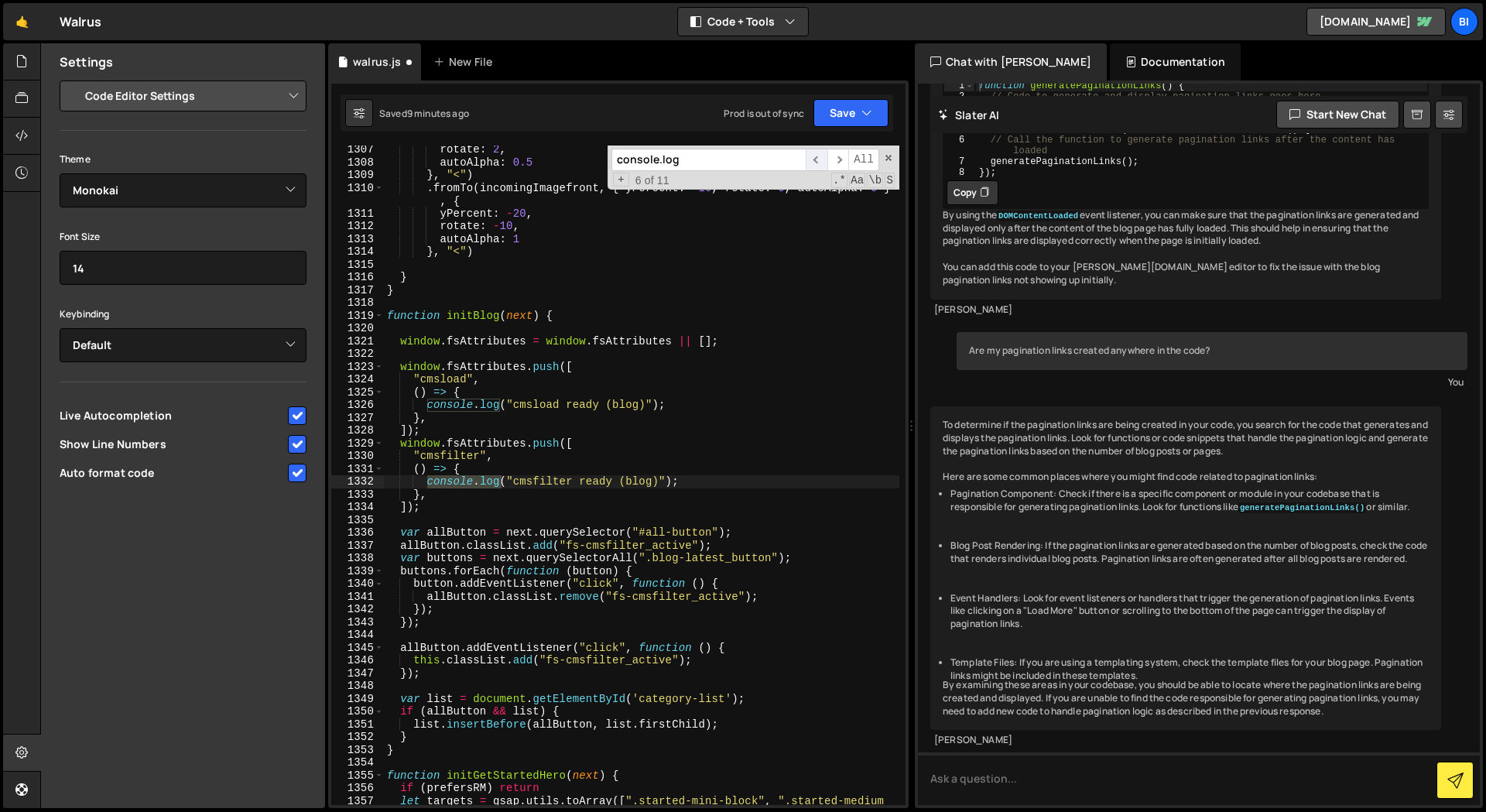
scroll to position [15442, 0]
click at [425, 403] on div "rotate : 2 , autoAlpha : 0.5 } , "<" ) . fromTo ( incomingImagefront , { yPerce…" at bounding box center [642, 492] width 516 height 698
click at [428, 478] on div "rotate : 2 , autoAlpha : 0.5 } , "<" ) . fromTo ( incomingImagefront , { yPerce…" at bounding box center [642, 492] width 516 height 698
click at [817, 158] on span "​" at bounding box center [816, 159] width 22 height 23
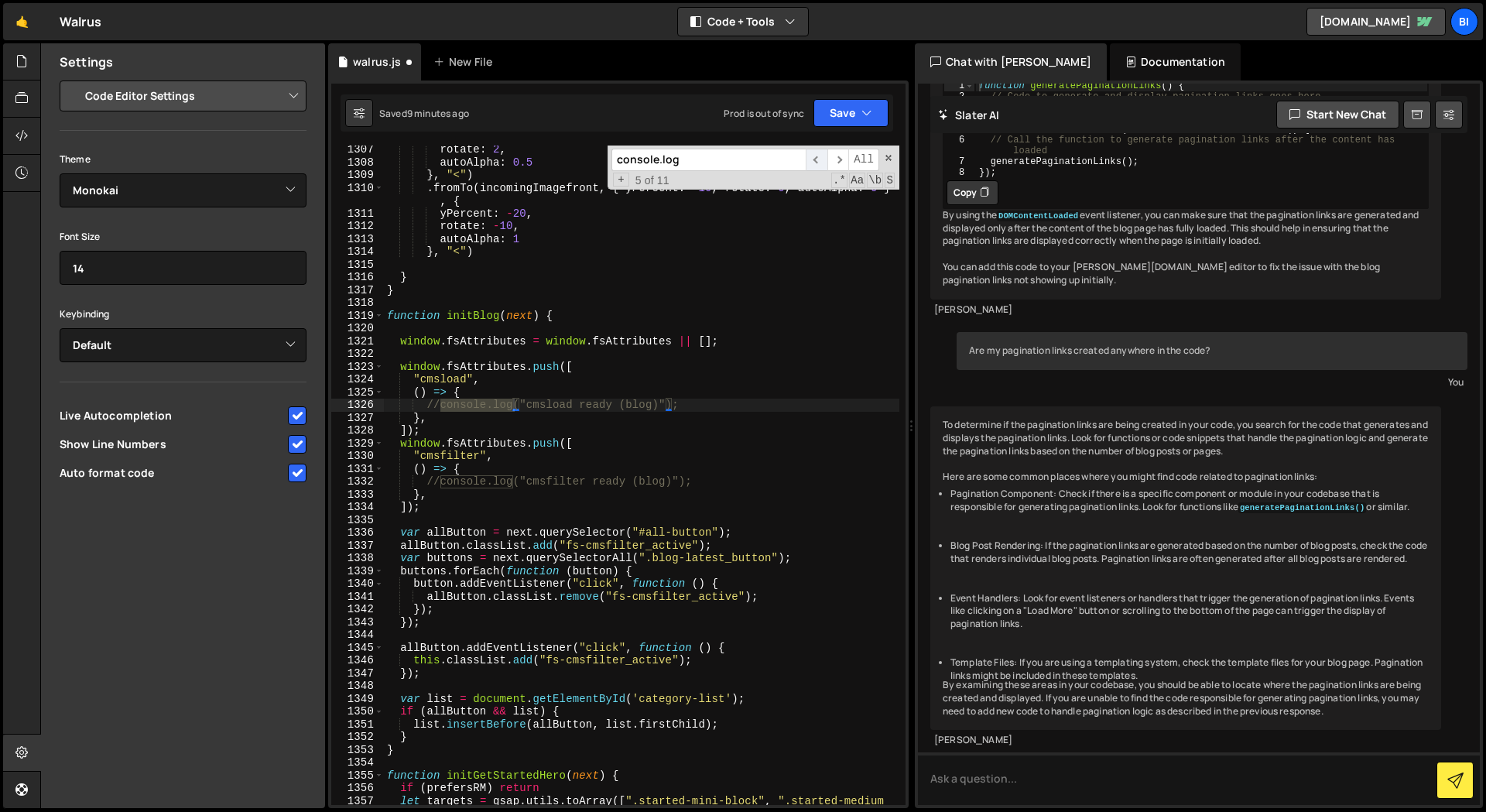
click at [820, 153] on span "​" at bounding box center [816, 159] width 22 height 23
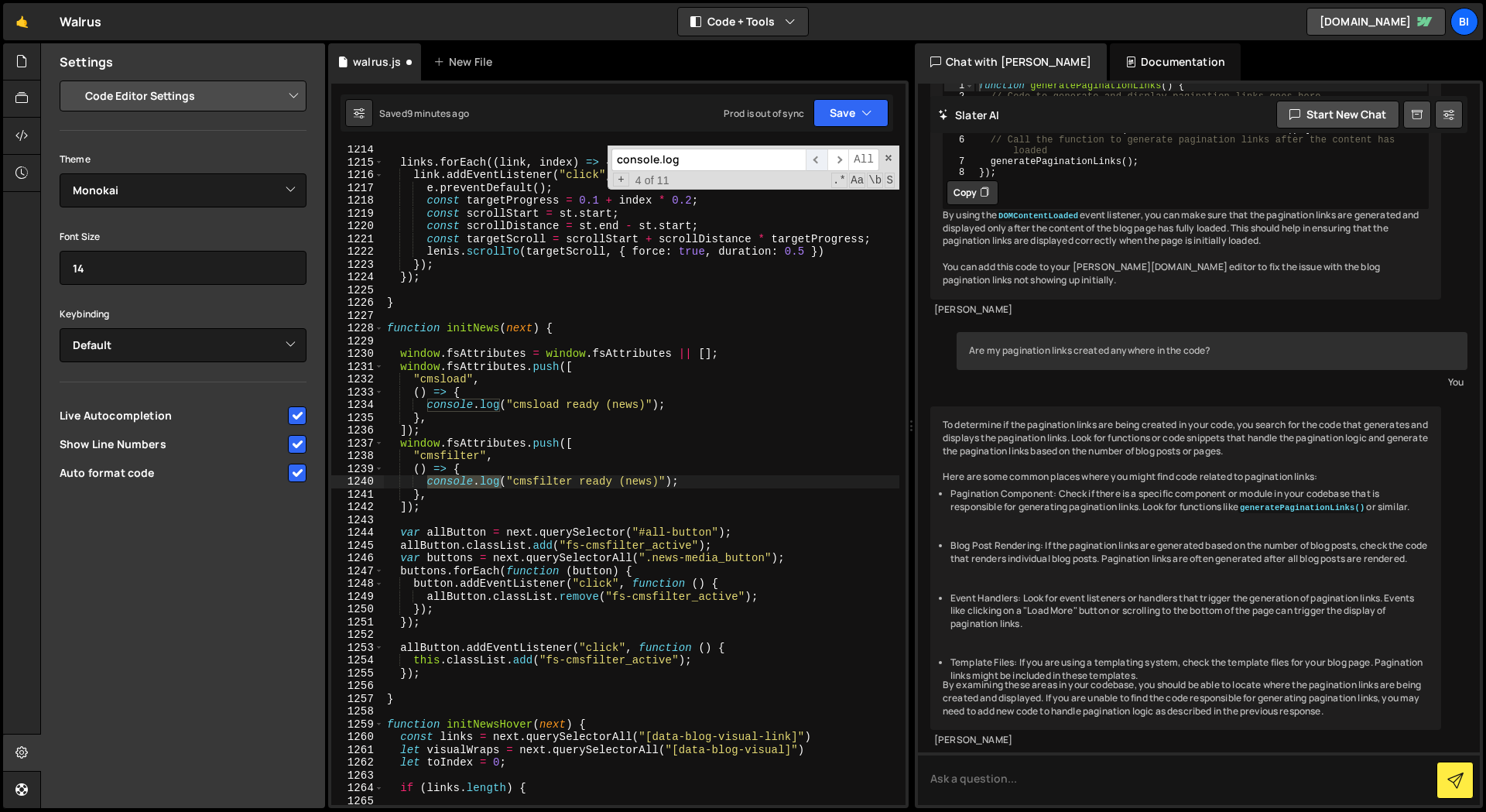
scroll to position [14324, 0]
click at [428, 408] on div "links . forEach (( link , index ) => { link . addEventListener ( "click" , e =>…" at bounding box center [642, 485] width 516 height 685
drag, startPoint x: 428, startPoint y: 482, endPoint x: 455, endPoint y: 491, distance: 28.5
click at [432, 483] on div "links . forEach (( link , index ) => { link . addEventListener ( "click" , e =>…" at bounding box center [642, 485] width 516 height 685
click at [818, 158] on span "​" at bounding box center [816, 159] width 22 height 23
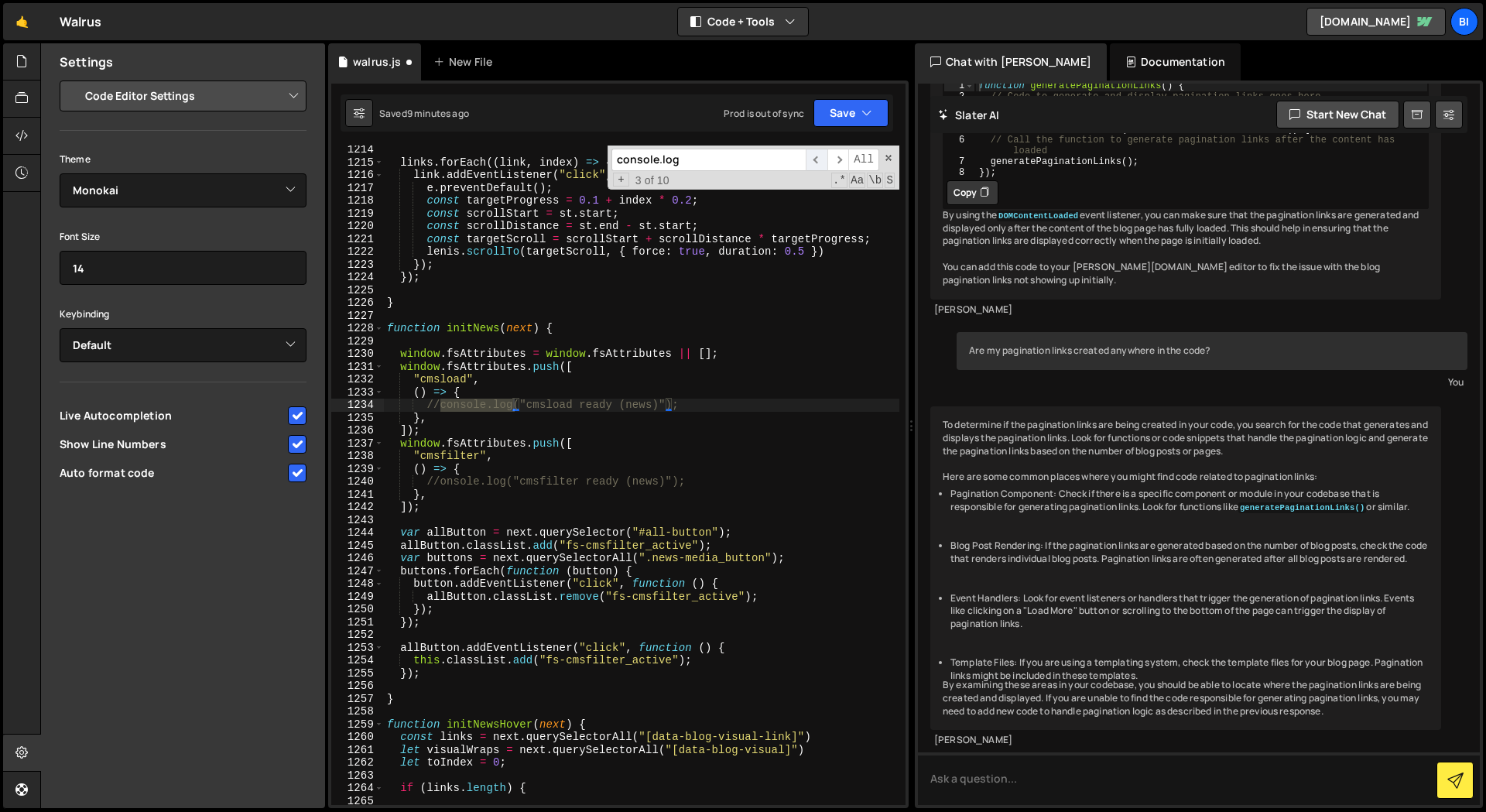
click at [818, 158] on span "​" at bounding box center [816, 159] width 22 height 23
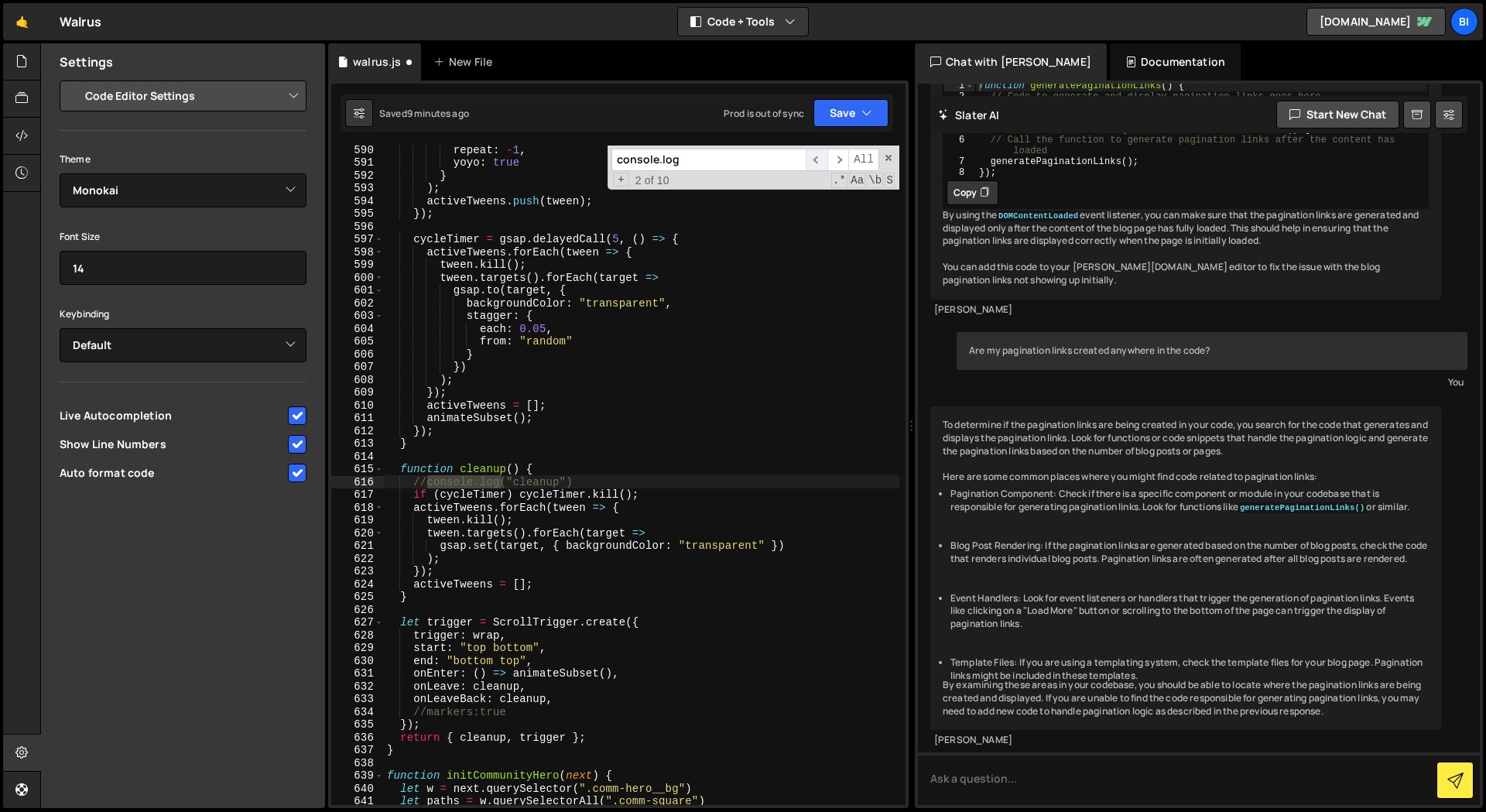
scroll to position [6839, 0]
click at [815, 158] on span "​" at bounding box center [816, 159] width 22 height 23
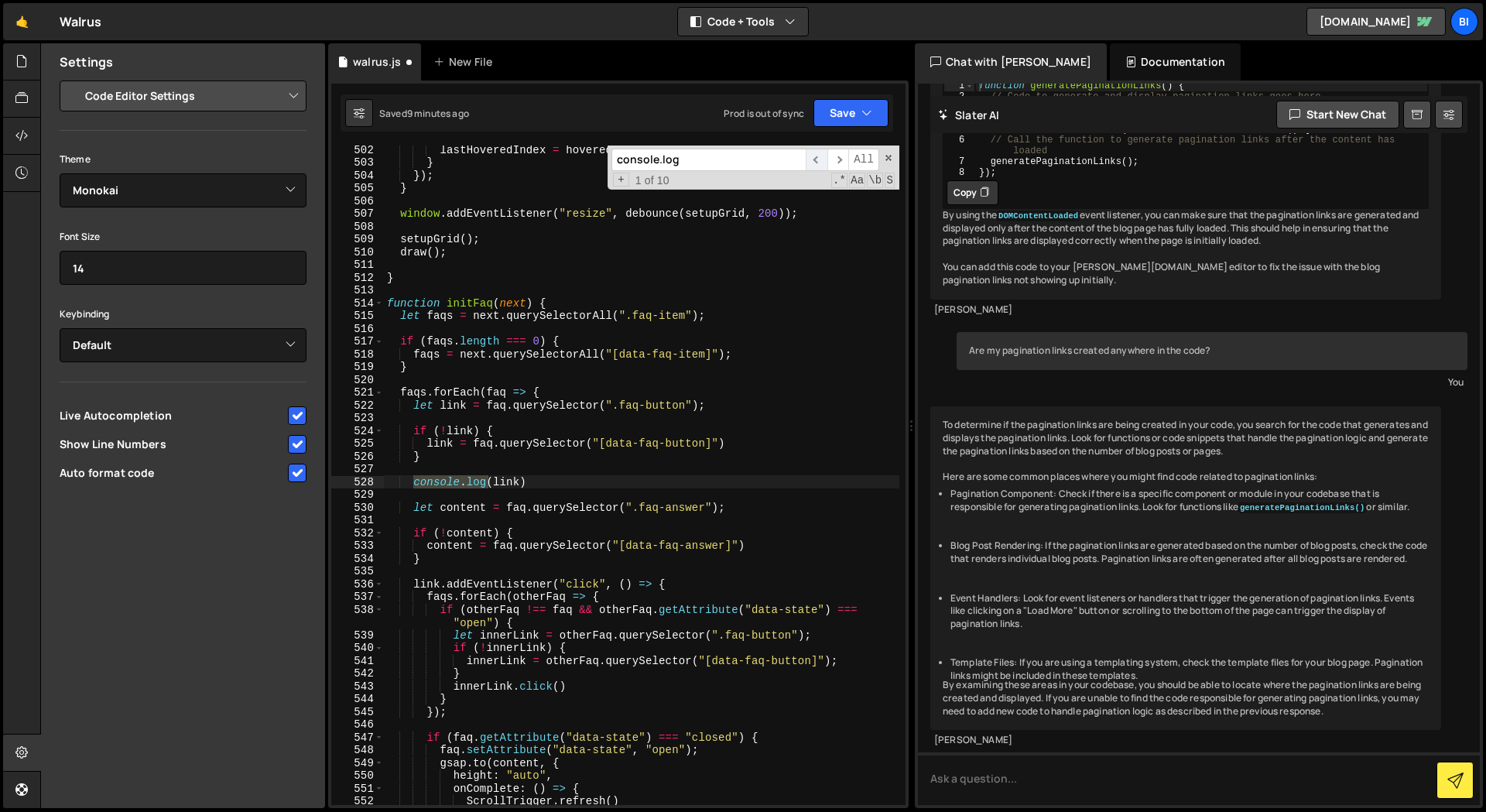
scroll to position [5831, 0]
click at [413, 484] on div "lastHoveredIndex = hoveredIndex ; } }) ; } window . addEventListener ( "resize"…" at bounding box center [642, 475] width 516 height 660
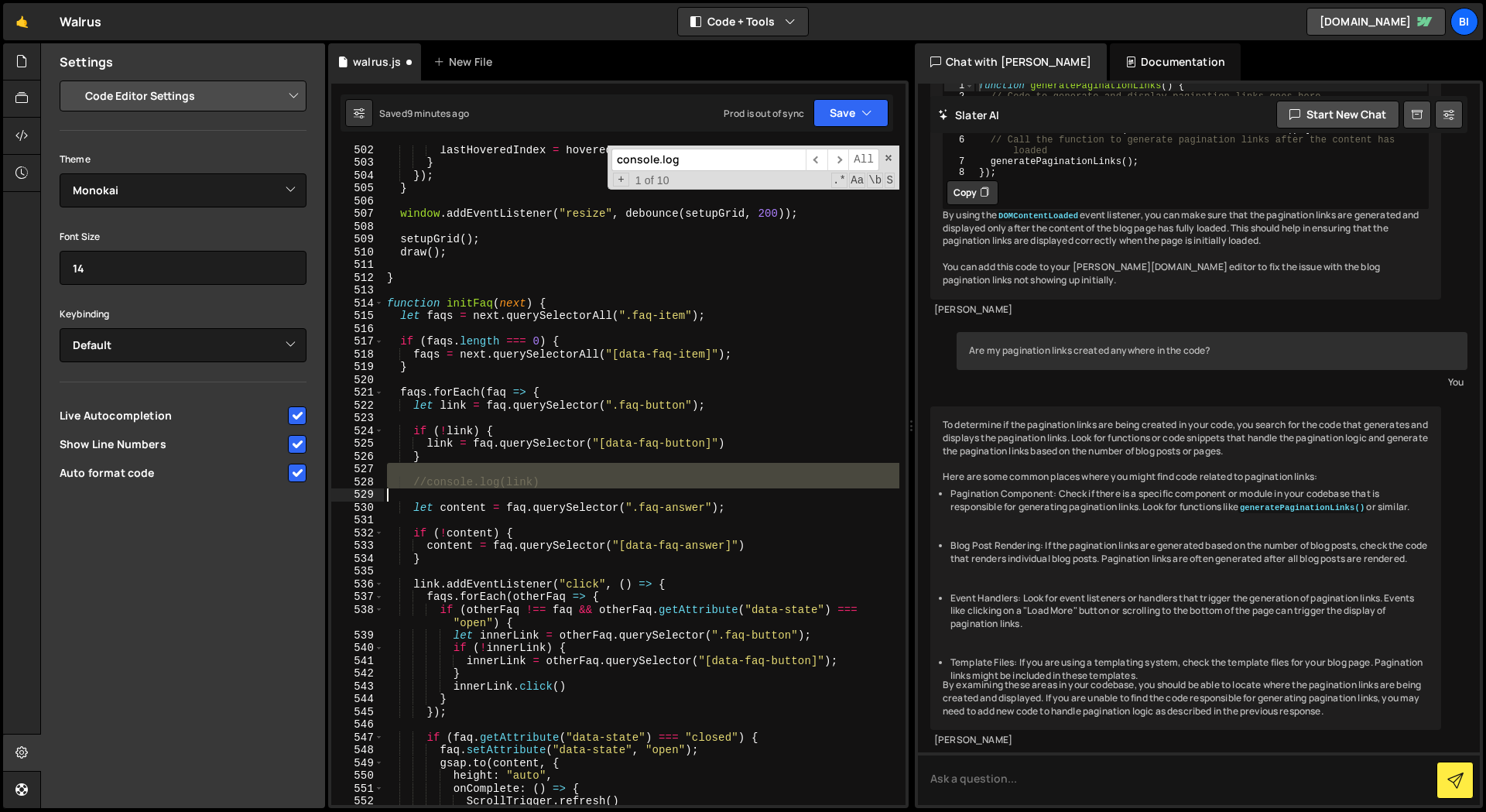
drag, startPoint x: 438, startPoint y: 477, endPoint x: 530, endPoint y: 489, distance: 92.8
click at [527, 489] on div "lastHoveredIndex = hoveredIndex ; } }) ; } window . addEventListener ( "resize"…" at bounding box center [642, 485] width 516 height 685
type textarea "//console.log(link)"
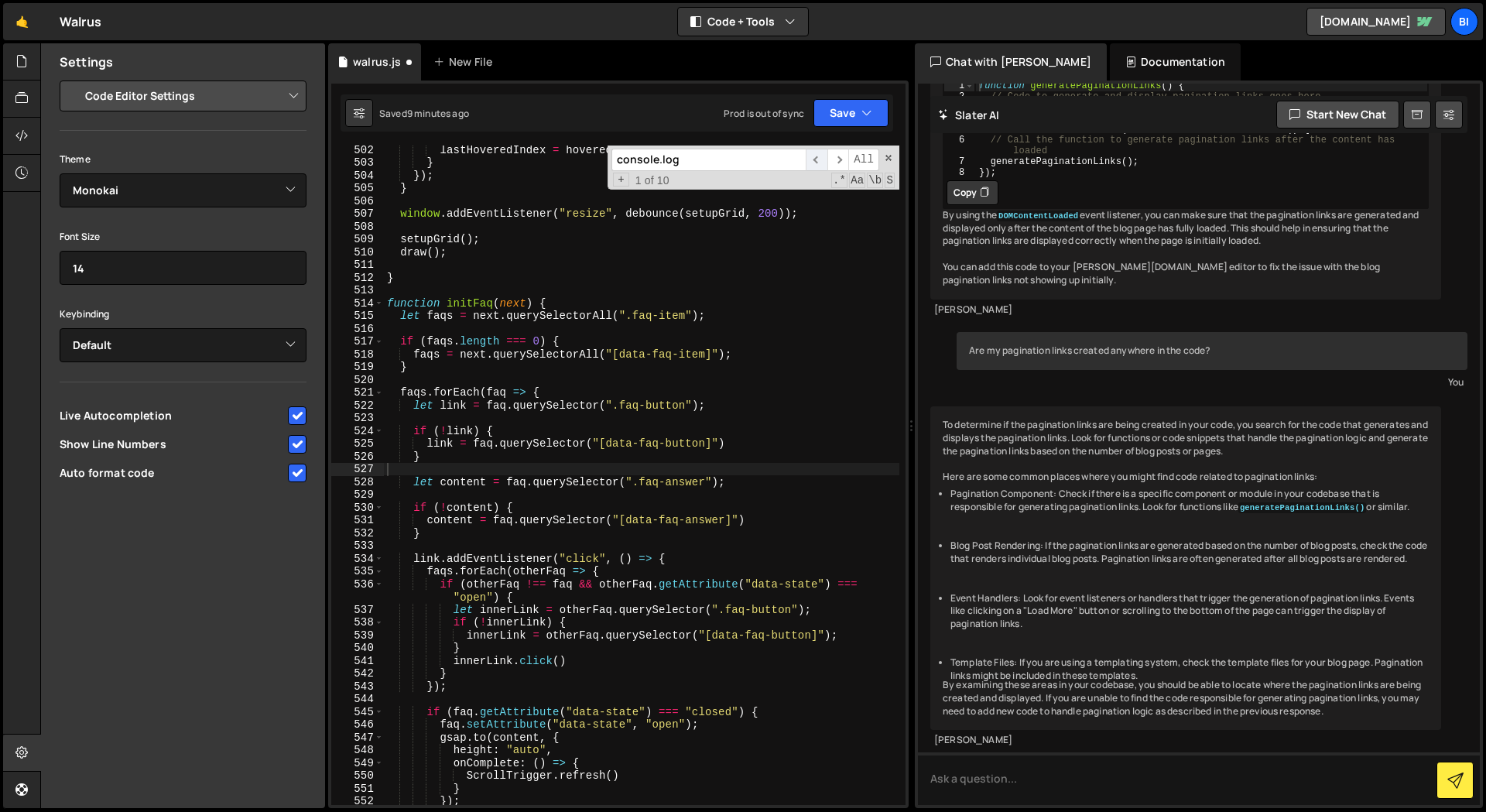
click at [818, 152] on span "​" at bounding box center [816, 159] width 22 height 23
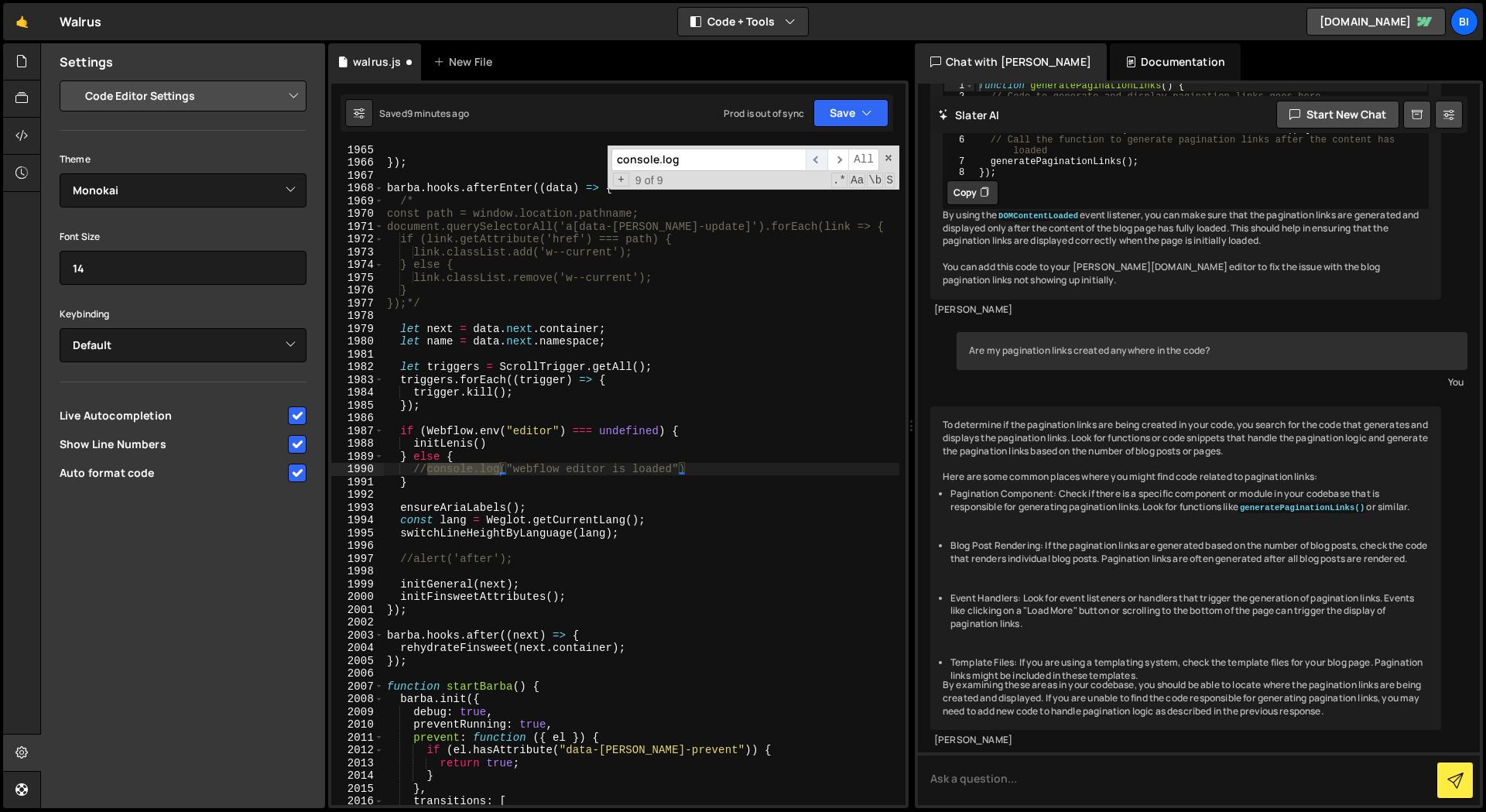
click at [818, 158] on span "​" at bounding box center [816, 159] width 22 height 23
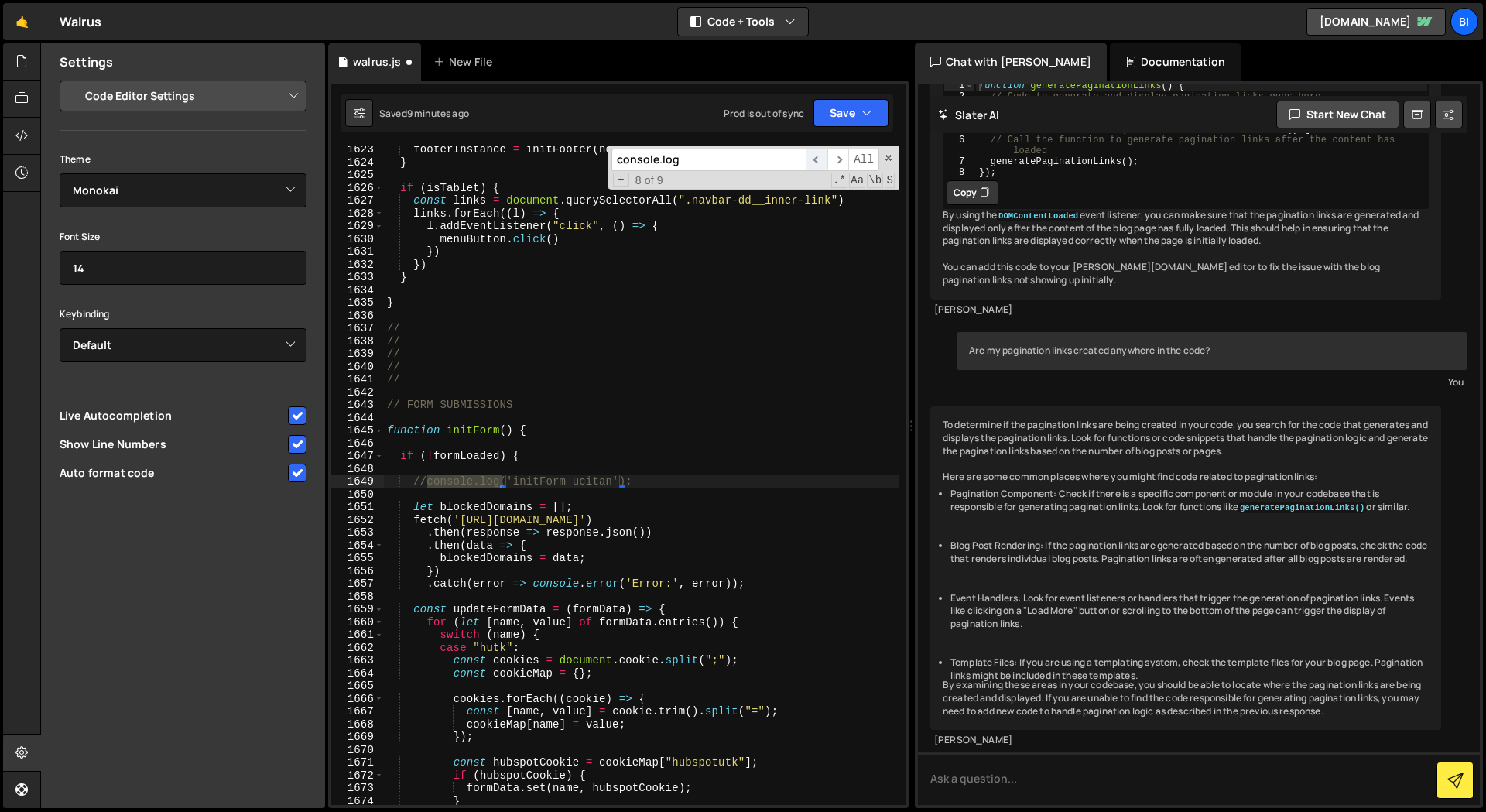
click at [818, 158] on span "​" at bounding box center [816, 159] width 22 height 23
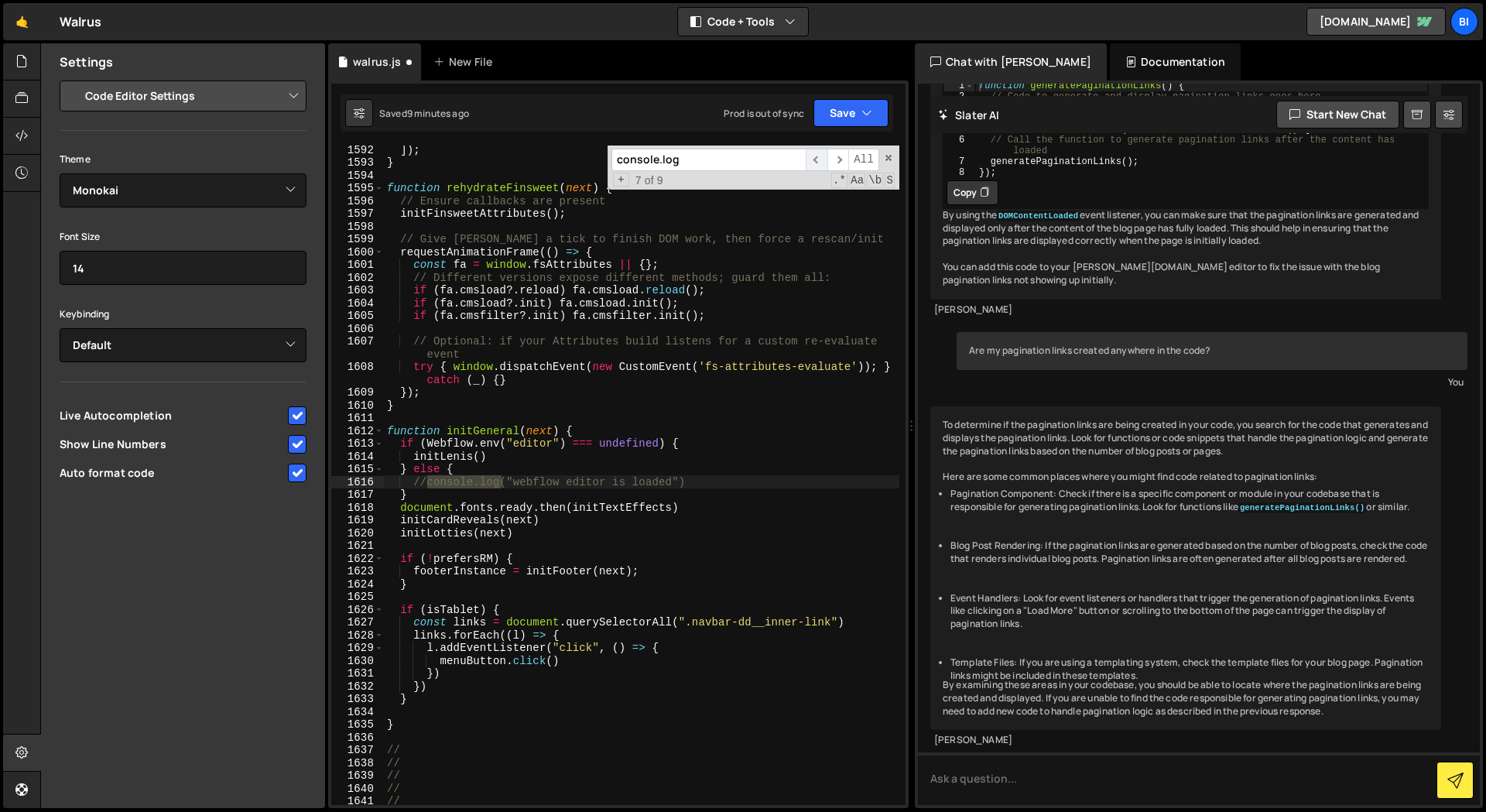
click at [818, 158] on span "​" at bounding box center [816, 159] width 22 height 23
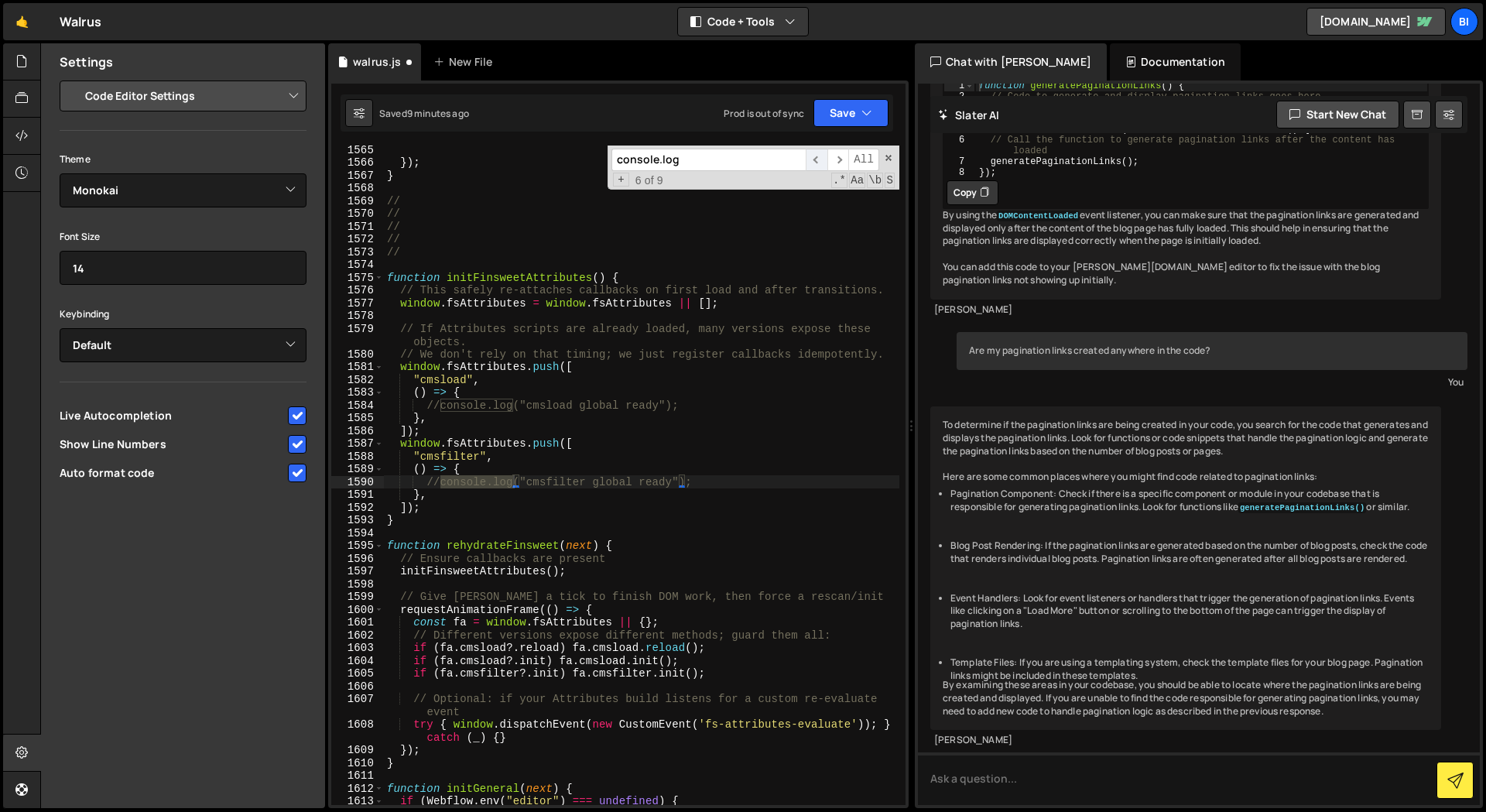
click at [818, 158] on span "​" at bounding box center [816, 159] width 22 height 23
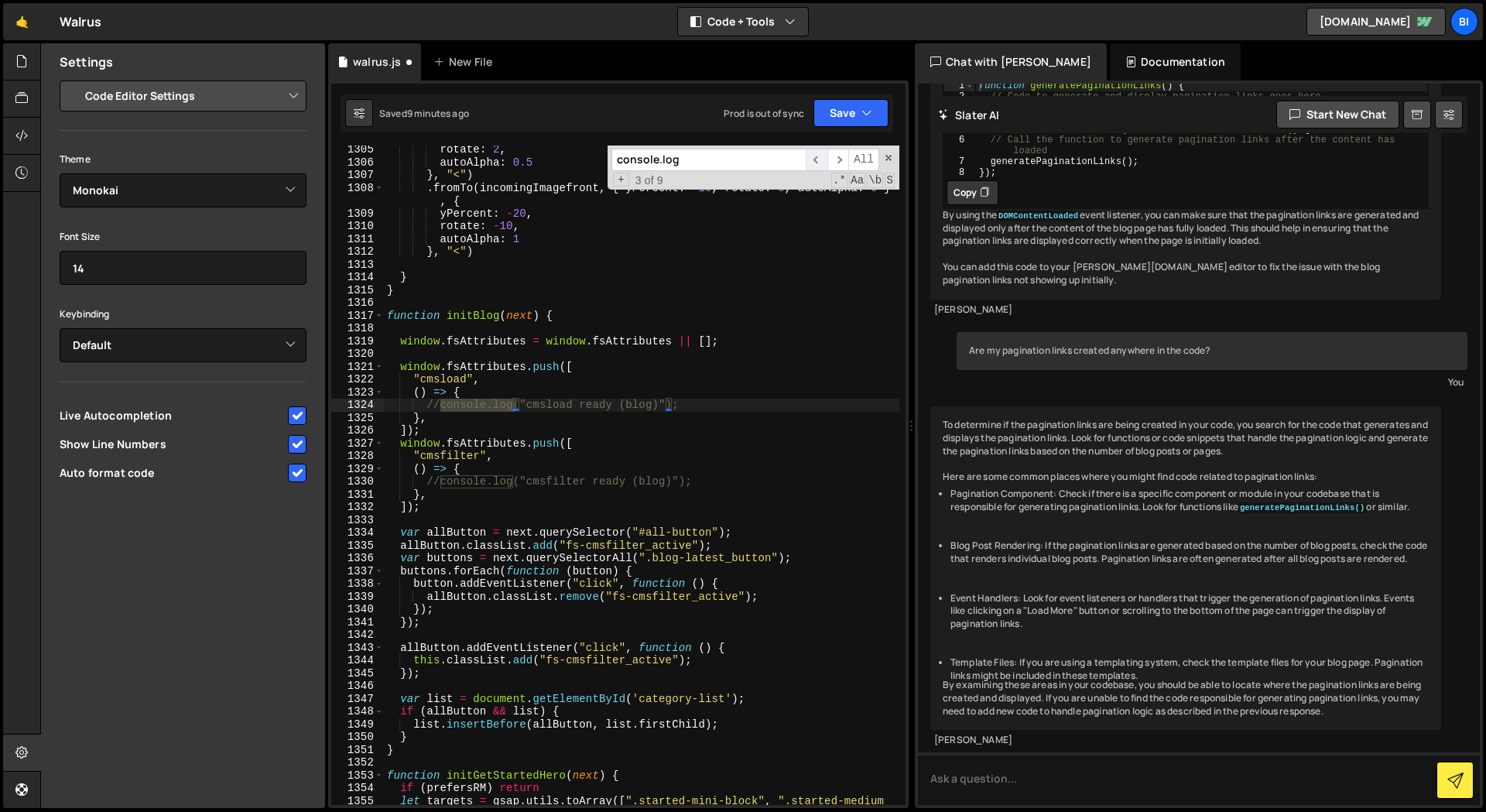
click at [818, 158] on span "​" at bounding box center [816, 159] width 22 height 23
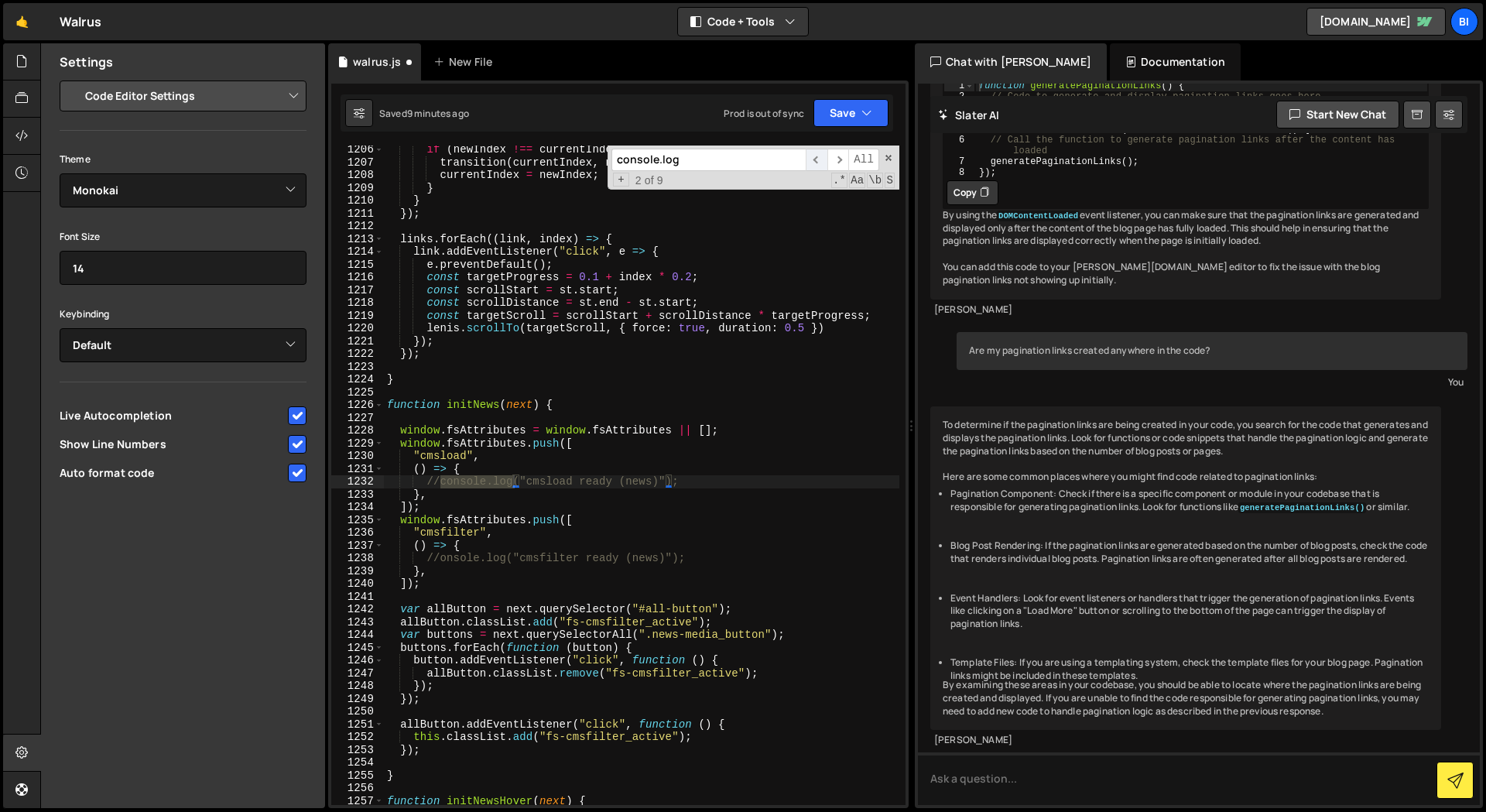
click at [818, 157] on span "​" at bounding box center [816, 159] width 22 height 23
click at [818, 158] on span "​" at bounding box center [816, 159] width 22 height 23
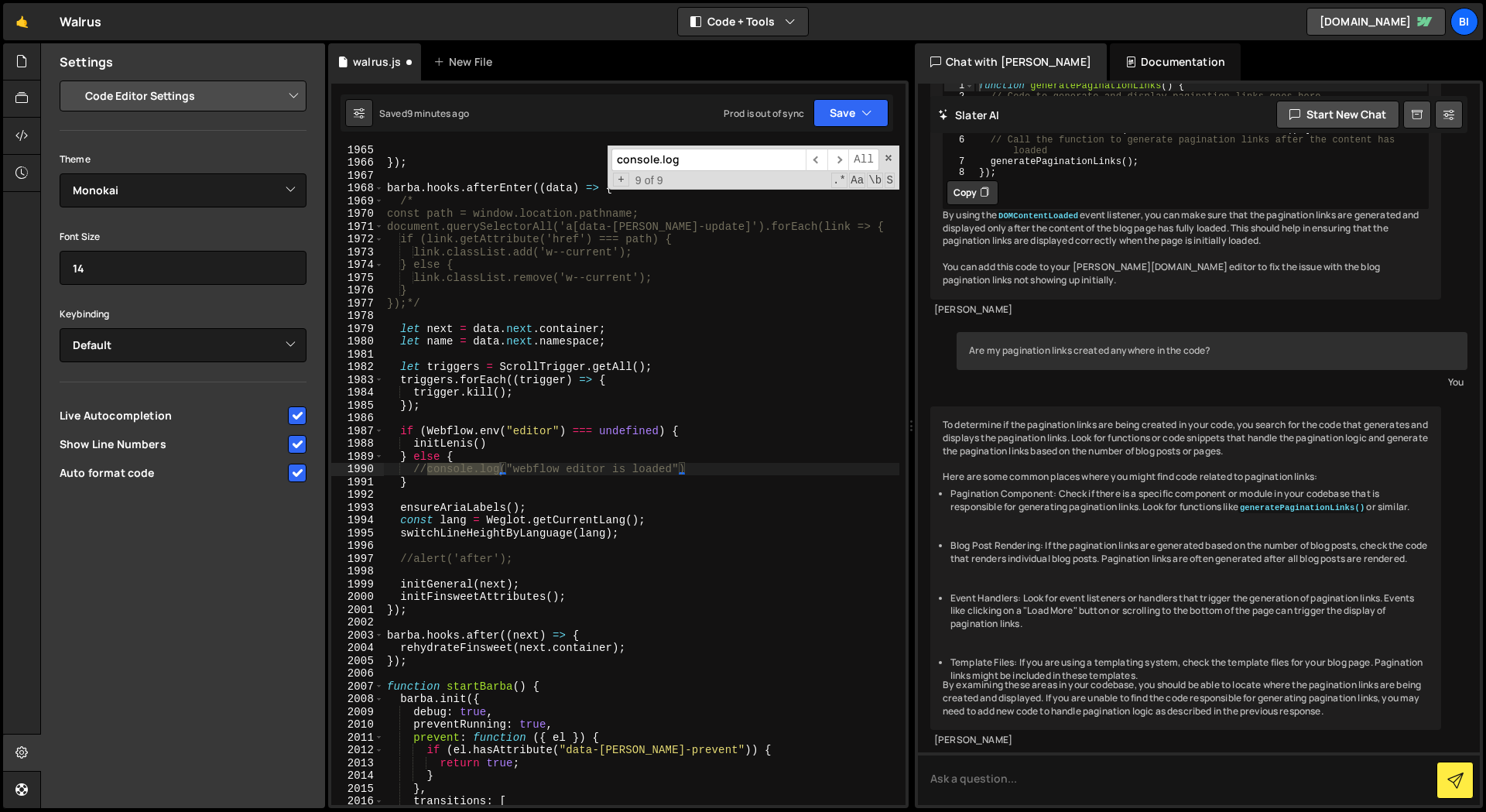
scroll to position [23083, 0]
click at [692, 416] on div "}) ; [PERSON_NAME] . hooks . afterEnter (( data ) => { /* const path = window.l…" at bounding box center [642, 485] width 516 height 685
click at [848, 110] on button "Save" at bounding box center [850, 113] width 75 height 28
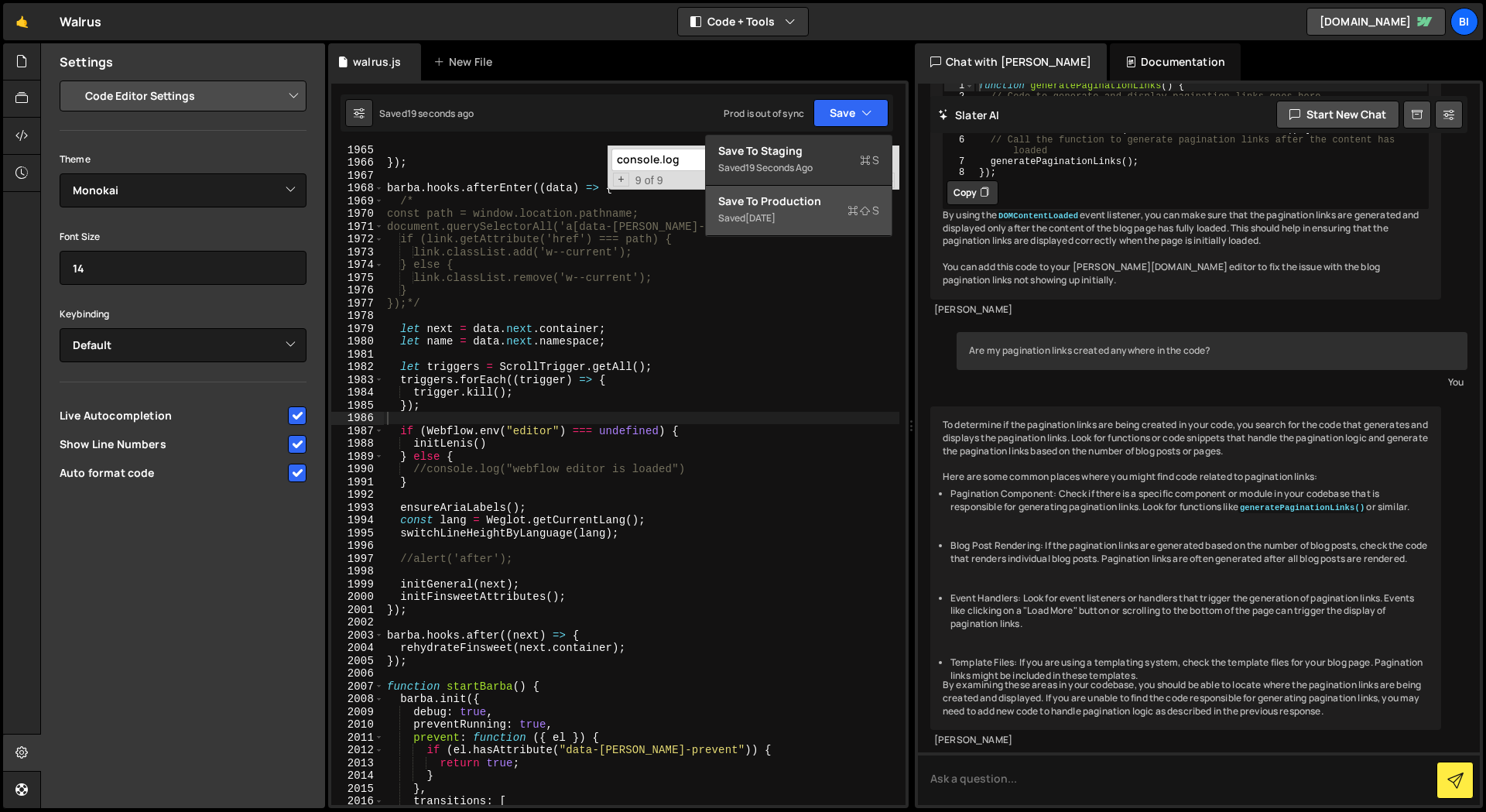
click at [804, 213] on div "Saved [DATE]" at bounding box center [798, 218] width 161 height 19
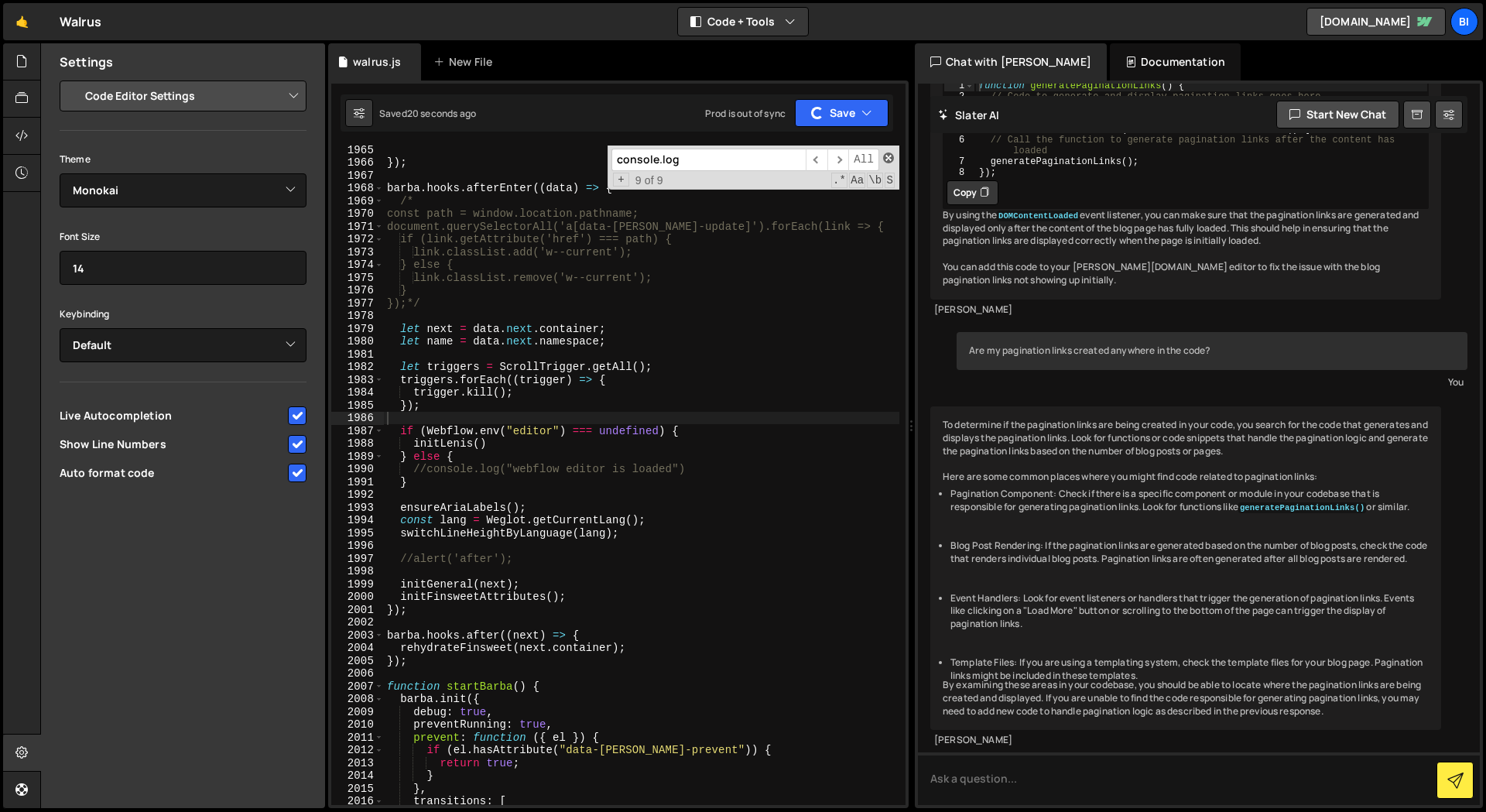
click at [889, 156] on span at bounding box center [888, 158] width 11 height 11
paste input "[PERSON_NAME].hooks.enter"
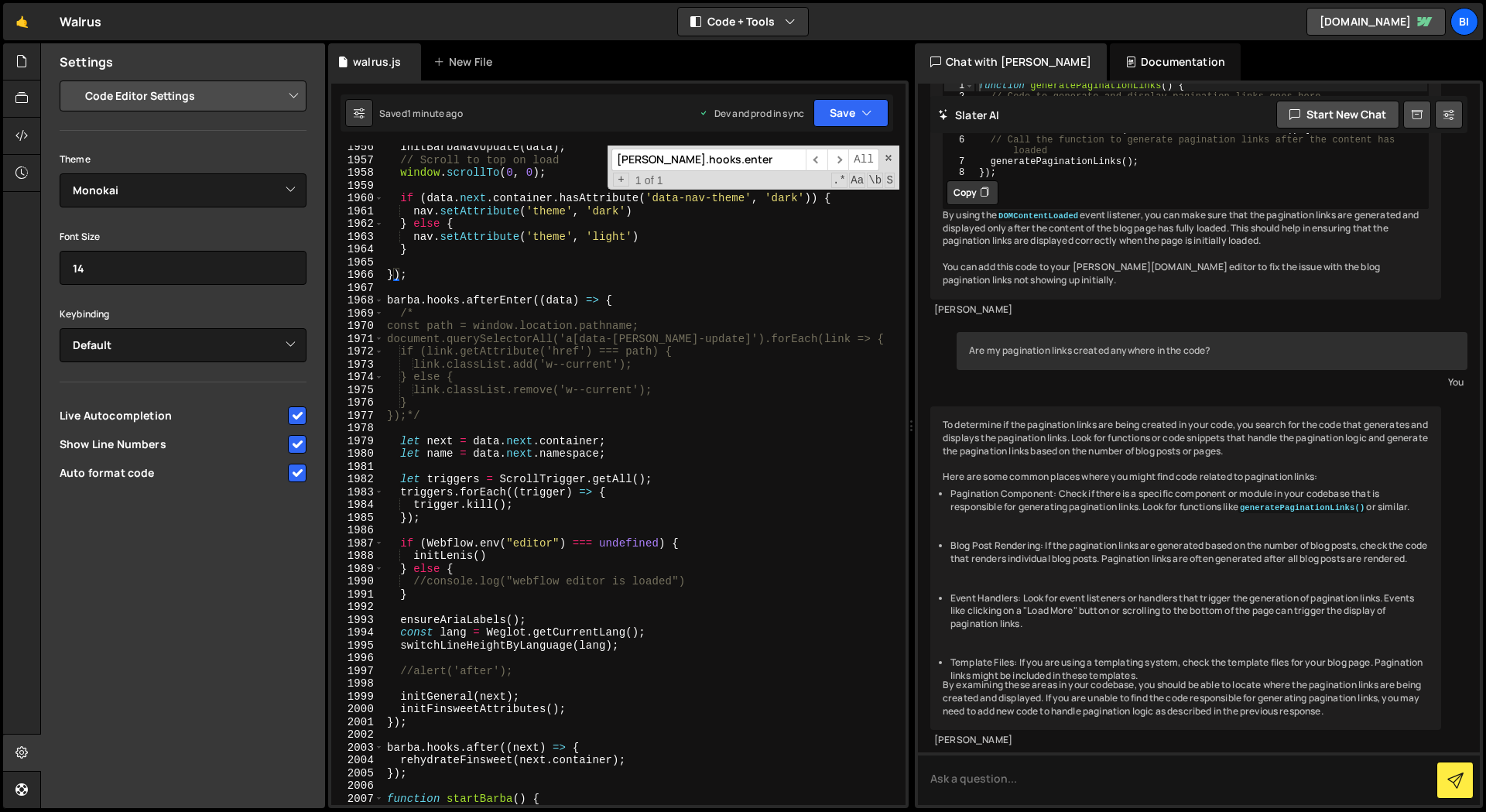
scroll to position [22984, 0]
type input "[PERSON_NAME].hooks.enter"
click at [372, 207] on div "1961" at bounding box center [357, 212] width 52 height 13
drag, startPoint x: 407, startPoint y: 172, endPoint x: 563, endPoint y: 171, distance: 156.0
click at [563, 171] on div "initBarbaNavUpdate ( data ) ; // Scroll to top on load window . scrollTo ( 0 , …" at bounding box center [642, 483] width 516 height 685
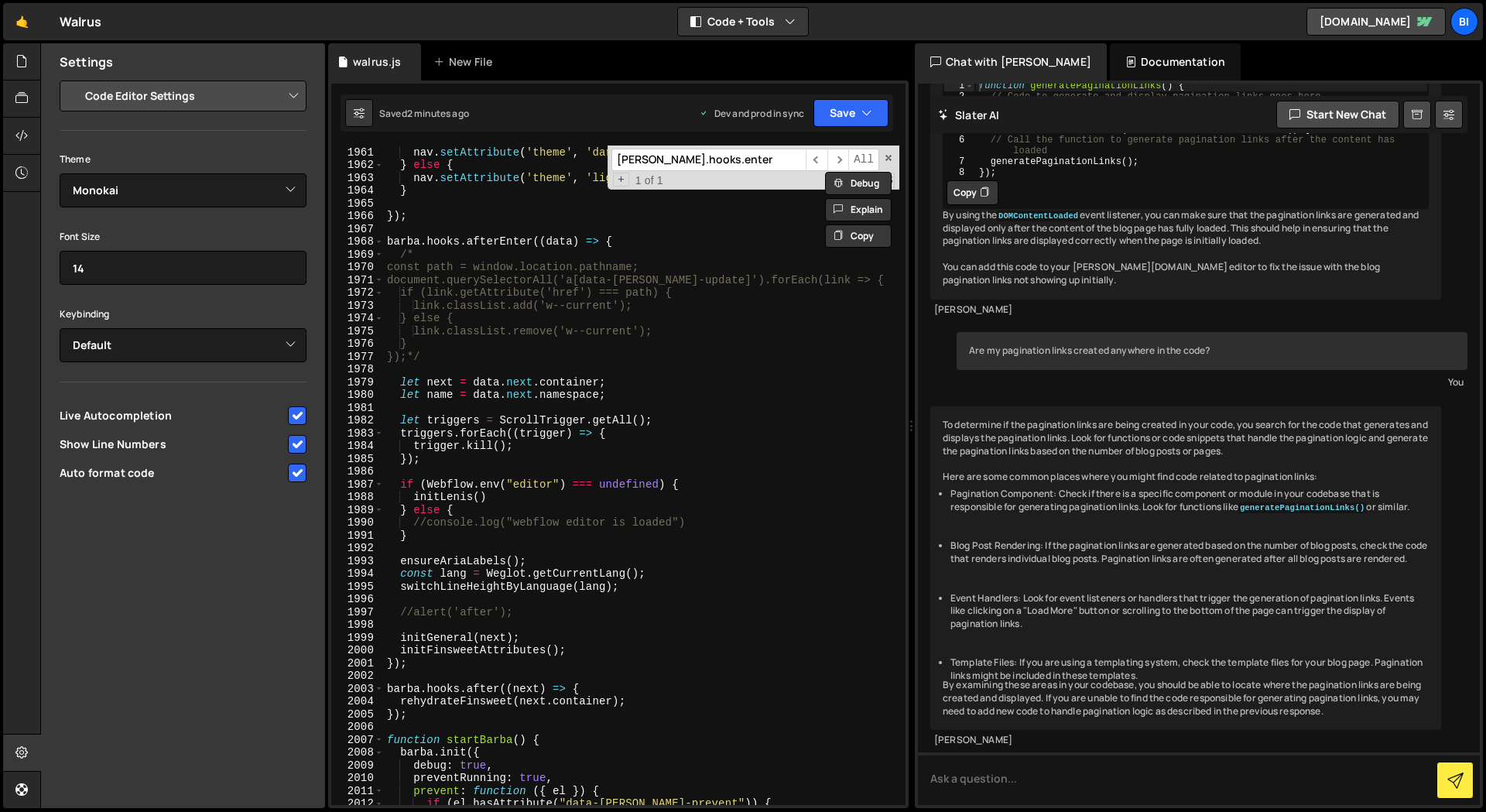
scroll to position [23036, 0]
click at [641, 708] on div "if ( data . next . container . hasAttribute ( 'data-nav-theme' , 'dark' )) { na…" at bounding box center [642, 475] width 516 height 685
type textarea "rehydrateFinsweet(next.container);"
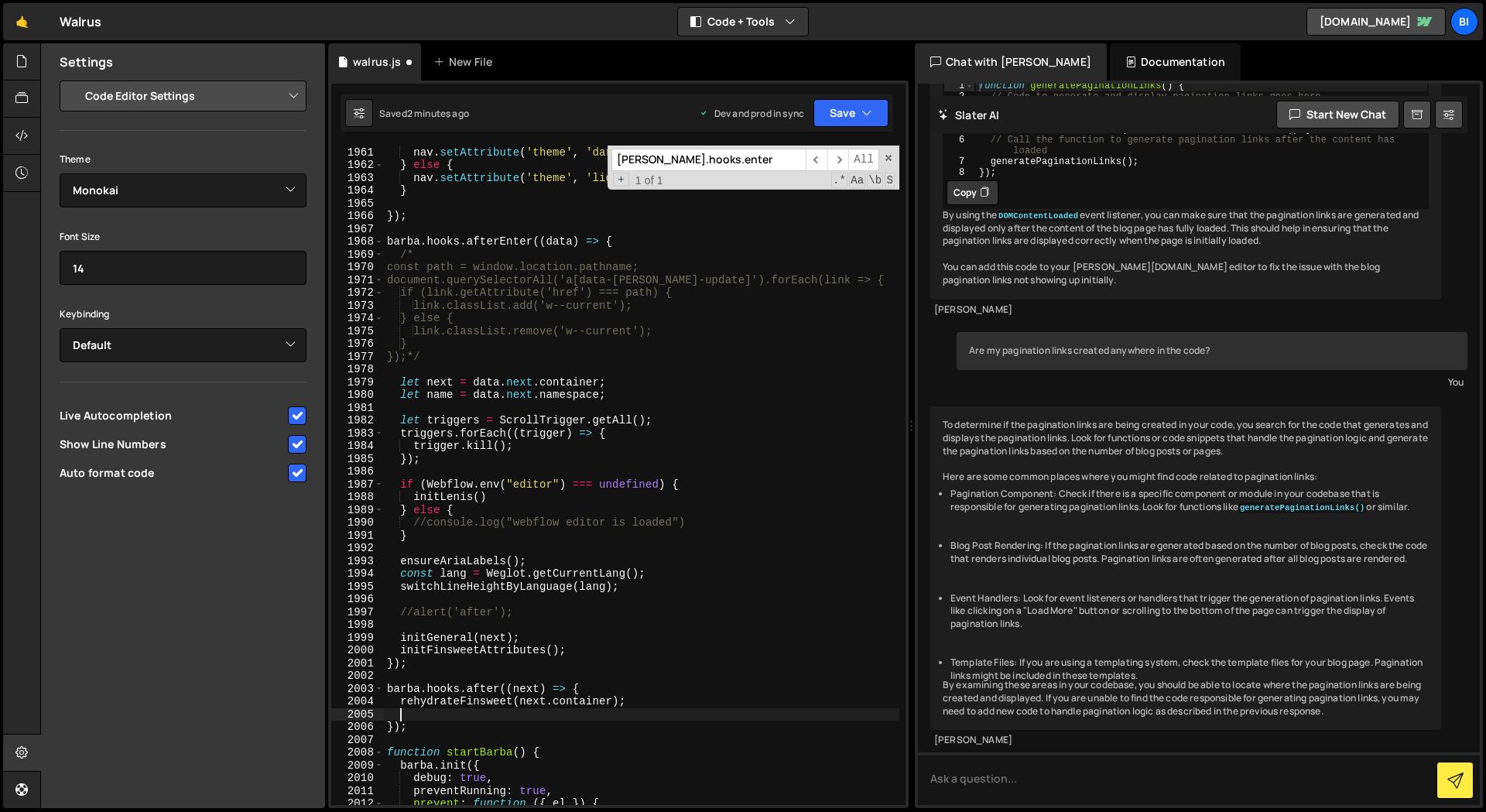
paste textarea "window.scrollTo(0, 0);"
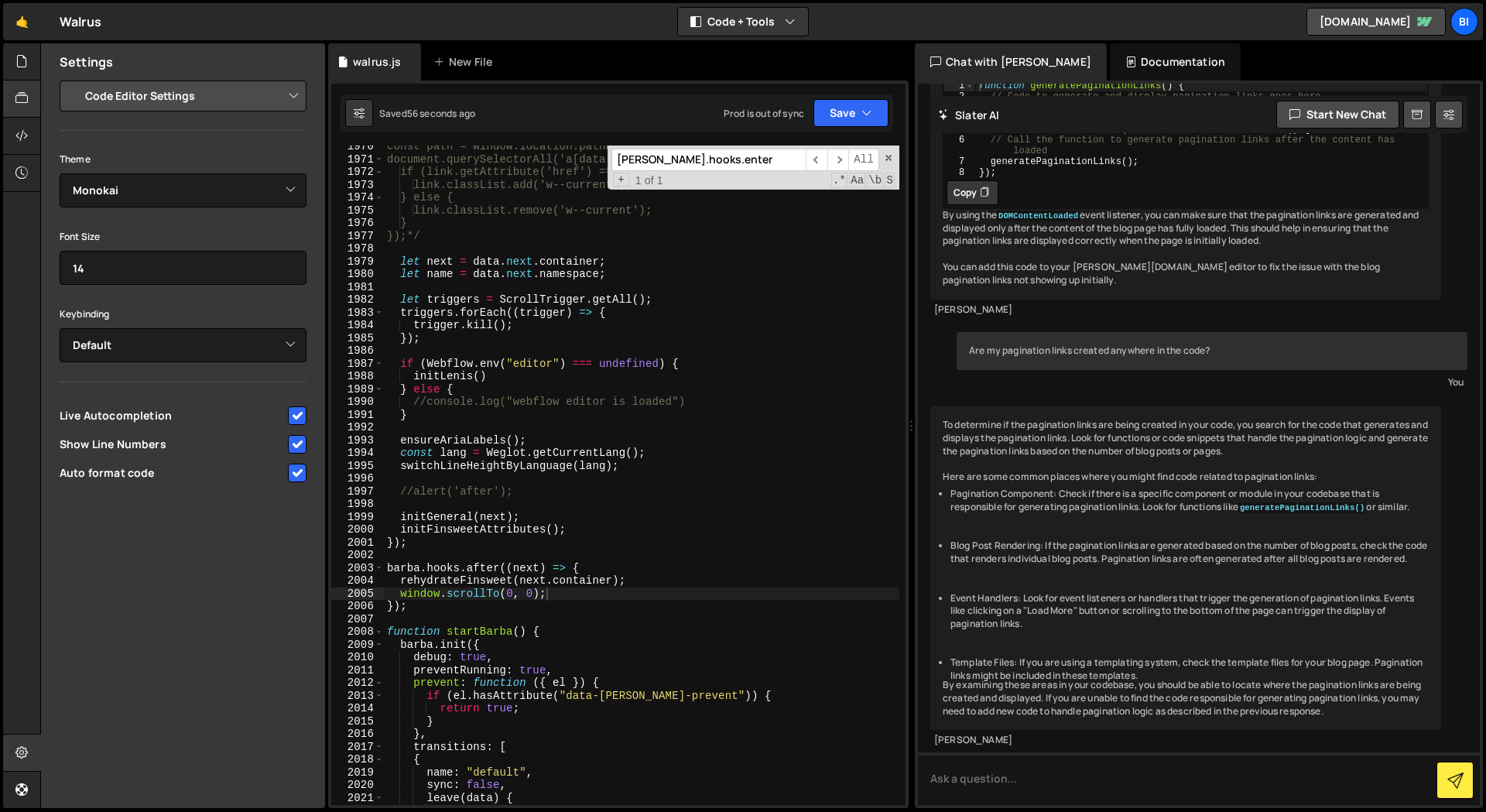
scroll to position [23132, 0]
click at [683, 576] on div "const path = window.location.pathname; document.querySelectorAll('a[data-[PERSO…" at bounding box center [642, 482] width 516 height 685
type textarea "rehydrateFinsweet(next.container);"
click at [683, 576] on div "const path = window.location.pathname; document.querySelectorAll('a[data-[PERSO…" at bounding box center [642, 482] width 516 height 685
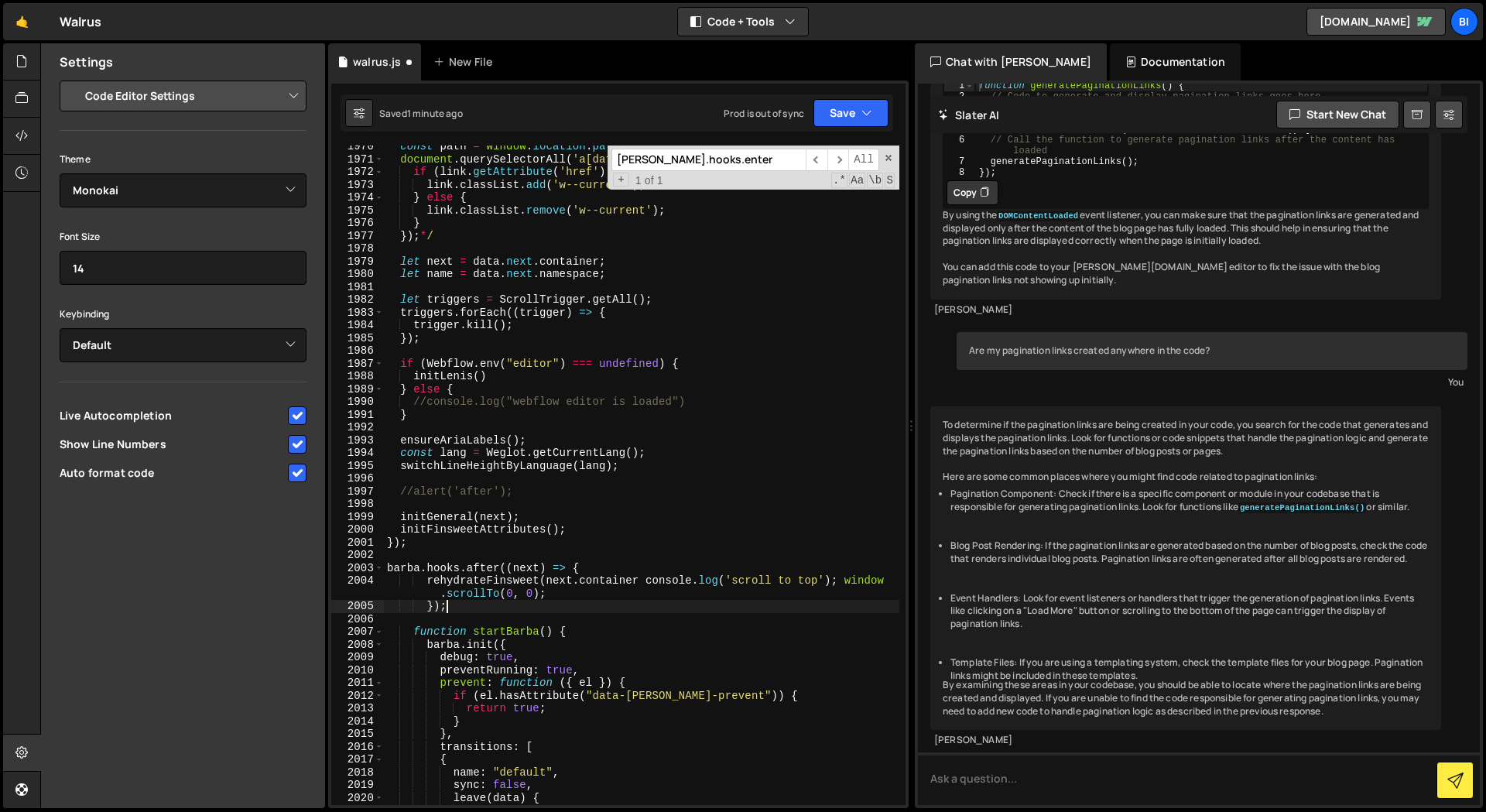
scroll to position [0, 3]
click at [724, 458] on div "const path = window.location.pathname; document.querySelectorAll('a[data-[PERSO…" at bounding box center [642, 482] width 516 height 685
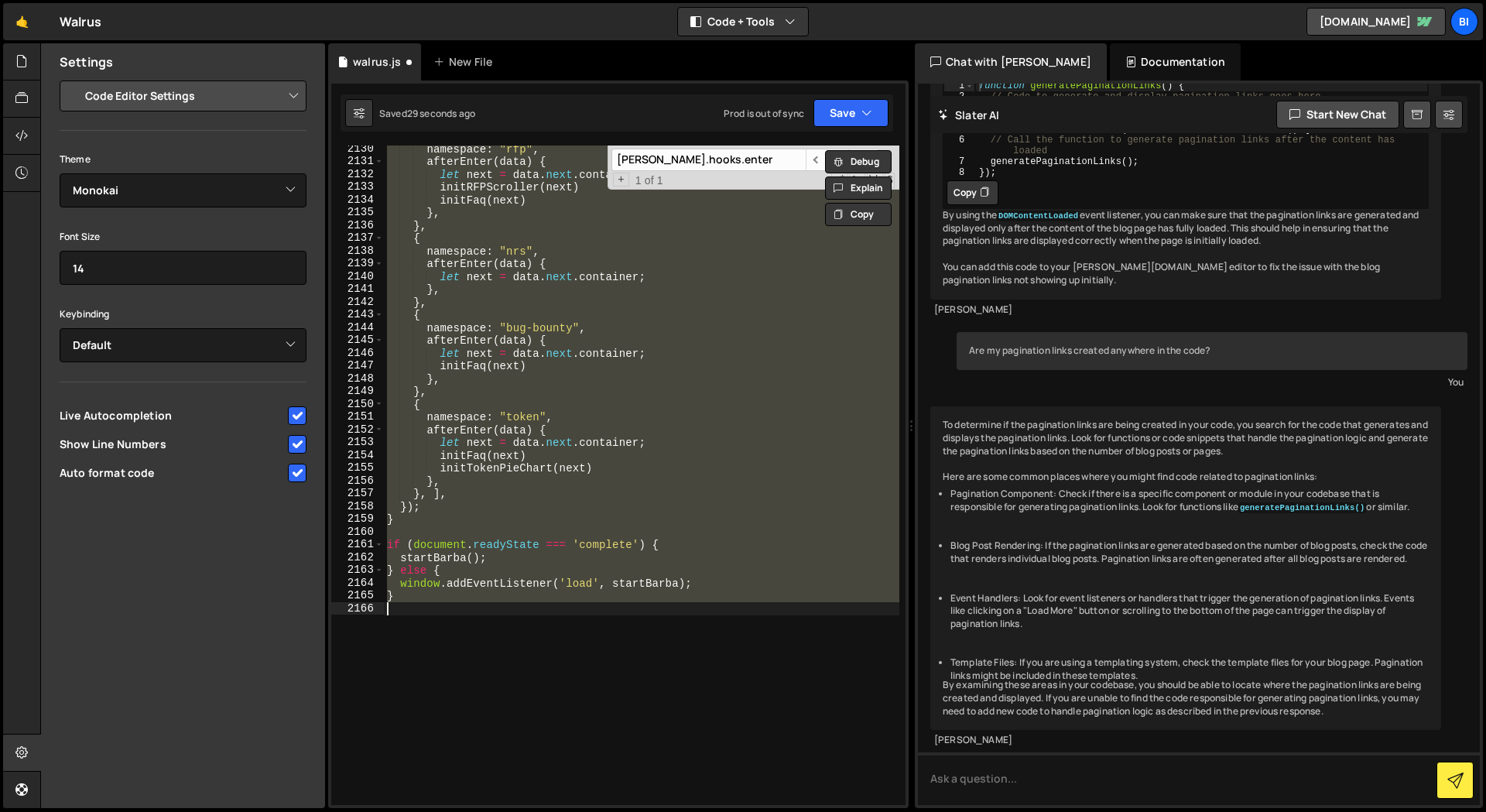
click at [724, 458] on div "namespace : "rfp" , afterEnter ( data ) { let next = data . next . container ; …" at bounding box center [642, 475] width 516 height 660
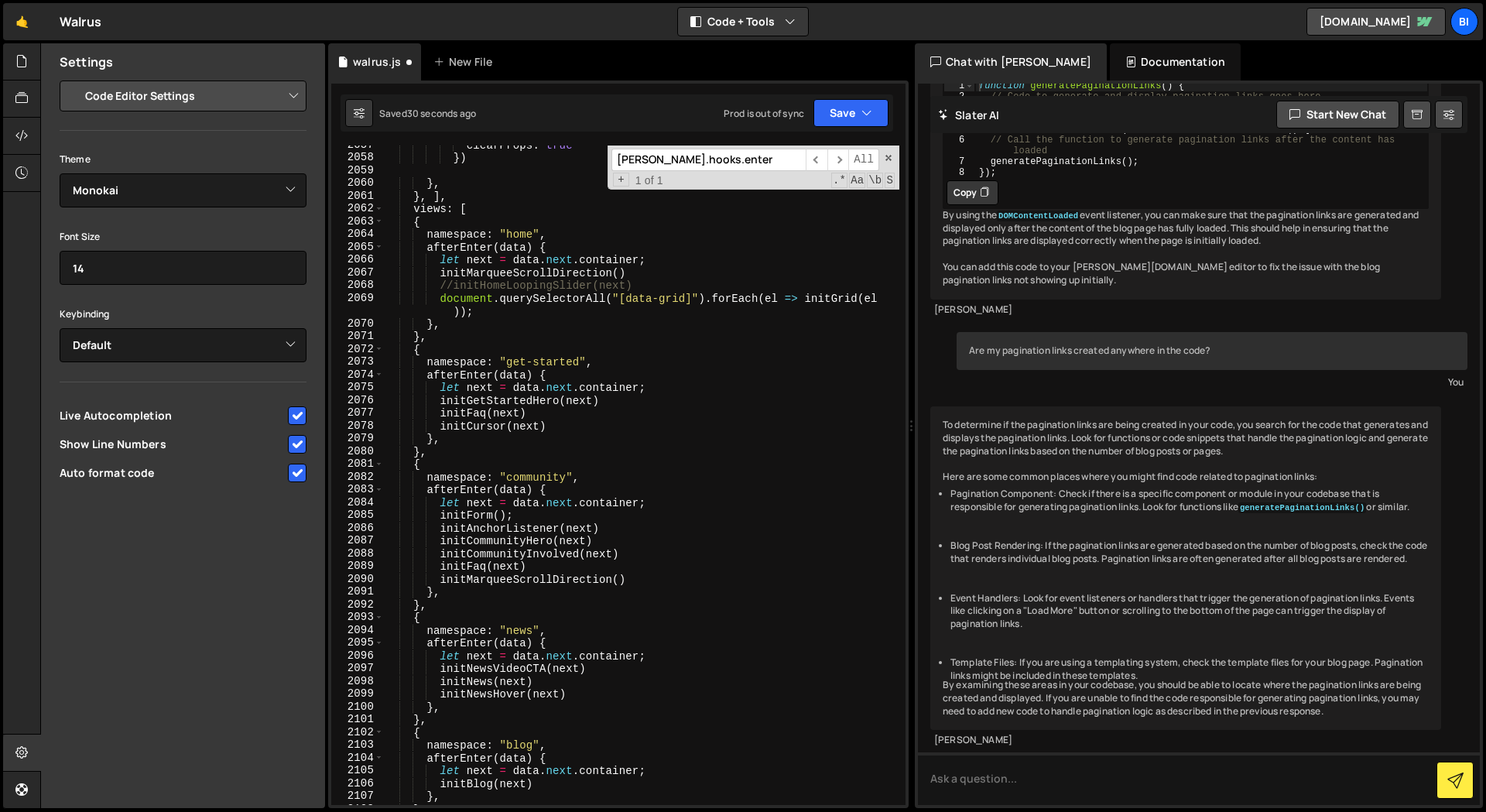
click at [723, 459] on div "clearProps : true }) } , } , ] , views : [ { namespace : "home" , afterEnter ( …" at bounding box center [642, 480] width 516 height 685
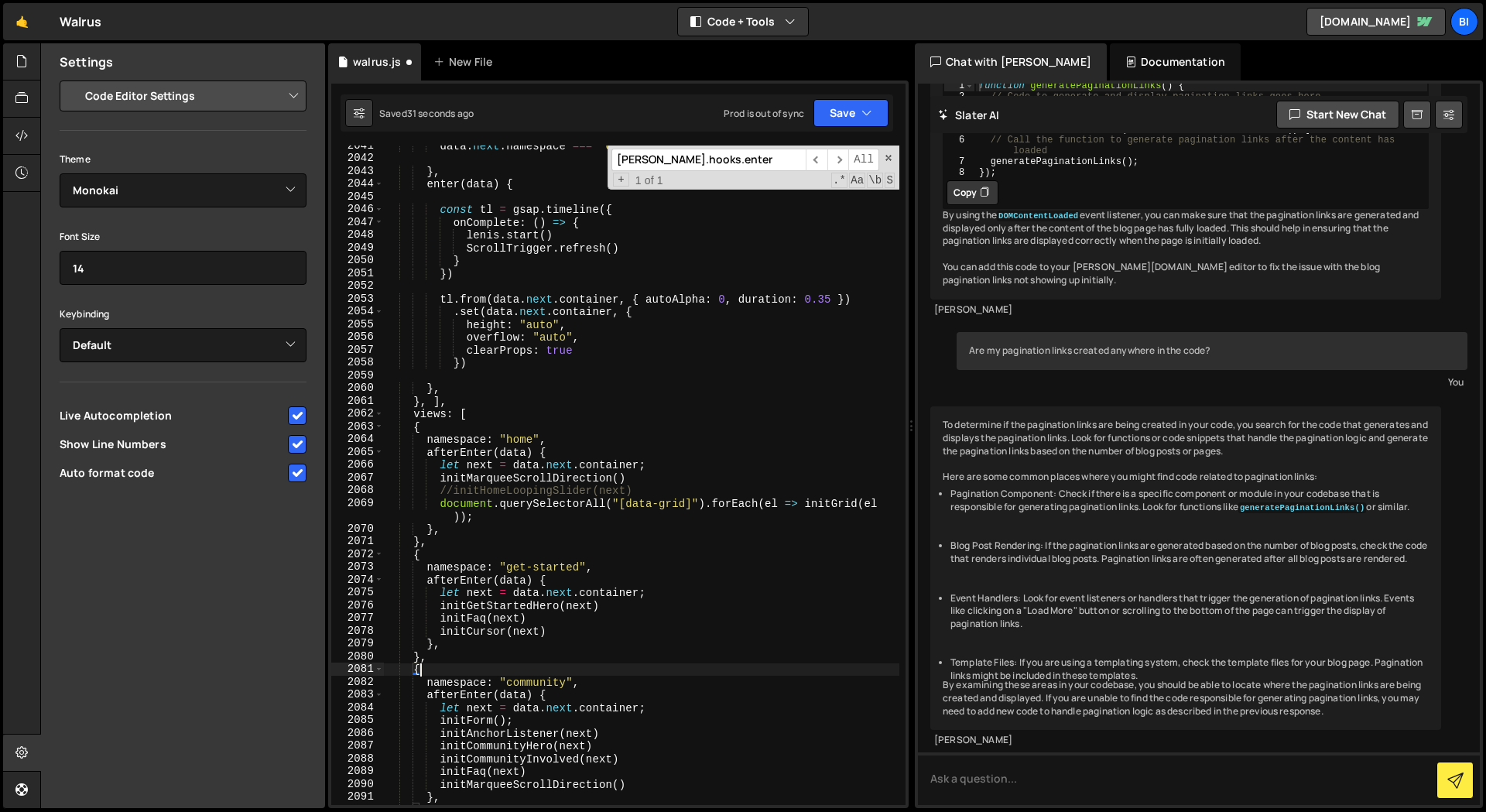
scroll to position [23700, 0]
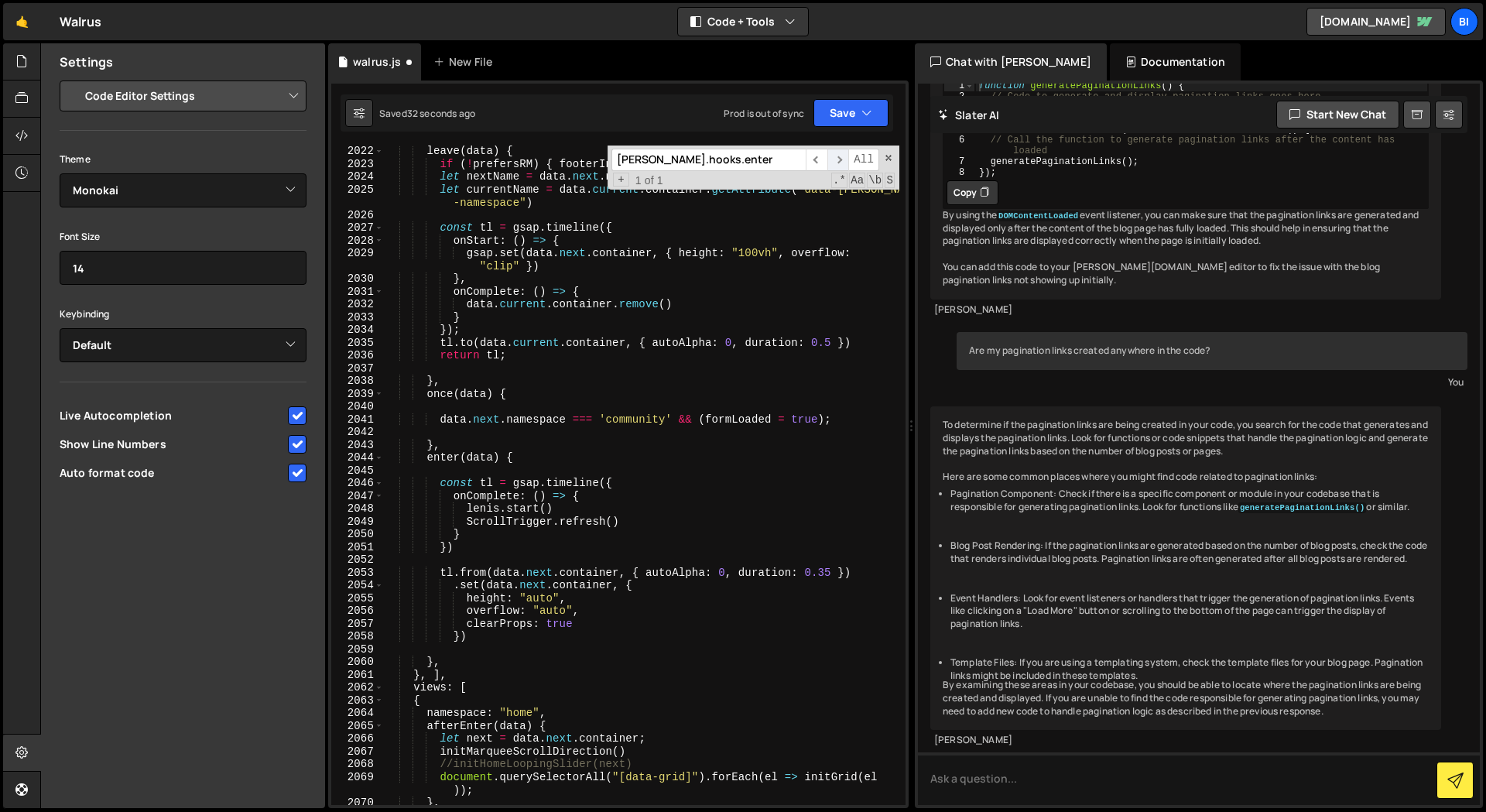
click at [842, 158] on span "​" at bounding box center [838, 159] width 22 height 23
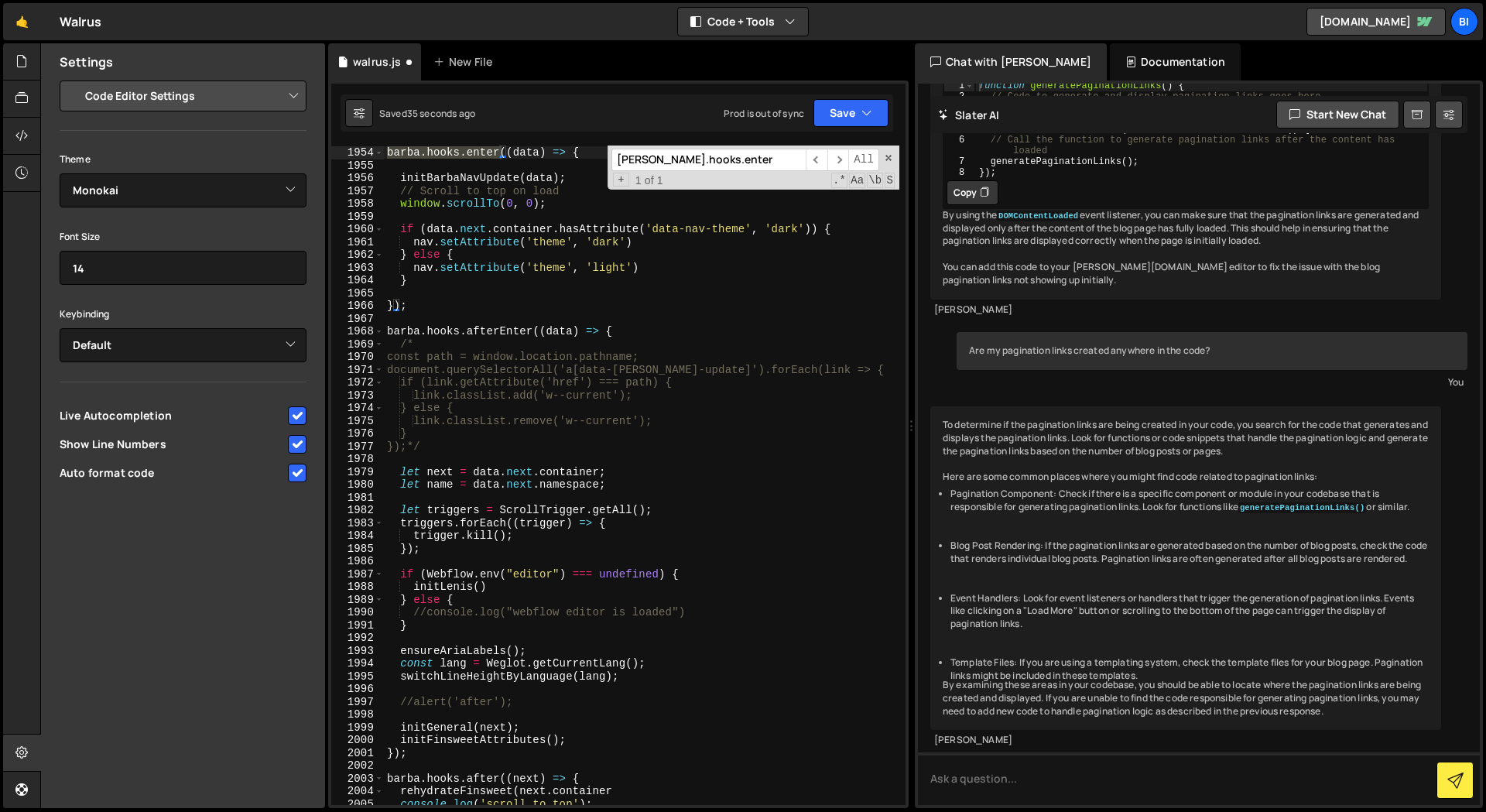
scroll to position [23133, 0]
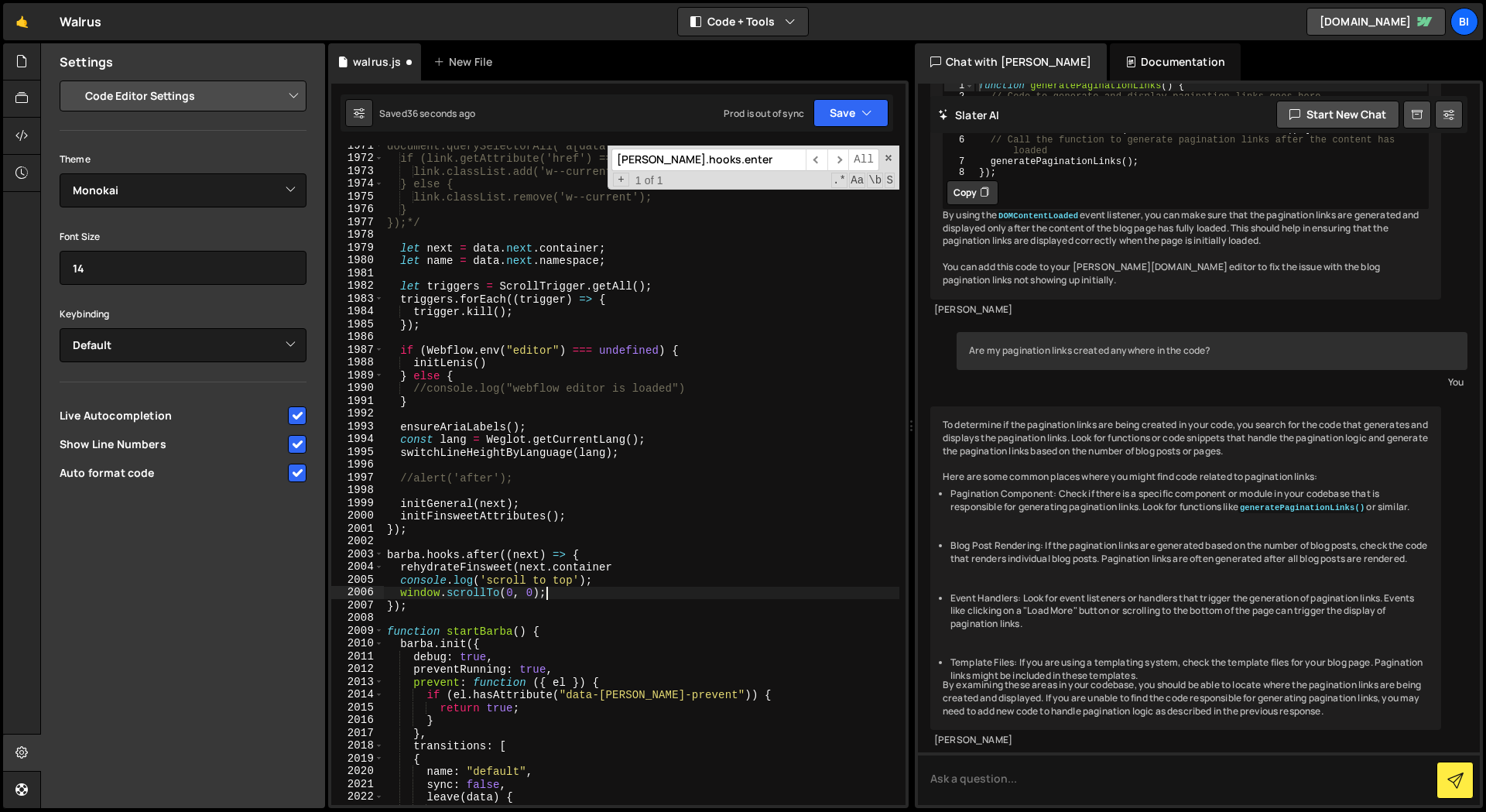
click at [607, 590] on div "document.querySelectorAll('a[data-[PERSON_NAME]-update]').forEach(link => { if …" at bounding box center [642, 481] width 516 height 685
drag, startPoint x: 625, startPoint y: 562, endPoint x: 676, endPoint y: 573, distance: 52.2
click at [625, 562] on div "document.querySelectorAll('a[data-[PERSON_NAME]-update]').forEach(link => { if …" at bounding box center [642, 481] width 516 height 685
drag, startPoint x: 401, startPoint y: 581, endPoint x: 581, endPoint y: 479, distance: 206.9
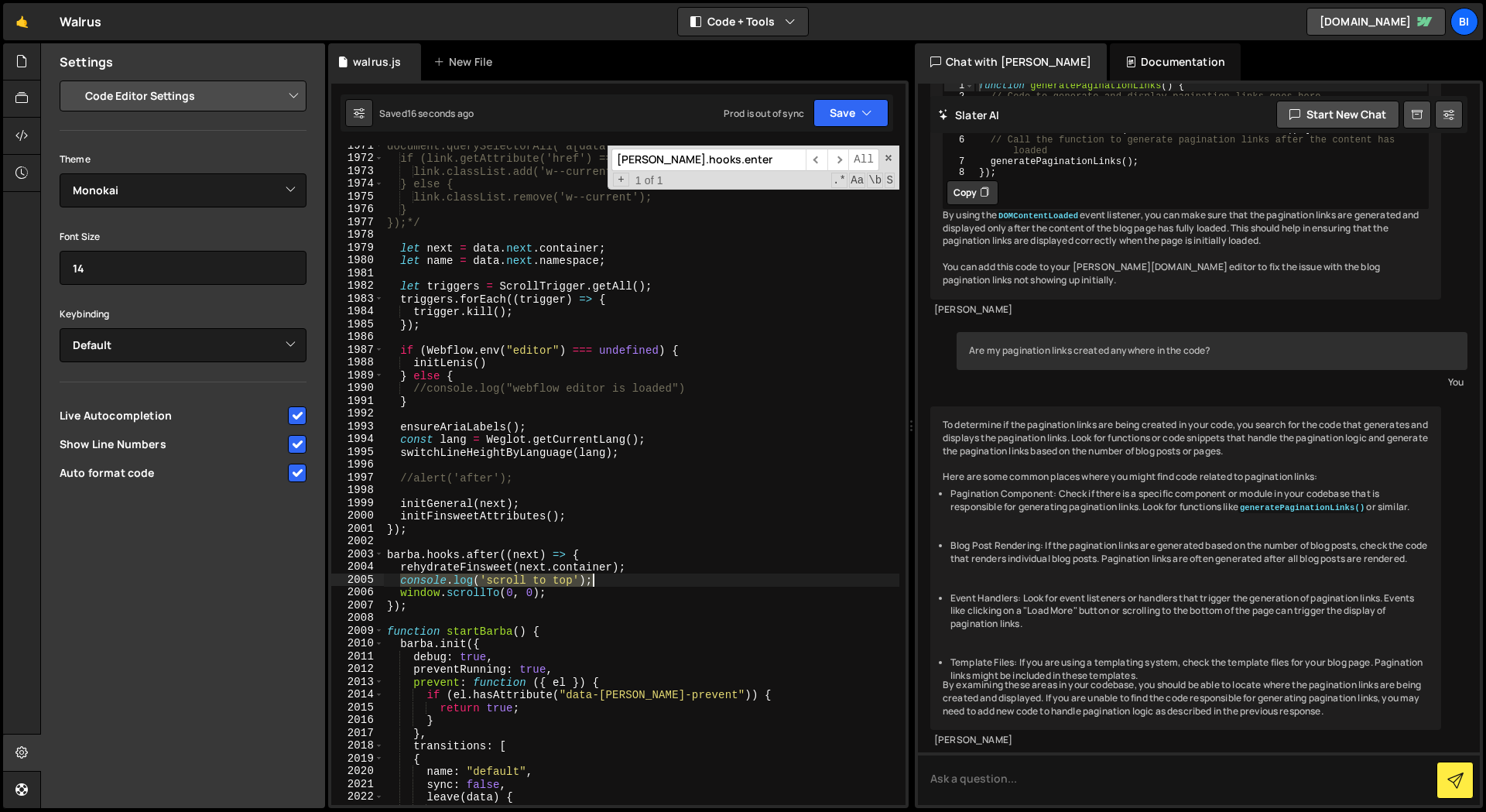
click at [625, 581] on div "document.querySelectorAll('a[data-[PERSON_NAME]-update]').forEach(link => { if …" at bounding box center [642, 481] width 516 height 685
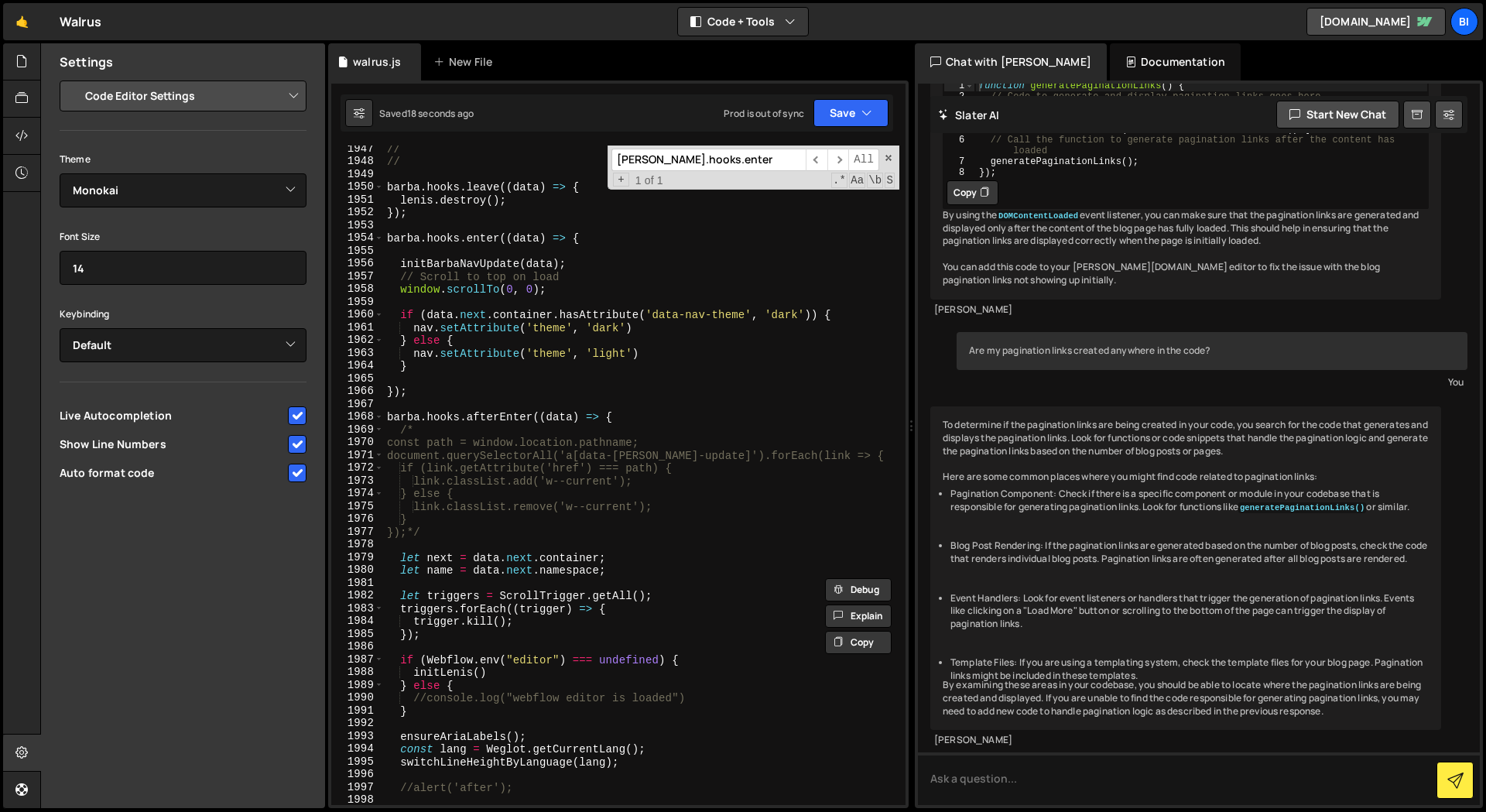
scroll to position [22805, 0]
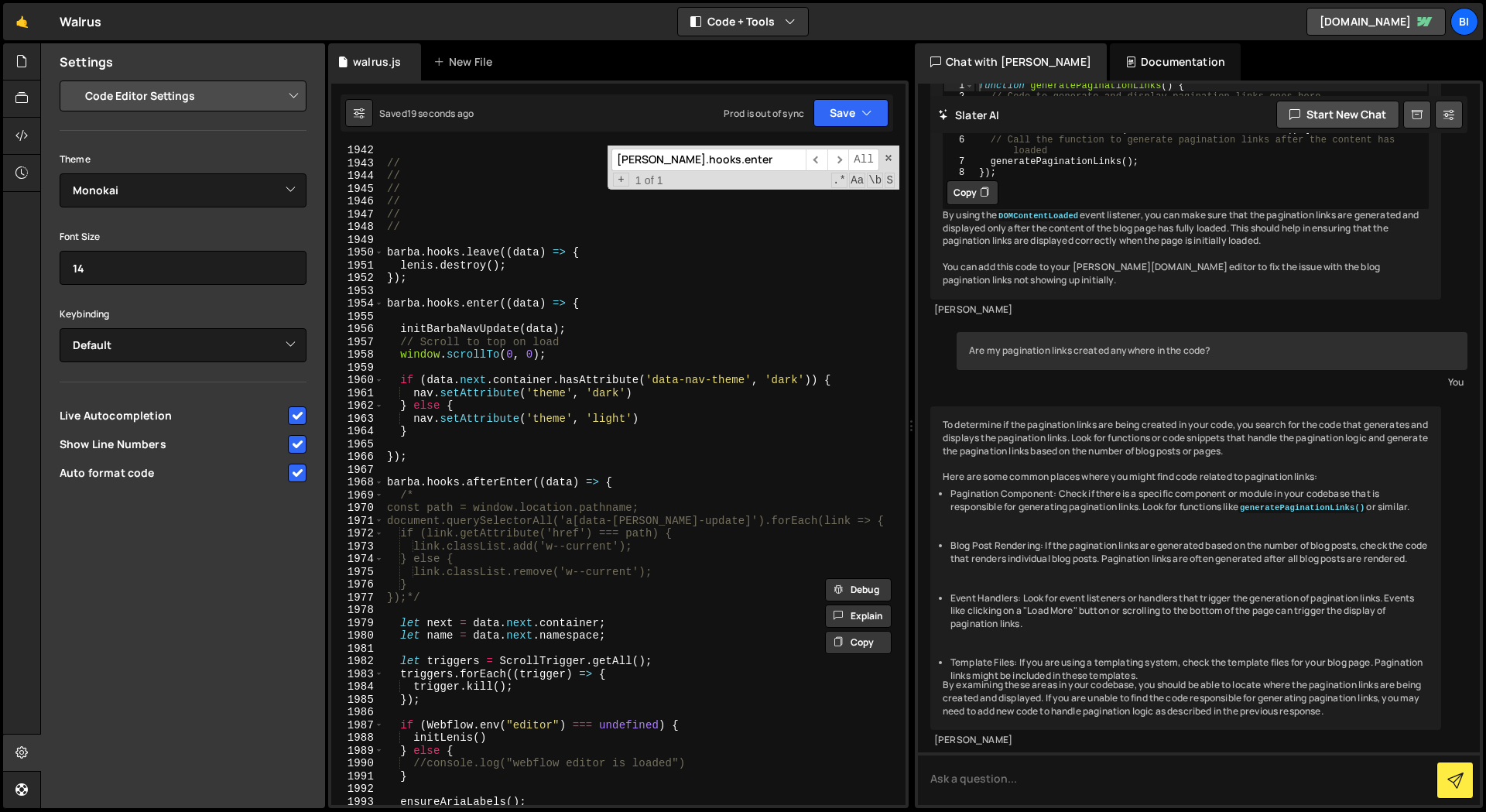
click at [575, 338] on div "// // // // // // [PERSON_NAME] . hooks . leave (( data ) => { [PERSON_NAME] . …" at bounding box center [642, 486] width 516 height 685
type textarea "// Scroll to top on load"
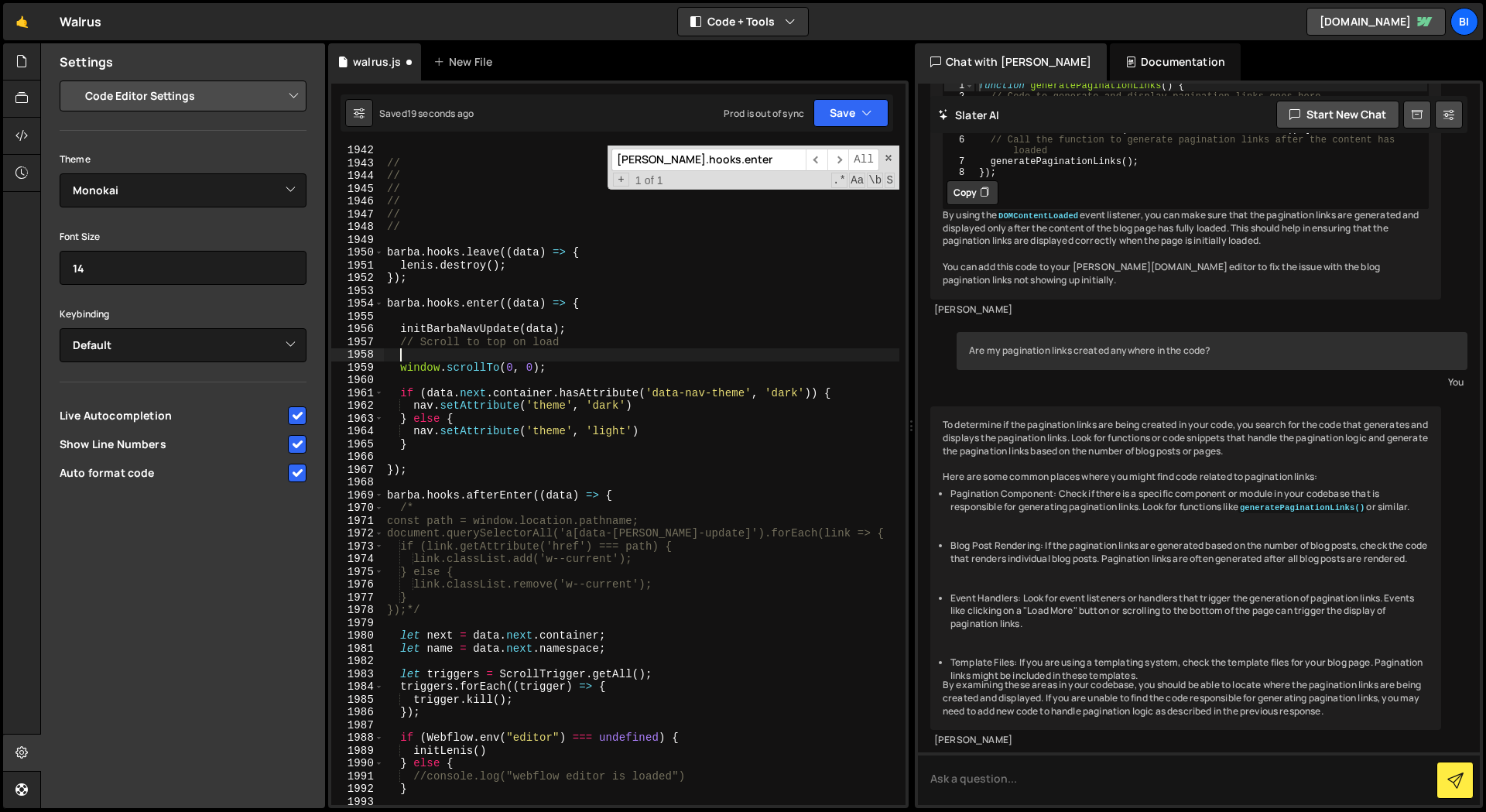
paste textarea "console.log('scroll to top');"
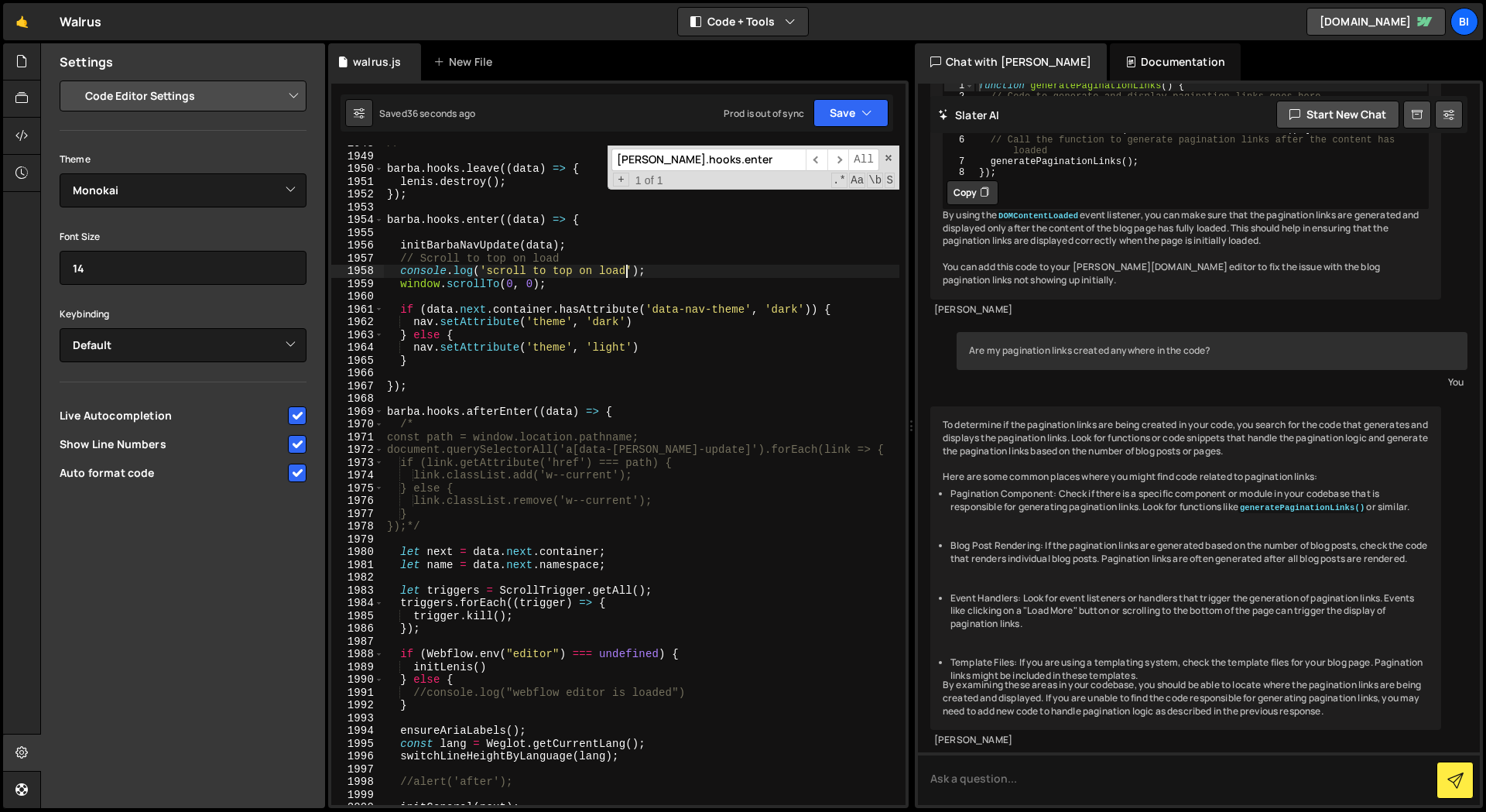
scroll to position [22867, 0]
click at [460, 272] on div "// [PERSON_NAME] . hooks . leave (( data ) => { [PERSON_NAME] . destroy ( ) ; }…" at bounding box center [642, 479] width 516 height 685
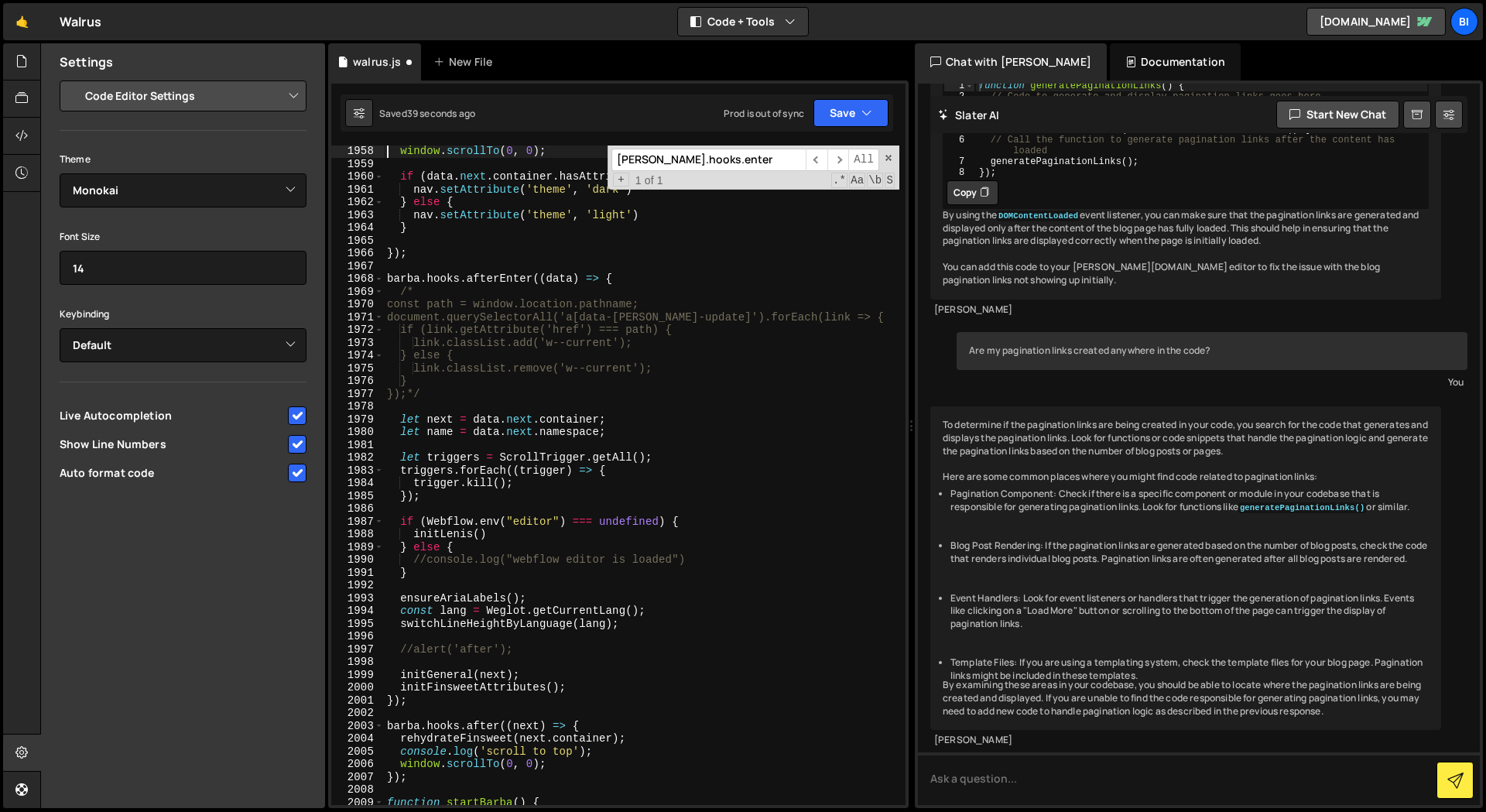
scroll to position [22983, 0]
click at [448, 751] on div "window . scrollTo ( 0 , 0 ) ; if ( data . next . container . hasAttribute ( 'da…" at bounding box center [642, 487] width 516 height 685
click at [448, 751] on div "window . scrollTo ( 0 , 0 ) ; if ( data . next . container . hasAttribute ( 'da…" at bounding box center [642, 487] width 516 height 685
drag, startPoint x: 414, startPoint y: 275, endPoint x: 258, endPoint y: 423, distance: 215.0
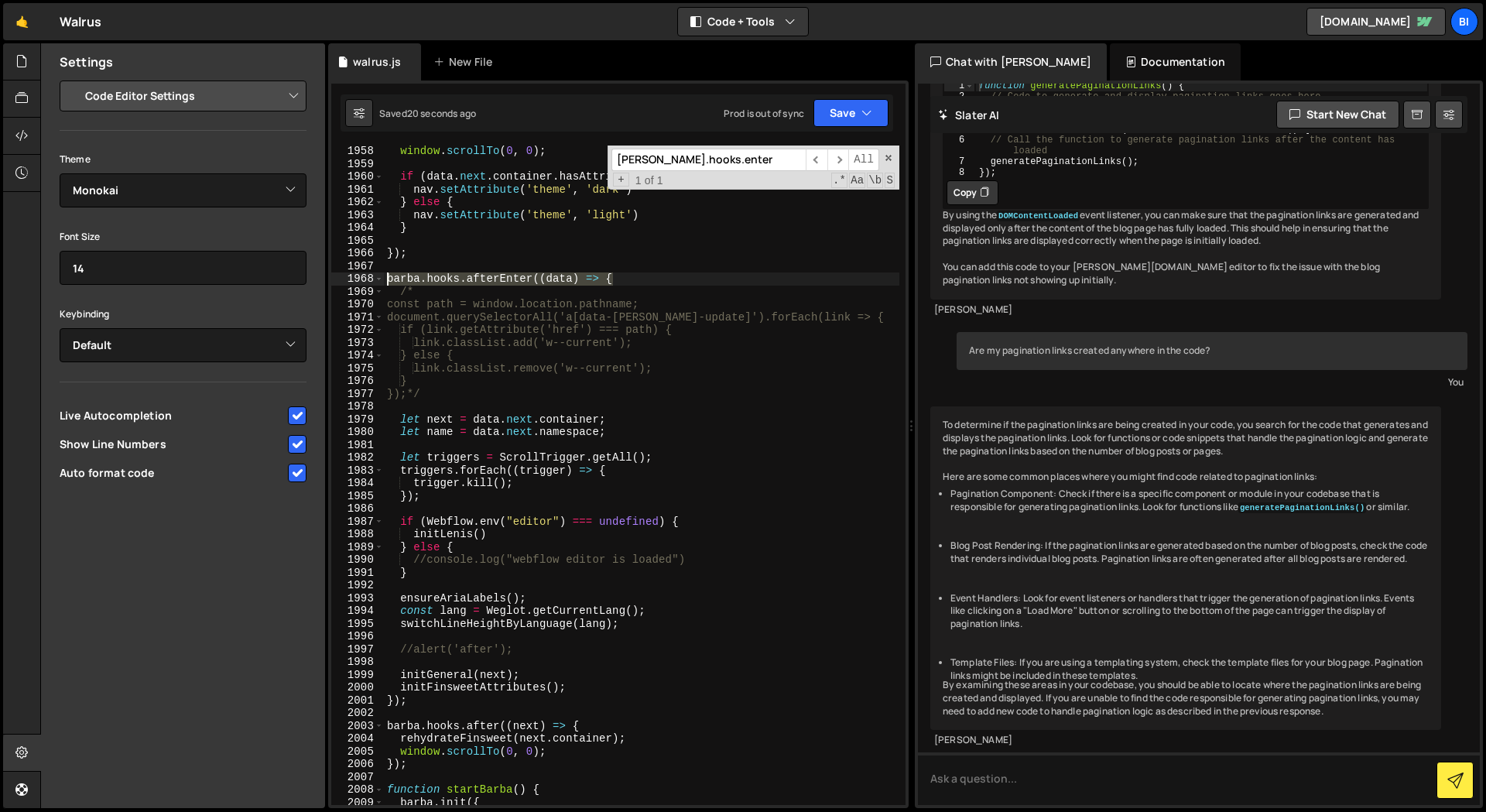
click at [359, 275] on div "window.scrollTo(0, 0); 1958 1959 1960 1961 1962 1963 1964 1965 1966 1967 1968 1…" at bounding box center [618, 475] width 575 height 660
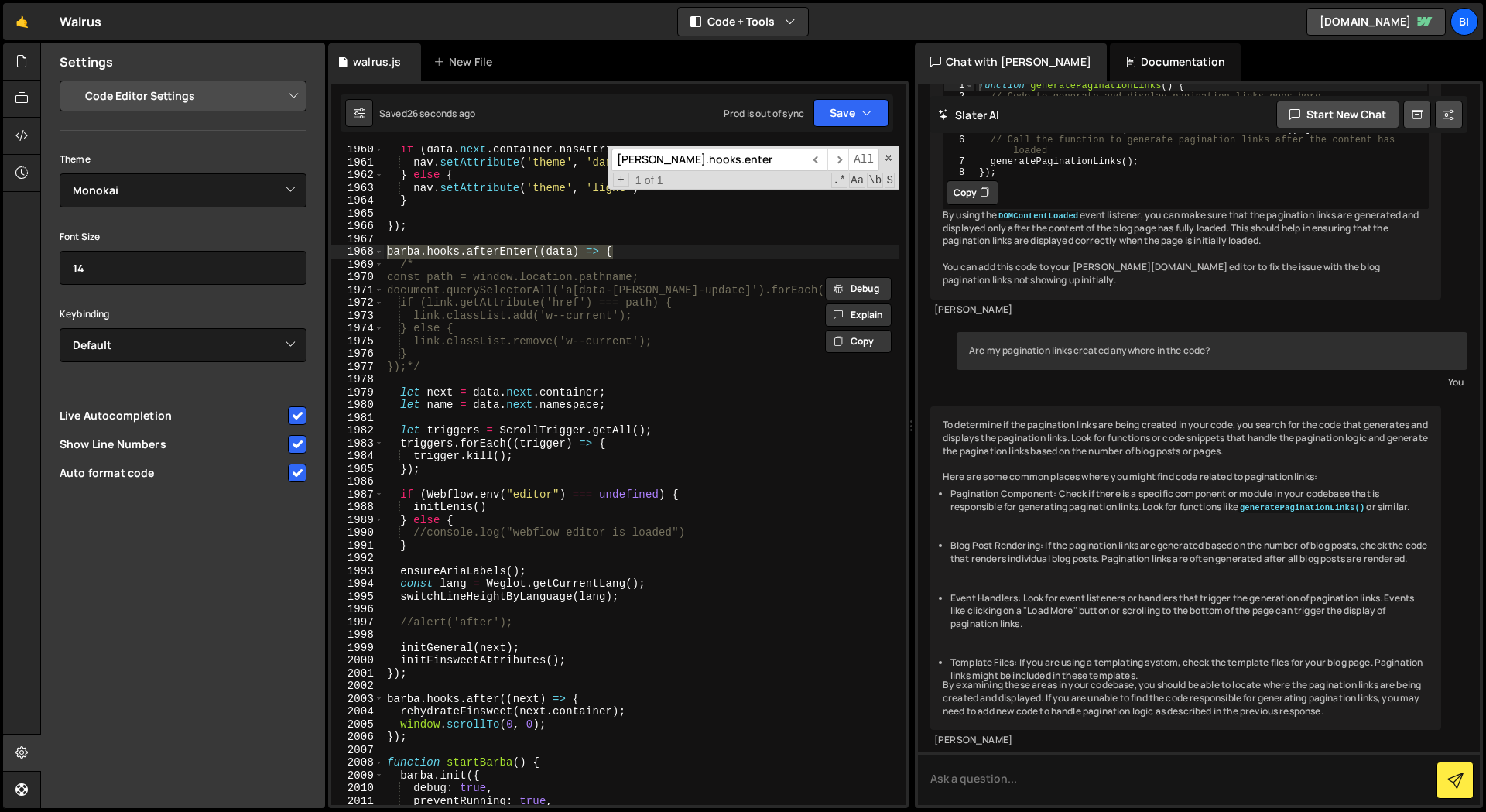
scroll to position [23019, 0]
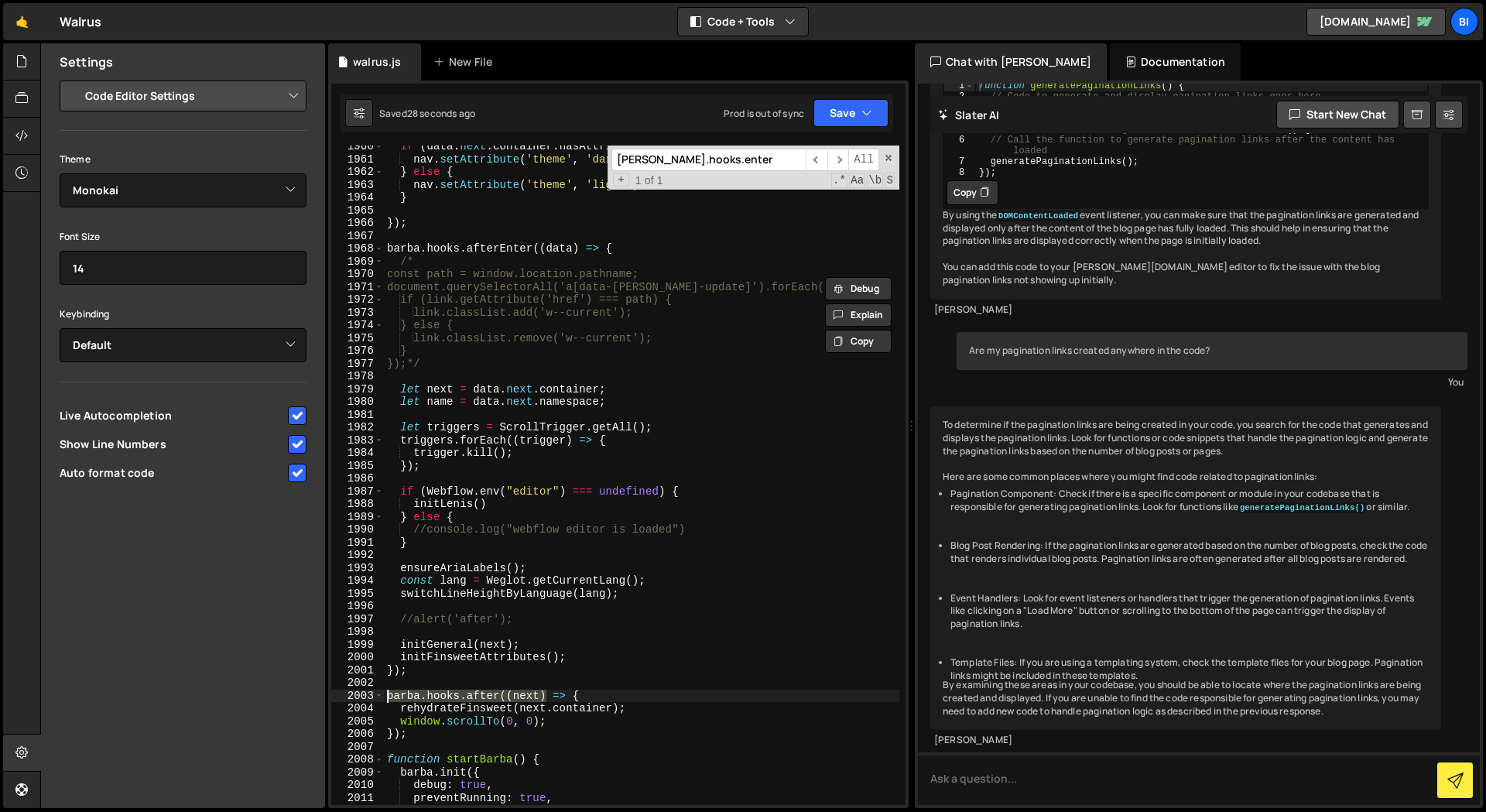
drag, startPoint x: 515, startPoint y: 693, endPoint x: 529, endPoint y: 581, distance: 112.9
click at [336, 699] on div "[PERSON_NAME].hooks.afterEnter((data) => { 1960 1961 1962 1963 1964 1965 1966 1…" at bounding box center [618, 475] width 575 height 660
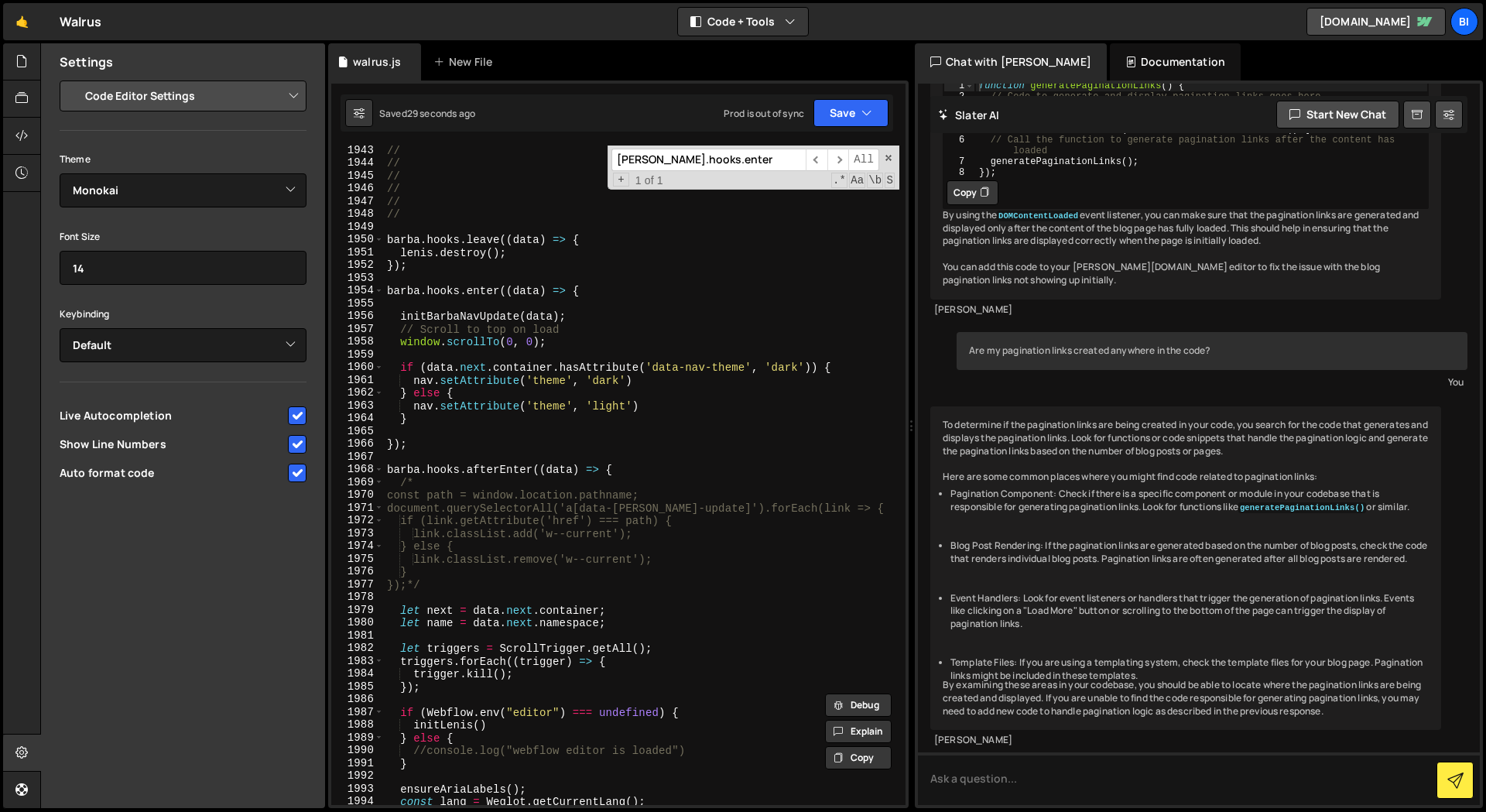
scroll to position [22825, 0]
drag, startPoint x: 543, startPoint y: 290, endPoint x: 149, endPoint y: 509, distance: 450.8
click at [315, 291] on div "Files New File Javascript files 1 walrus.js 0 CSS files Copy share link Edit Fi…" at bounding box center [763, 425] width 1446 height 765
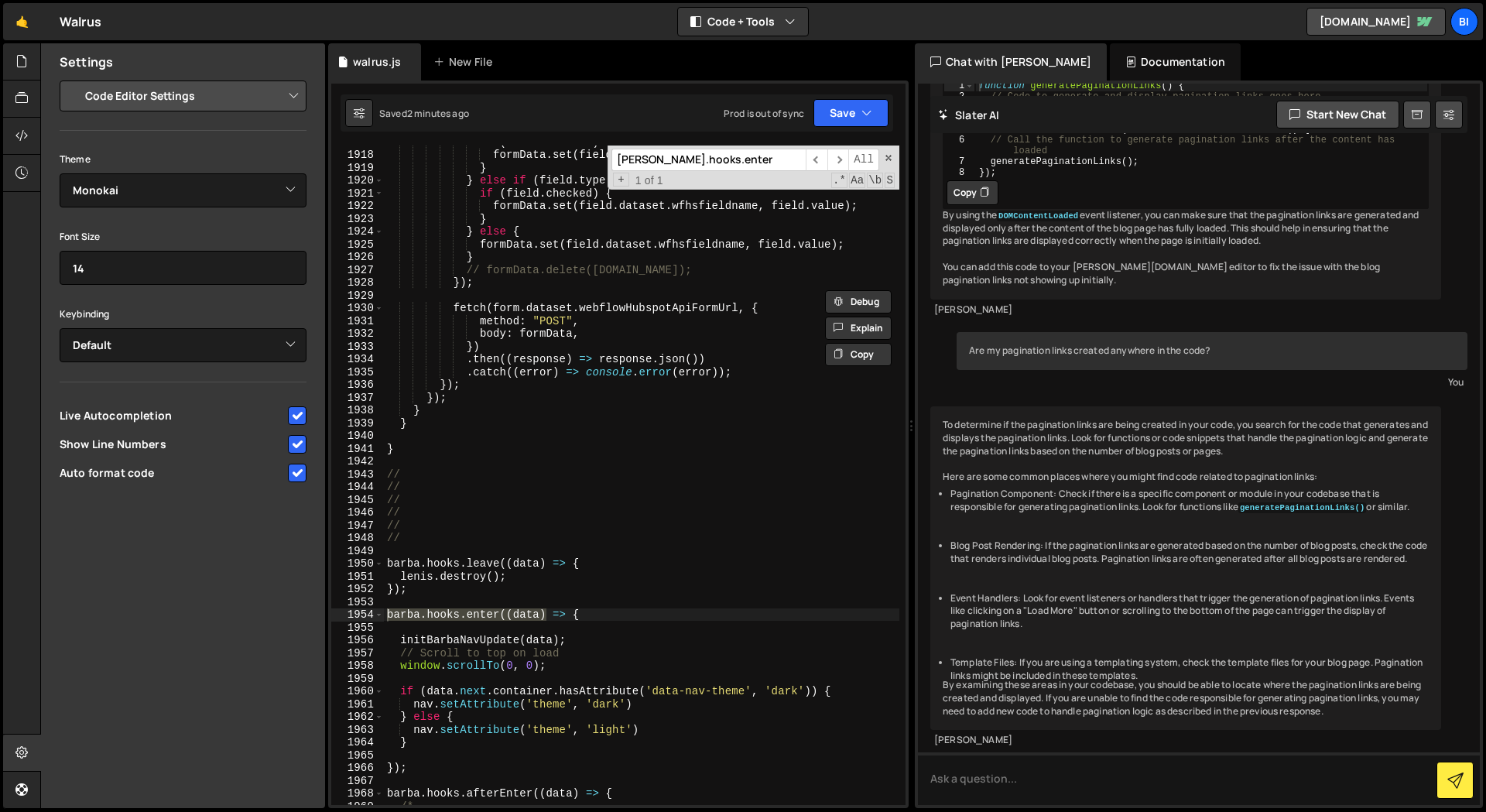
scroll to position [22546, 0]
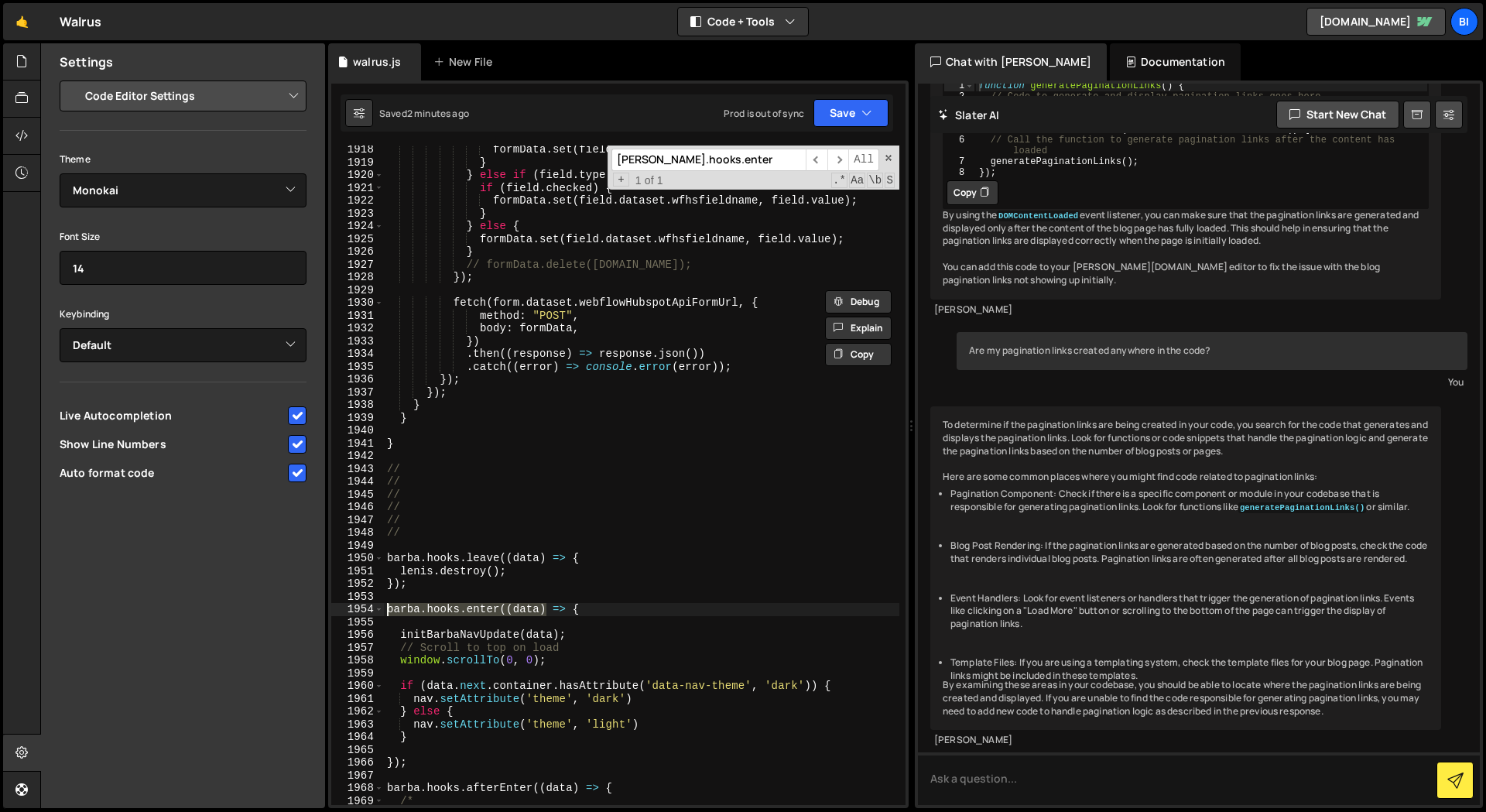
click at [471, 445] on div "formData . set ( field . dataset . wfhsfieldname , field . value ) ; } } else i…" at bounding box center [642, 485] width 516 height 685
type textarea "}"
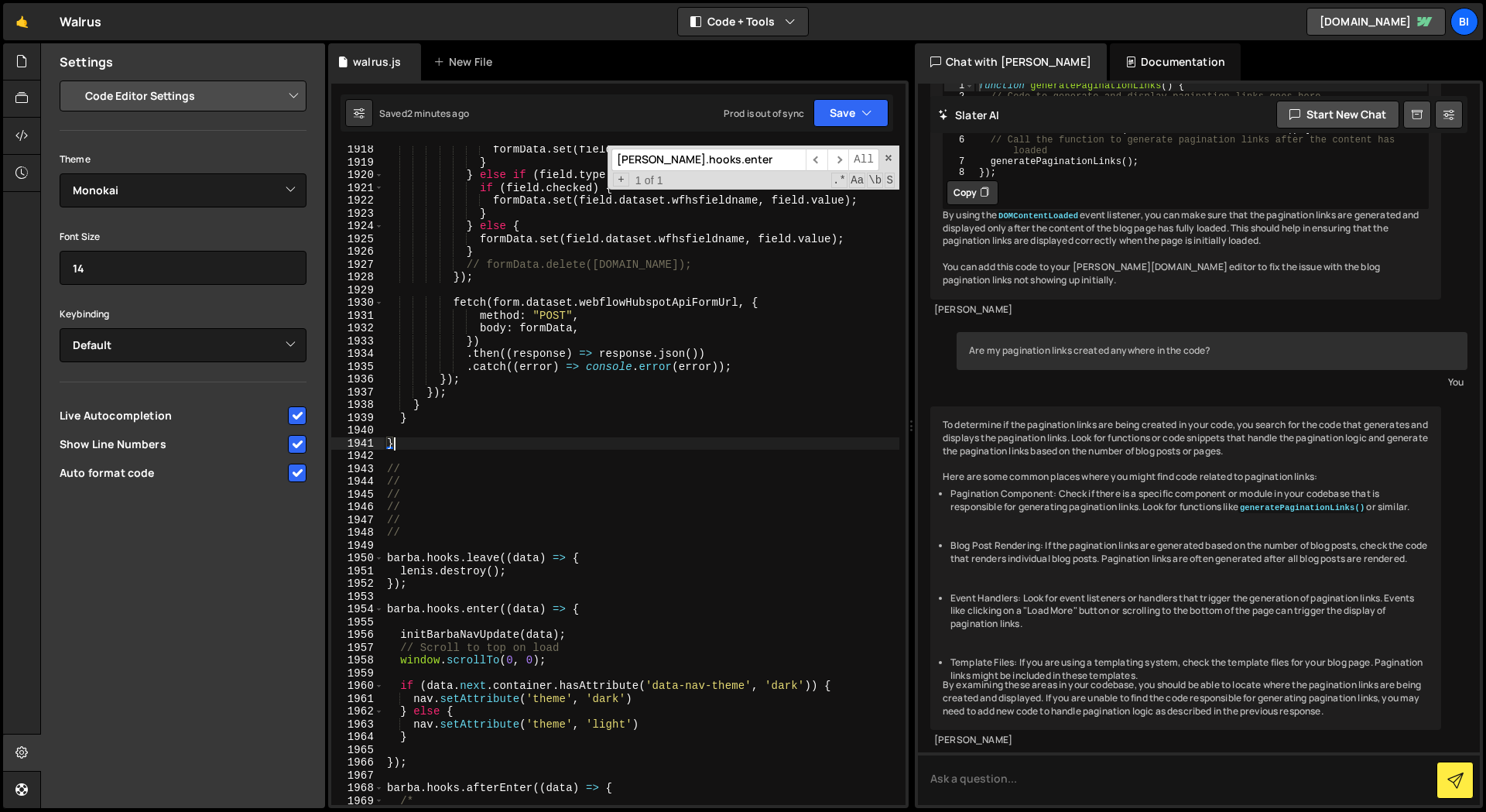
scroll to position [0, 0]
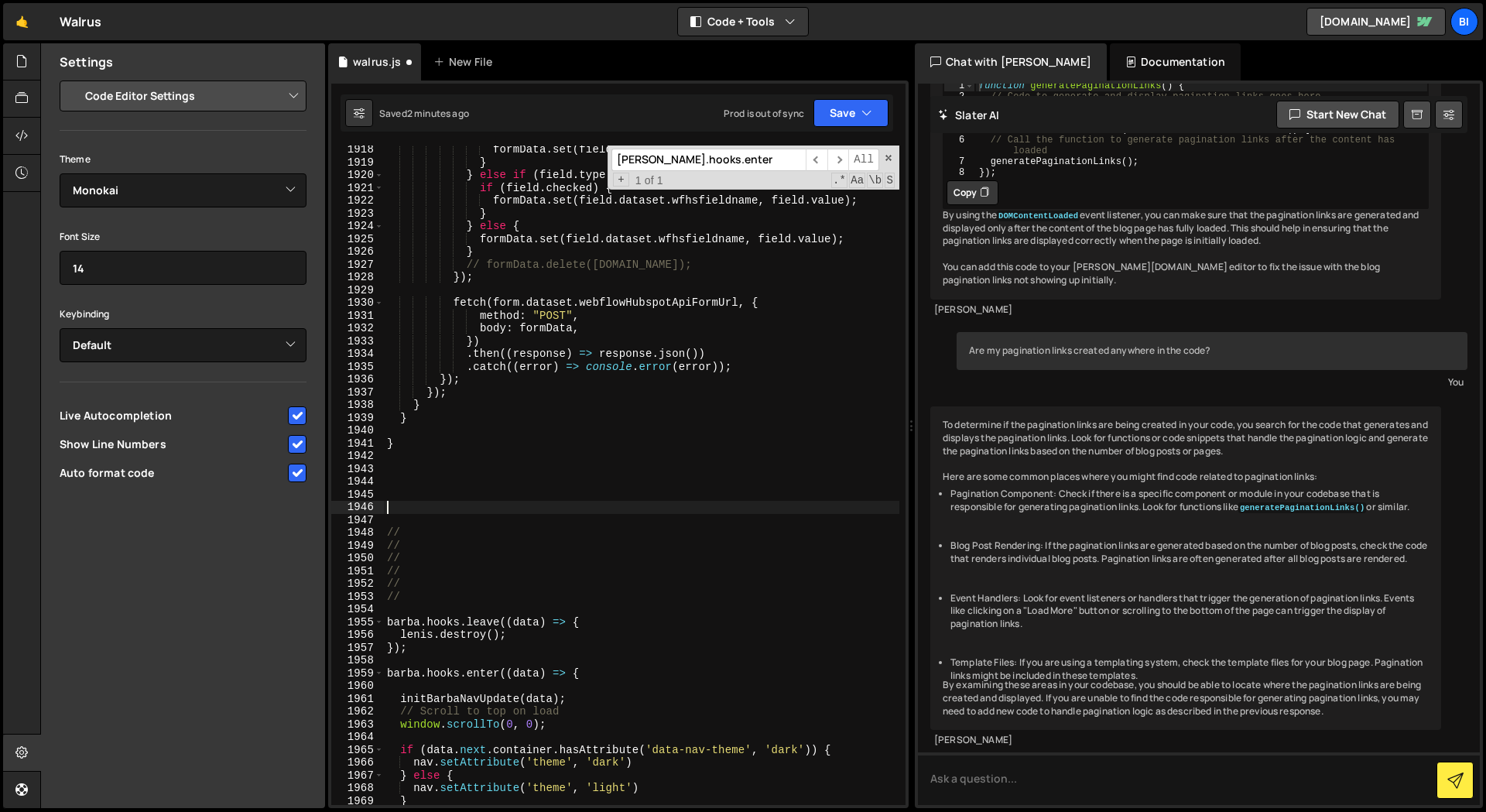
paste textarea "});"
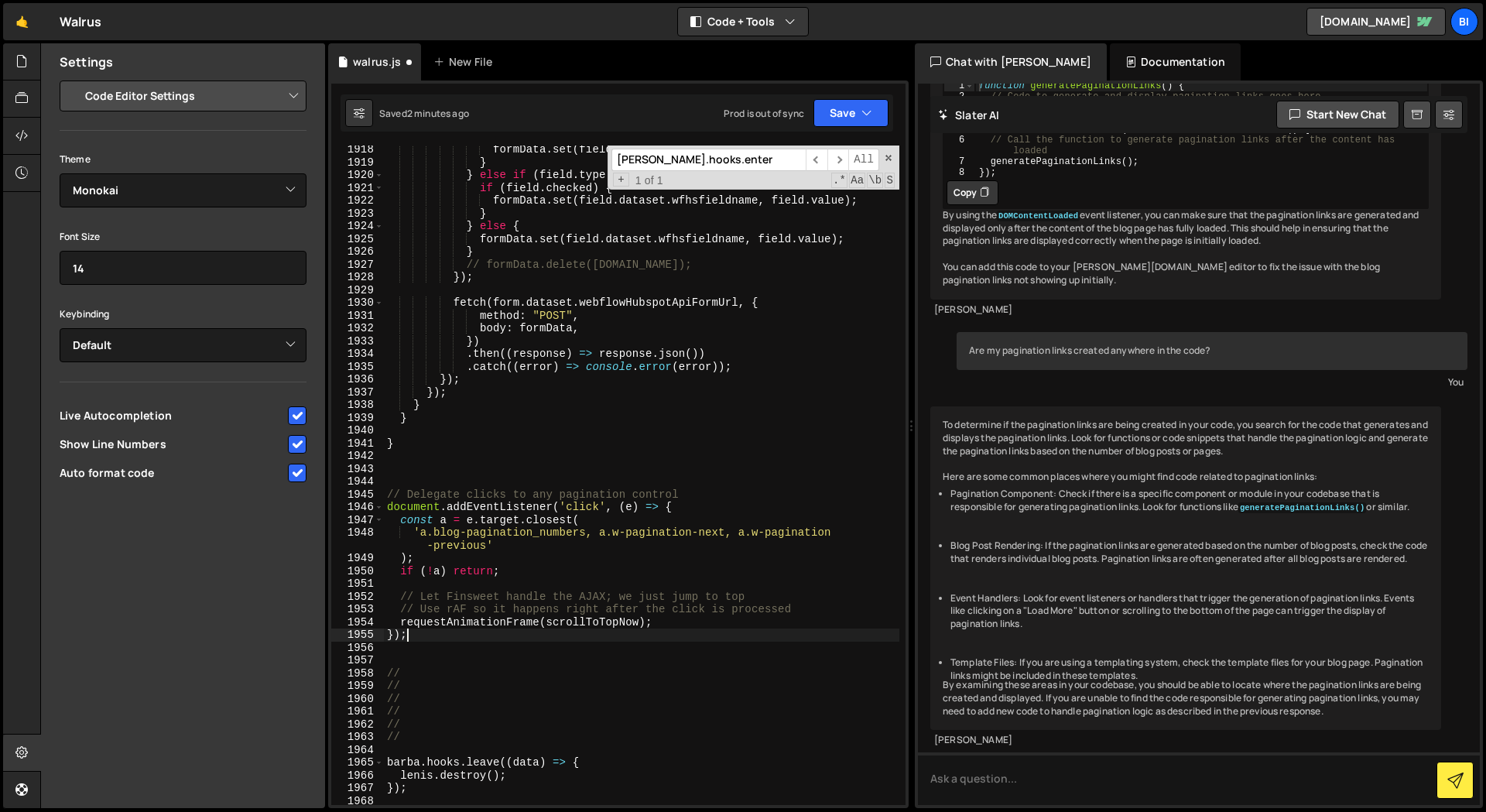
type textarea "});"
click at [411, 462] on div "formData . set ( field . dataset . wfhsfieldname , field . value ) ; } } else i…" at bounding box center [642, 485] width 516 height 685
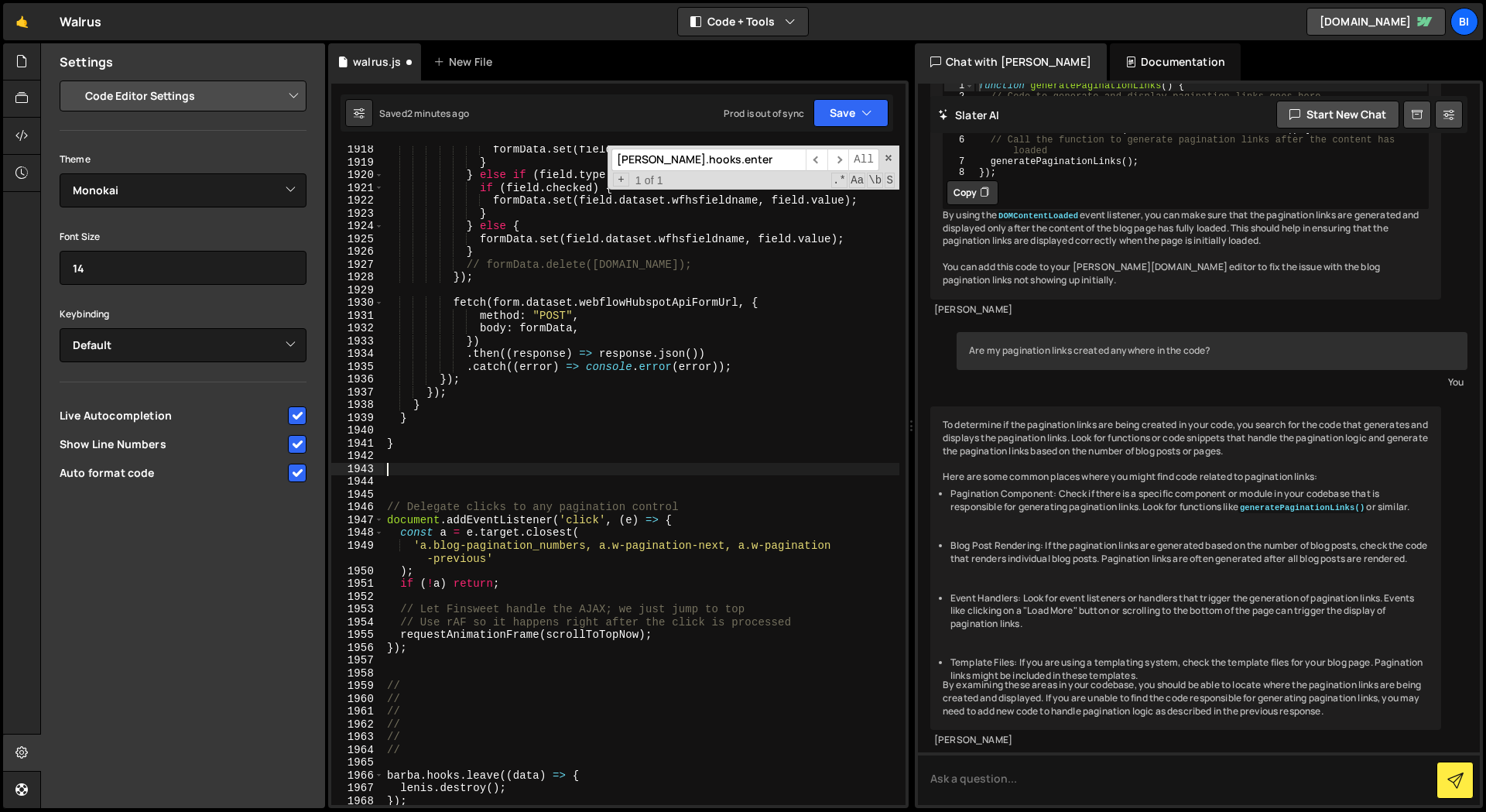
paste textarea "}"
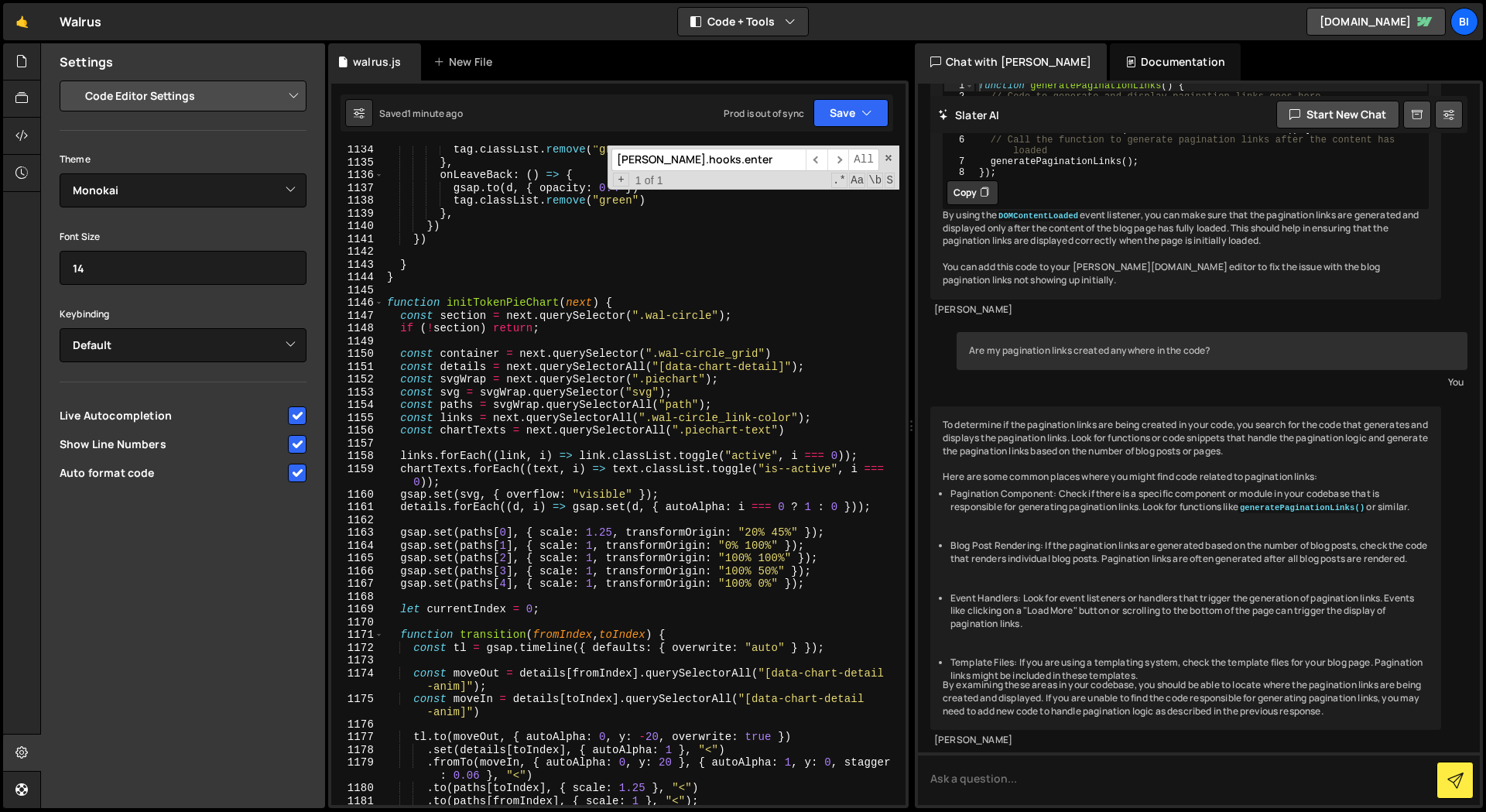
scroll to position [12887, 0]
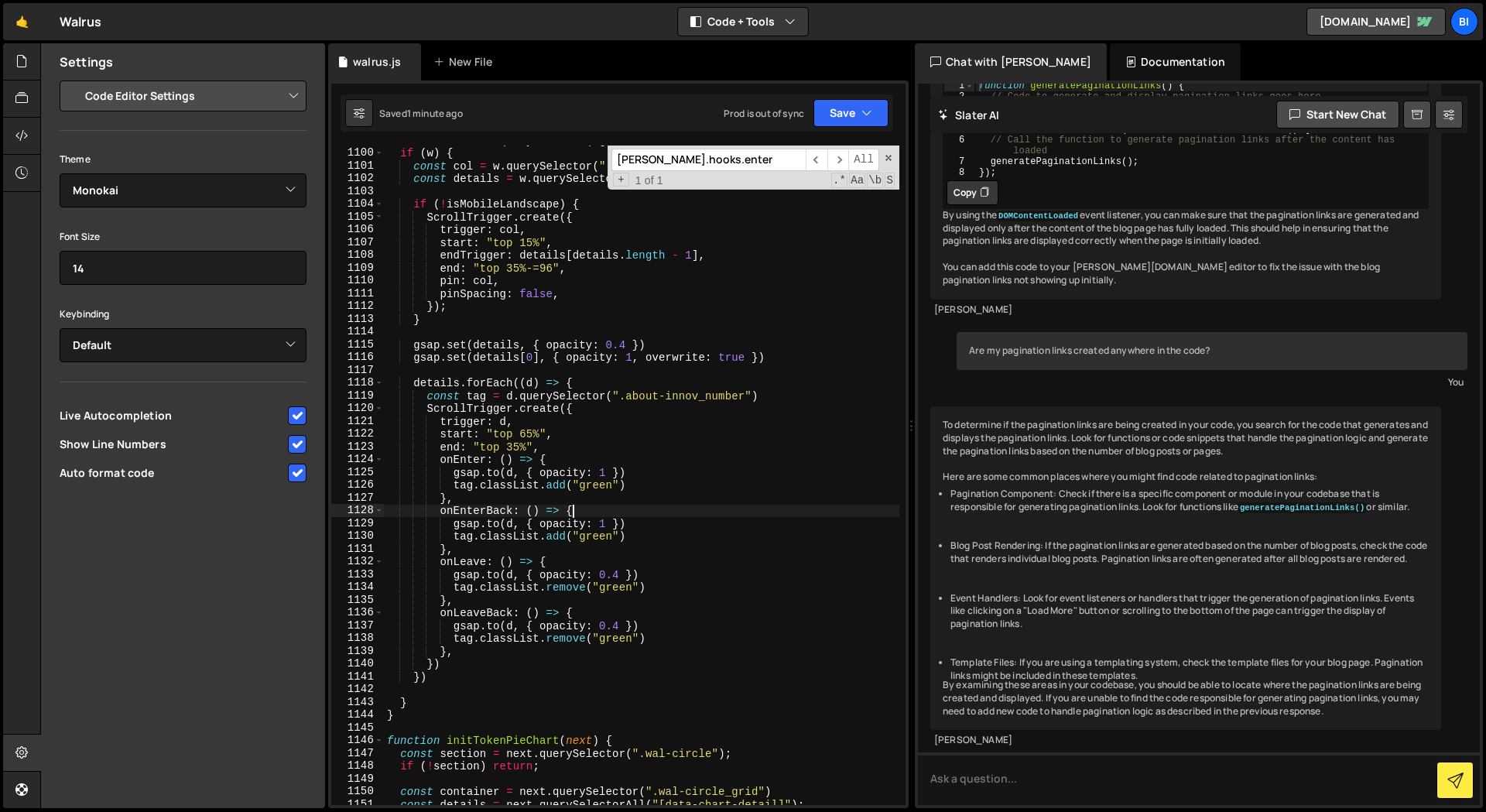
click at [580, 508] on div "const w = next . querySelector ( "[data-rfp-process]" ) if ( w ) { const col = …" at bounding box center [642, 476] width 516 height 685
type textarea "onEnterBack: () => {"
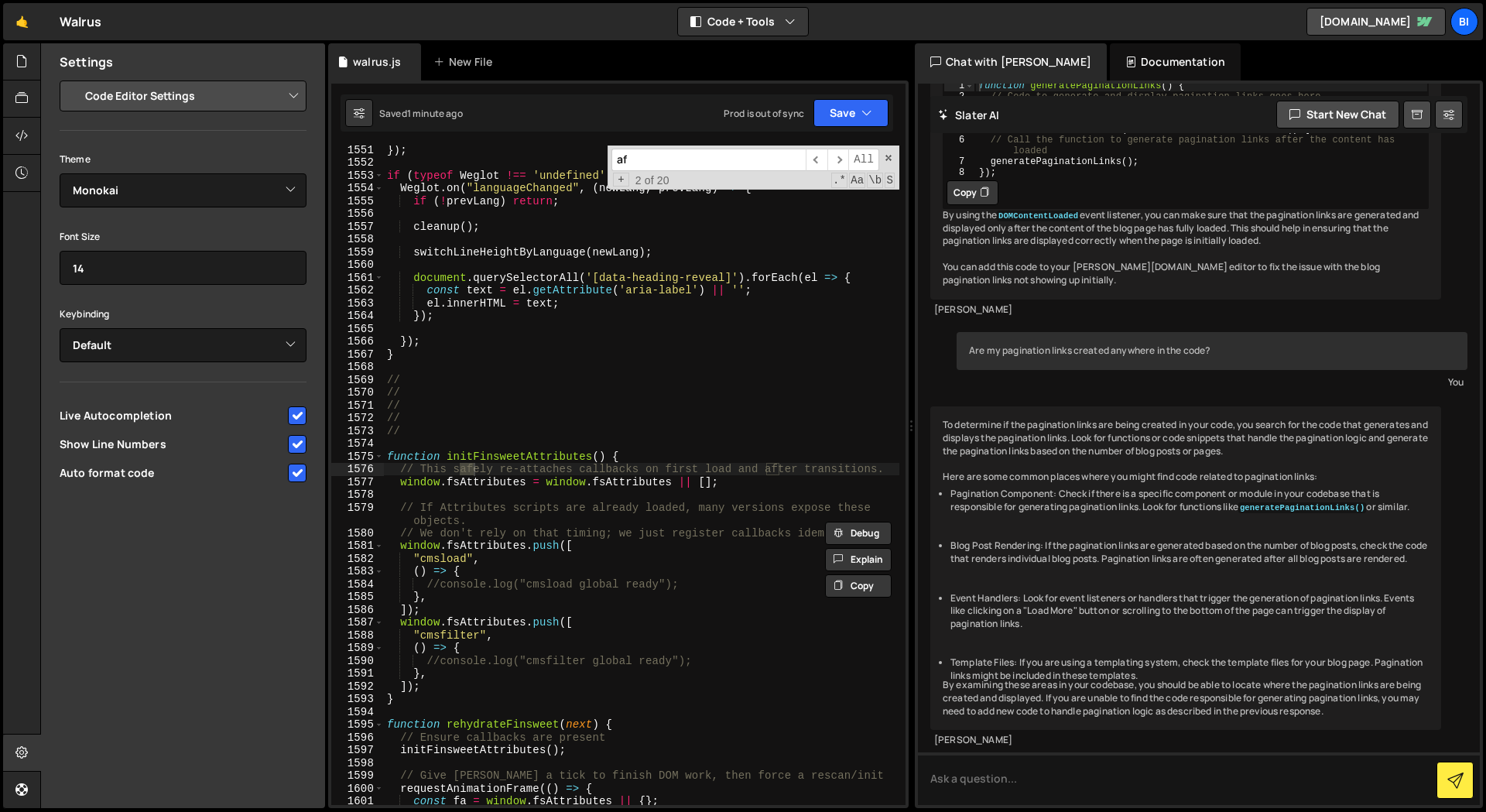
type input "a"
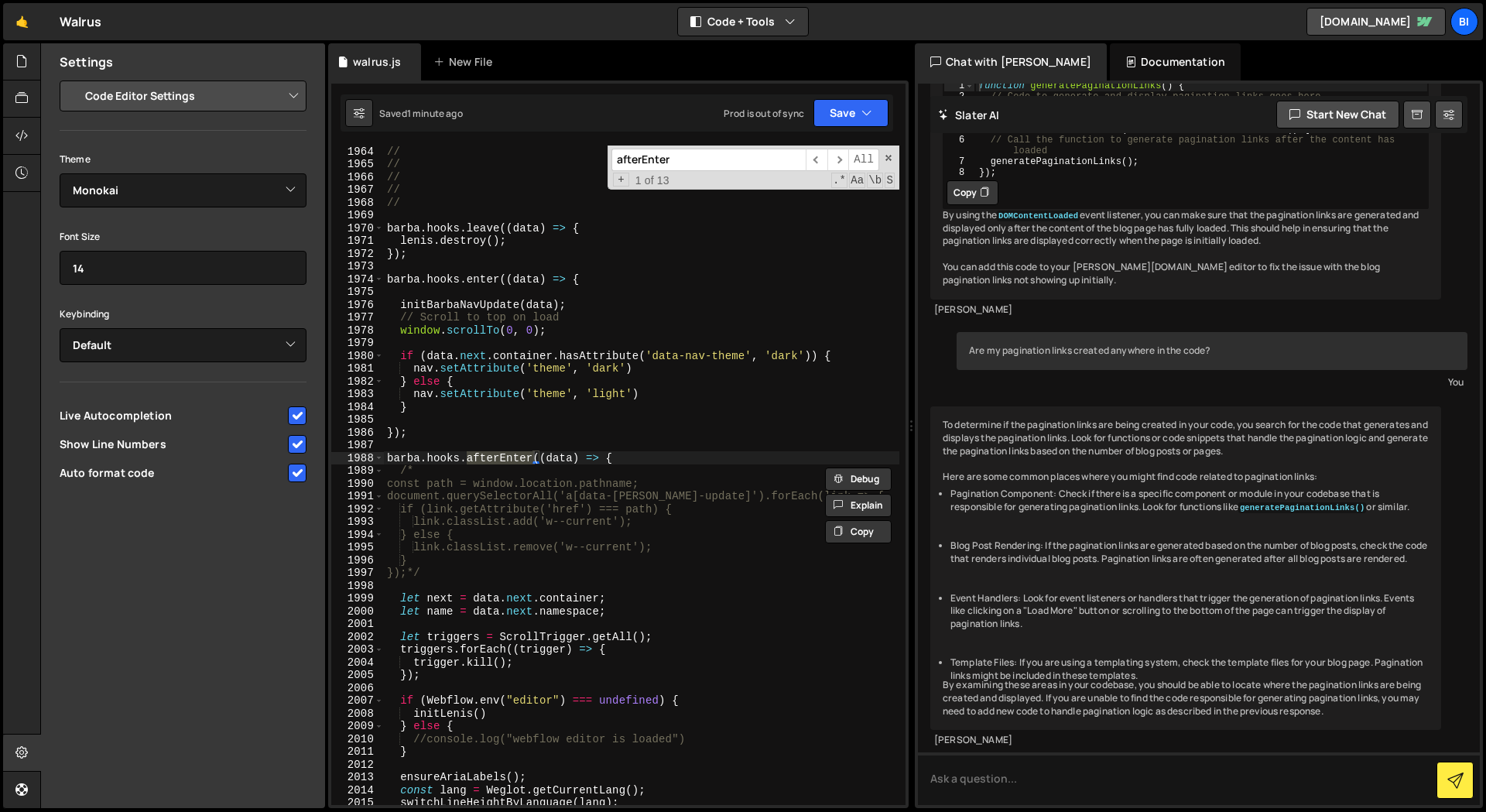
scroll to position [22859, 0]
type input "afterEnter"
drag, startPoint x: 402, startPoint y: 330, endPoint x: 591, endPoint y: 367, distance: 192.6
click at [556, 334] on div "// // // // // [PERSON_NAME] . hooks . leave (( data ) => { [PERSON_NAME] . des…" at bounding box center [642, 487] width 516 height 685
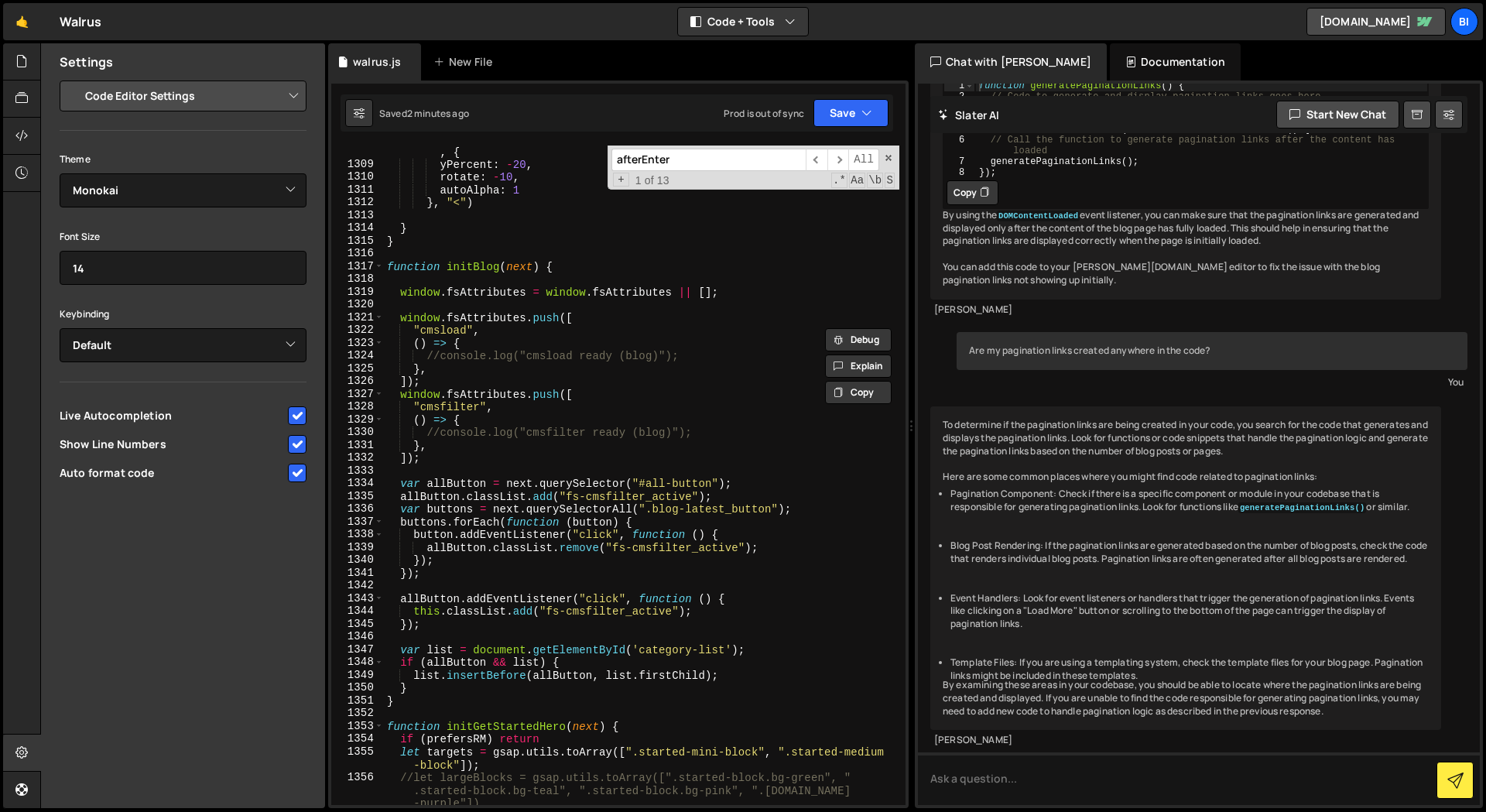
scroll to position [15260, 0]
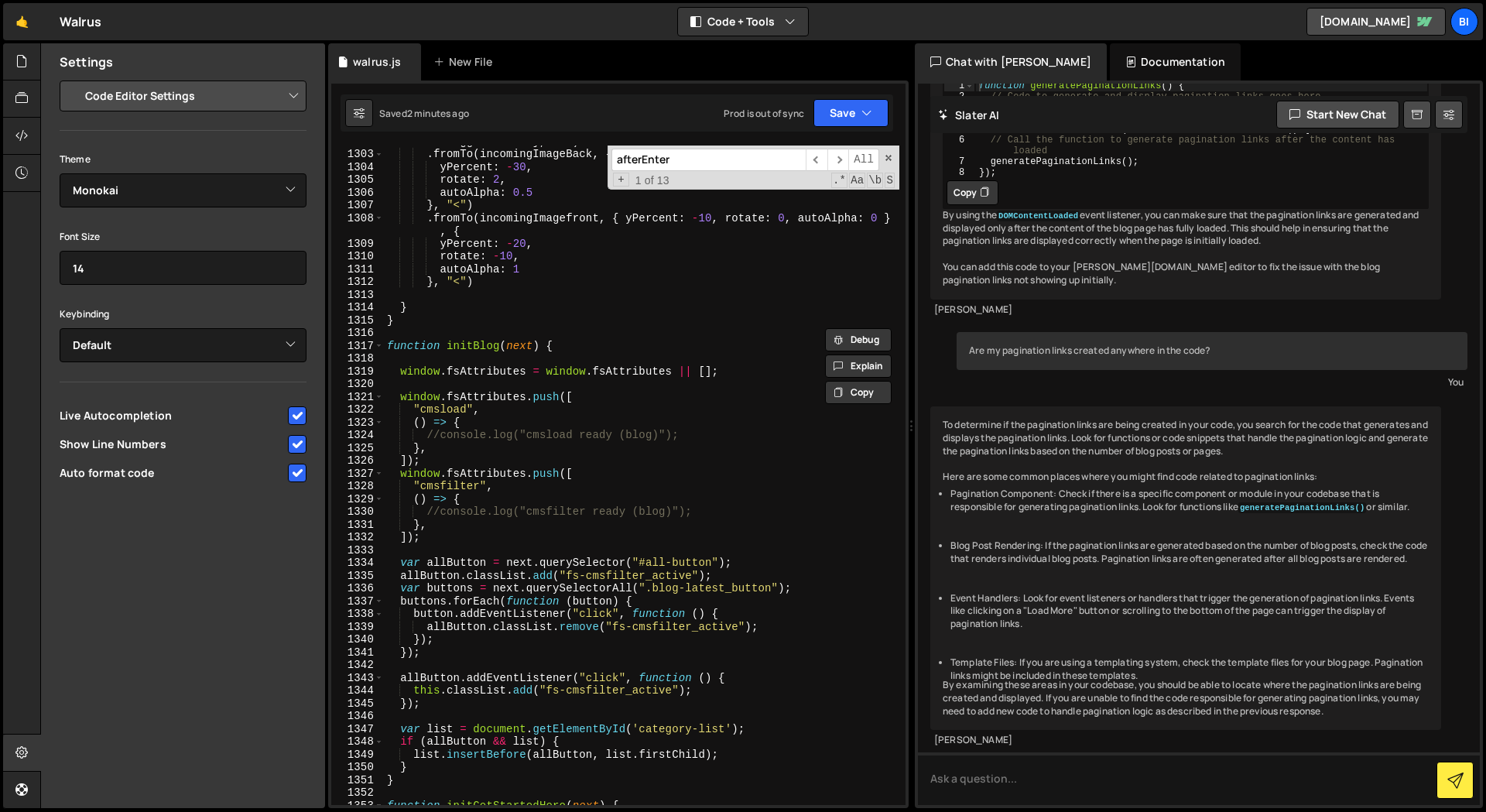
click at [590, 499] on div ". fromTo ( incomingTexts , { y : 20 , autoAlpha : 0 } , { y : 0 , autoAlpha : 1…" at bounding box center [642, 471] width 516 height 698
click at [749, 488] on div ". fromTo ( incomingTexts , { y : 20 , autoAlpha : 0 } , { y : 0 , autoAlpha : 1…" at bounding box center [642, 471] width 516 height 698
type textarea ""cmsfilter","
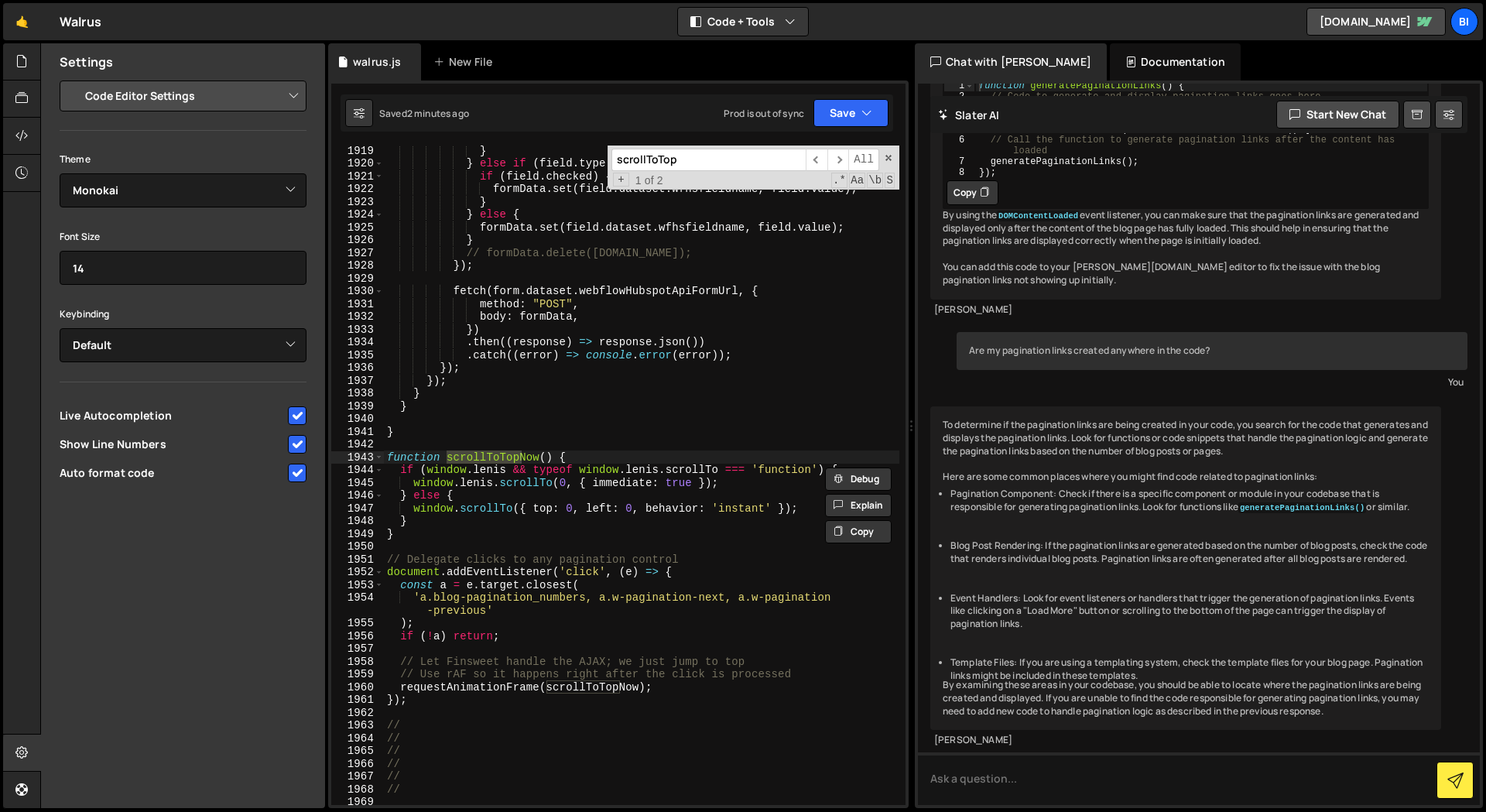
scroll to position [22386, 0]
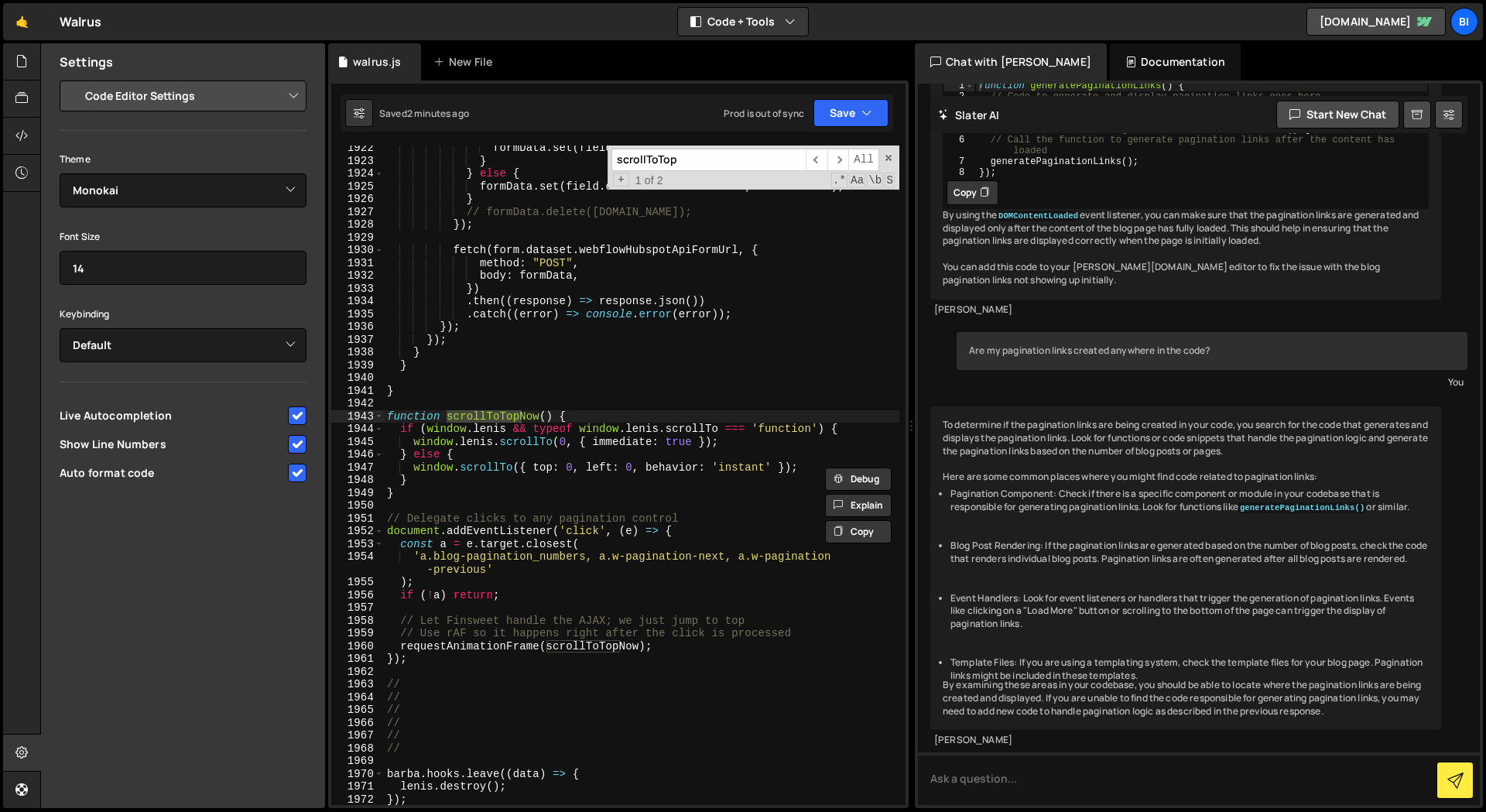
type input "scrollToTop"
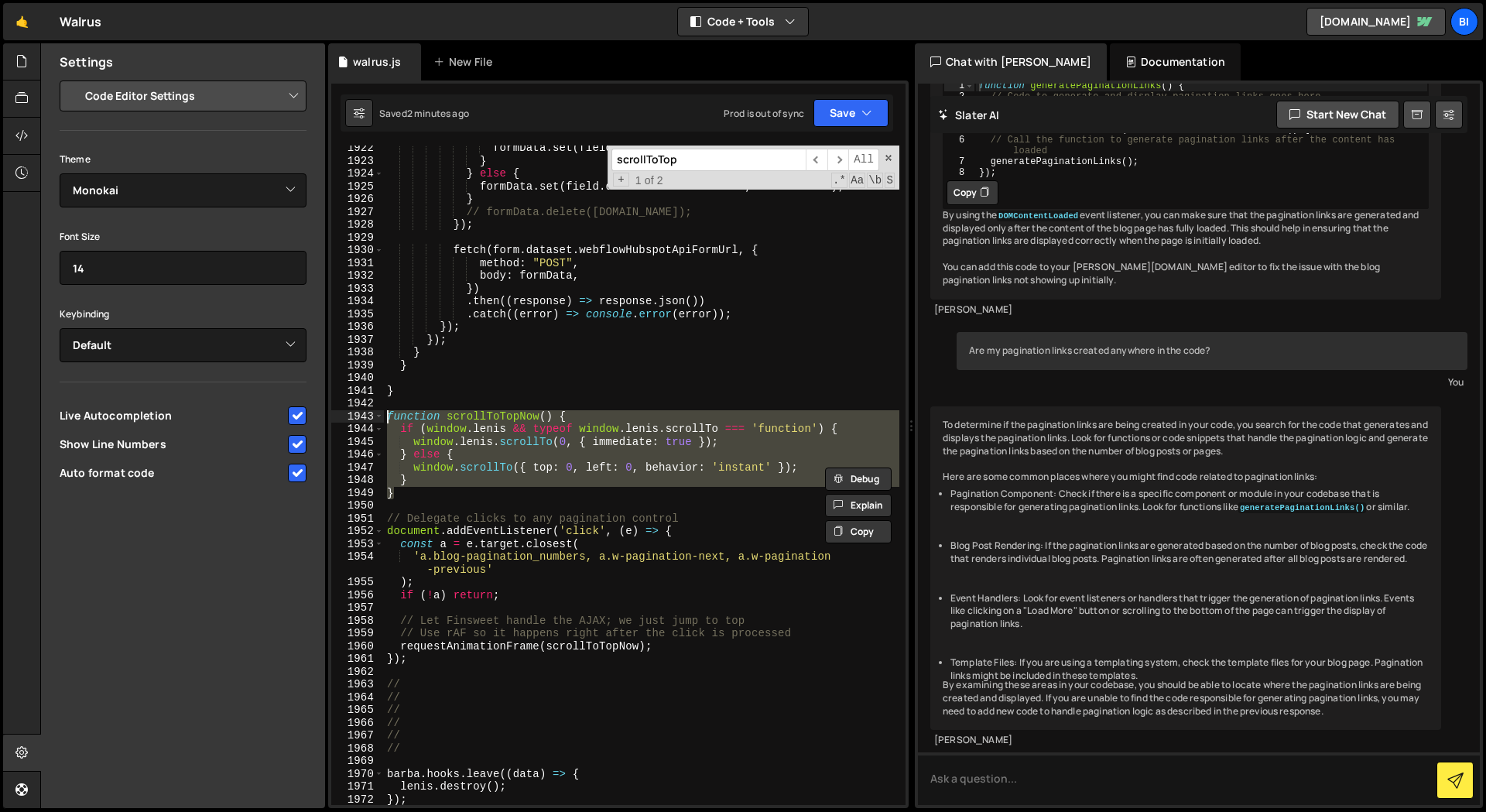
drag, startPoint x: 377, startPoint y: 470, endPoint x: 369, endPoint y: 439, distance: 32.0
click at [351, 415] on div "} 1922 1923 1924 1925 1926 1927 1928 1929 1930 1931 1932 1933 1934 1935 1936 19…" at bounding box center [618, 475] width 575 height 660
type textarea "function scrollToTopNow() { if (window.[PERSON_NAME] && typeof window.[PERSON_N…"
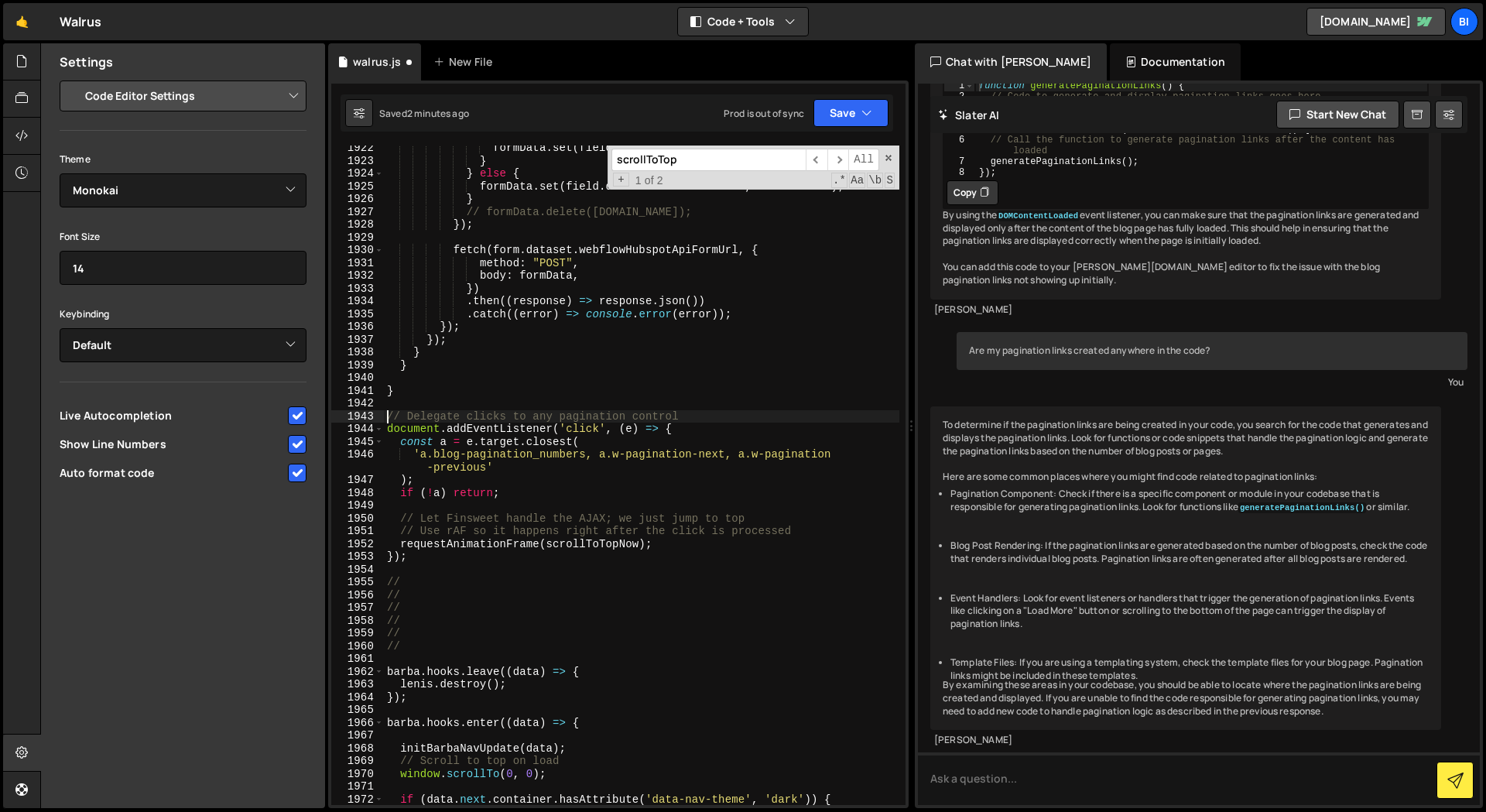
click at [576, 540] on div "formData . set ( field . dataset . wfhsfieldname , field . value ) ; } } else {…" at bounding box center [642, 483] width 516 height 685
type textarea "requestAnimationFrame(function(){);"
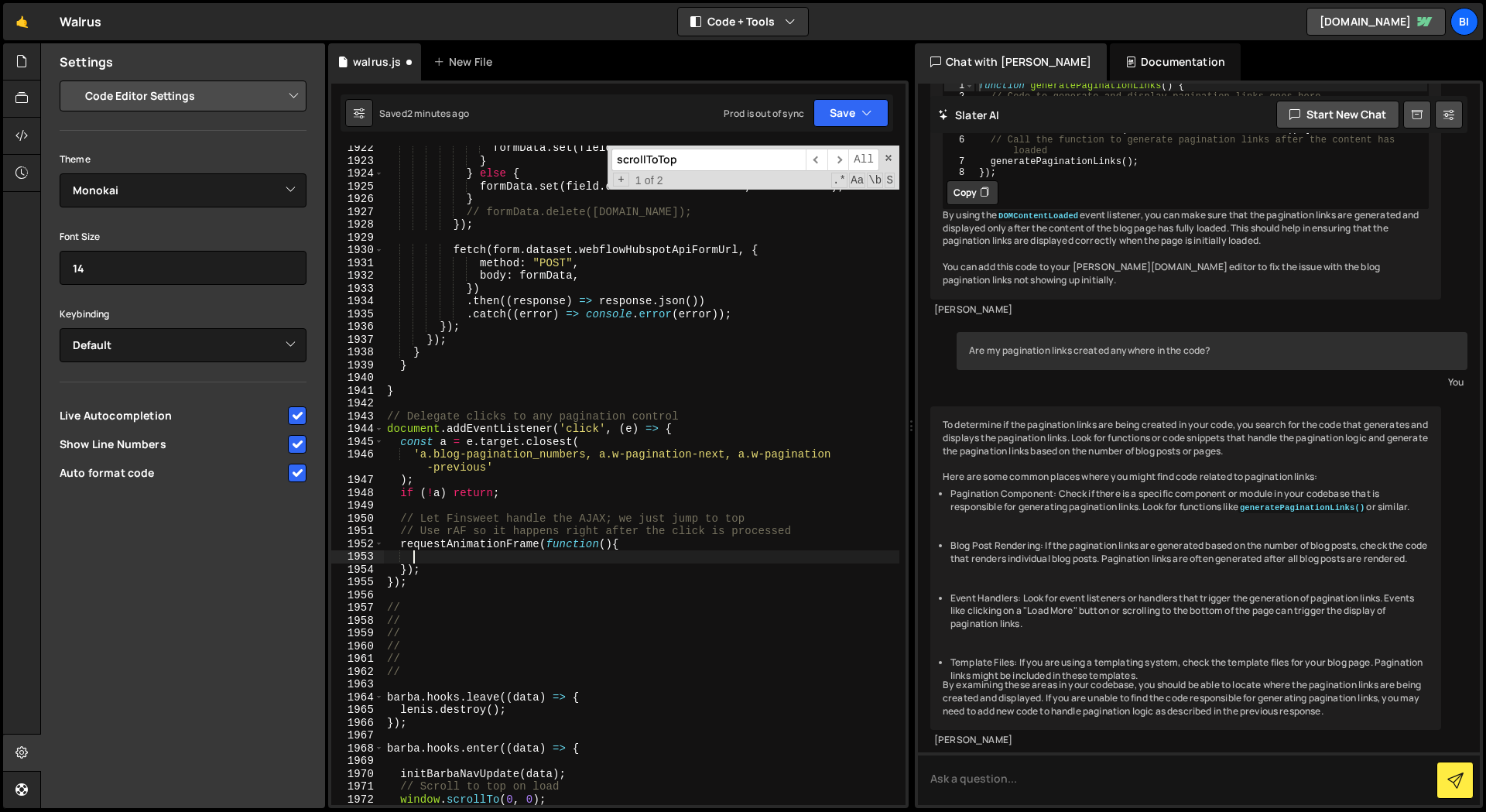
paste textarea "window.scrollTo(0, 0);"
type textarea "}"
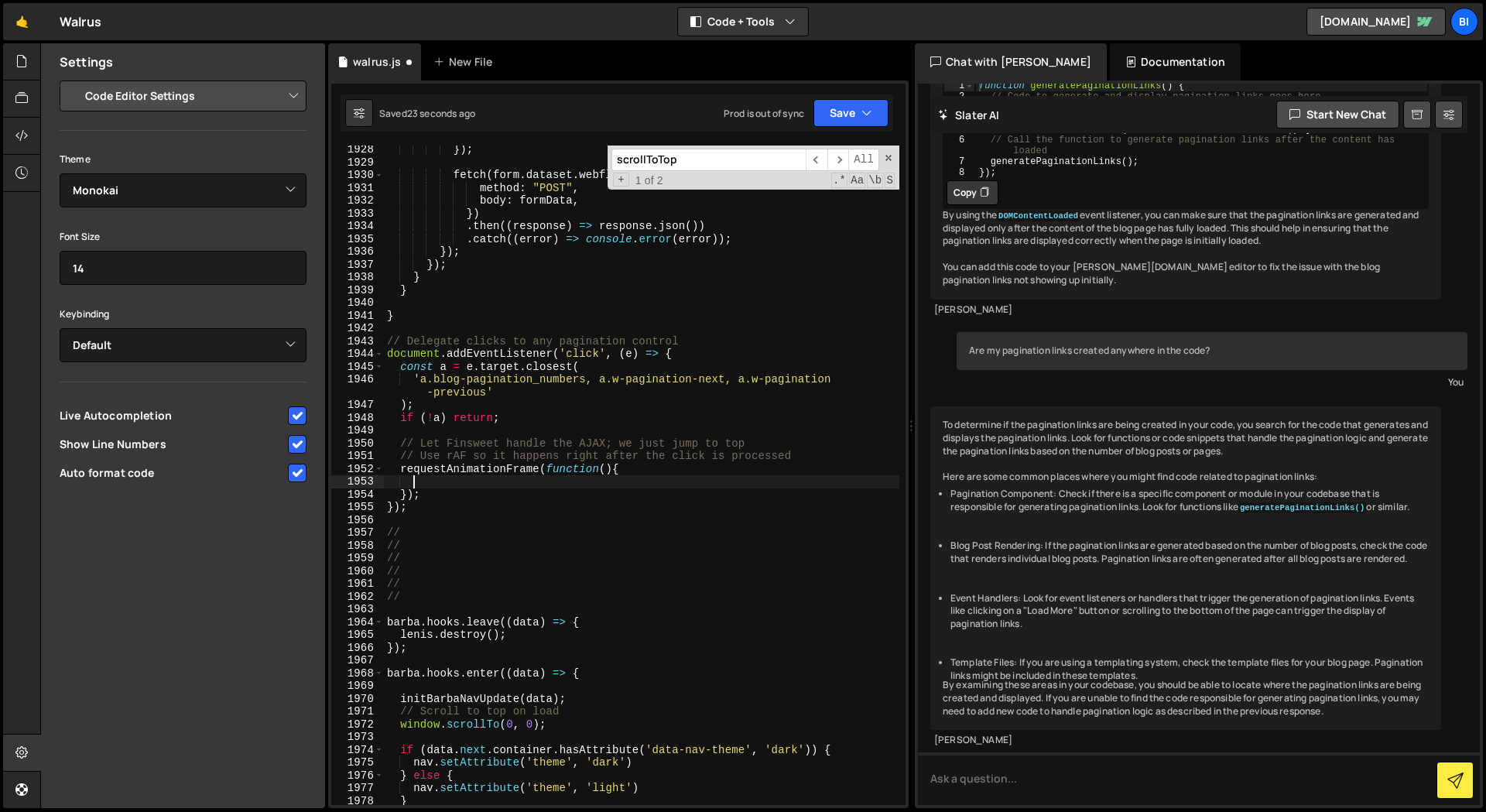
scroll to position [22509, 0]
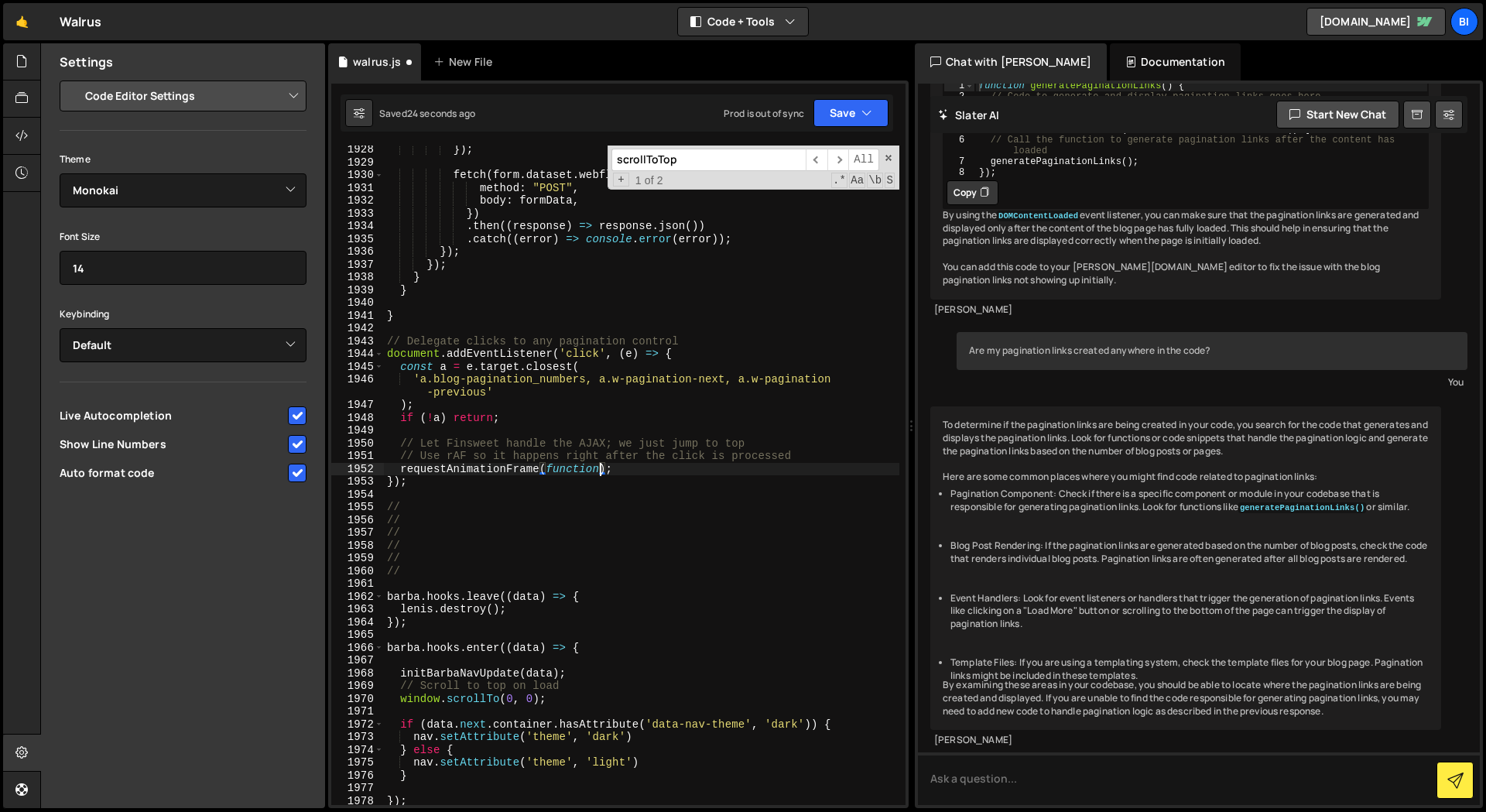
type textarea "requestAnimationFrame(scrollToTopNow);"
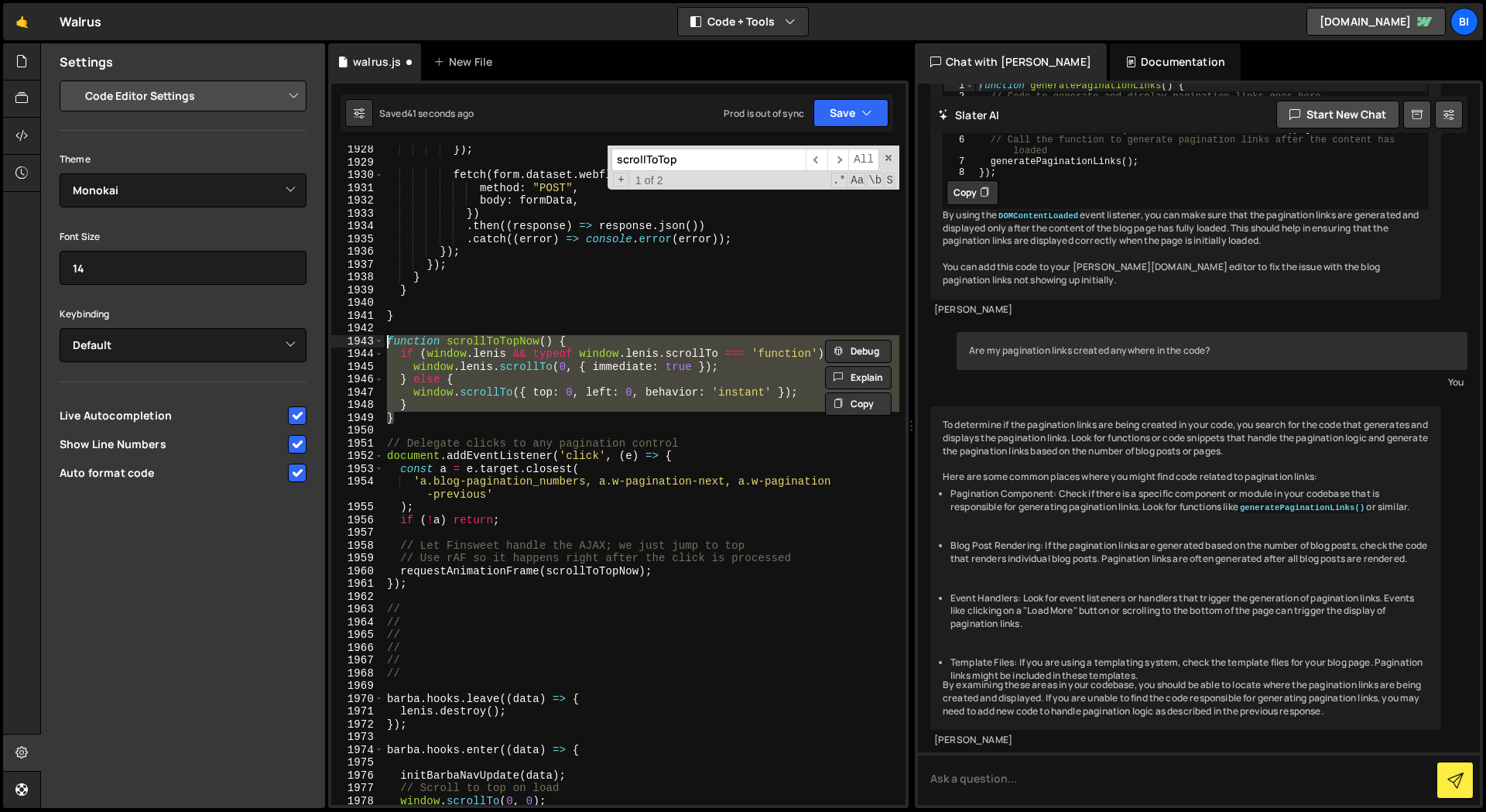
drag, startPoint x: 411, startPoint y: 417, endPoint x: 403, endPoint y: 356, distance: 61.5
click at [360, 335] on div "} 1928 1929 1930 1931 1932 1933 1934 1935 1936 1937 1938 1939 1940 1941 1942 19…" at bounding box center [618, 475] width 575 height 660
paste textarea "}"
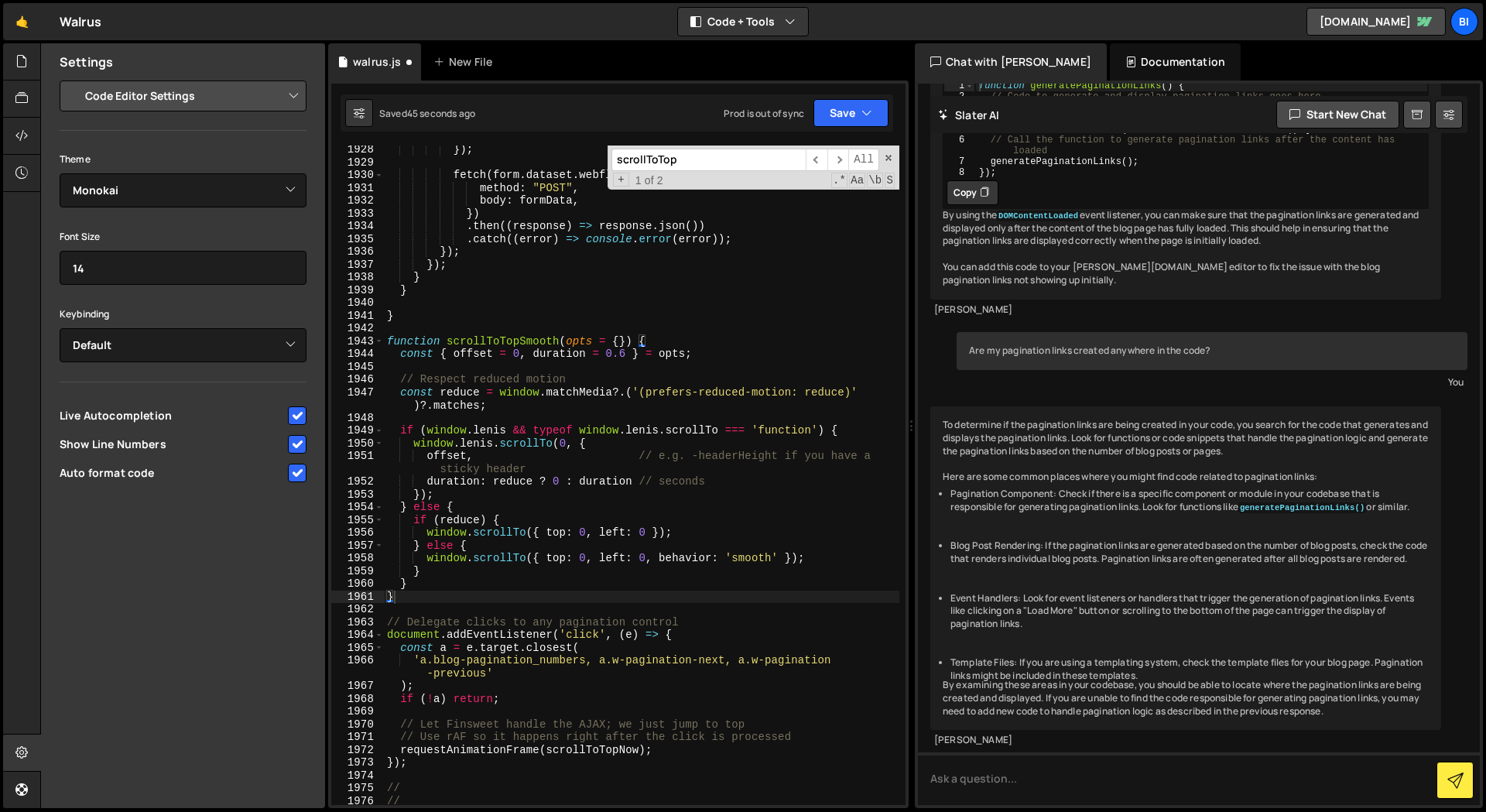
scroll to position [22314, 0]
click at [610, 746] on div "}) ; fetch ( form . dataset . webflowHubspotApiFormUrl , { method : "POST" , bo…" at bounding box center [642, 484] width 516 height 685
drag, startPoint x: 610, startPoint y: 746, endPoint x: 618, endPoint y: 750, distance: 8.9
click at [610, 746] on div "}) ; fetch ( form . dataset . webflowHubspotApiFormUrl , { method : "POST" , bo…" at bounding box center [642, 484] width 516 height 685
paste textarea "});"
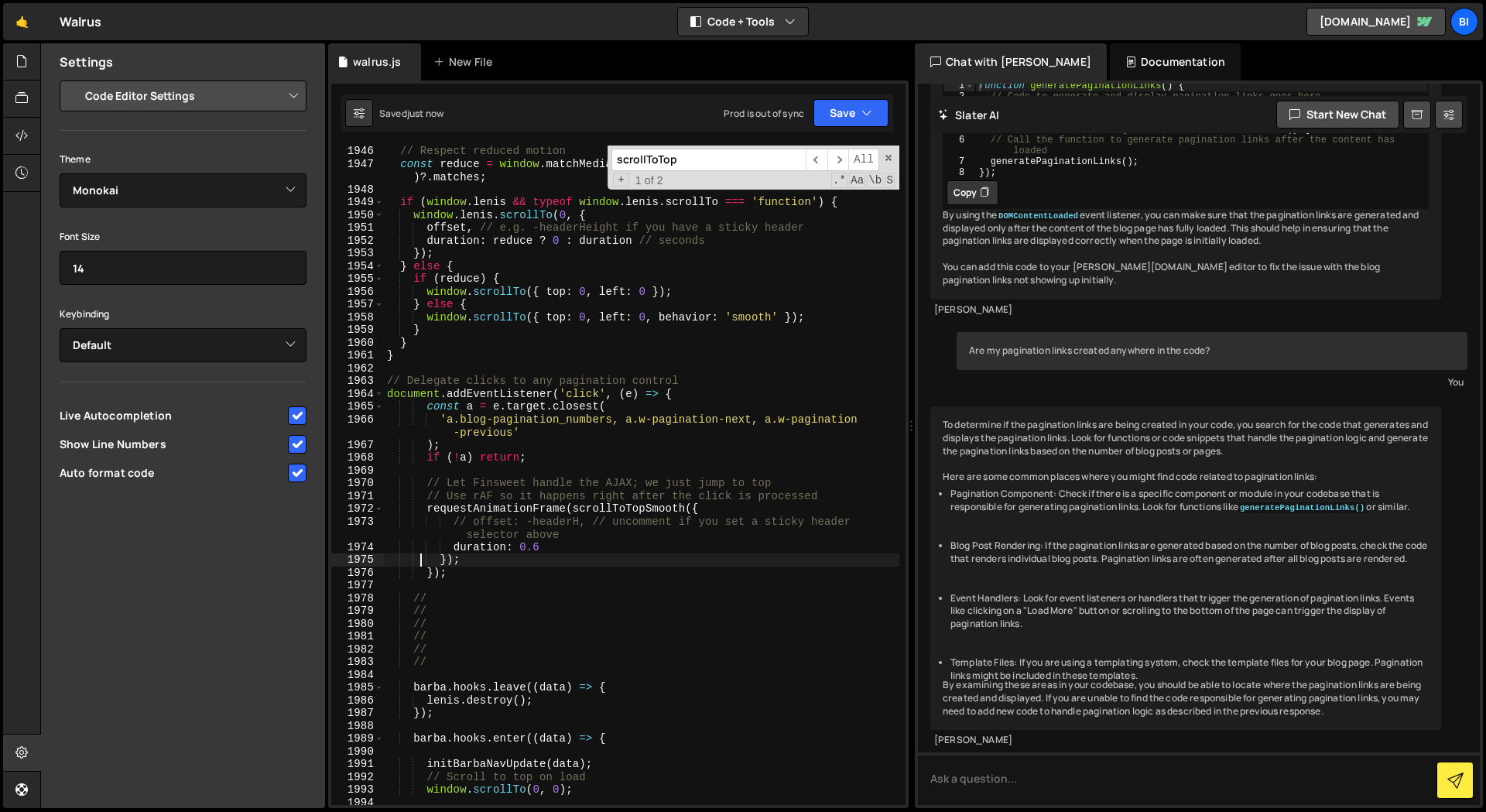
scroll to position [22482, 0]
click at [430, 574] on div "// Respect reduced motion const reduce = window . matchMedia ?. ( '(prefers-red…" at bounding box center [642, 487] width 516 height 685
click at [439, 574] on div "// Respect reduced motion const reduce = window . matchMedia ?. ( '(prefers-red…" at bounding box center [642, 487] width 516 height 685
click at [454, 556] on div "// Respect reduced motion const reduce = window . matchMedia ?. ( '(prefers-red…" at bounding box center [642, 487] width 516 height 685
click at [461, 575] on div "// Respect reduced motion const reduce = window . matchMedia ?. ( '(prefers-red…" at bounding box center [642, 487] width 516 height 685
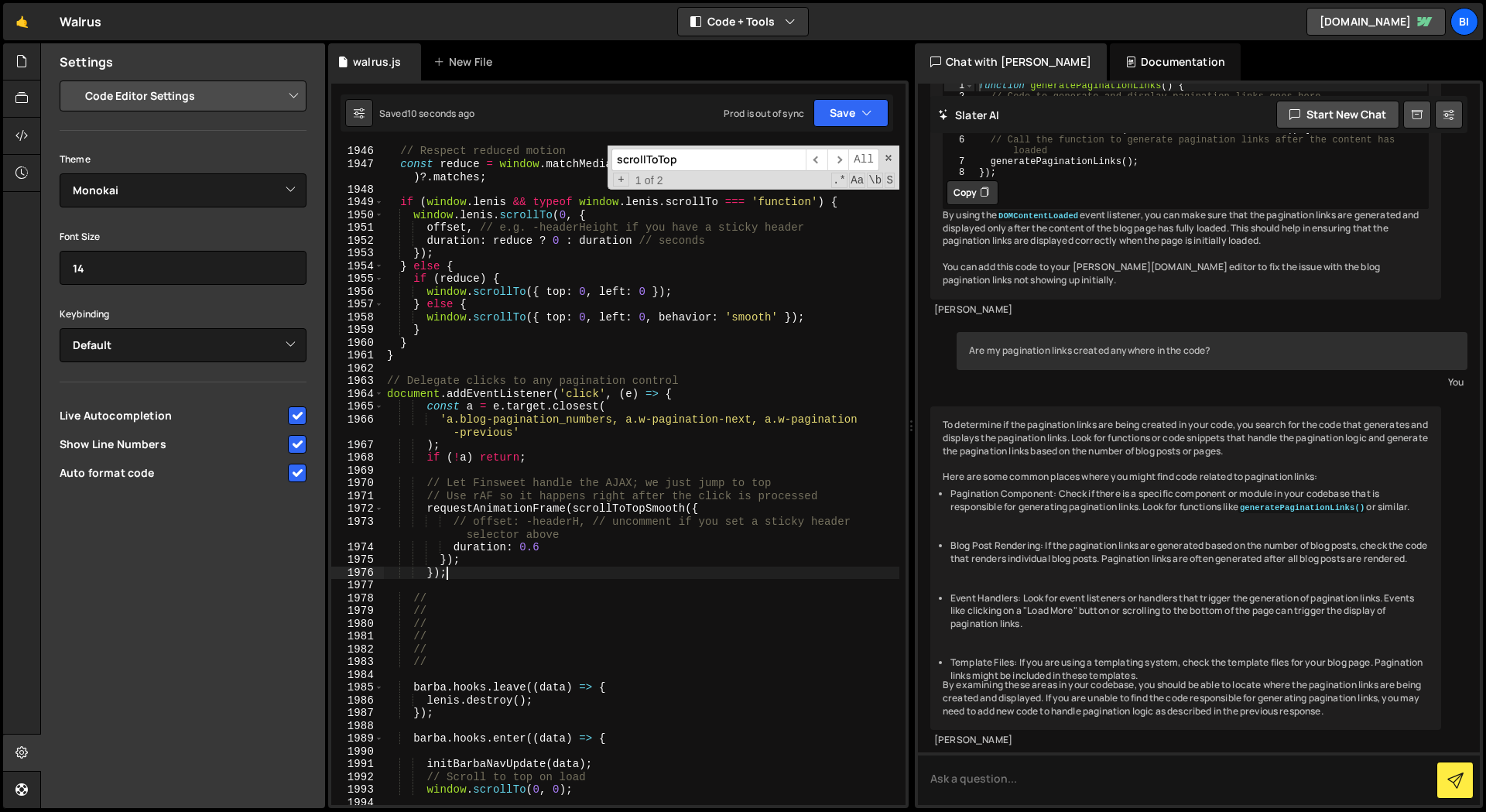
click at [436, 574] on div "// Respect reduced motion const reduce = window . matchMedia ?. ( '(prefers-red…" at bounding box center [642, 487] width 516 height 685
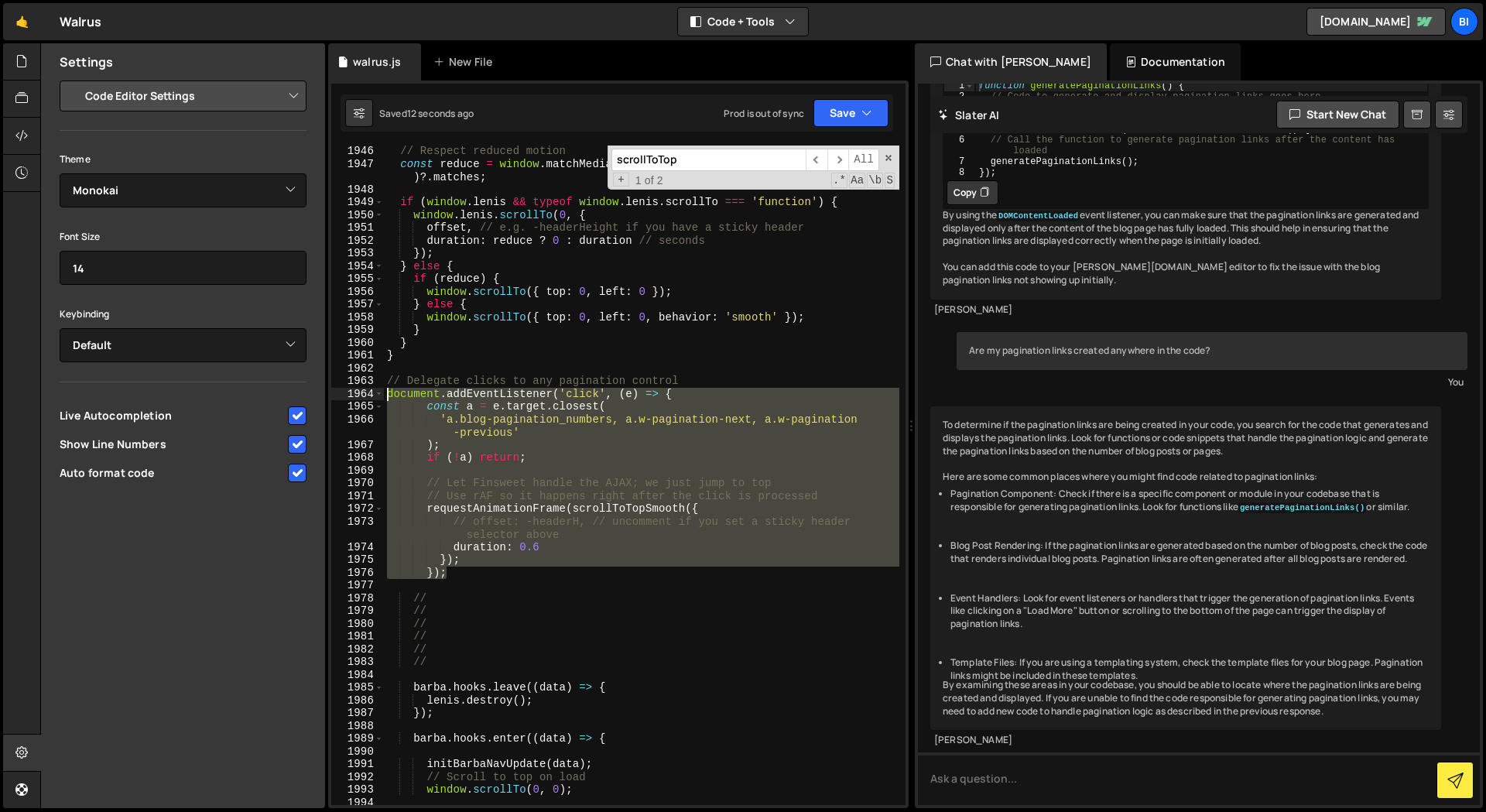
drag, startPoint x: 303, startPoint y: 457, endPoint x: 302, endPoint y: 393, distance: 64.0
click at [302, 393] on div "Files New File Javascript files 1 walrus.js 0 CSS files Copy share link Edit Fi…" at bounding box center [763, 425] width 1446 height 765
type textarea "document.addEventListener('click', (e) => { const a = e.target.closest("
click at [660, 477] on div "// Respect reduced motion const reduce = window . matchMedia ?. ( '(prefers-red…" at bounding box center [642, 475] width 516 height 660
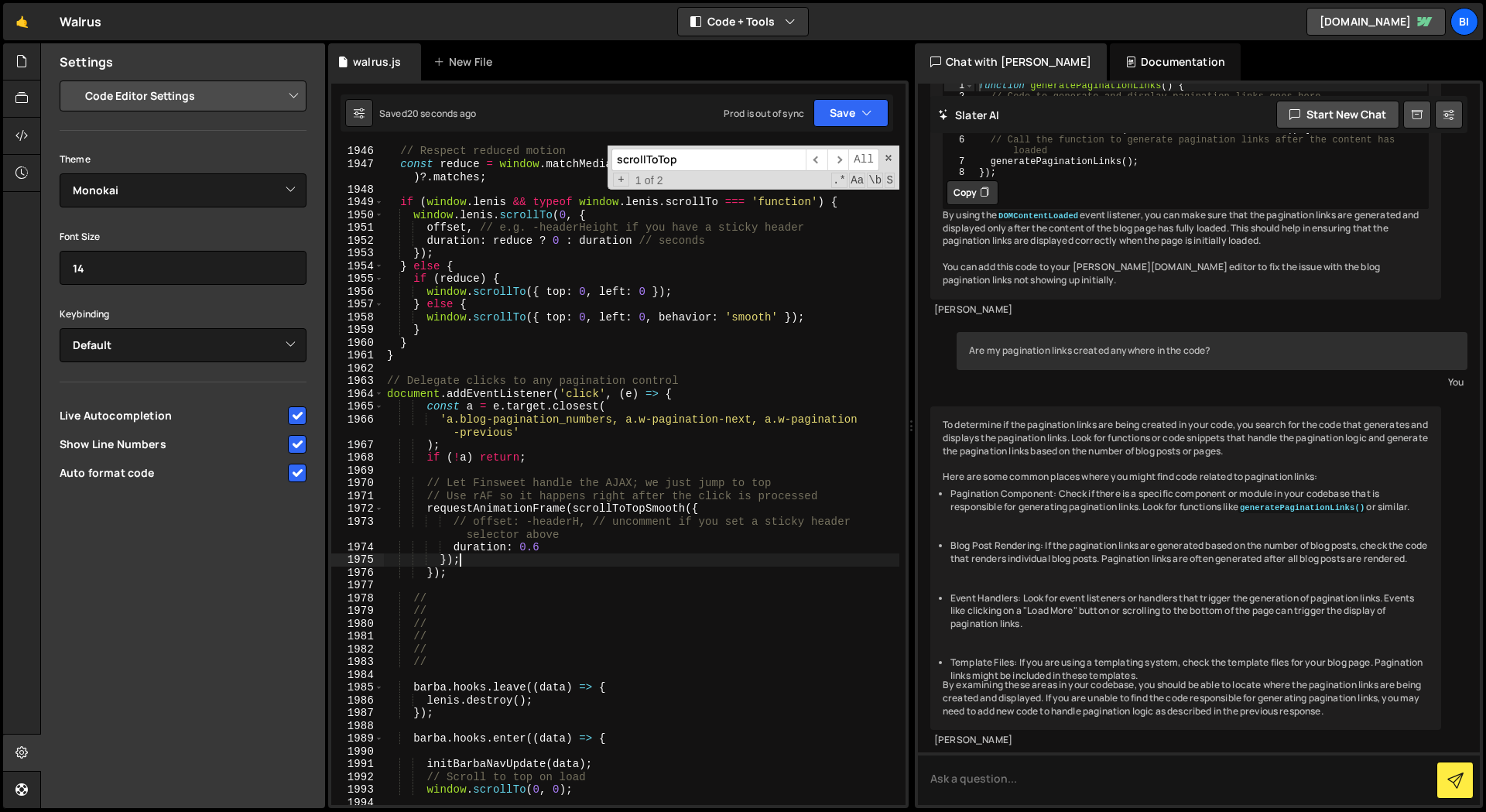
click at [503, 565] on div "// Respect reduced motion const reduce = window . matchMedia ?. ( '(prefers-red…" at bounding box center [642, 487] width 516 height 685
click at [445, 560] on div "// Respect reduced motion const reduce = window . matchMedia ?. ( '(prefers-red…" at bounding box center [642, 487] width 516 height 685
type textarea "});"
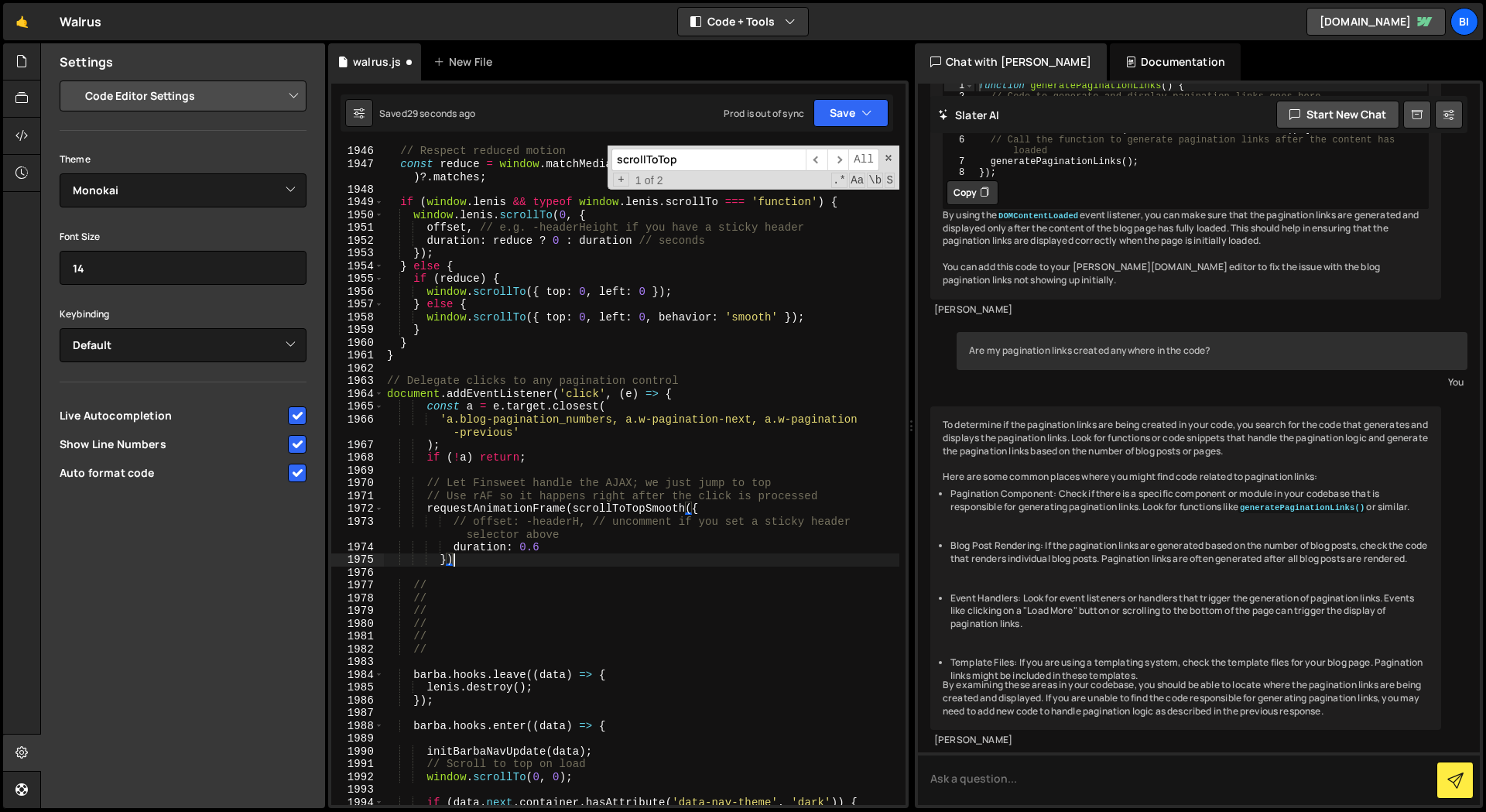
type textarea "}"
type textarea "}));"
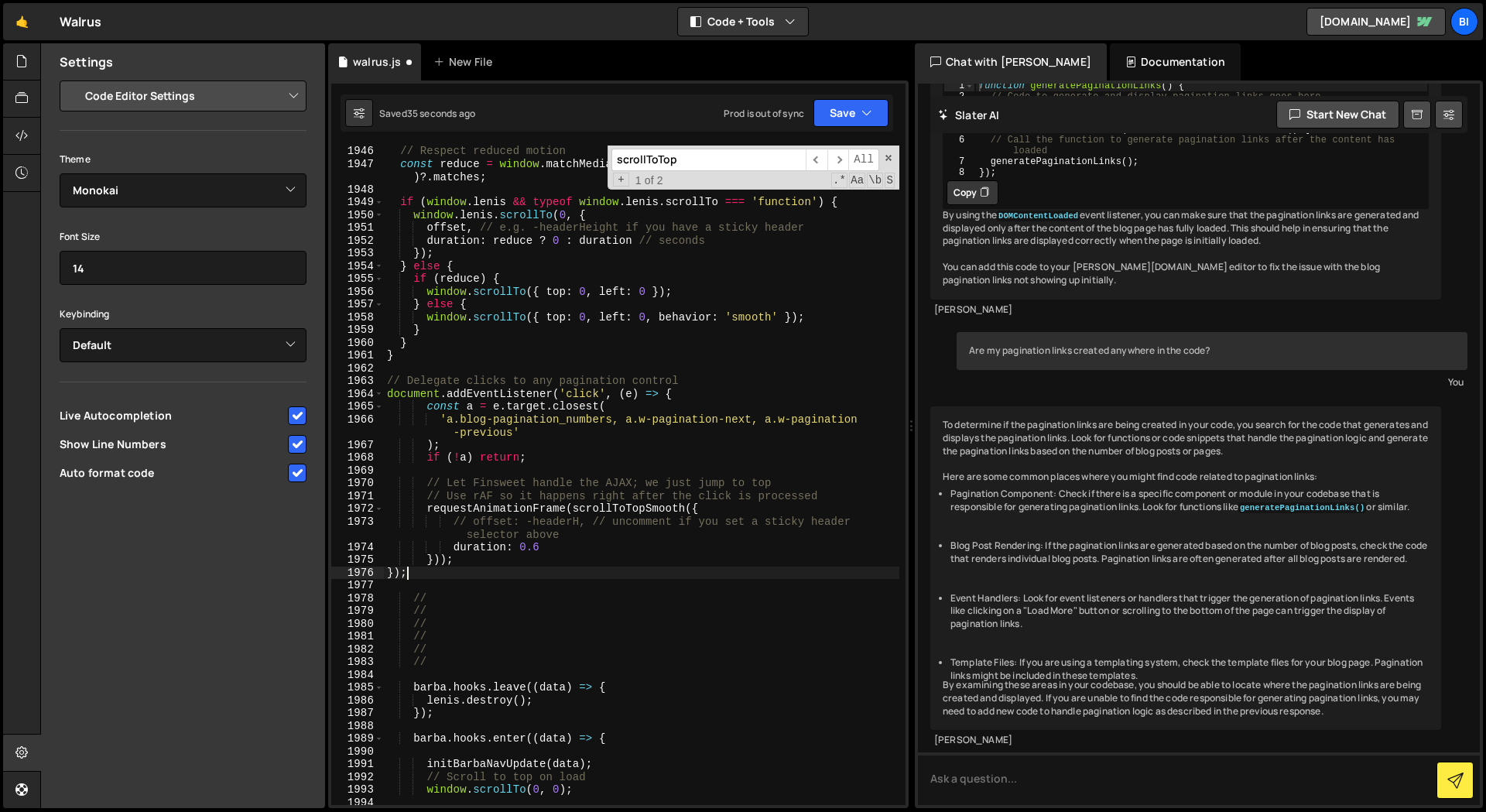
scroll to position [0, 1]
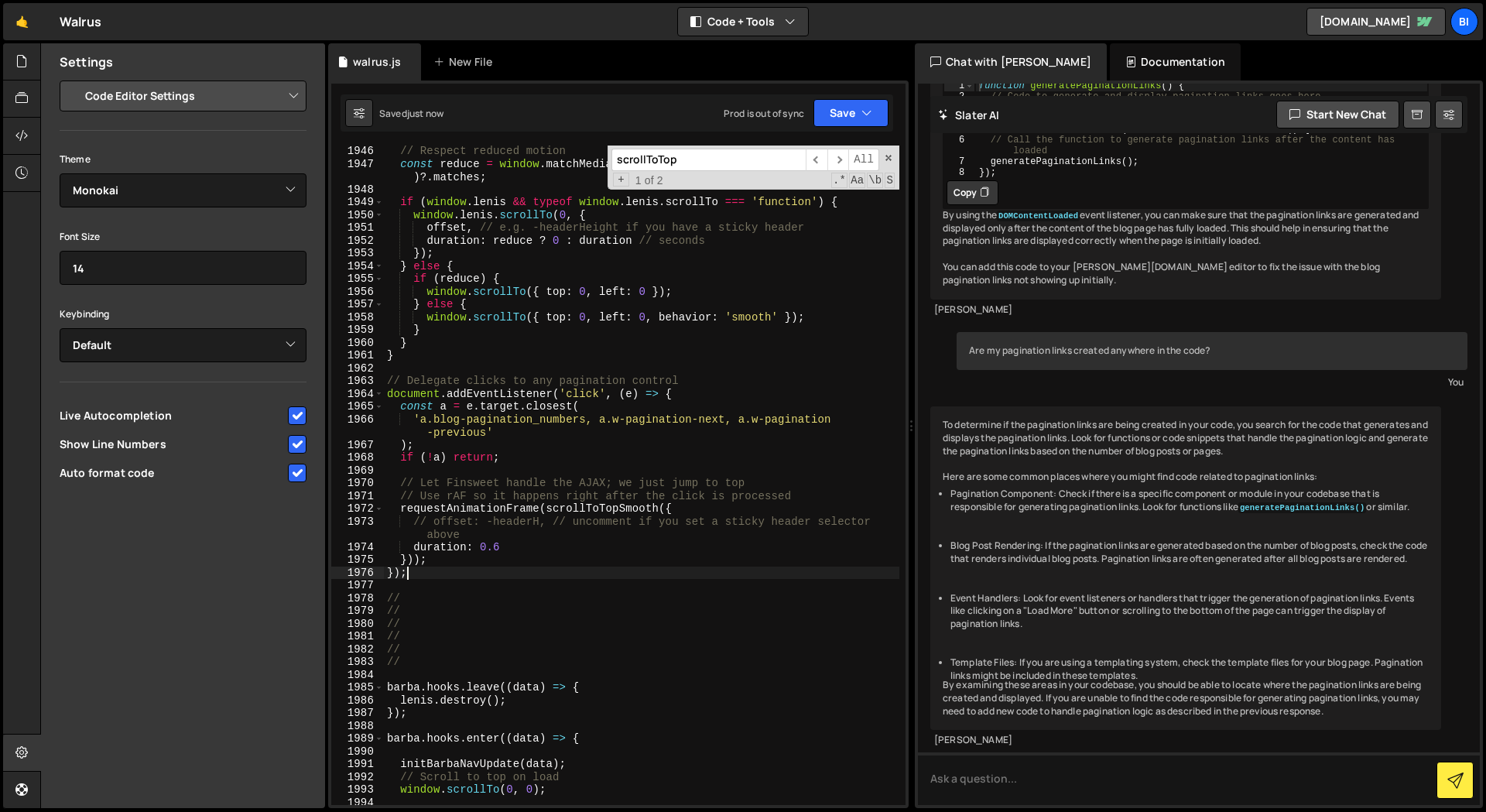
type textarea "});"
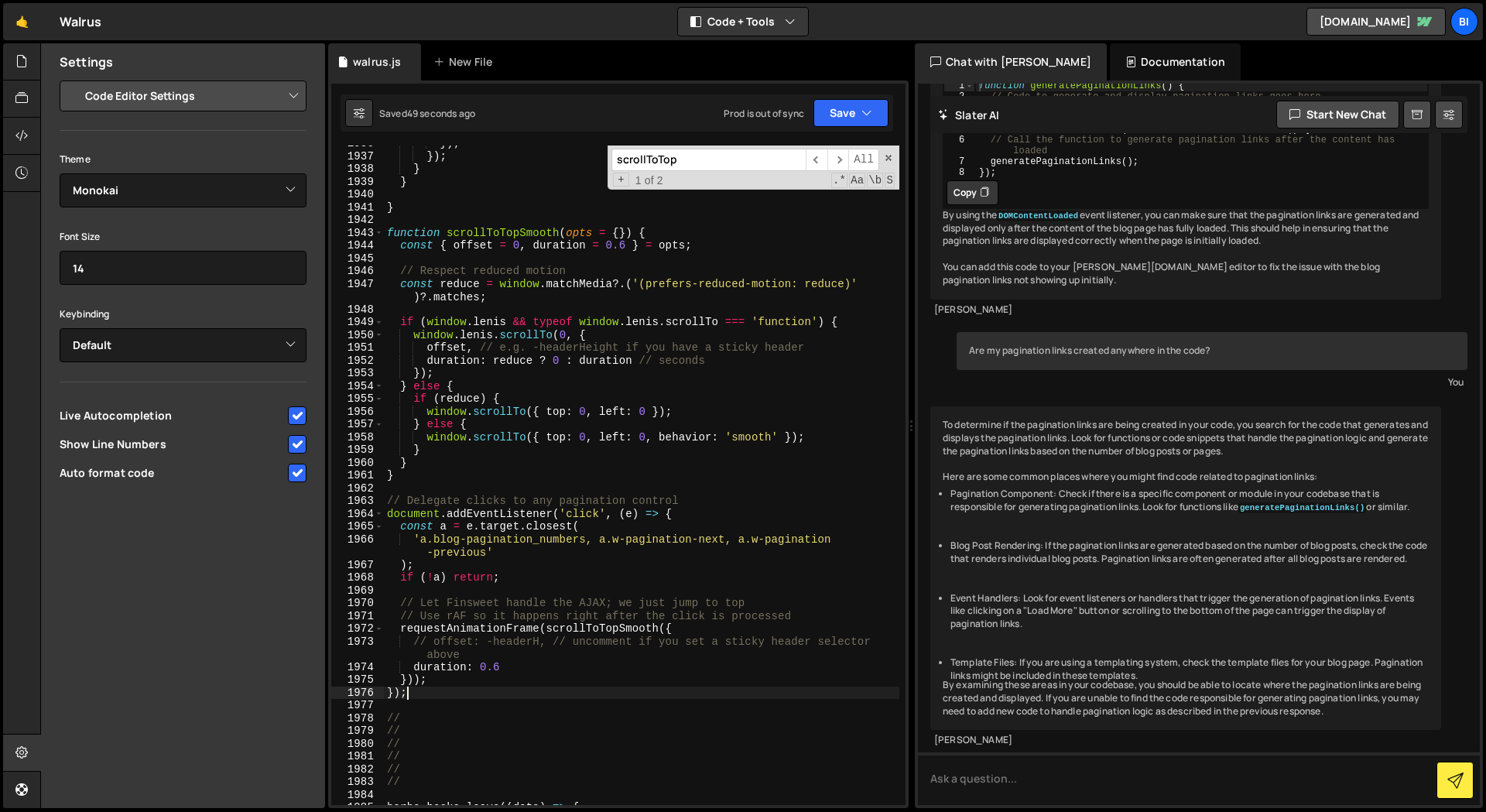
scroll to position [22375, 0]
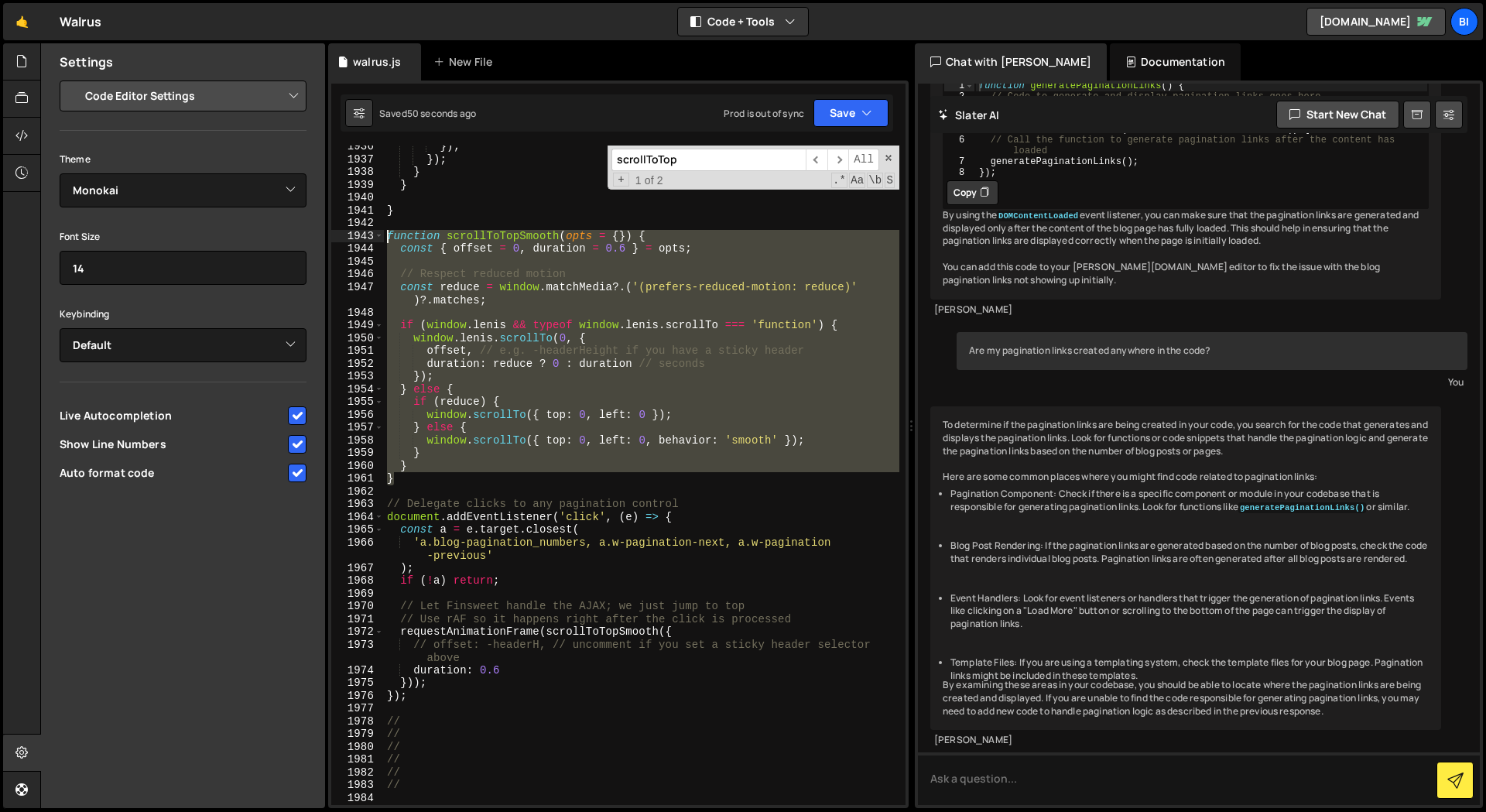
drag, startPoint x: 386, startPoint y: 447, endPoint x: 284, endPoint y: 238, distance: 232.6
click at [283, 237] on div "Files New File Javascript files 1 walrus.js 0 CSS files Copy share link Edit Fi…" at bounding box center [763, 425] width 1446 height 765
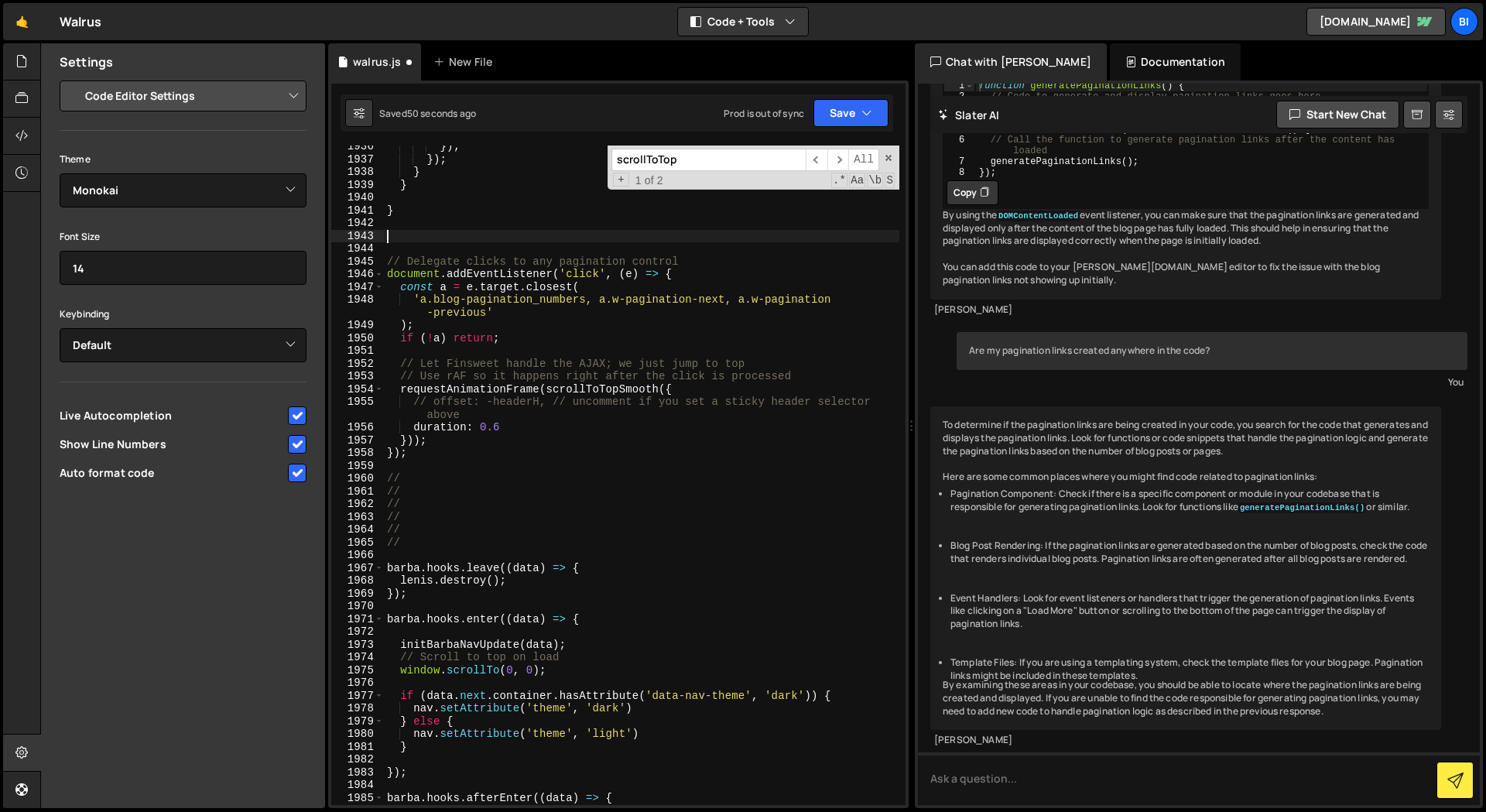
scroll to position [0, 0]
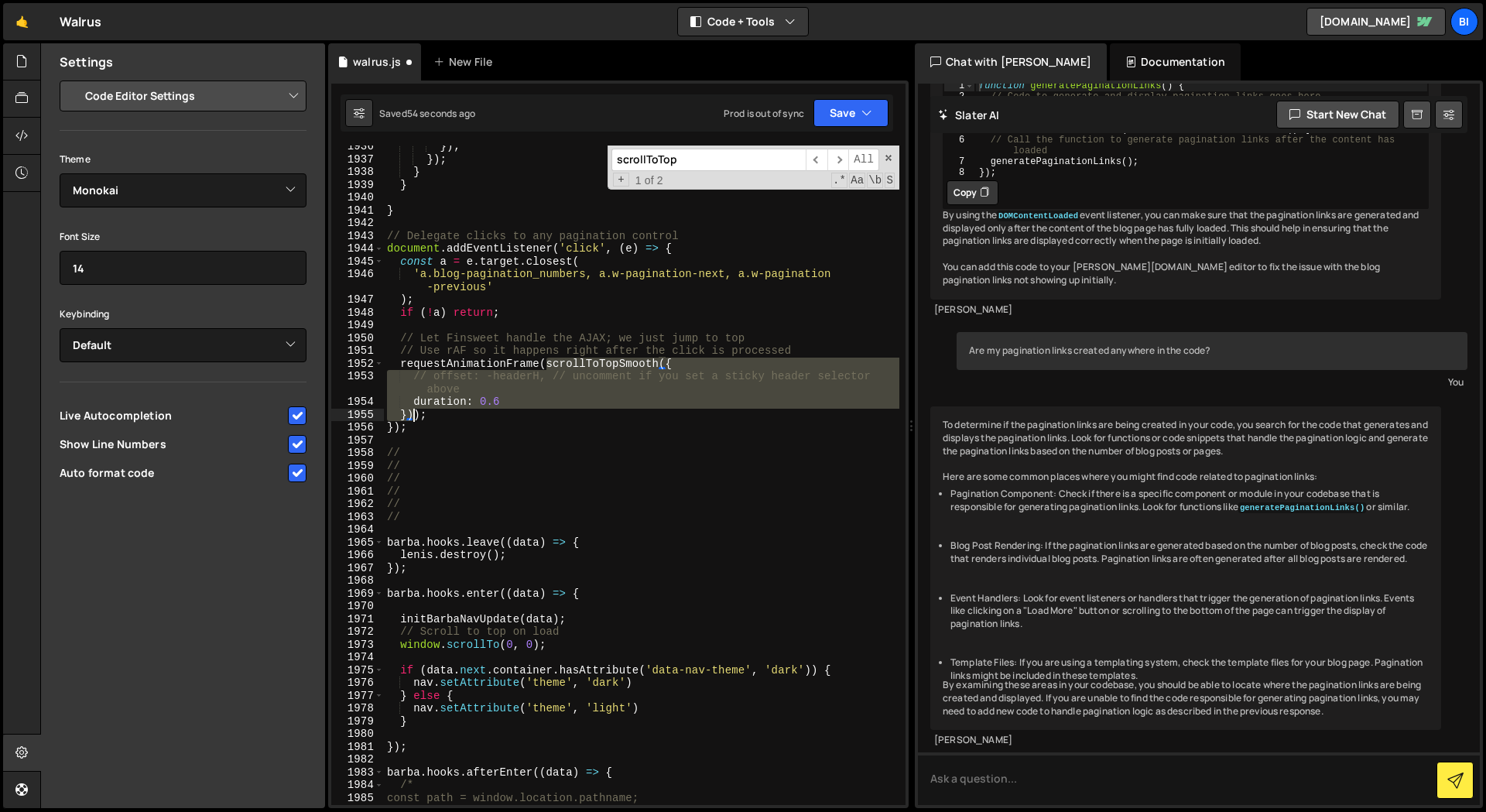
drag, startPoint x: 548, startPoint y: 363, endPoint x: 476, endPoint y: 419, distance: 91.2
click at [413, 411] on div "}) ; }) ; } } } // Delegate clicks to any pagination control document . addEven…" at bounding box center [642, 482] width 516 height 685
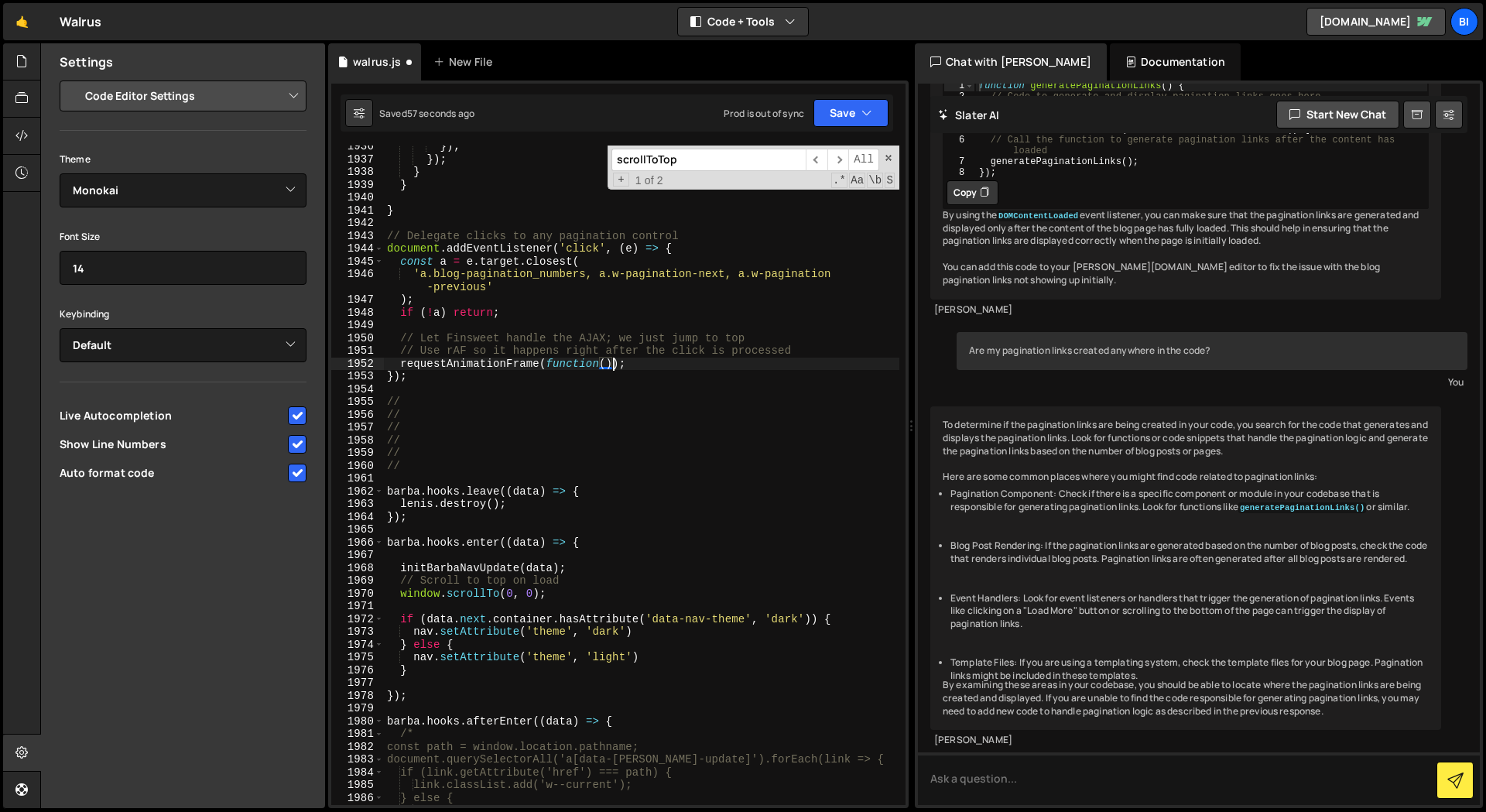
type textarea "requestAnimationFrame(function(){);"
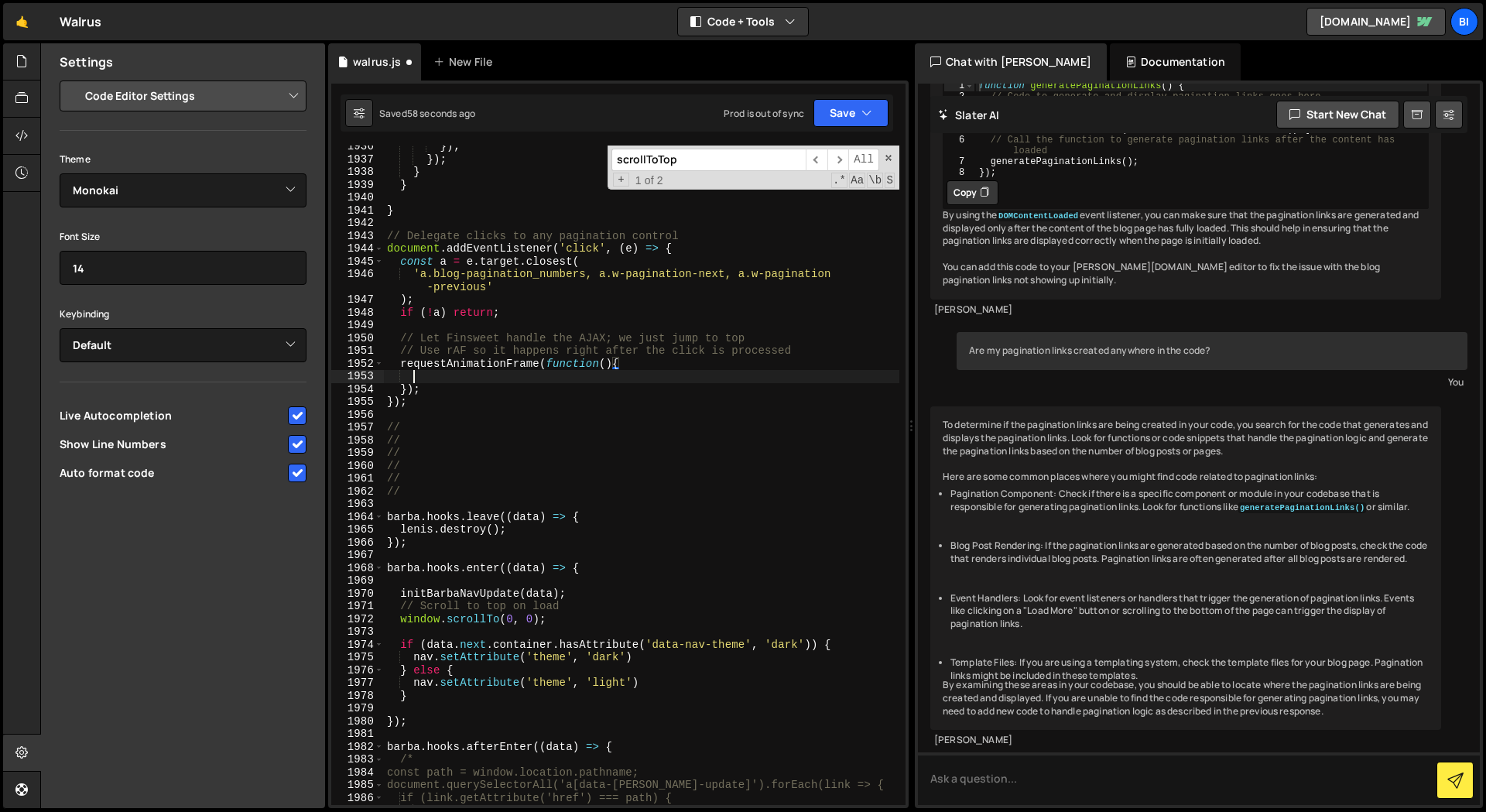
scroll to position [0, 1]
paste textarea "});"
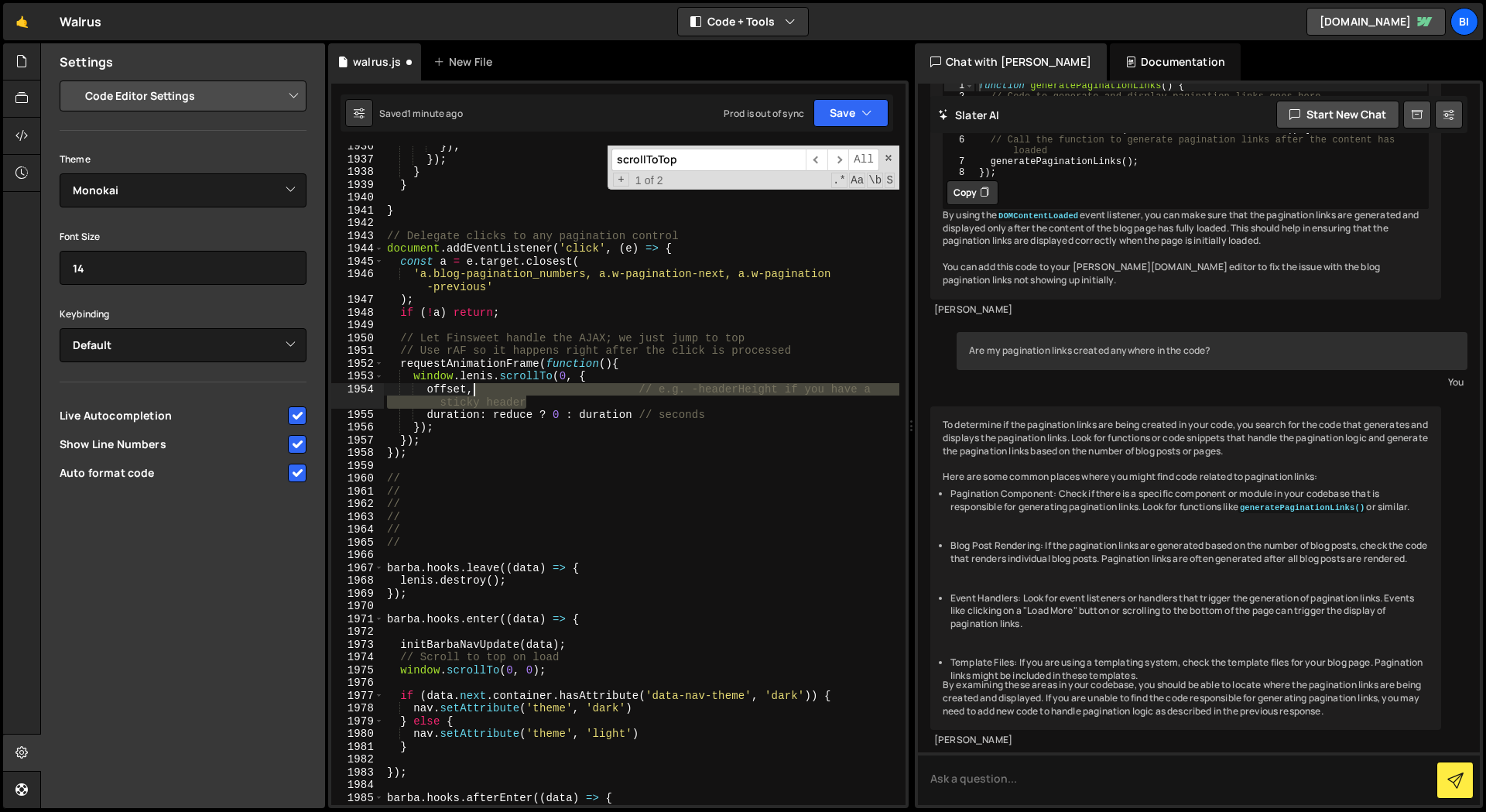
drag, startPoint x: 546, startPoint y: 399, endPoint x: 477, endPoint y: 399, distance: 69.0
click at [474, 394] on div "}) ; }) ; } } } // Delegate clicks to any pagination control document . addEven…" at bounding box center [642, 482] width 516 height 685
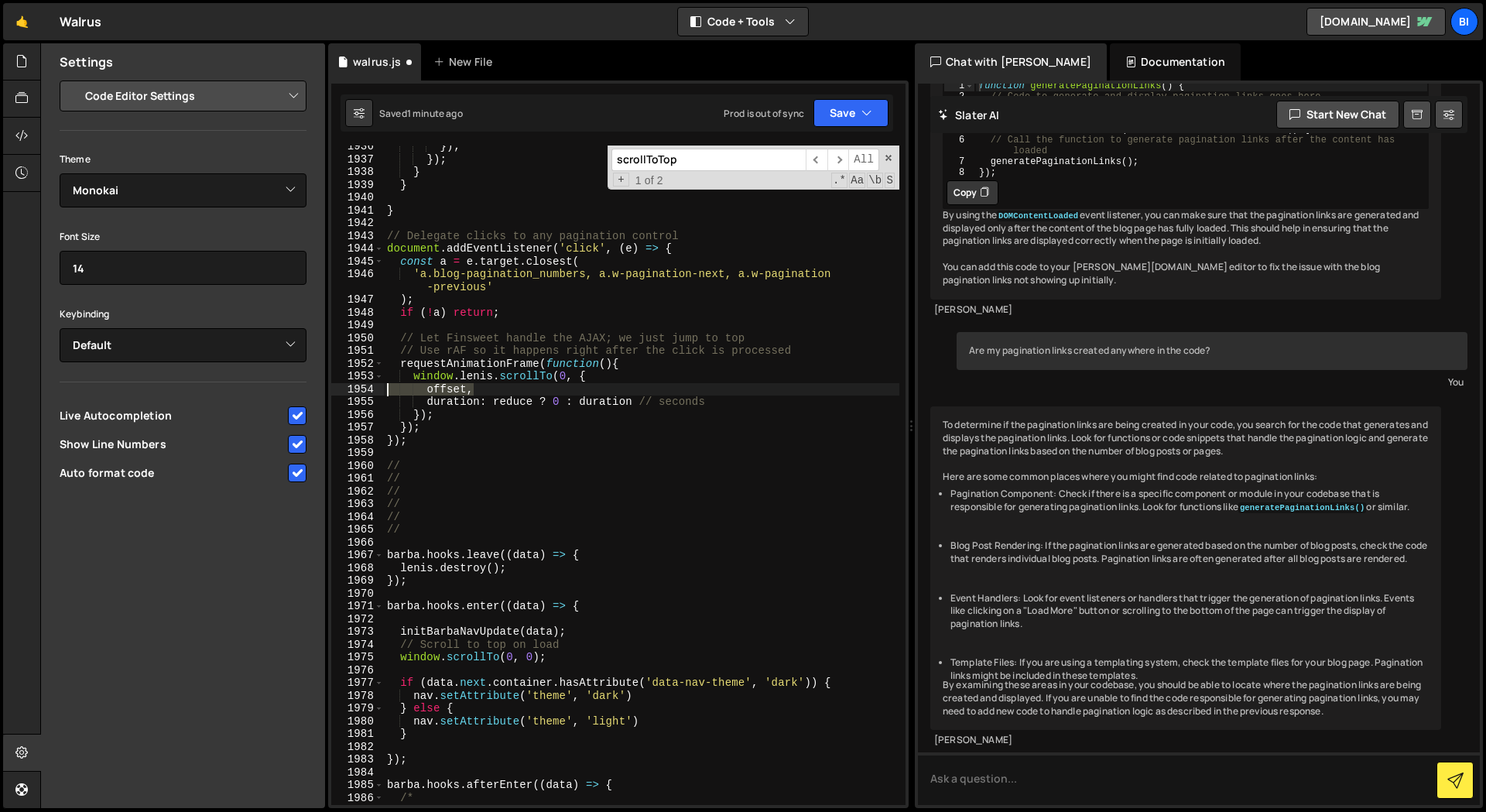
drag, startPoint x: 327, startPoint y: 387, endPoint x: 368, endPoint y: 393, distance: 41.4
click at [309, 387] on div "Files New File Javascript files 1 walrus.js 0 CSS files Copy share link Edit Fi…" at bounding box center [763, 425] width 1446 height 765
click at [527, 392] on div "}) ; }) ; } } } // Delegate clicks to any pagination control document . addEven…" at bounding box center [642, 475] width 516 height 660
click at [447, 393] on div "}) ; }) ; } } } // Delegate clicks to any pagination control document . addEven…" at bounding box center [642, 482] width 516 height 685
click at [448, 393] on div "}) ; }) ; } } } // Delegate clicks to any pagination control document . addEven…" at bounding box center [642, 482] width 516 height 685
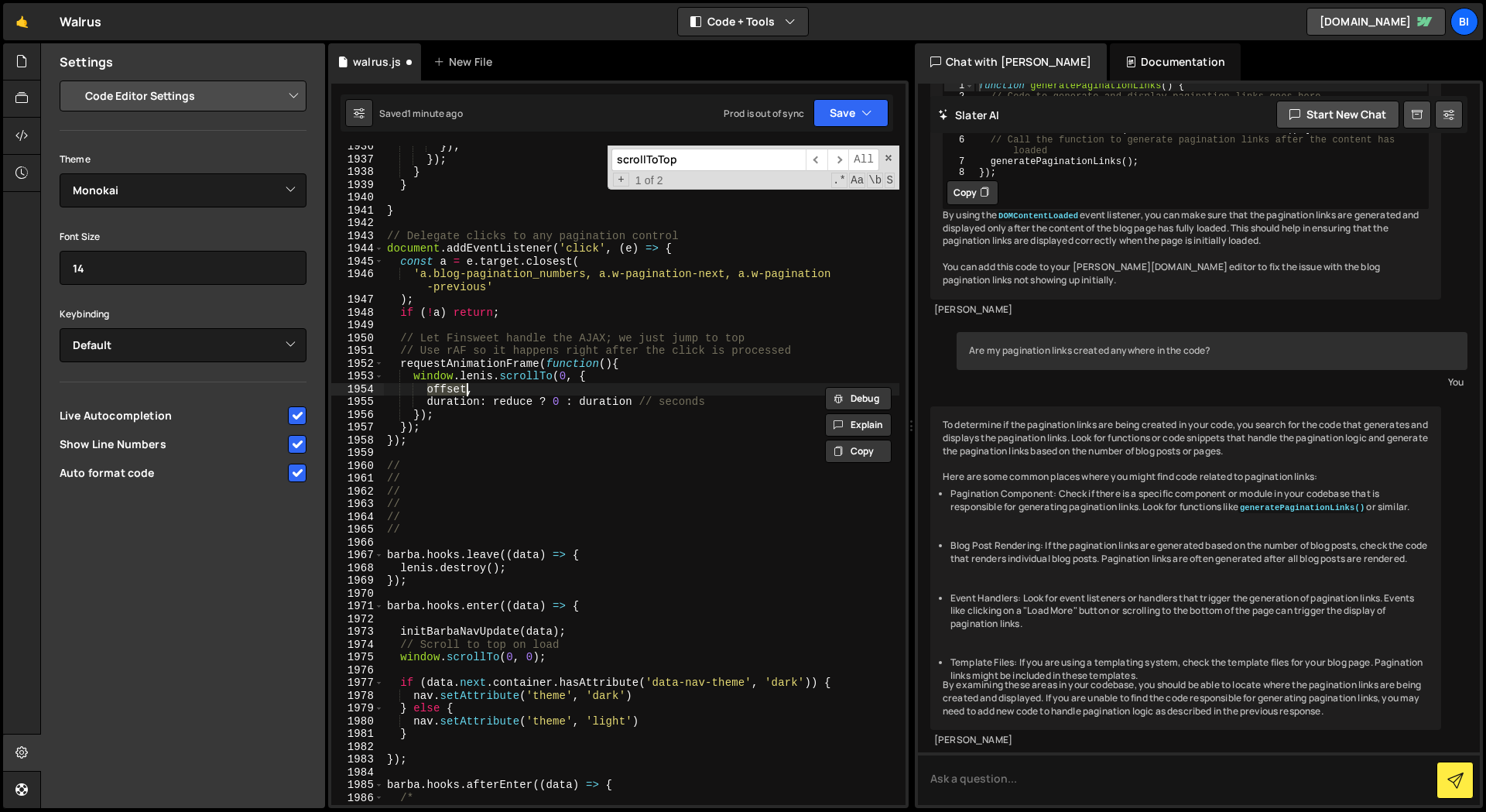
scroll to position [0, 3]
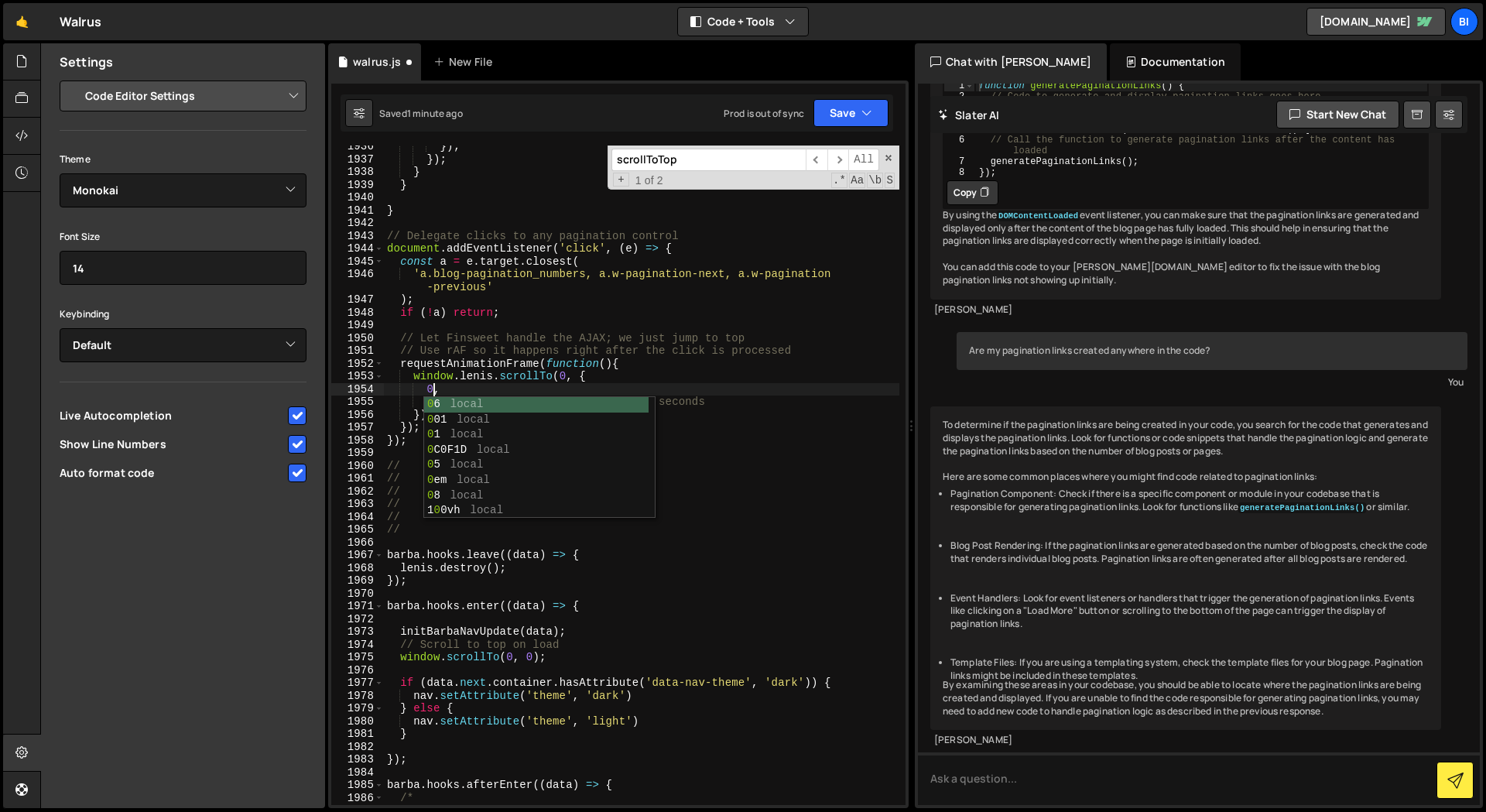
click at [478, 376] on div "}) ; }) ; } } } // Delegate clicks to any pagination control document . addEven…" at bounding box center [642, 482] width 516 height 685
drag, startPoint x: 494, startPoint y: 398, endPoint x: 633, endPoint y: 398, distance: 139.0
click at [633, 398] on div "}) ; }) ; } } } // Delegate clicks to any pagination control document . addEven…" at bounding box center [642, 482] width 516 height 685
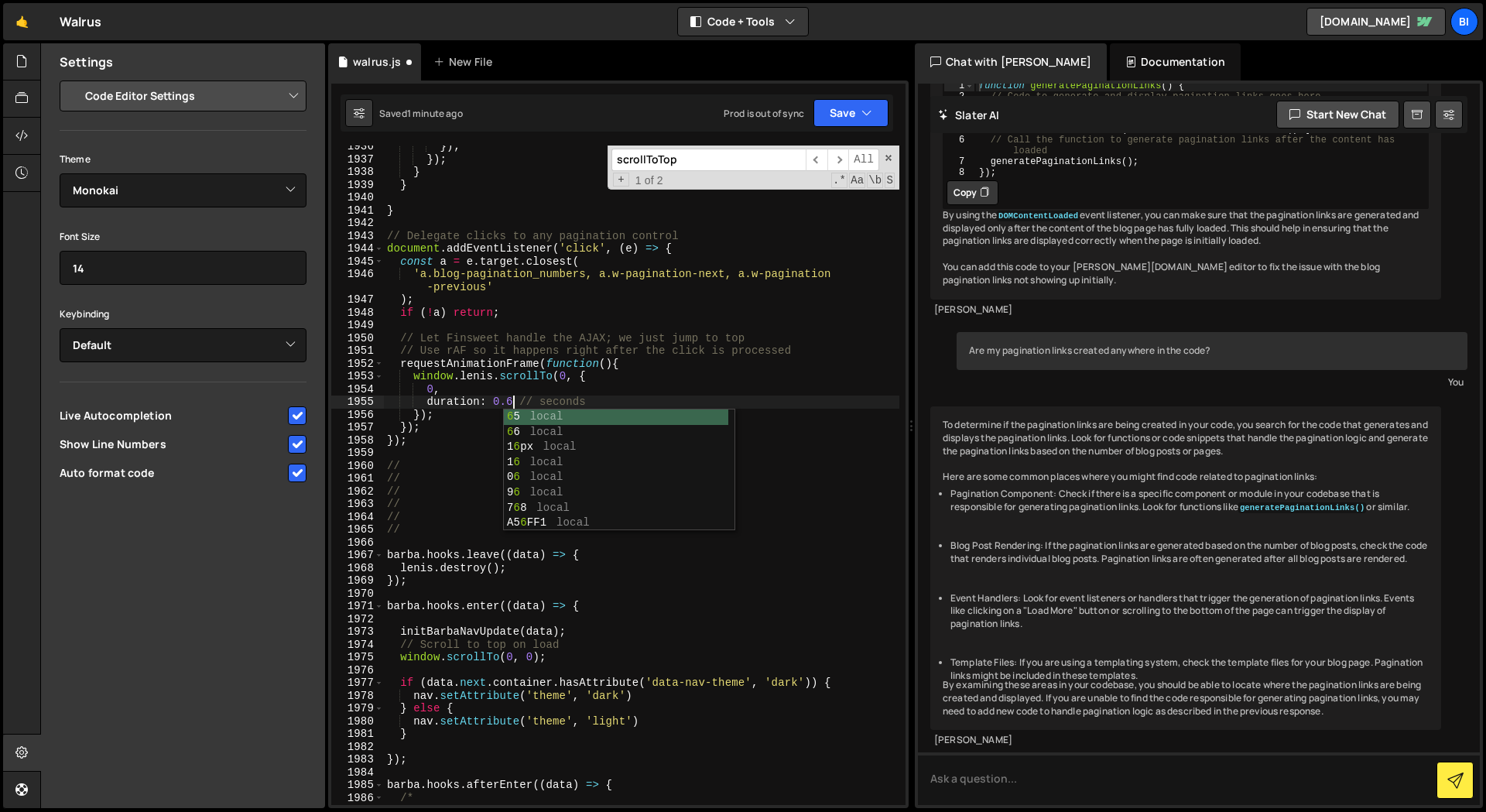
scroll to position [0, 8]
drag, startPoint x: 517, startPoint y: 402, endPoint x: 632, endPoint y: 403, distance: 115.0
click at [632, 403] on div "}) ; }) ; } } } // Delegate clicks to any pagination control document . addEven…" at bounding box center [642, 482] width 516 height 685
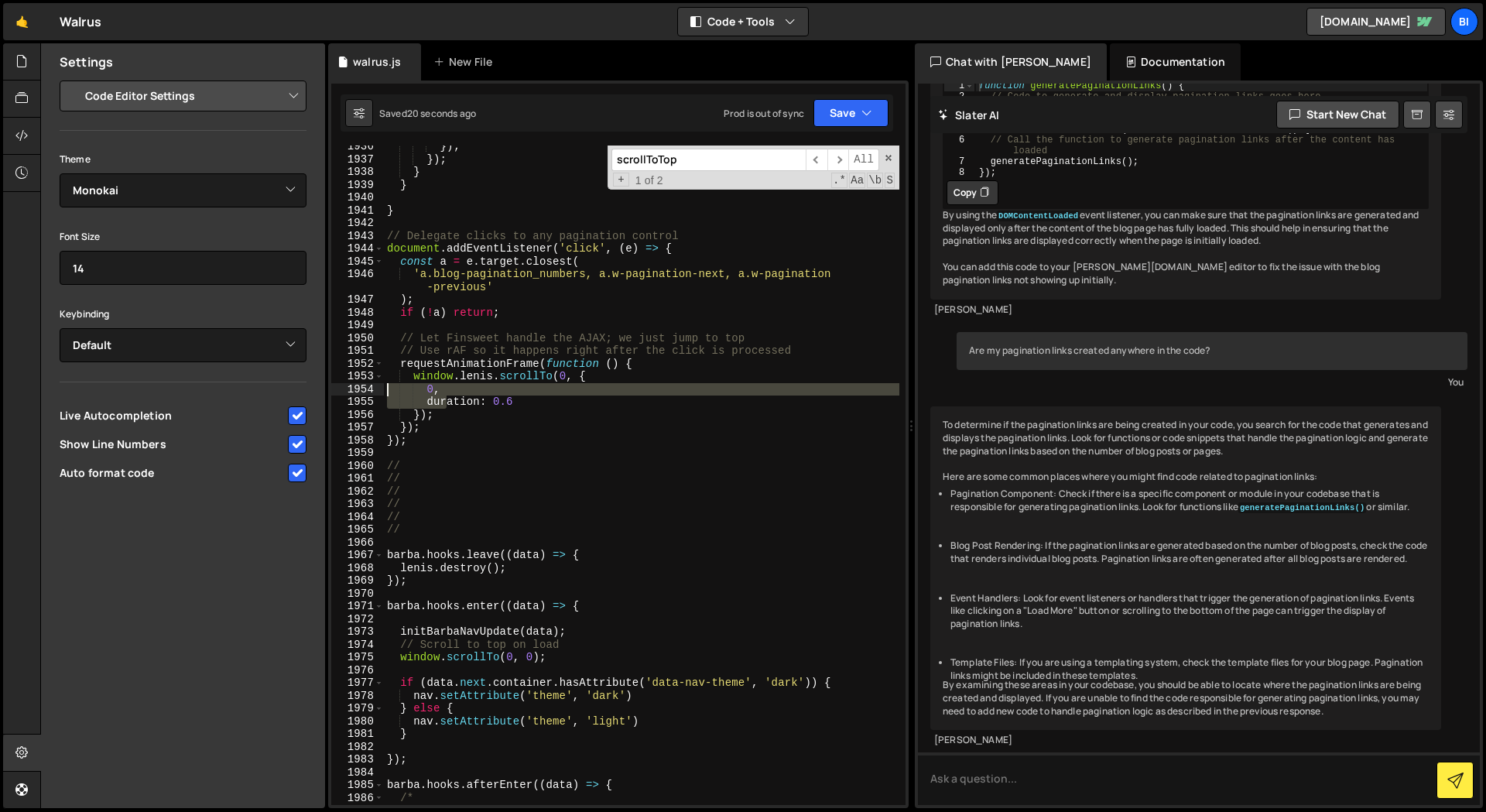
drag, startPoint x: 448, startPoint y: 395, endPoint x: 393, endPoint y: 397, distance: 55.0
click at [325, 387] on div "Files New File Javascript files 1 walrus.js 0 CSS files Copy share link Edit Fi…" at bounding box center [763, 425] width 1446 height 765
click at [452, 398] on div "}) ; }) ; } } } // Delegate clicks to any pagination control document . addEven…" at bounding box center [642, 482] width 516 height 685
drag, startPoint x: 428, startPoint y: 390, endPoint x: 342, endPoint y: 387, distance: 86.1
click at [342, 387] on div "duration: 0.6 1936 1937 1938 1939 1940 1941 1942 1943 1944 1945 1946 1947 1948 …" at bounding box center [618, 475] width 575 height 660
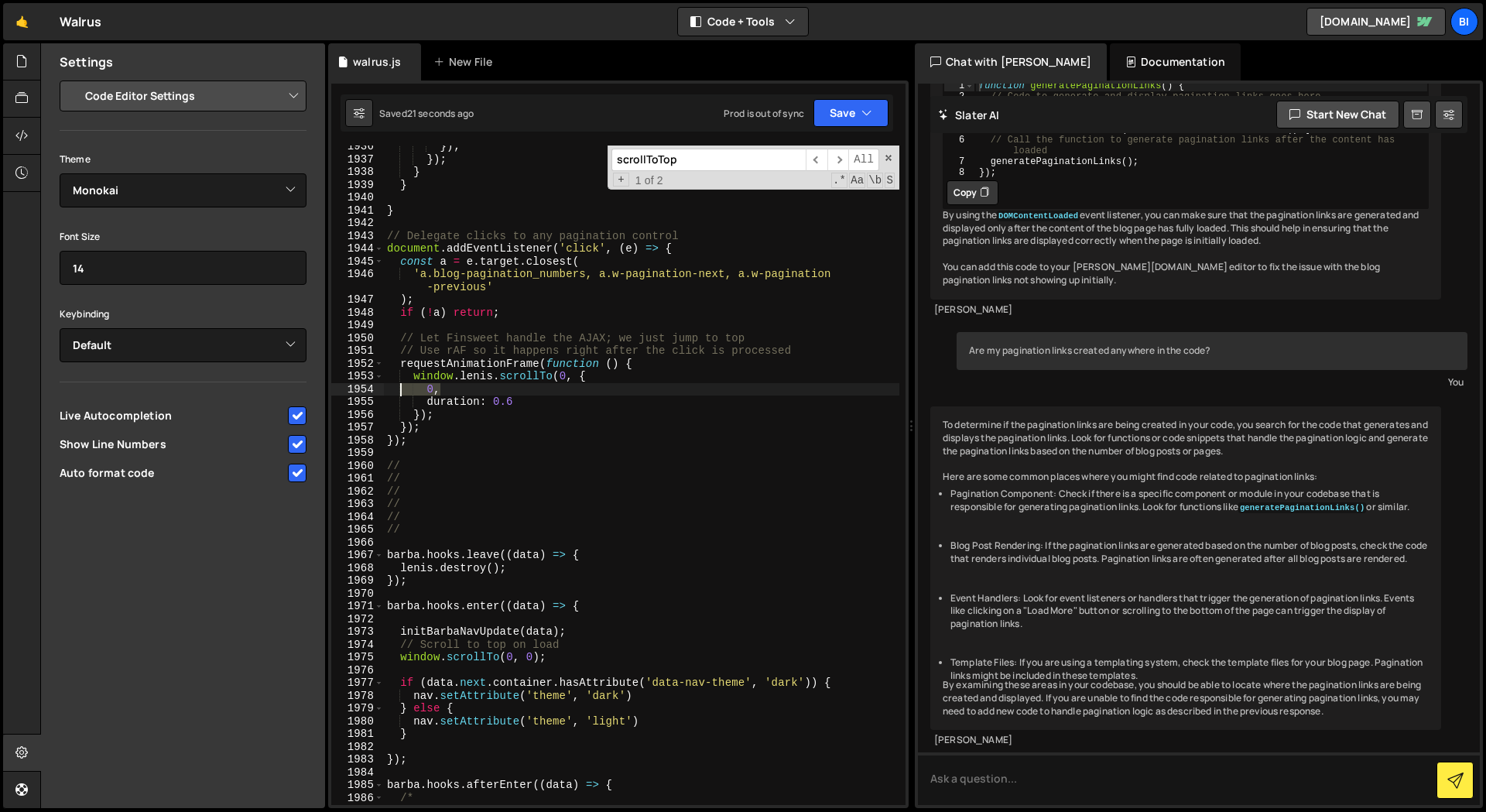
type textarea "0,"
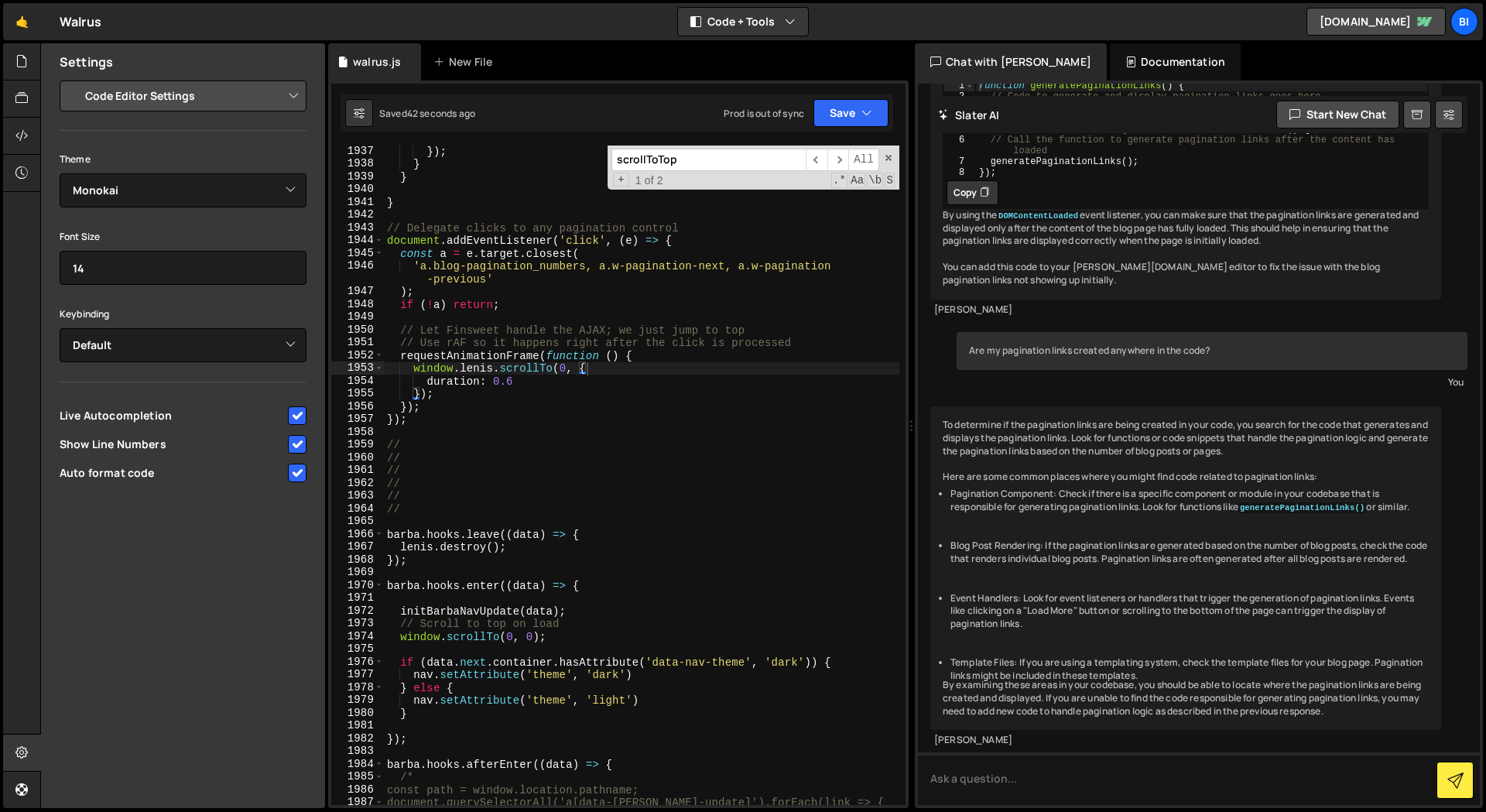
scroll to position [22589, 0]
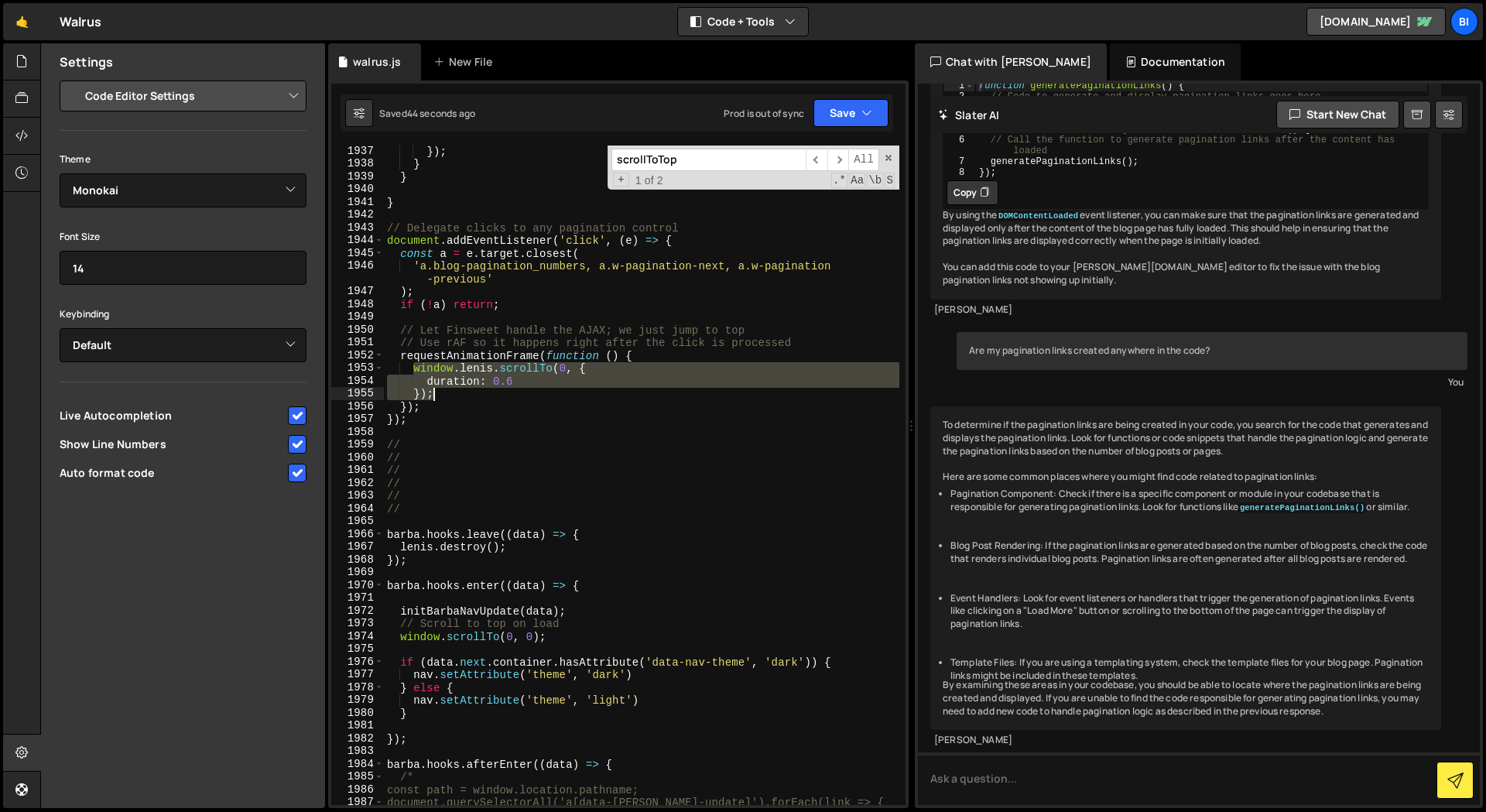
drag, startPoint x: 414, startPoint y: 366, endPoint x: 459, endPoint y: 398, distance: 55.2
click at [452, 389] on div "}) ; } } } // Delegate clicks to any pagination control document . addEventList…" at bounding box center [642, 487] width 516 height 685
paste textarea "window.scrollTo({ top: 0, left: 0, behavior: 'smooth'"
type textarea "window.scrollTo({ top: 0, left: 0, behavior: 'smooth' });"
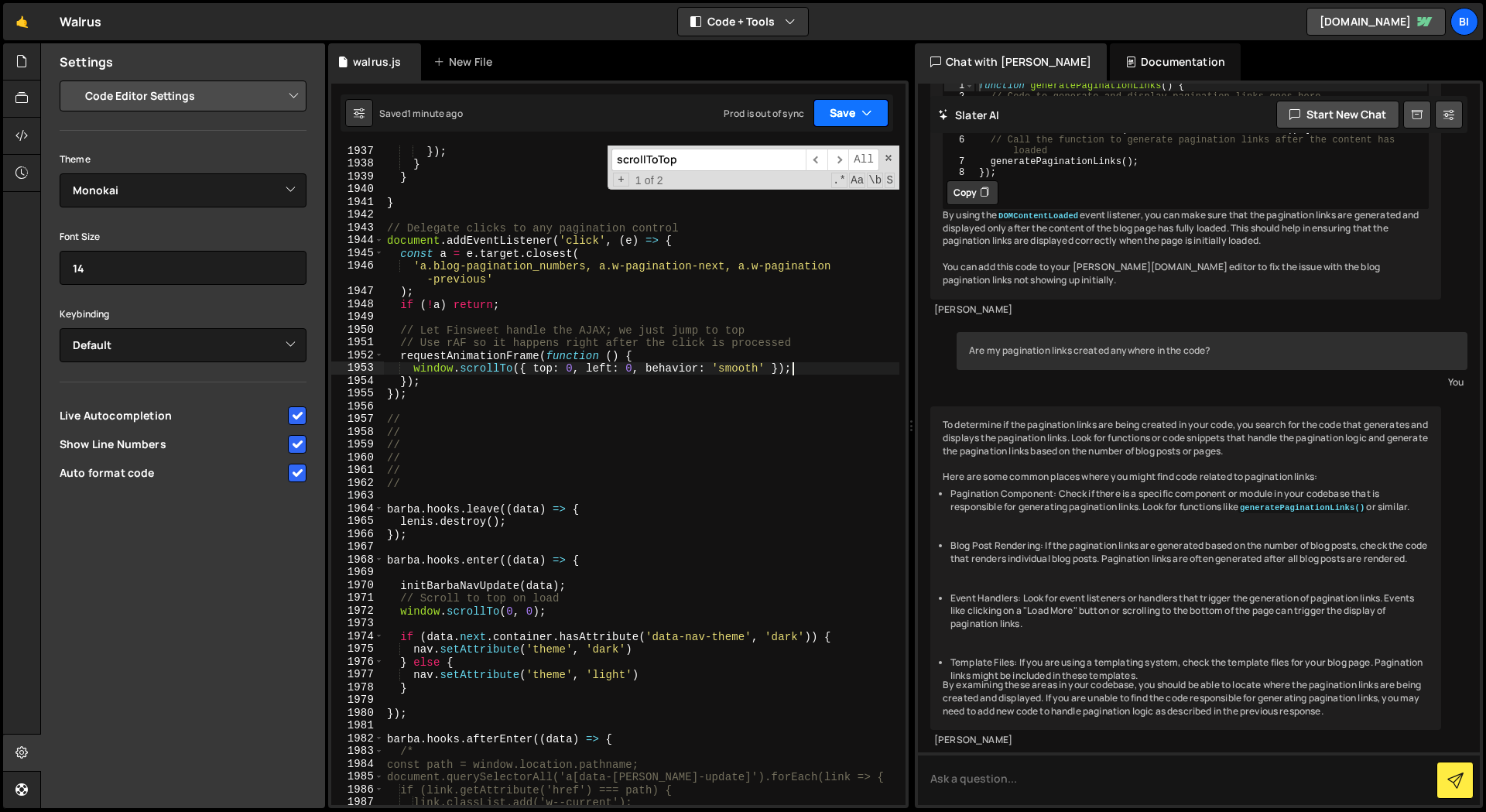
click at [843, 114] on button "Save" at bounding box center [850, 113] width 75 height 28
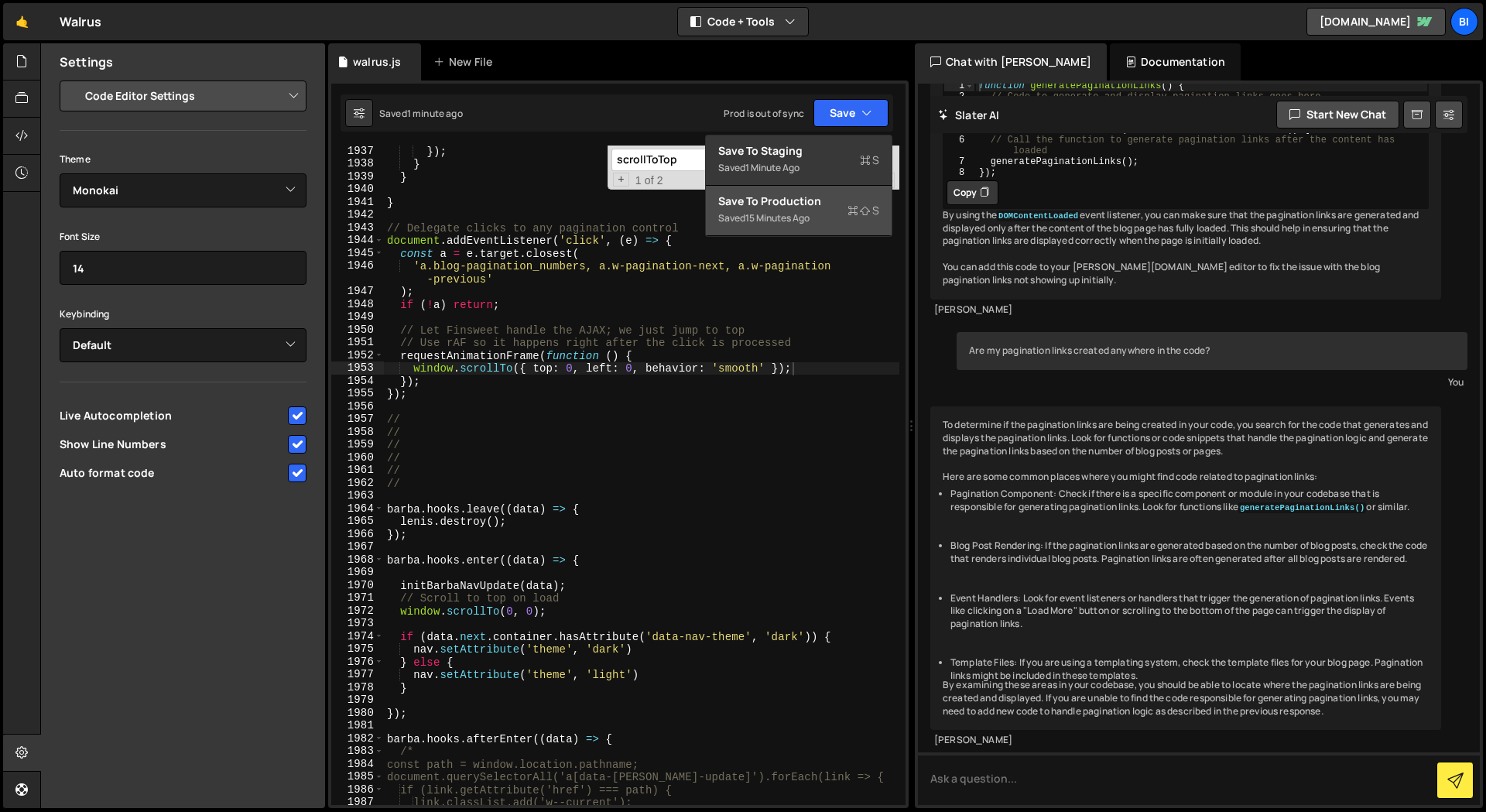
click at [815, 211] on div "Saved 15 minutes ago" at bounding box center [798, 218] width 161 height 19
